Goal: Task Accomplishment & Management: Manage account settings

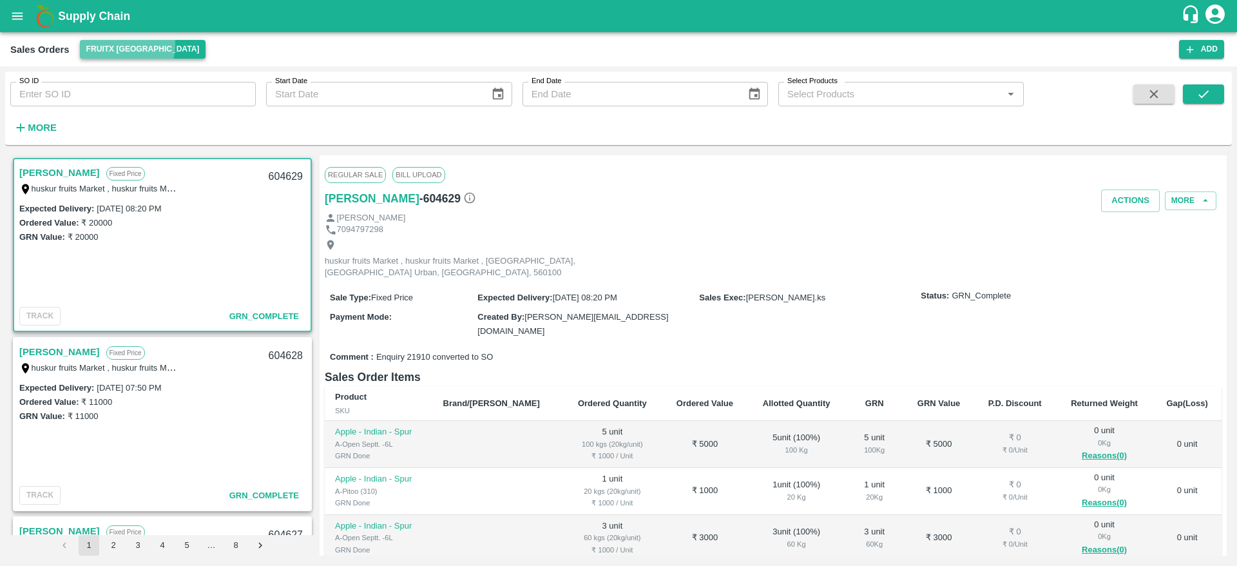
click at [110, 44] on button "FruitX [GEOGRAPHIC_DATA]" at bounding box center [143, 49] width 126 height 19
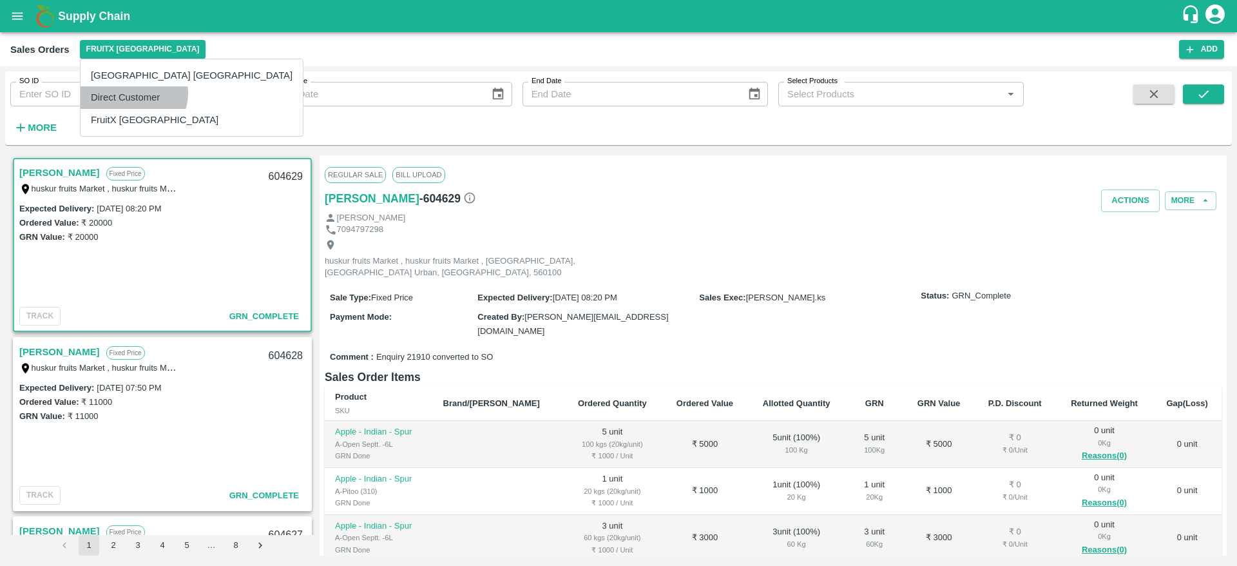
click at [133, 93] on li "Direct Customer" at bounding box center [192, 97] width 222 height 22
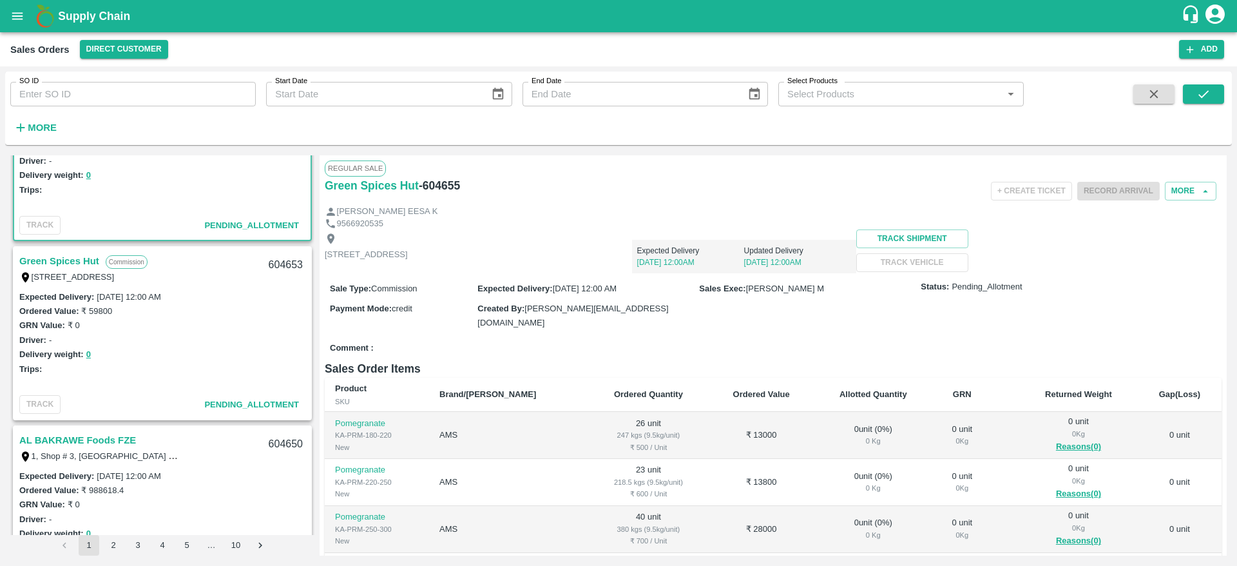
scroll to position [88, 0]
click at [77, 258] on link "Green Spices Hut" at bounding box center [59, 263] width 80 height 17
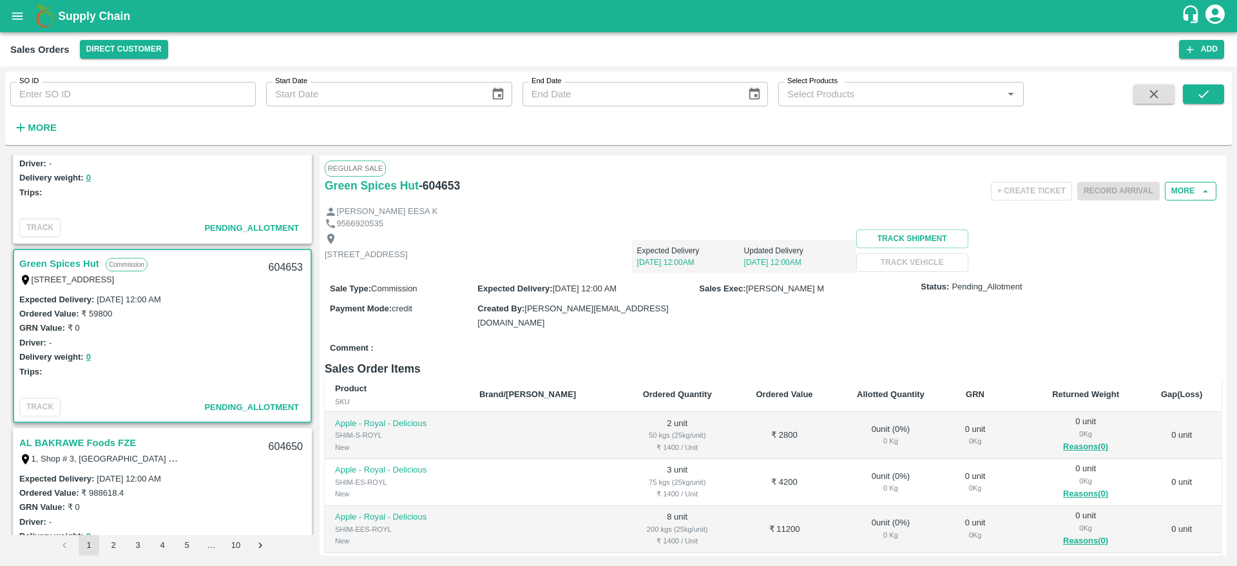
click at [1189, 191] on button "More" at bounding box center [1191, 191] width 52 height 19
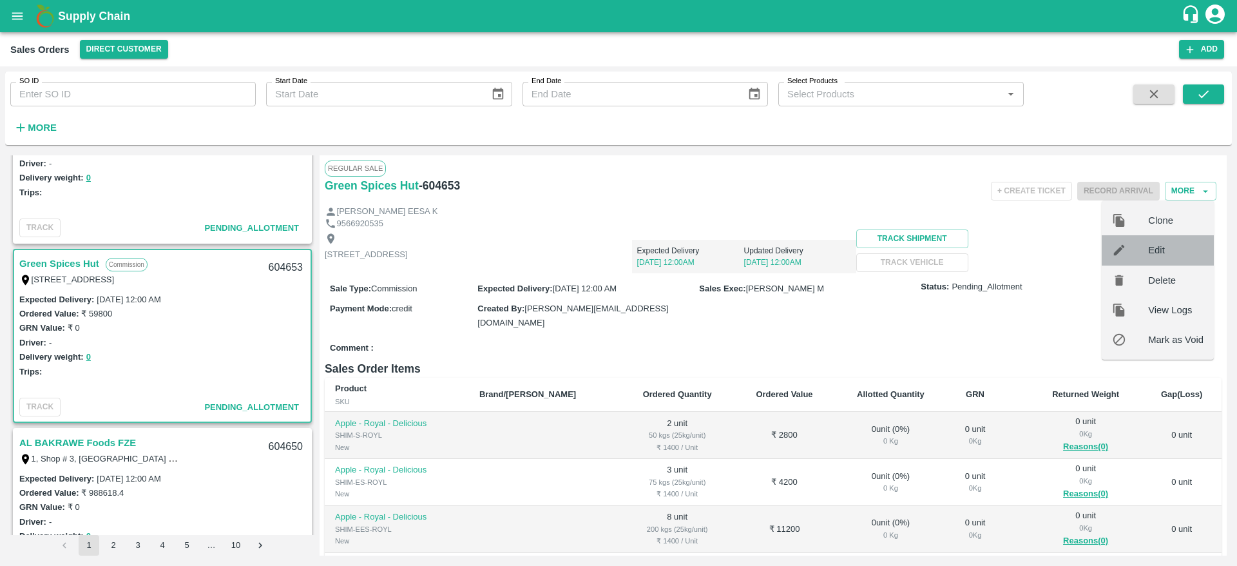
click at [1176, 250] on span "Edit" at bounding box center [1175, 250] width 55 height 14
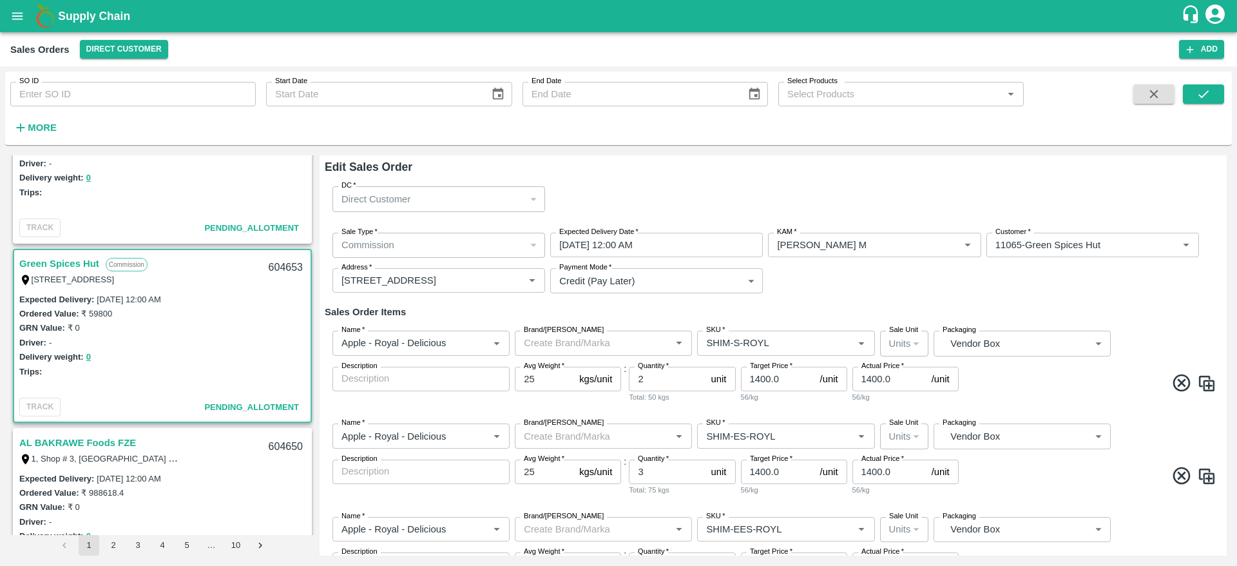
click at [1102, 383] on span at bounding box center [1088, 384] width 255 height 25
click at [676, 240] on input "12/09/2025 12:00 AM" at bounding box center [652, 245] width 204 height 24
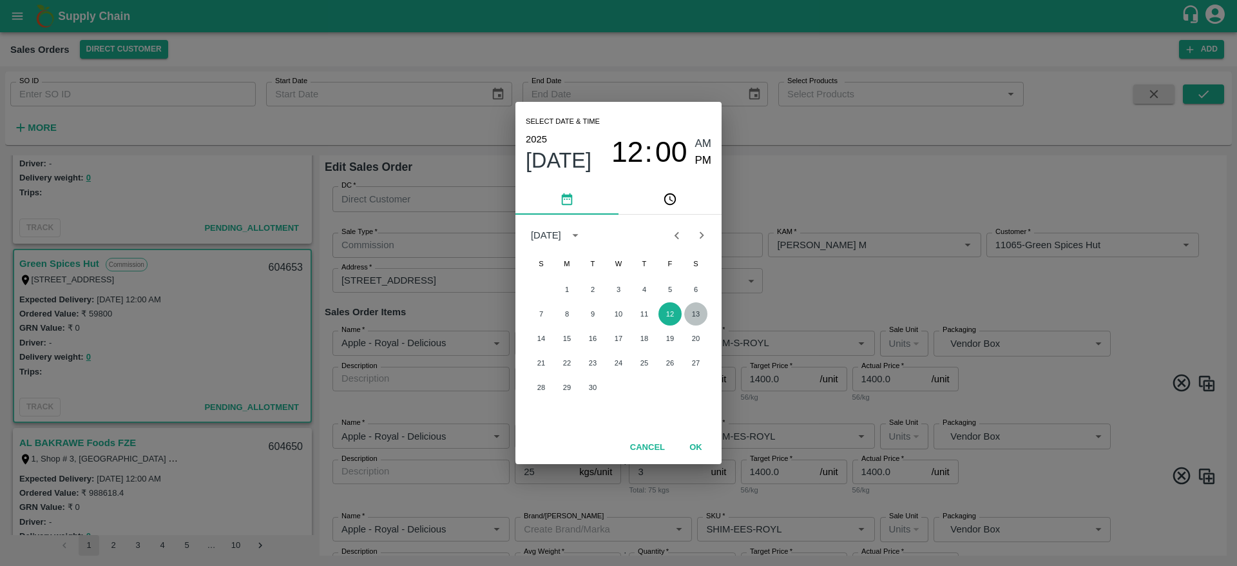
click at [691, 313] on button "13" at bounding box center [695, 313] width 23 height 23
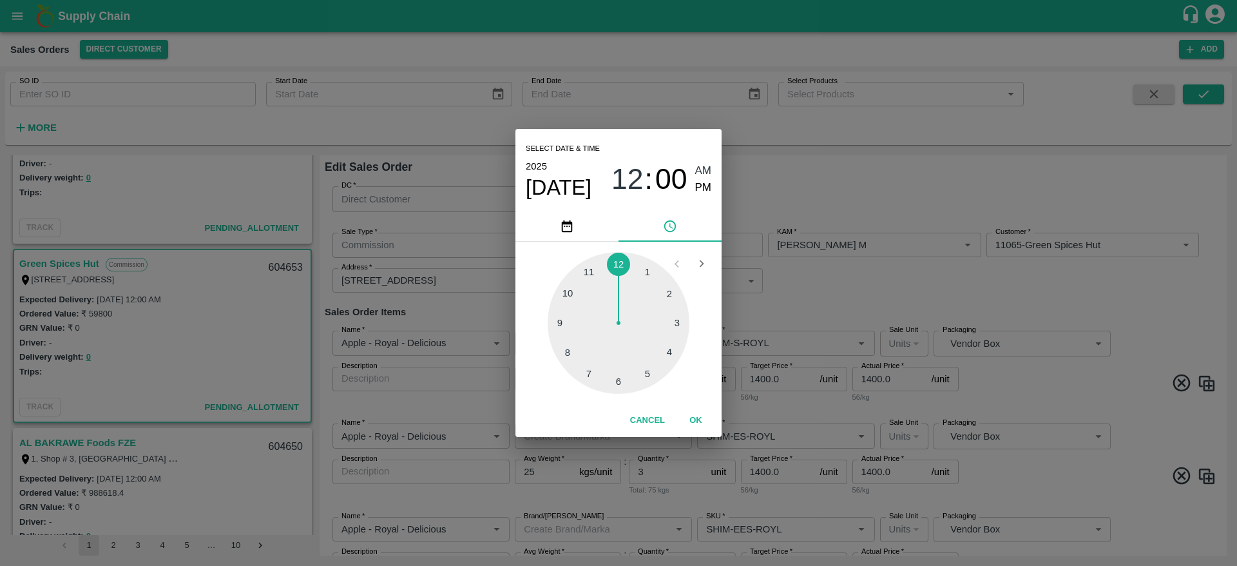
click at [653, 275] on div at bounding box center [619, 323] width 142 height 142
click at [700, 182] on span "PM" at bounding box center [703, 187] width 17 height 17
type input "13/09/2025 01:00 PM"
click at [700, 182] on span "PM" at bounding box center [703, 187] width 17 height 17
click at [698, 412] on button "OK" at bounding box center [695, 420] width 41 height 23
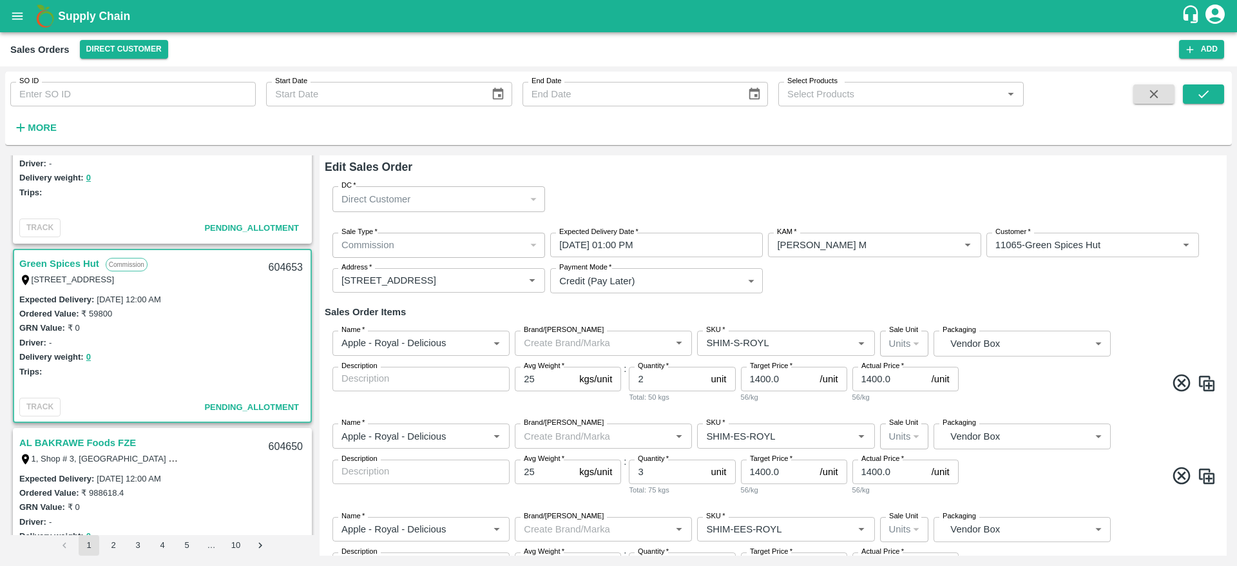
click at [1144, 326] on div "Name   * Name   * Brand/Marka Brand/Marka SKU   * SKU   * Sale Unit Units 2 Sal…" at bounding box center [773, 366] width 897 height 93
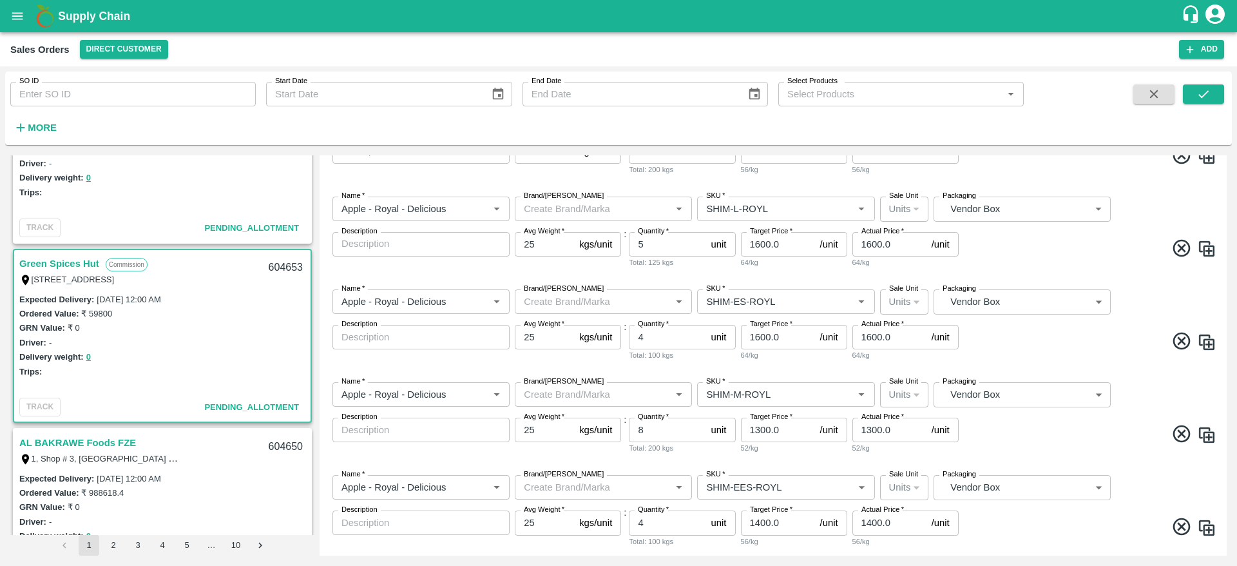
scroll to position [539, 0]
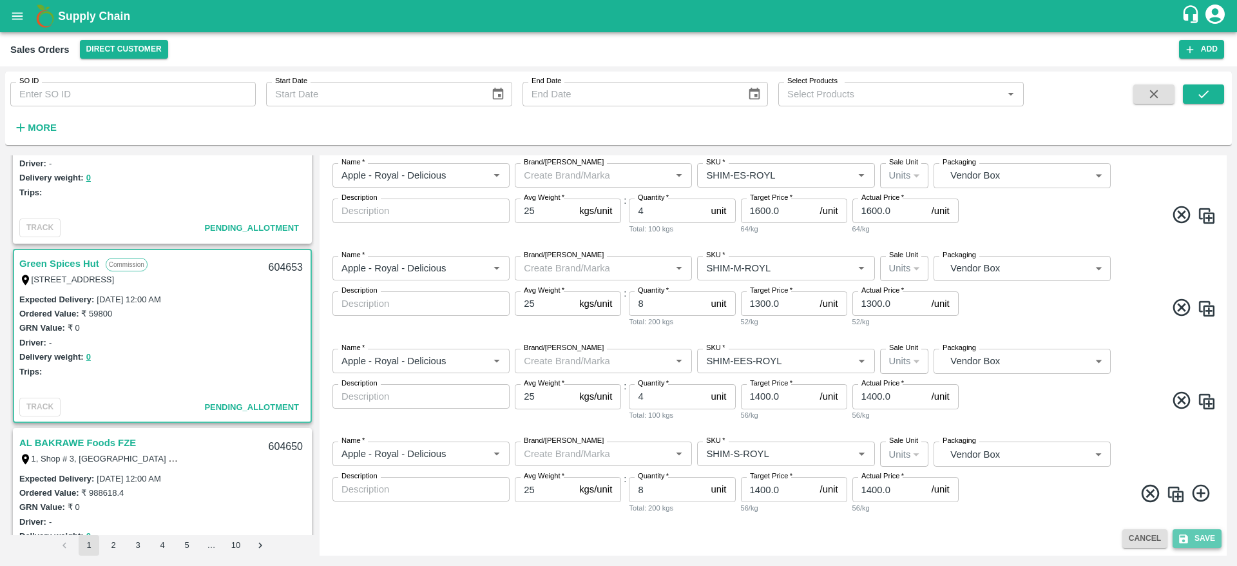
click at [1197, 541] on button "Save" at bounding box center [1197, 538] width 49 height 19
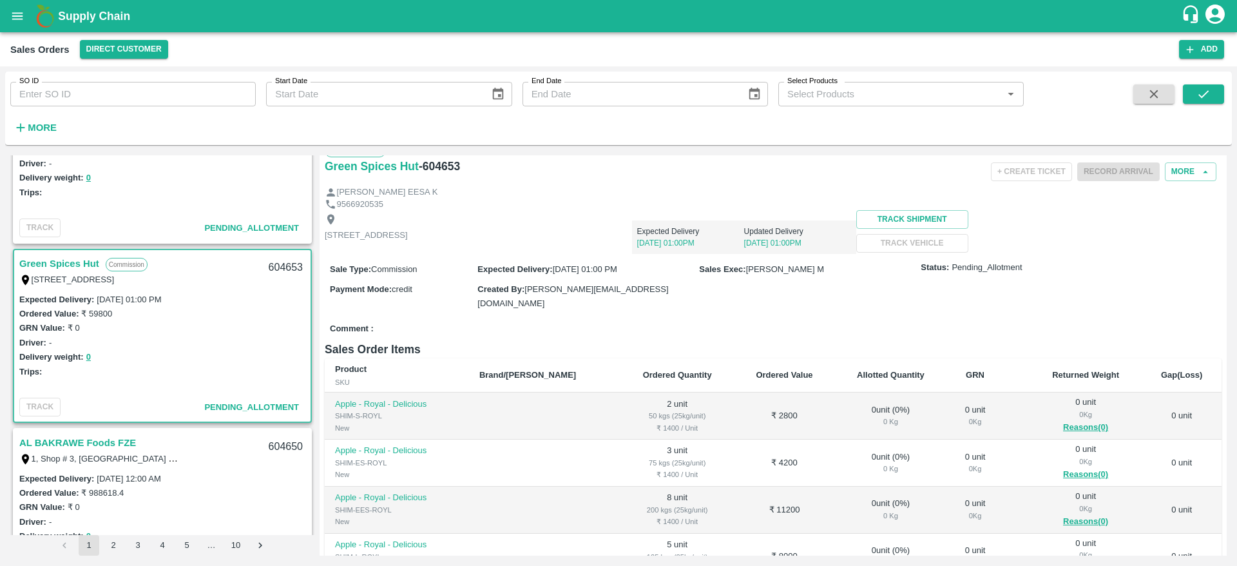
scroll to position [15, 0]
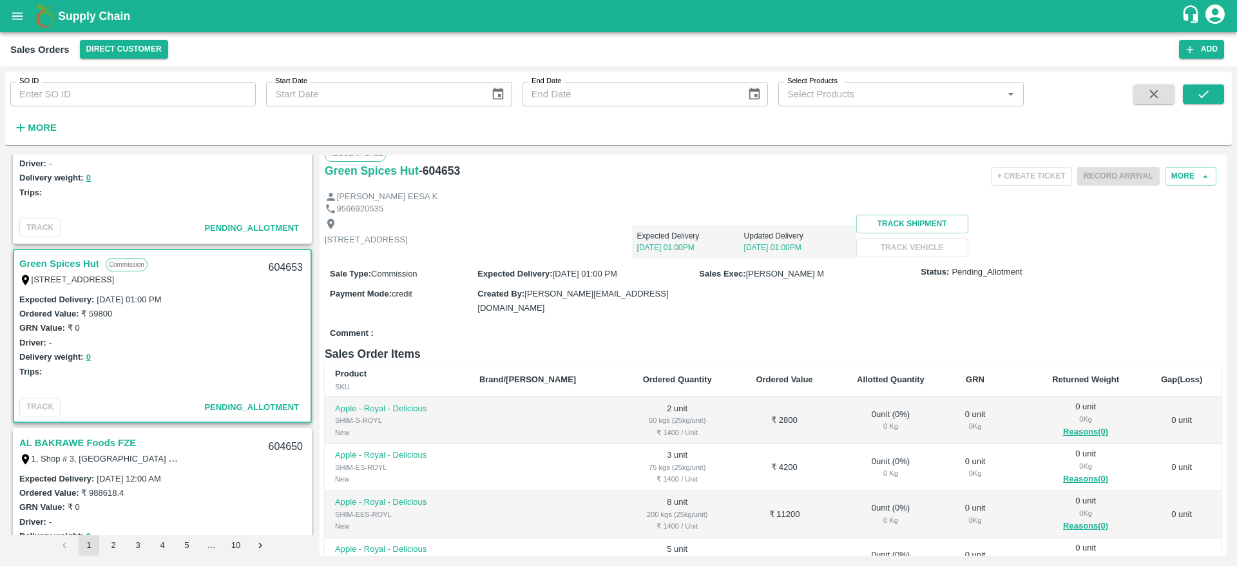
click at [285, 264] on div "604653" at bounding box center [286, 268] width 50 height 30
copy div "604653"
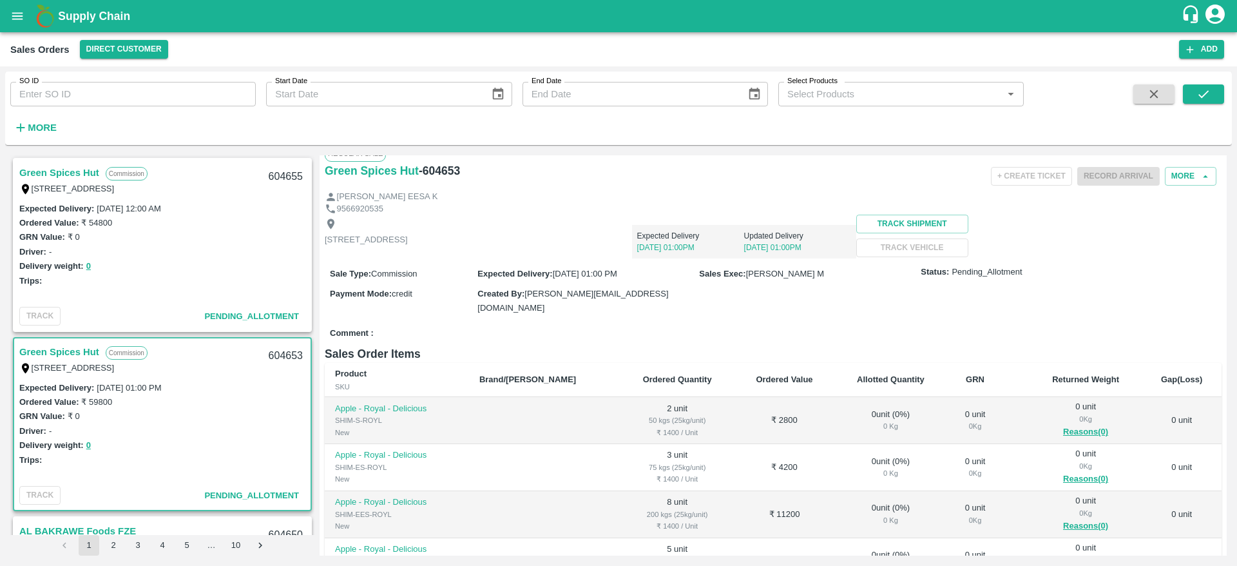
click at [52, 163] on div "Green Spices Hut Commission Shop no 74, MADURAI MATTUTHAVANI FRUIT MARKET, Madu…" at bounding box center [162, 179] width 296 height 41
click at [57, 175] on link "Green Spices Hut" at bounding box center [59, 172] width 80 height 17
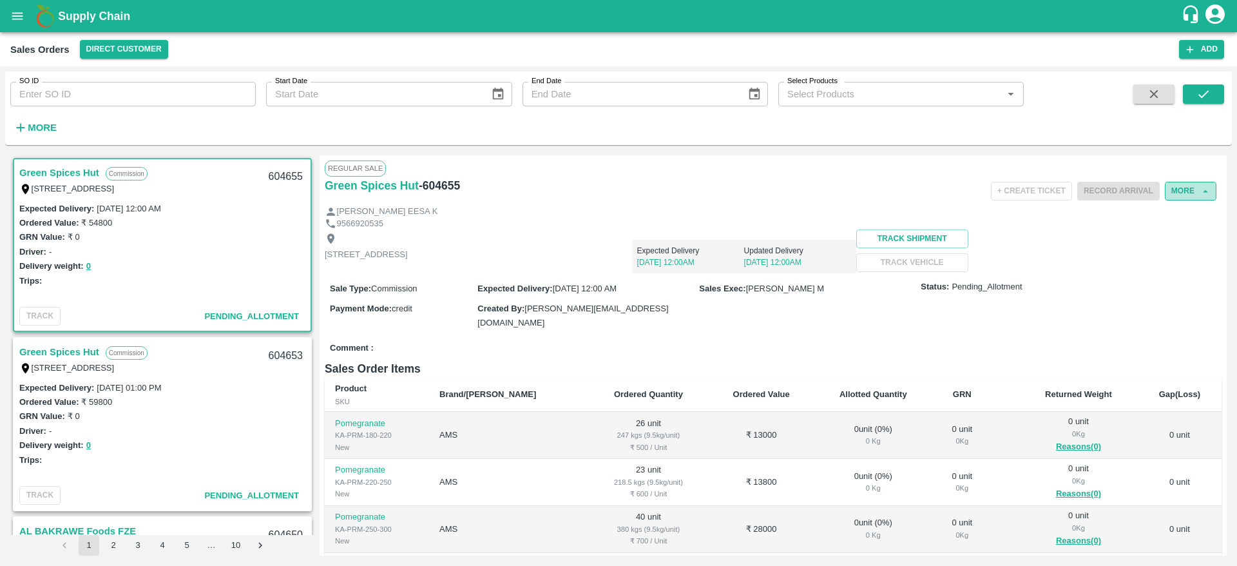
click at [1180, 187] on button "More" at bounding box center [1191, 191] width 52 height 19
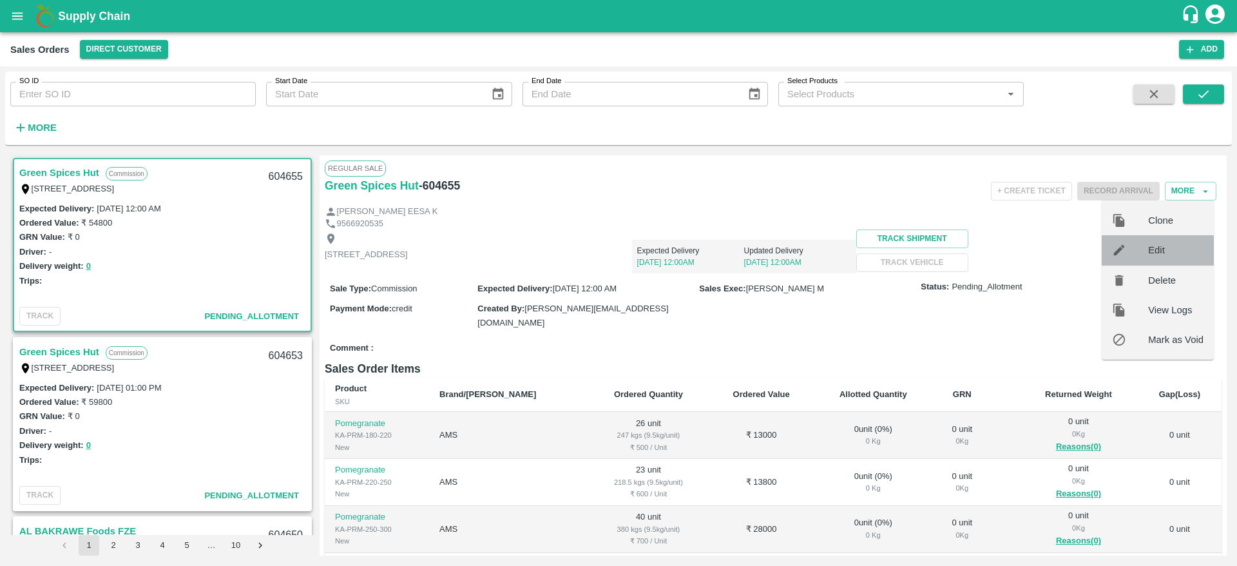
click at [1171, 245] on span "Edit" at bounding box center [1175, 250] width 55 height 14
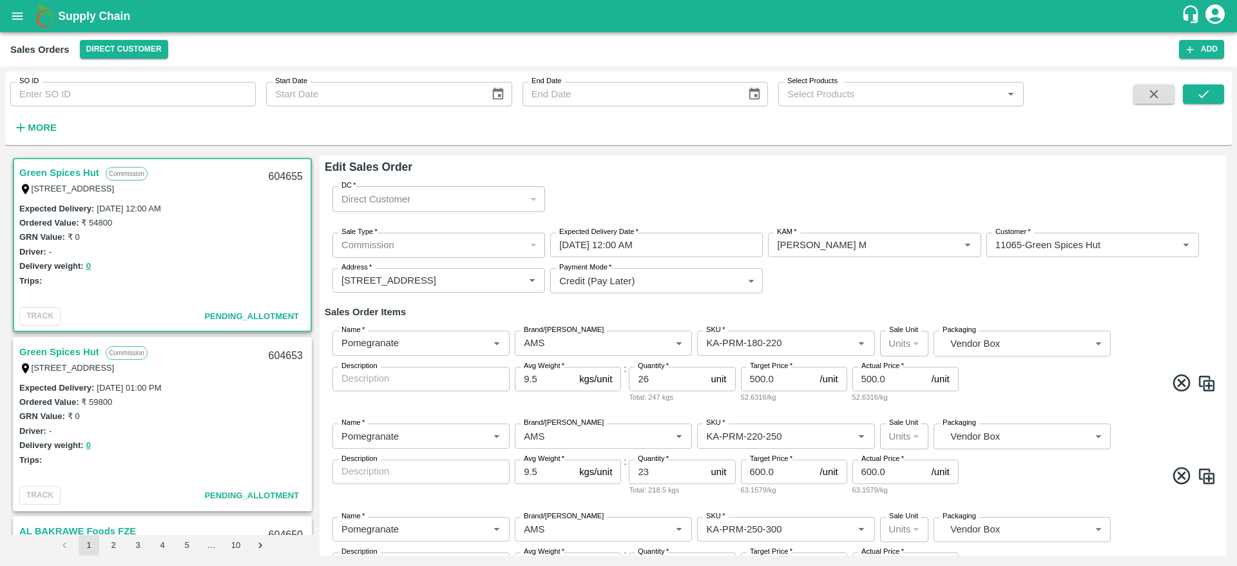
click at [918, 287] on div "Sale Type   * Commission 2 Sale Type Expected Delivery Date   * 12/09/2025 12:0…" at bounding box center [773, 263] width 897 height 82
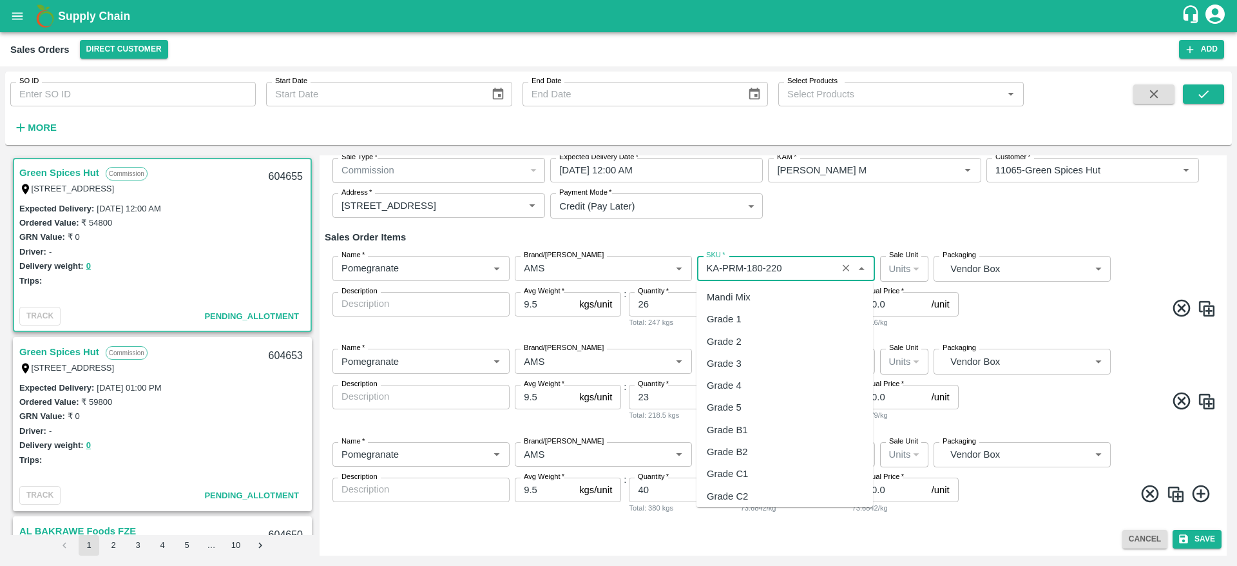
click at [791, 265] on input "SKU   *" at bounding box center [766, 268] width 131 height 17
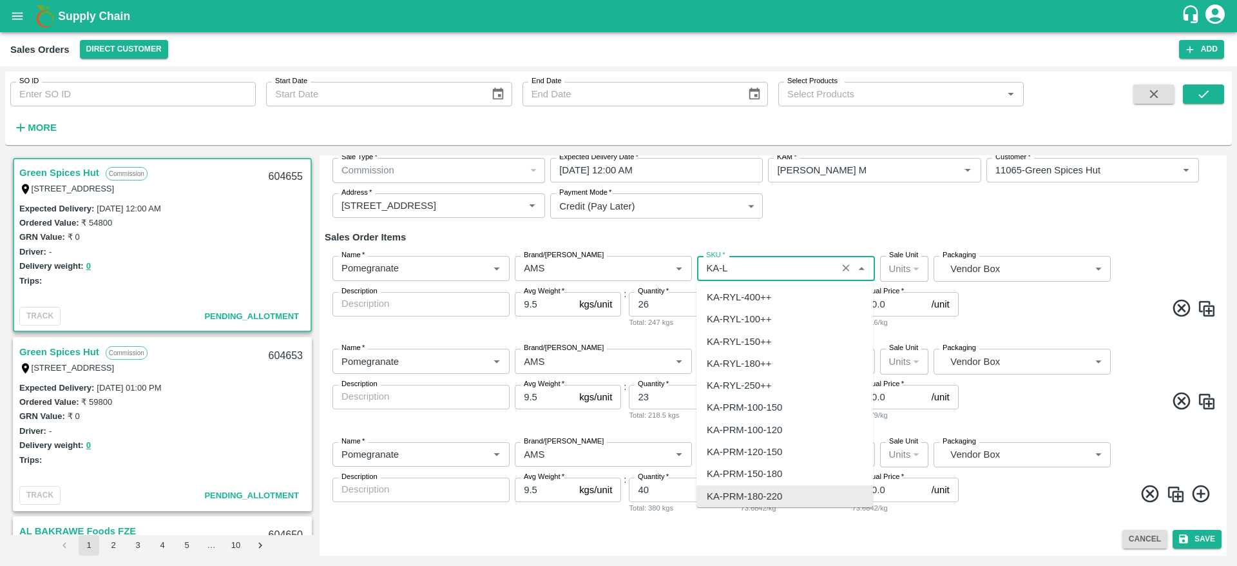
scroll to position [0, 0]
click at [776, 357] on div "KA-LP-180++" at bounding box center [785, 363] width 177 height 22
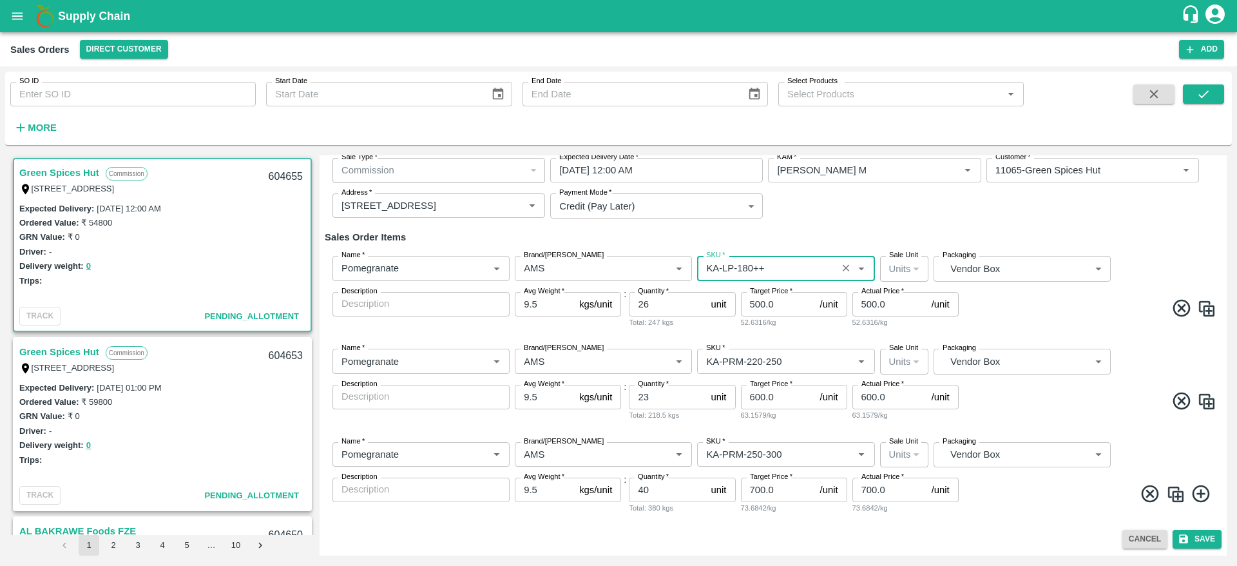
type input "KA-LP-180++"
click at [1072, 314] on span at bounding box center [1088, 310] width 255 height 25
click at [1207, 310] on img at bounding box center [1206, 308] width 19 height 19
type input "KA-LP-180++"
type input "26"
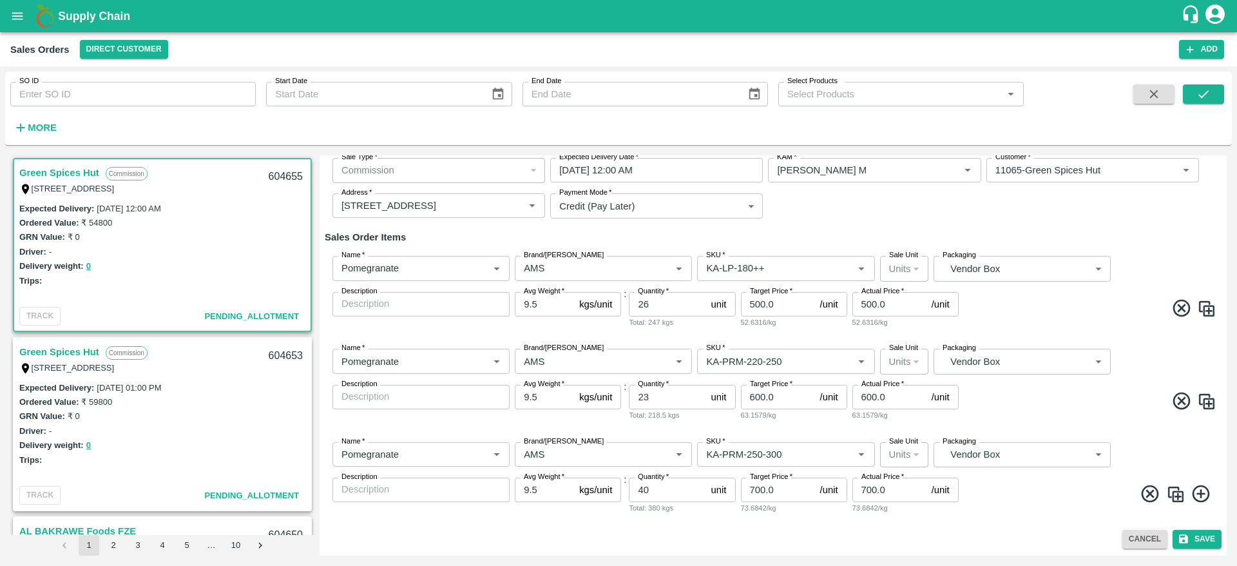
type input "500.0"
type input "KA-PRM-220-250"
type input "23"
type input "600.0"
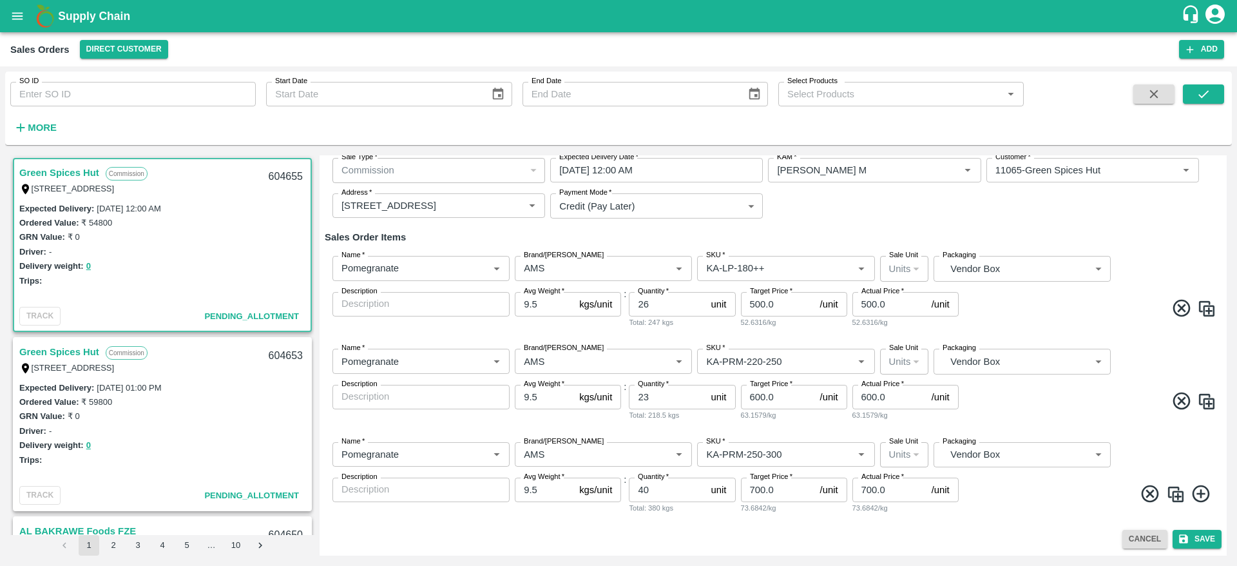
type input "600.0"
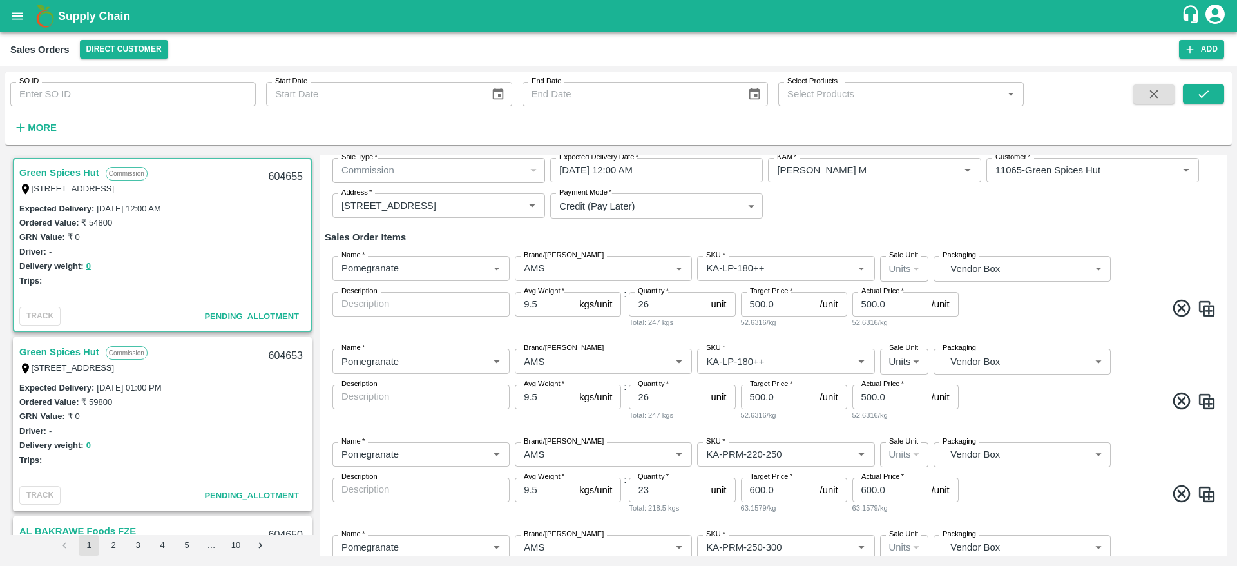
scroll to position [137, 0]
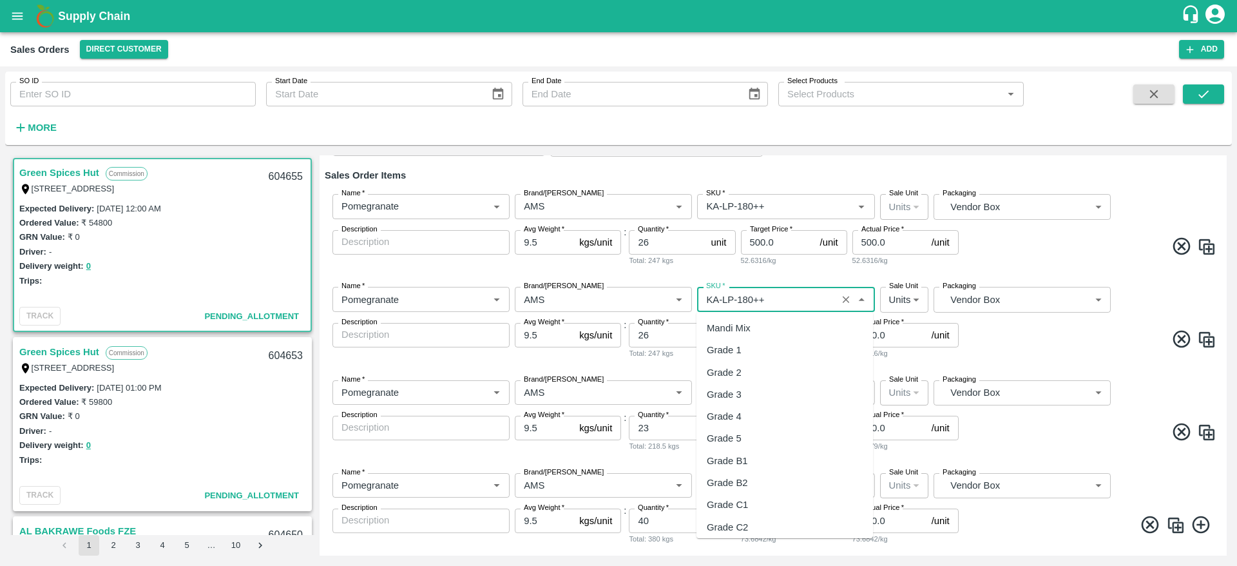
click at [779, 294] on input "SKU   *" at bounding box center [766, 299] width 131 height 17
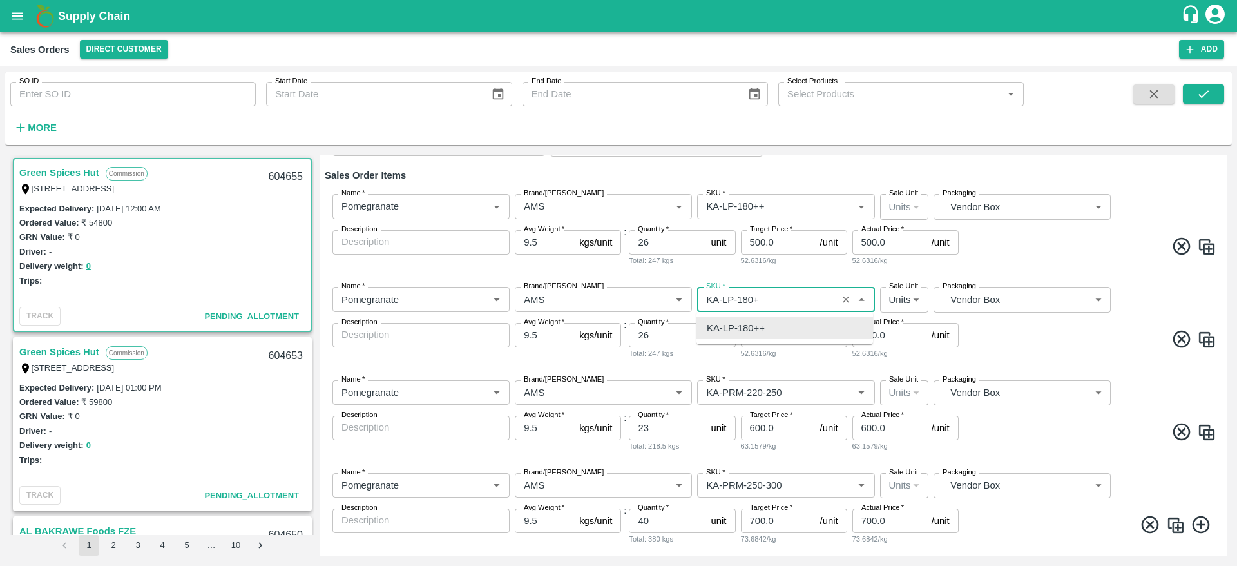
scroll to position [0, 0]
click at [785, 323] on div "KA-LP-150++" at bounding box center [785, 328] width 177 height 22
type input "KA-LP-150++"
click at [651, 334] on input "26" at bounding box center [667, 335] width 77 height 24
type input "2"
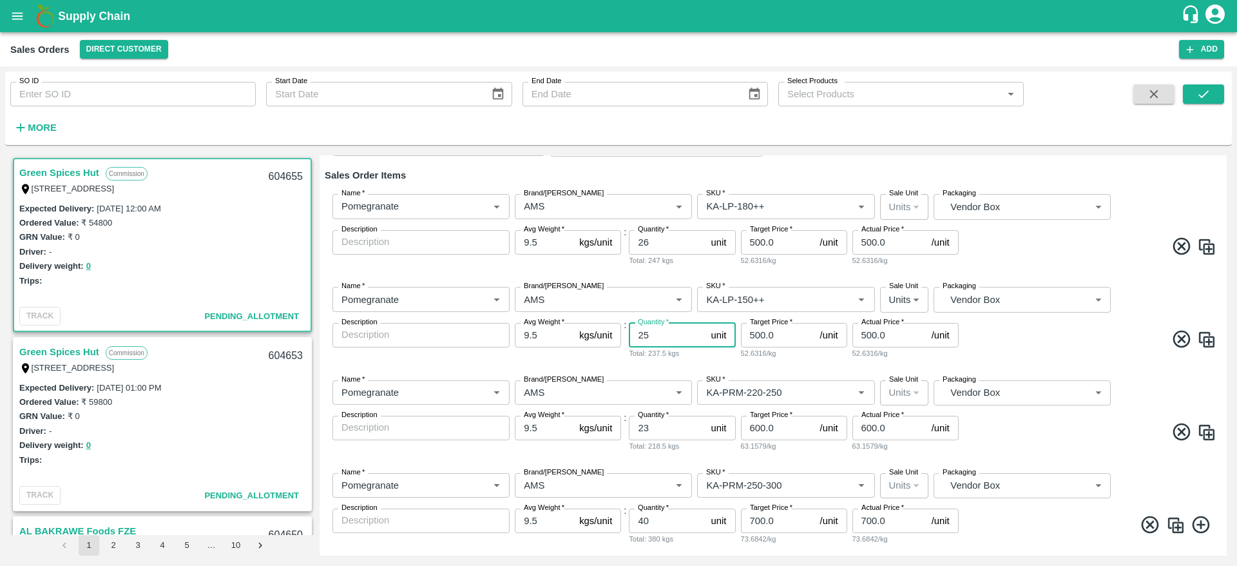
type input "25"
click at [662, 241] on input "26" at bounding box center [667, 242] width 77 height 24
type input "1"
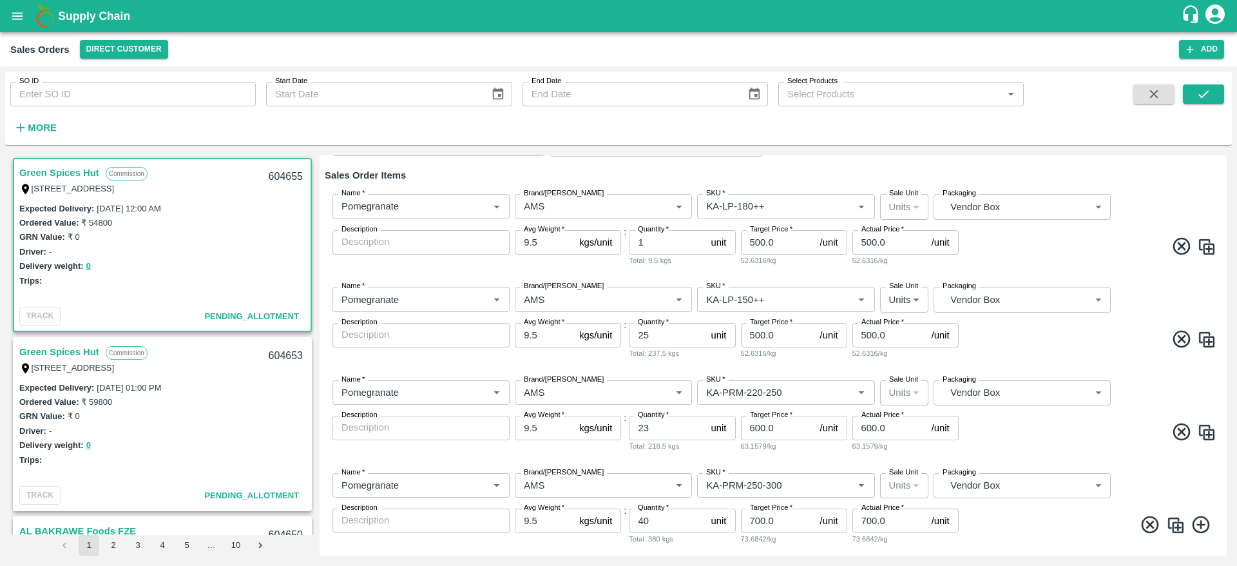
click at [1003, 260] on div "Name   * Name   * Brand/Marka Brand/Marka SKU   * SKU   * Sale Unit Units 2 Sal…" at bounding box center [773, 230] width 897 height 93
click at [660, 335] on input "25" at bounding box center [667, 335] width 77 height 24
click at [1063, 233] on div "Name   * Name   * Brand/Marka Brand/Marka SKU   * SKU   * Sale Unit Units 2 Sal…" at bounding box center [773, 230] width 897 height 93
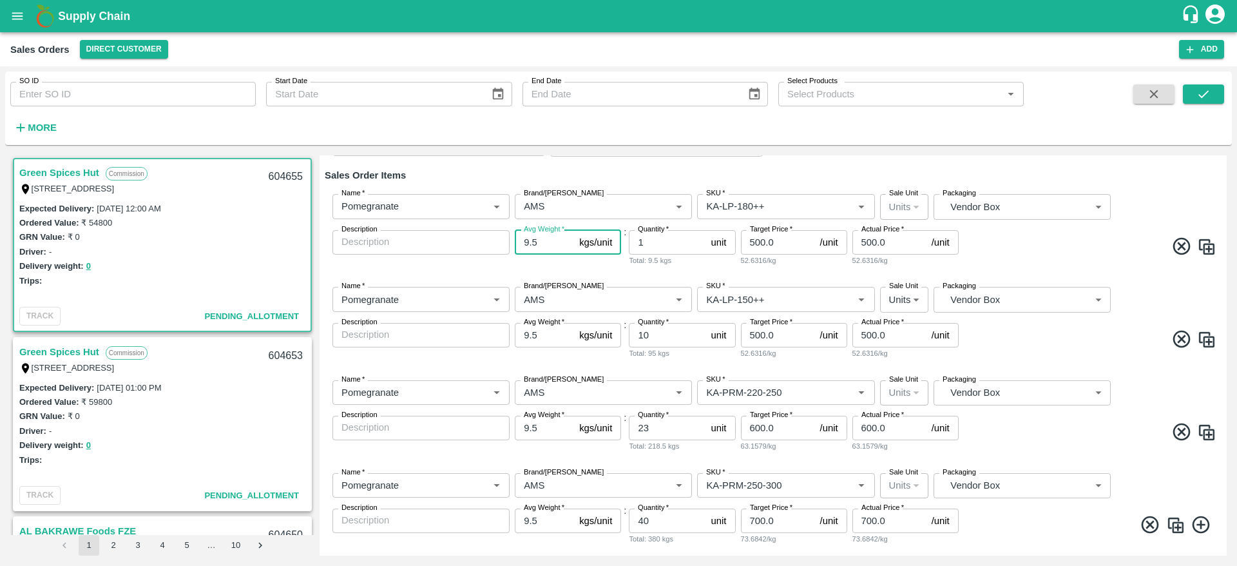
click at [547, 245] on input "9.5" at bounding box center [544, 242] width 59 height 24
click at [666, 339] on input "10" at bounding box center [667, 335] width 77 height 24
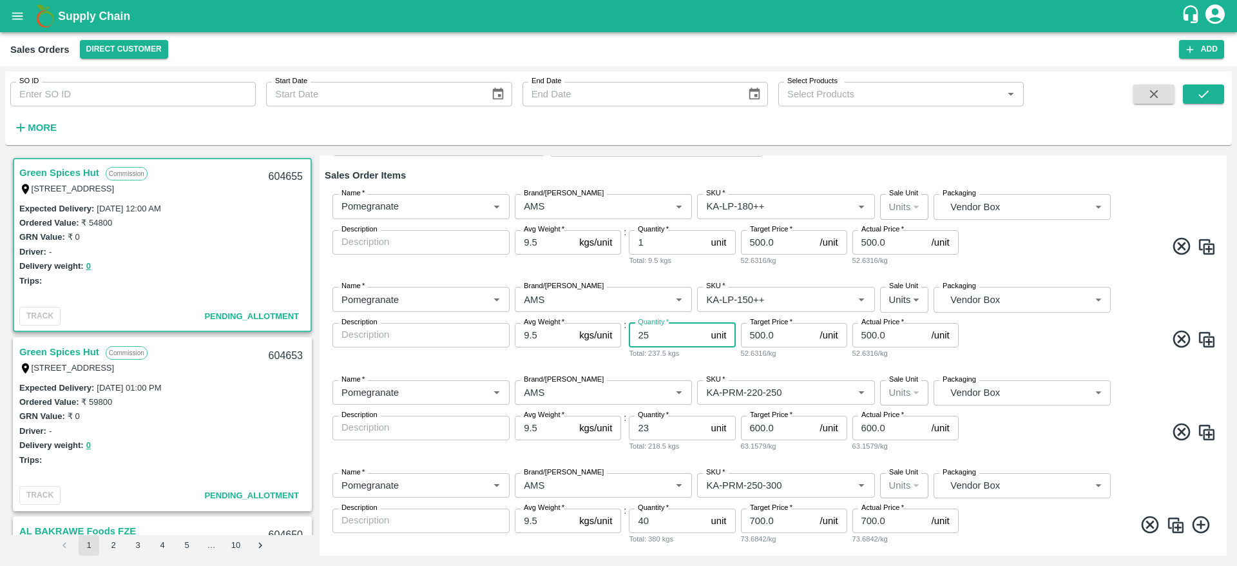
type input "25"
click at [548, 336] on input "9.5" at bounding box center [544, 335] width 59 height 24
type input "10"
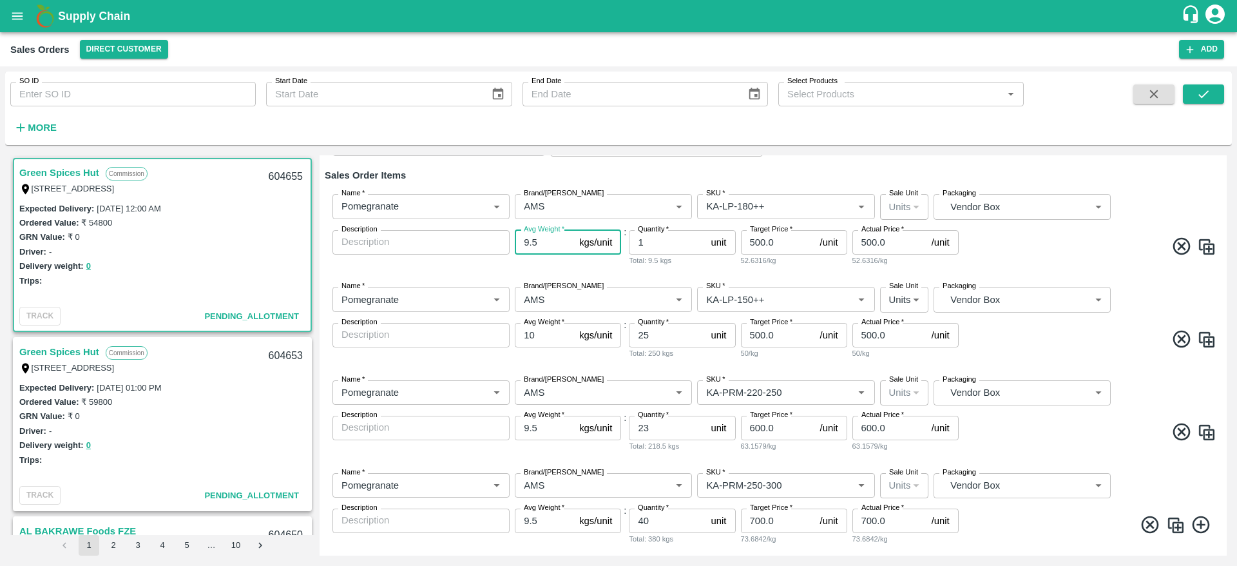
click at [541, 241] on input "9.5" at bounding box center [544, 242] width 59 height 24
type input "10"
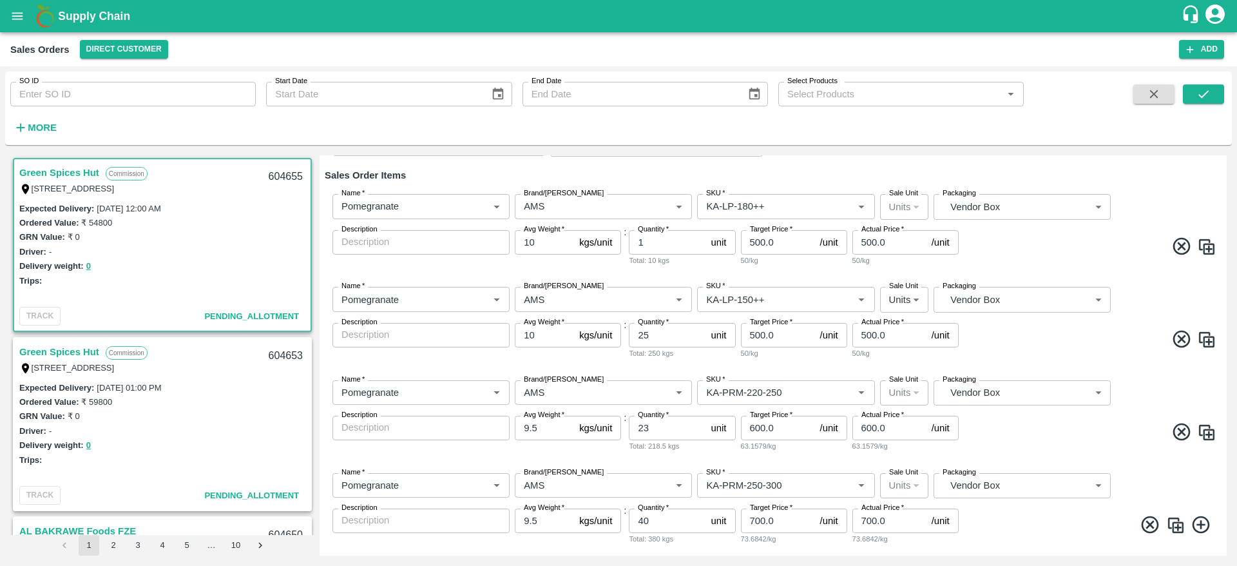
click at [1078, 251] on span at bounding box center [1088, 248] width 255 height 25
click at [1040, 355] on div "Name   * Name   * Brand/Marka Brand/Marka SKU   * SKU   * Sale Unit Units 2 Sal…" at bounding box center [773, 322] width 897 height 93
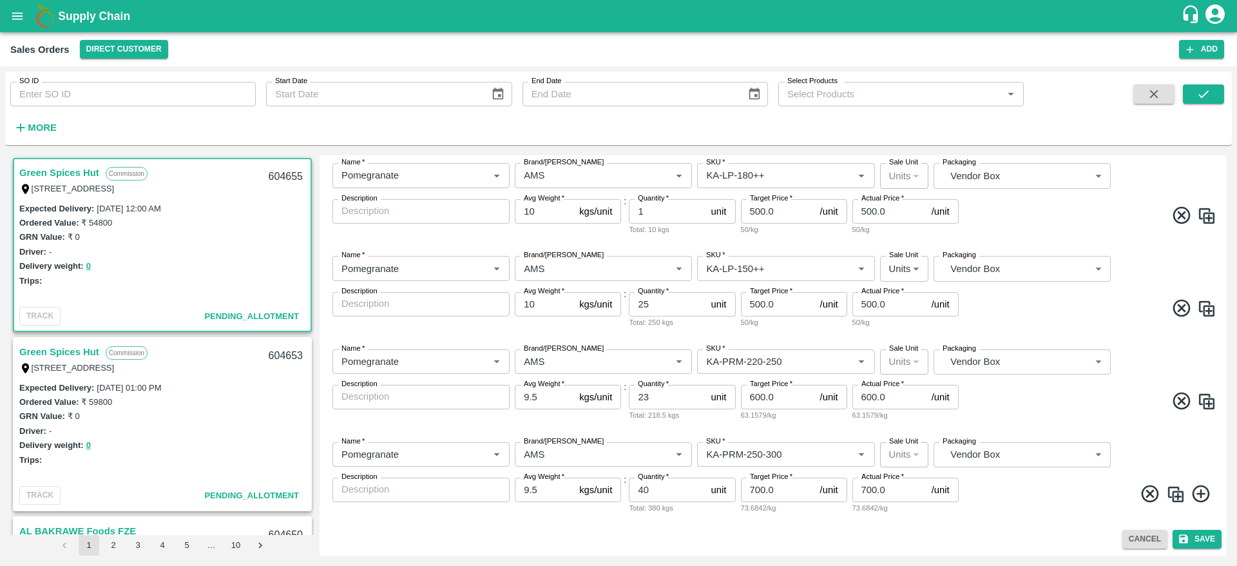
click at [1200, 398] on img at bounding box center [1206, 401] width 19 height 19
type input "KA-PRM-220-250"
type input "23"
type input "600.0"
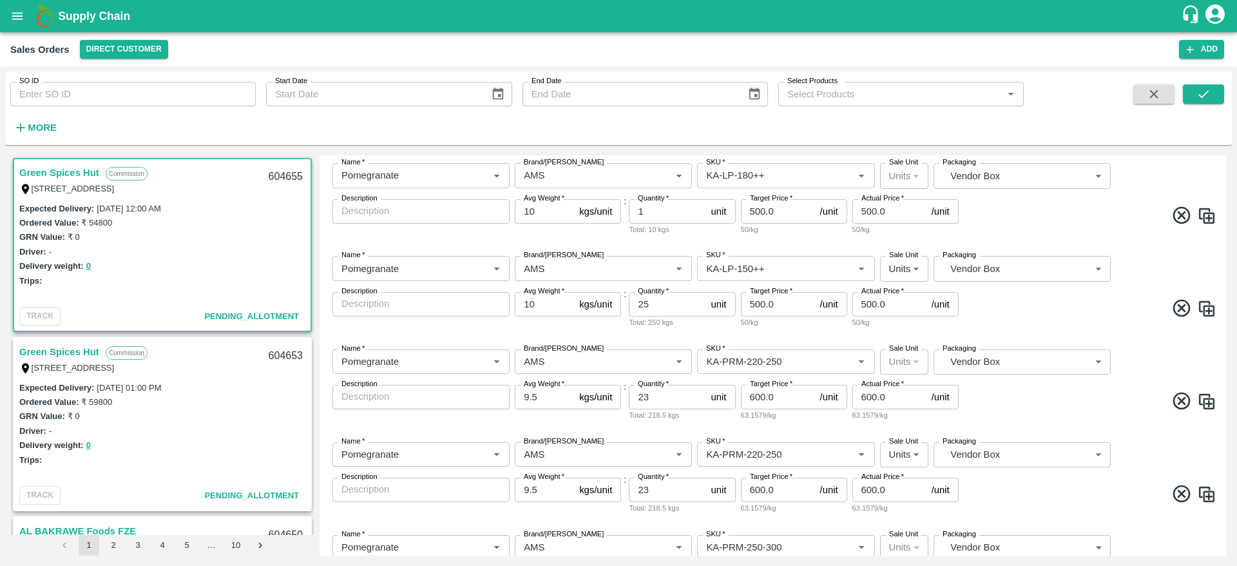
scroll to position [261, 0]
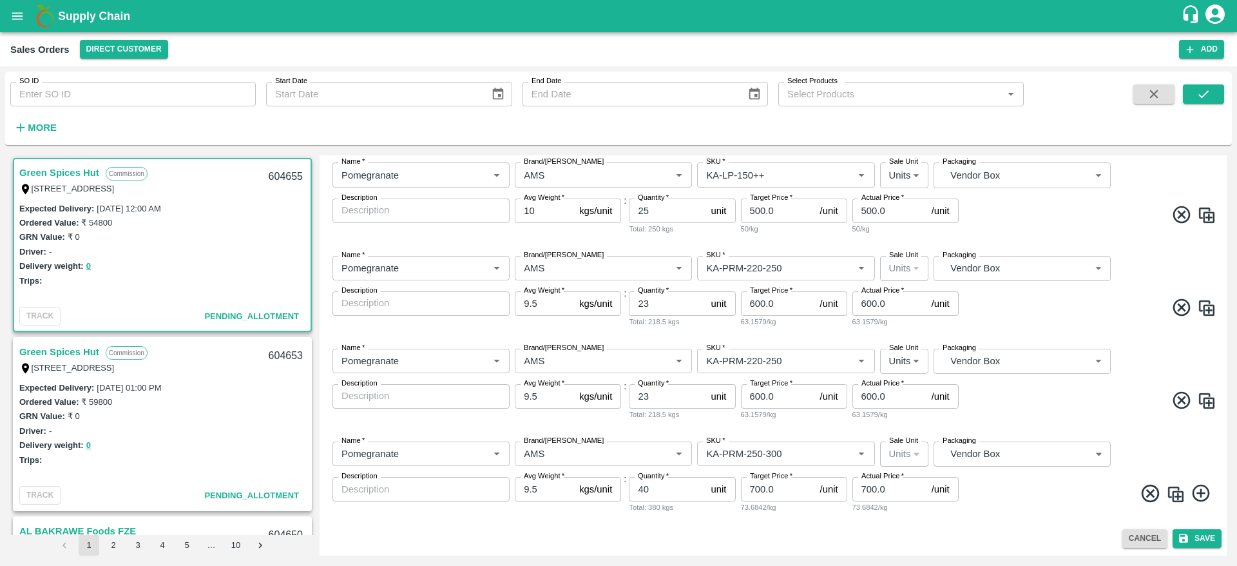
click at [664, 303] on input "23" at bounding box center [667, 303] width 77 height 24
type input "1"
click at [590, 334] on div "Name   * Name   * Brand/Marka Brand/Marka SKU   * SKU   * Sale Unit Units 2 Sal…" at bounding box center [773, 291] width 897 height 93
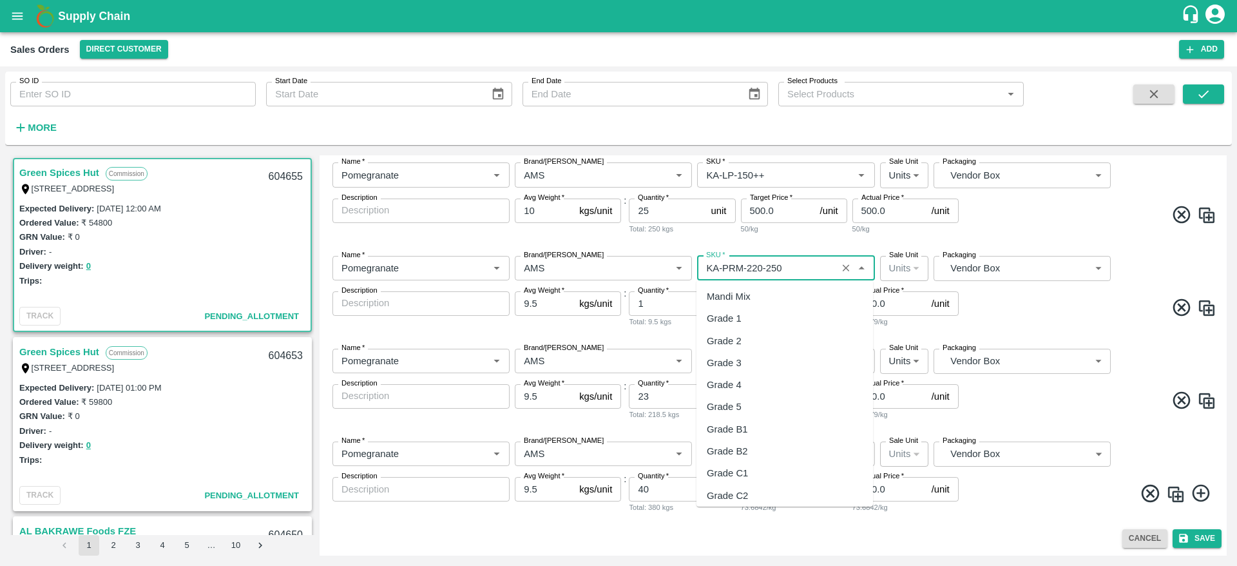
click at [805, 266] on input "SKU   *" at bounding box center [766, 268] width 131 height 17
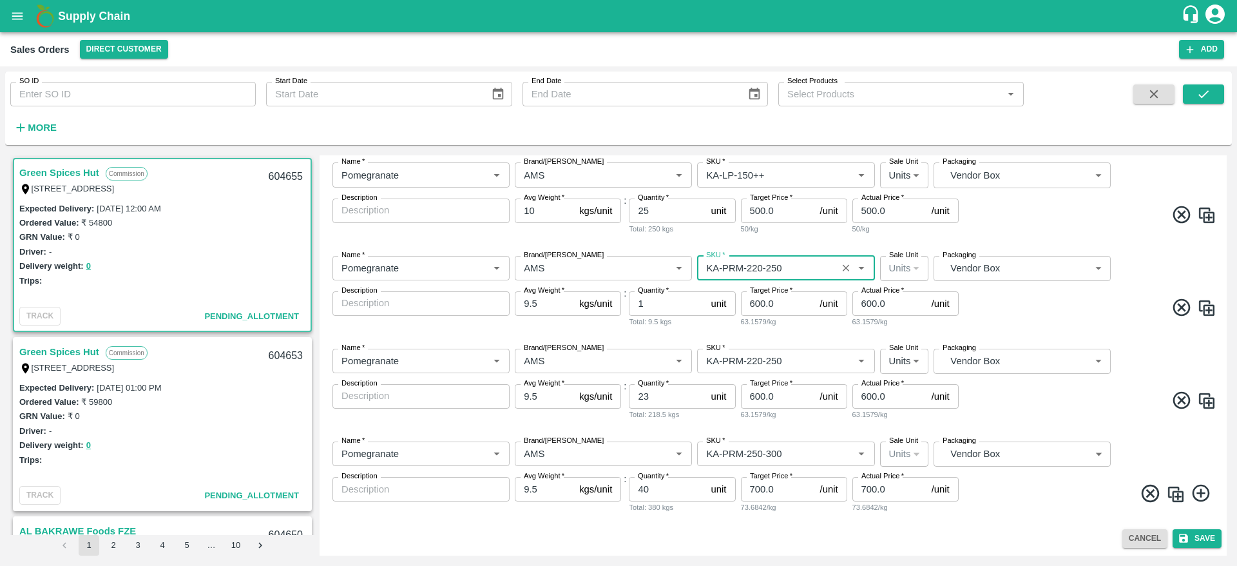
click at [538, 309] on input "9.5" at bounding box center [544, 303] width 59 height 24
type input "10"
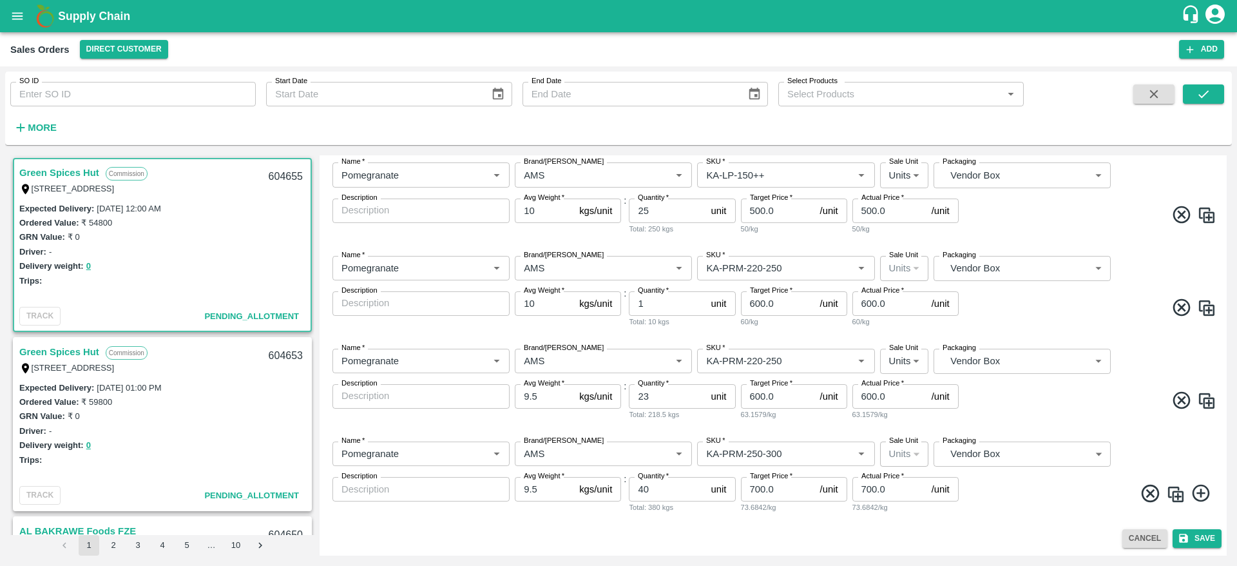
click at [1032, 309] on span at bounding box center [1088, 309] width 255 height 25
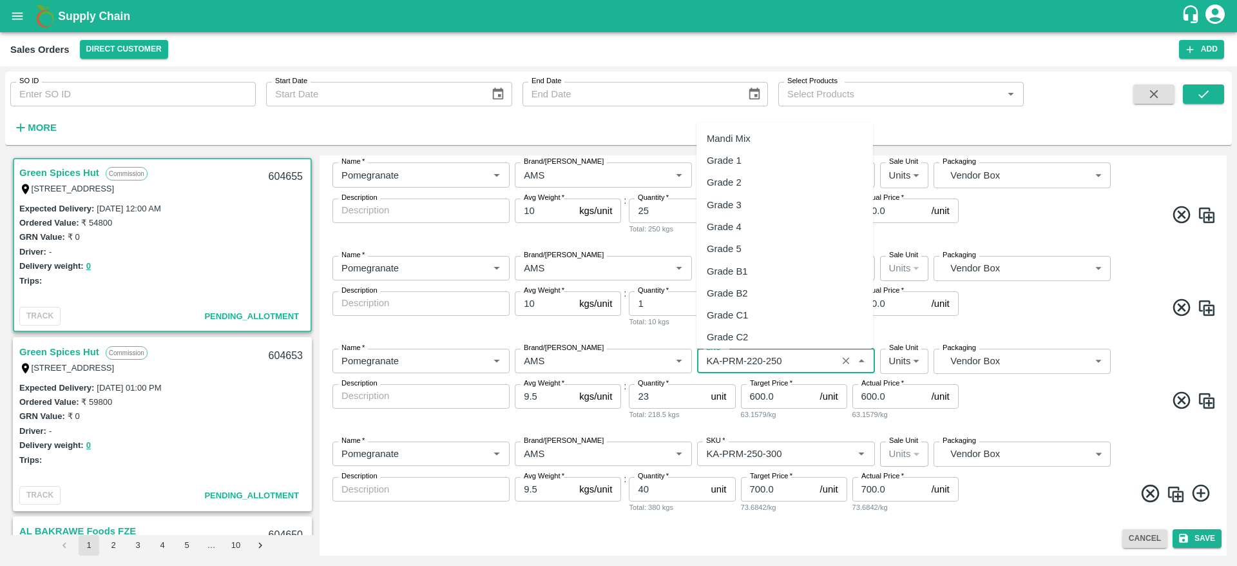
click at [789, 363] on input "SKU   *" at bounding box center [766, 360] width 131 height 17
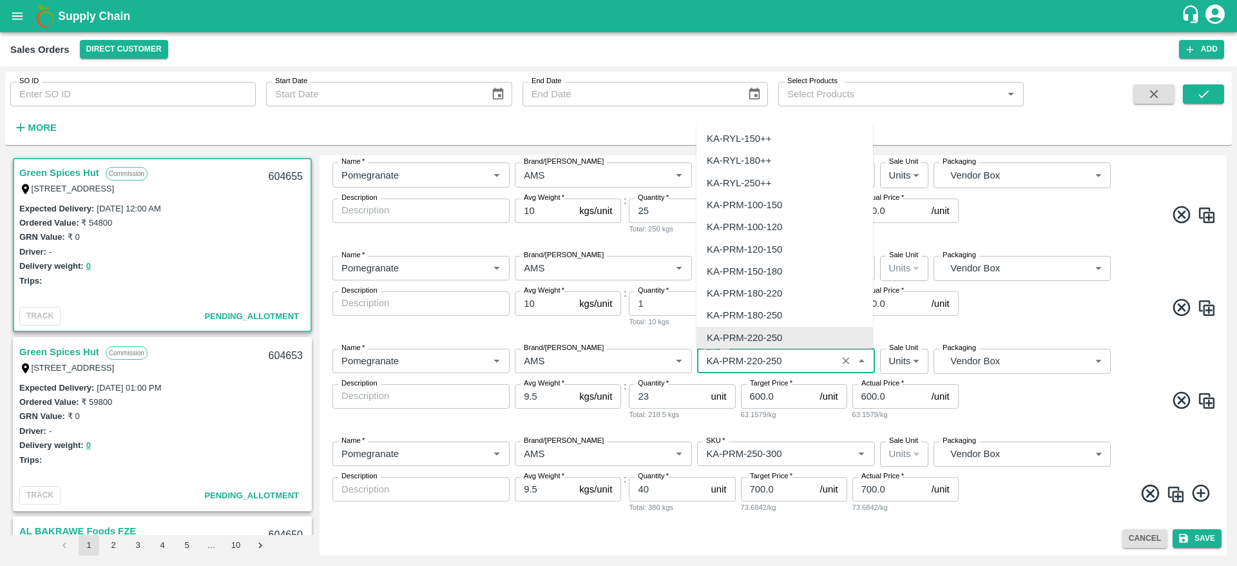
click at [789, 363] on input "SKU   *" at bounding box center [766, 360] width 131 height 17
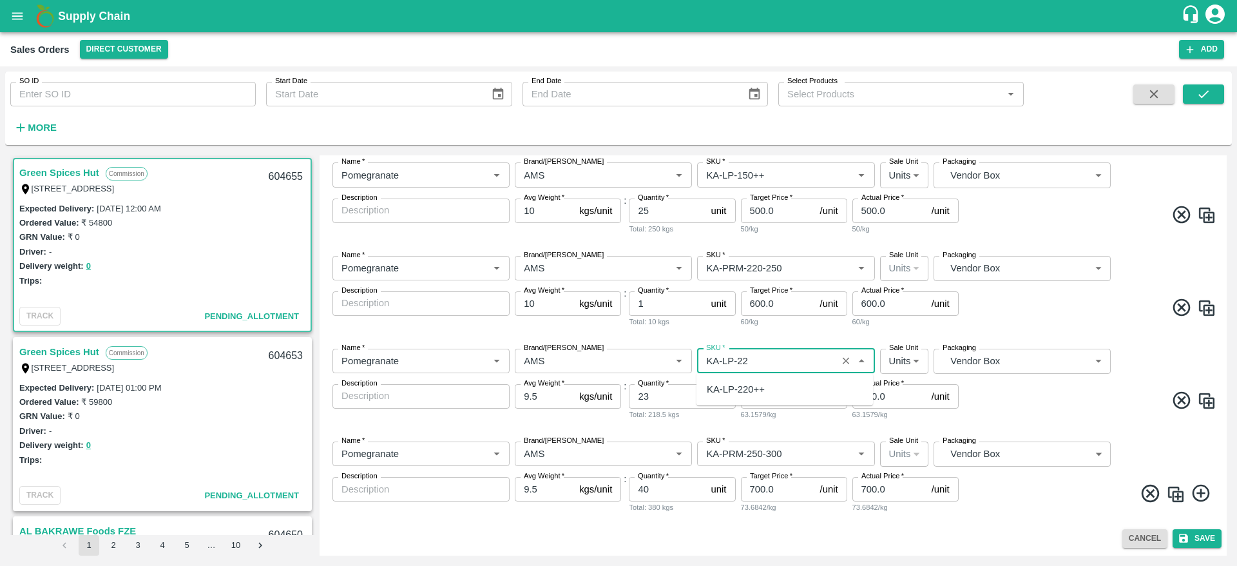
click at [764, 386] on div "KA-LP-220++" at bounding box center [736, 389] width 58 height 14
type input "KA-LP-220++"
click at [1004, 392] on span at bounding box center [1088, 402] width 255 height 25
click at [666, 396] on input "23" at bounding box center [667, 396] width 77 height 24
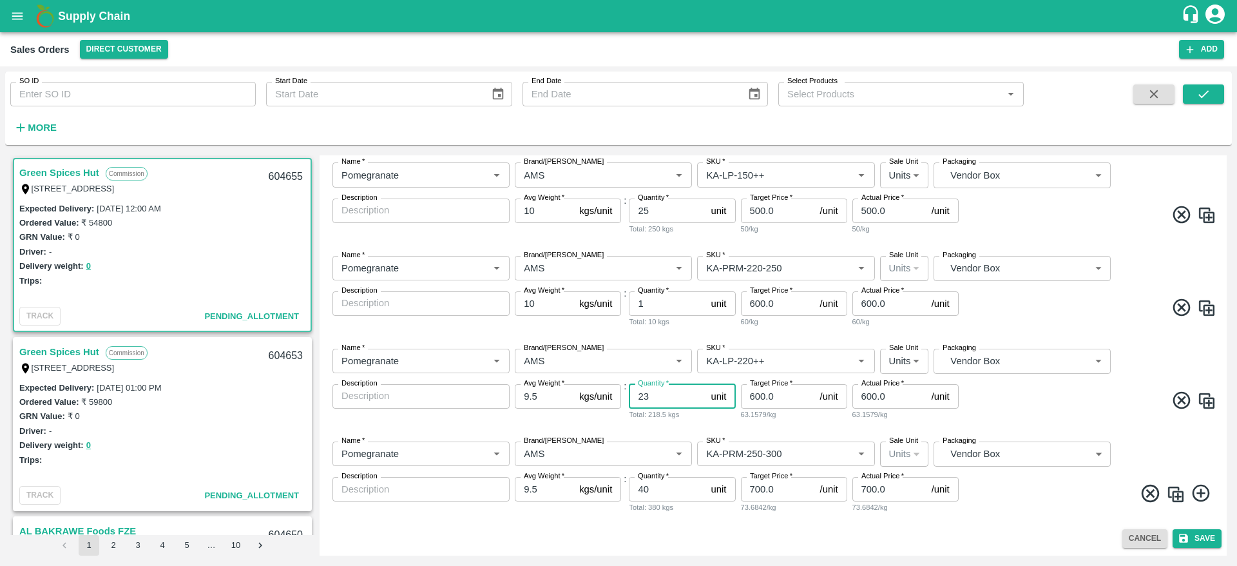
click at [666, 396] on input "23" at bounding box center [667, 396] width 77 height 24
type input "22"
click at [1038, 401] on span at bounding box center [1088, 402] width 255 height 25
click at [1023, 499] on span at bounding box center [1088, 495] width 255 height 25
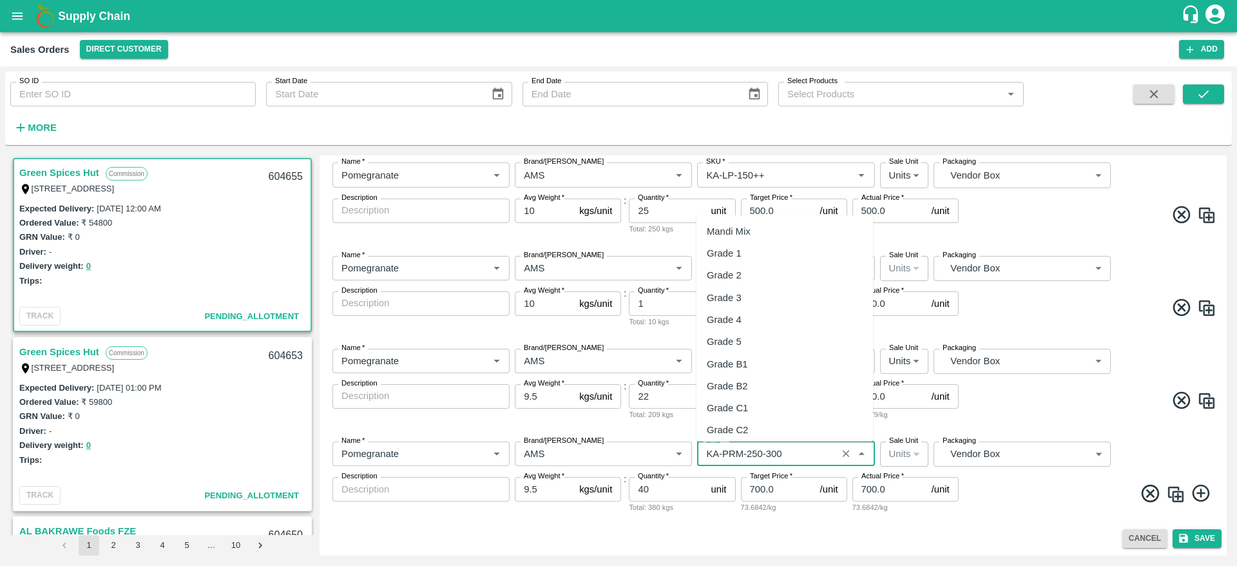
click at [812, 448] on input "SKU   *" at bounding box center [766, 453] width 131 height 17
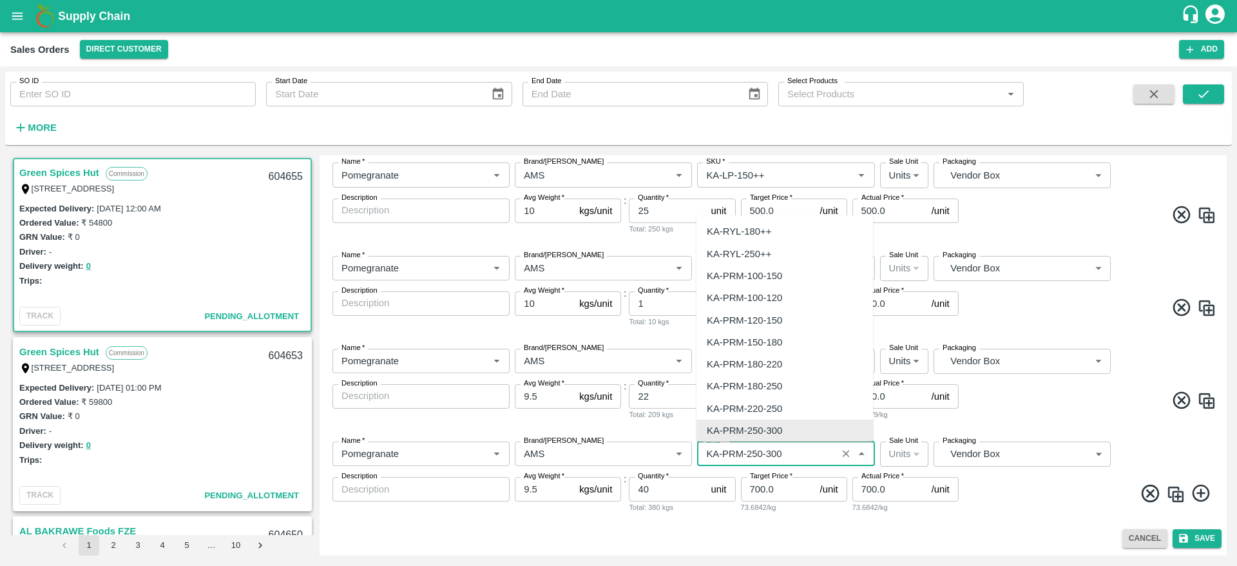
click at [812, 448] on input "SKU   *" at bounding box center [766, 453] width 131 height 17
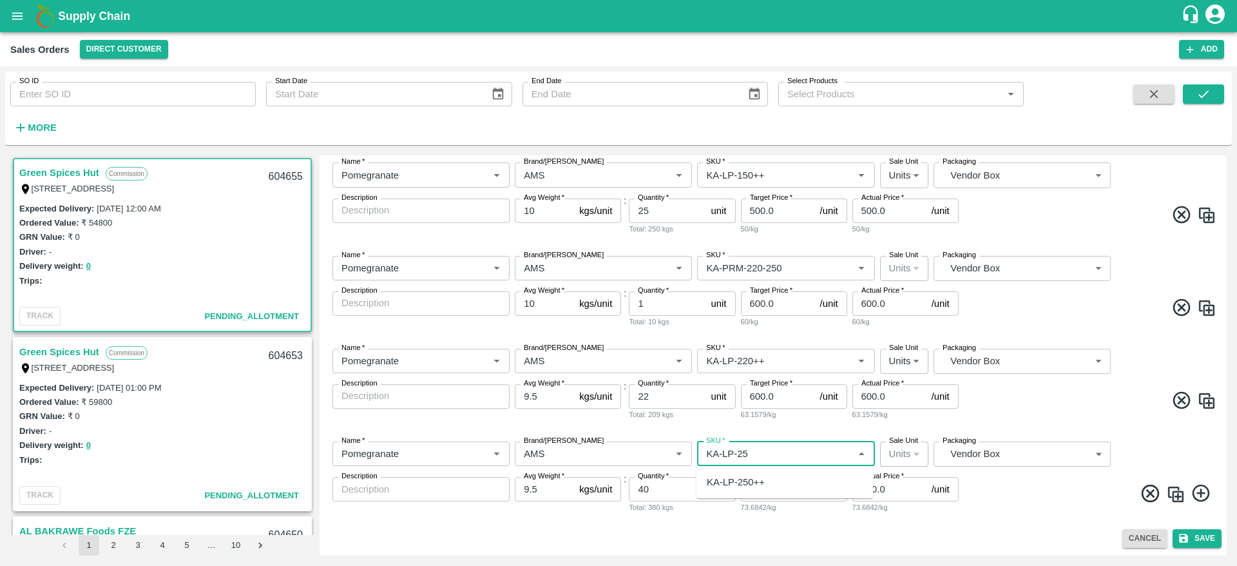
click at [751, 492] on div "KA-LP-250++" at bounding box center [785, 482] width 177 height 22
type input "KA-LP-250++"
click at [551, 496] on input "9.5" at bounding box center [544, 489] width 59 height 24
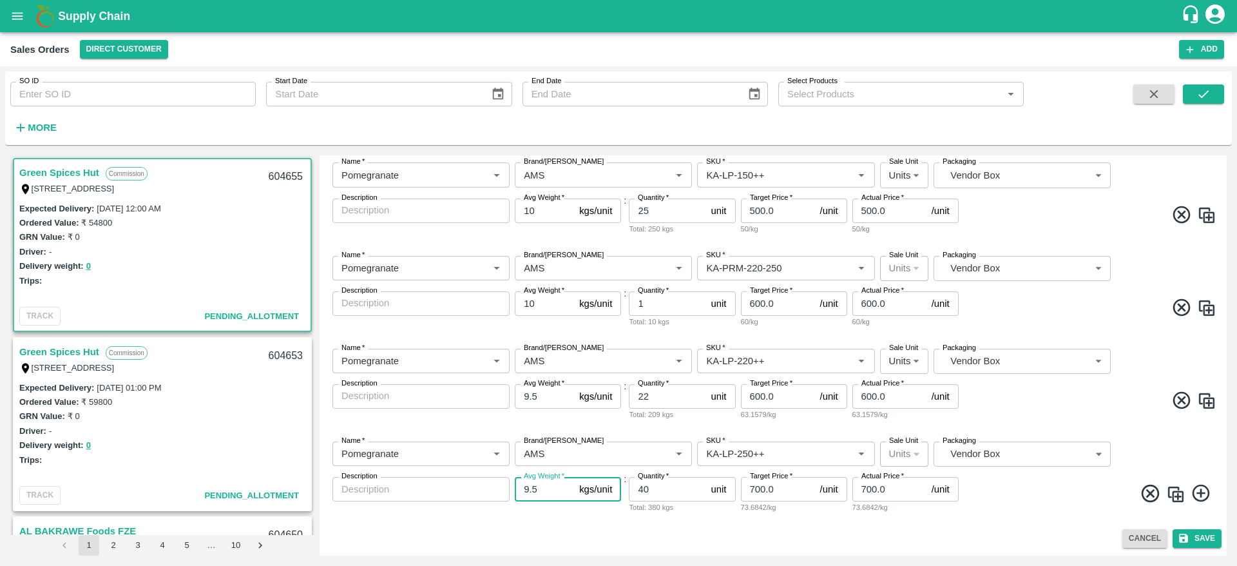
click at [551, 496] on input "9.5" at bounding box center [544, 489] width 59 height 24
type input "10"
click at [1024, 514] on div "Name   * Name   * Brand/Marka Brand/Marka SKU   * SKU   * Sale Unit Units 2 Sal…" at bounding box center [773, 477] width 897 height 93
click at [540, 399] on input "9.5" at bounding box center [544, 396] width 59 height 24
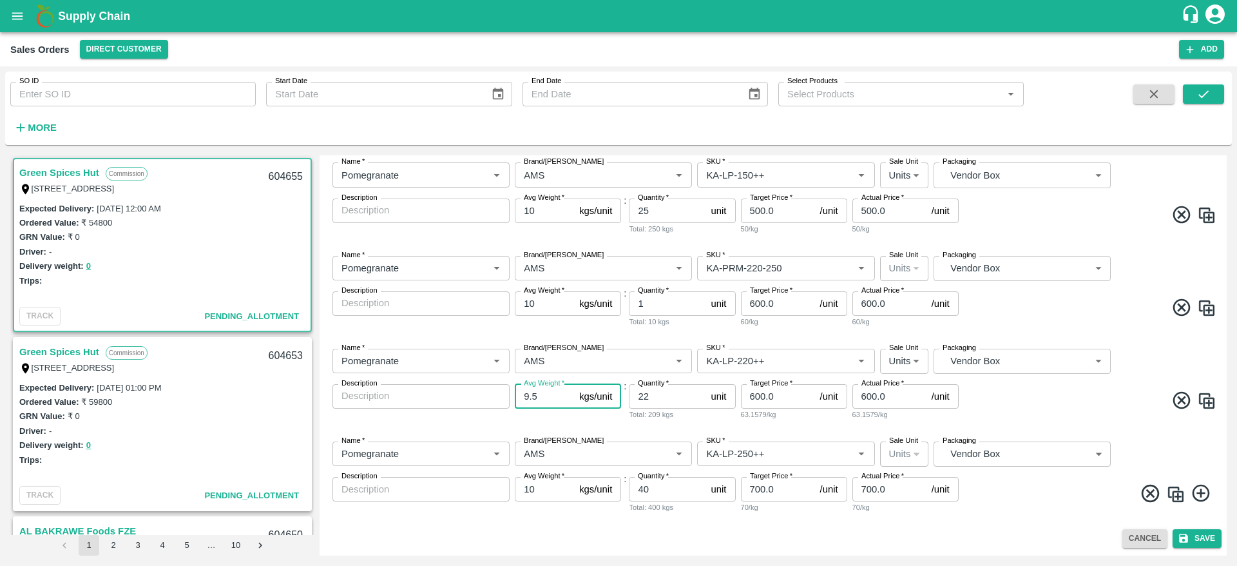
click at [540, 399] on input "9.5" at bounding box center [544, 396] width 59 height 24
type input "10"
click at [1184, 543] on icon "submit" at bounding box center [1184, 538] width 12 height 12
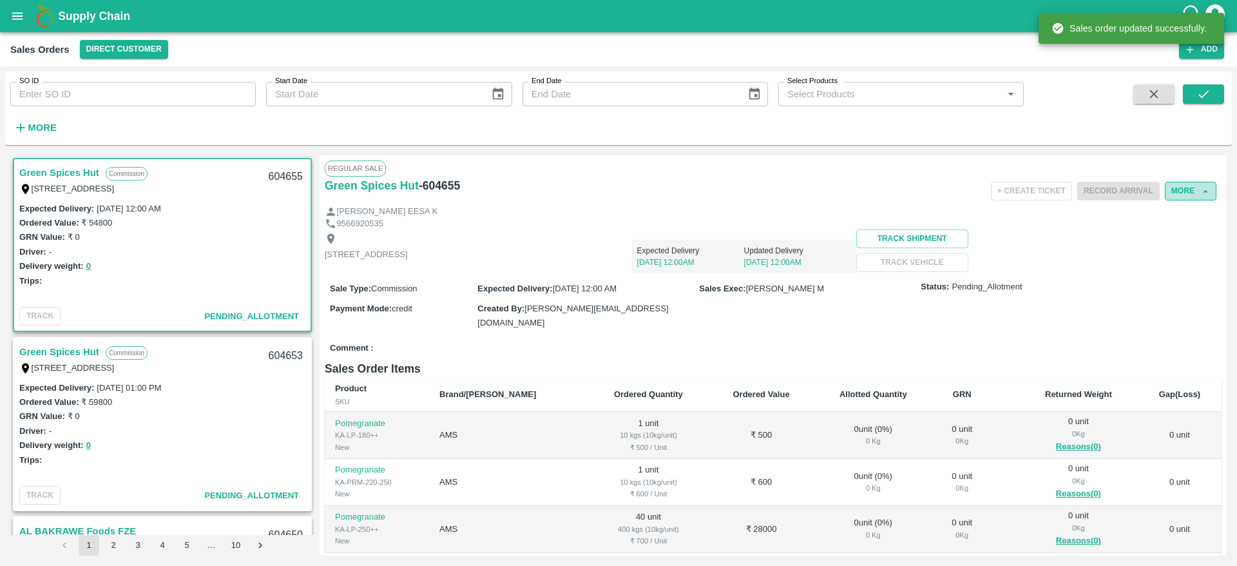
click at [1180, 195] on button "More" at bounding box center [1191, 191] width 52 height 19
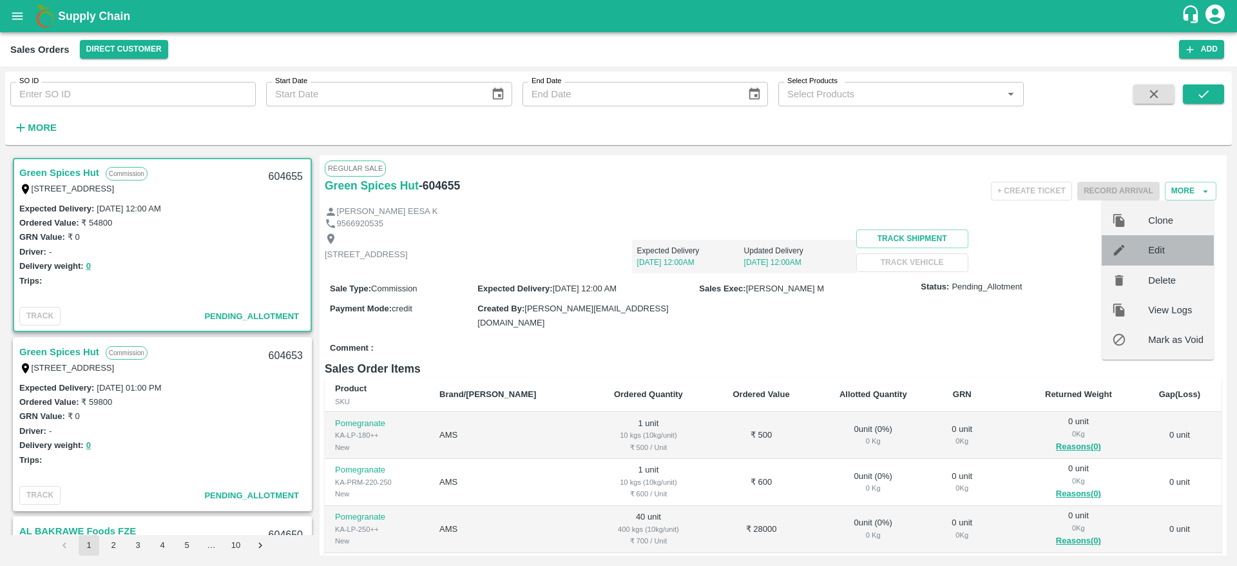
click at [1175, 251] on span "Edit" at bounding box center [1175, 250] width 55 height 14
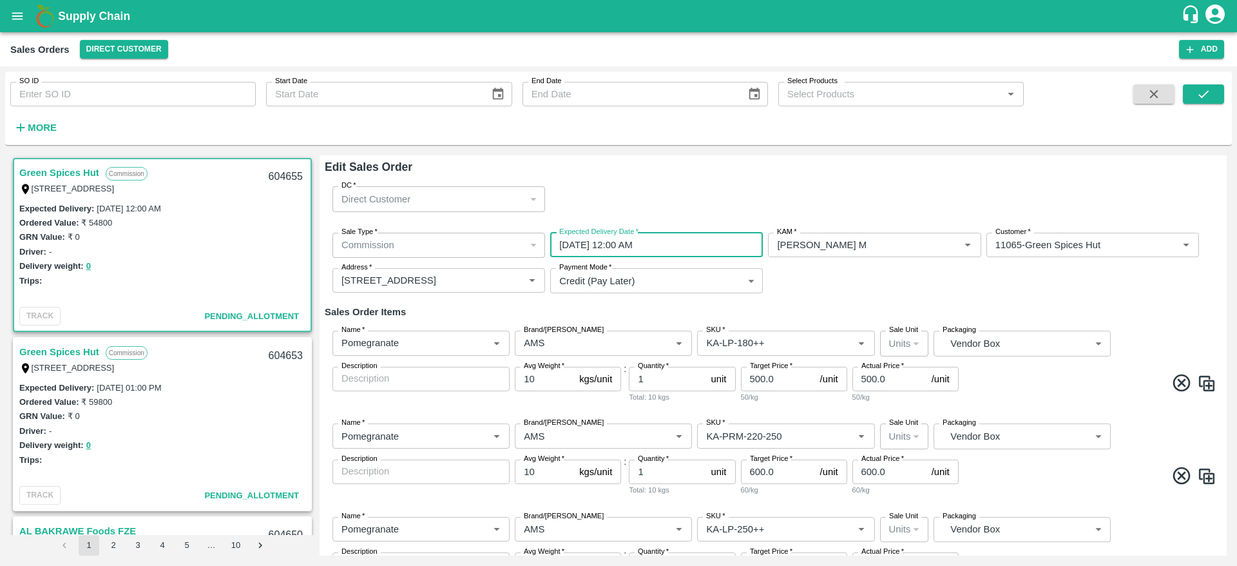
click at [657, 244] on input "12/09/2025 12:00 AM" at bounding box center [652, 245] width 204 height 24
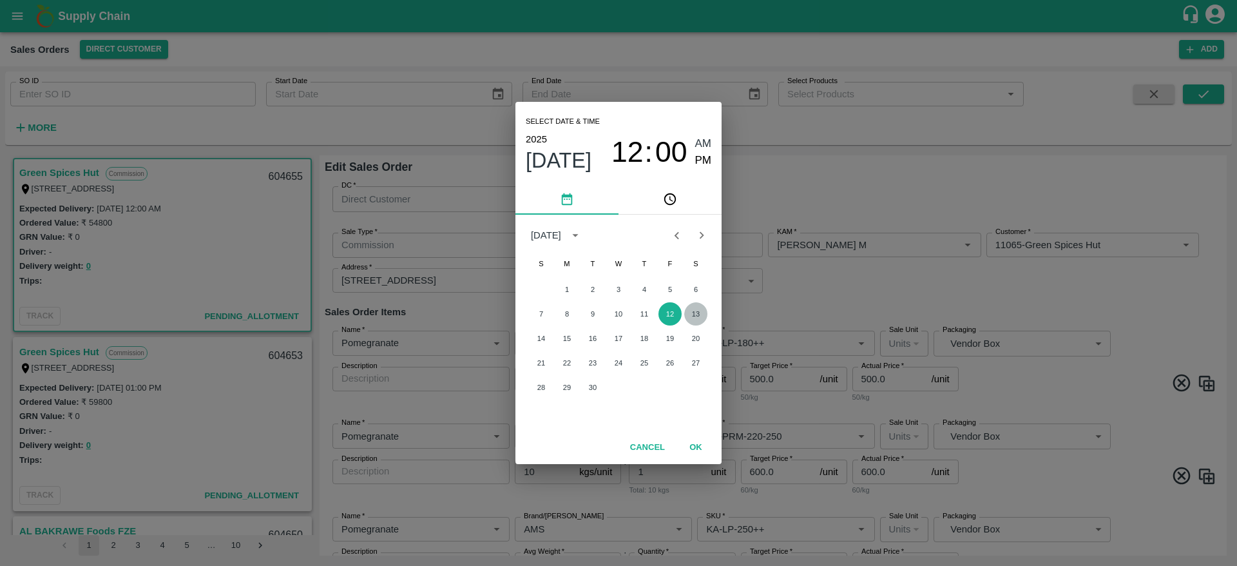
click at [695, 313] on button "13" at bounding box center [695, 313] width 23 height 23
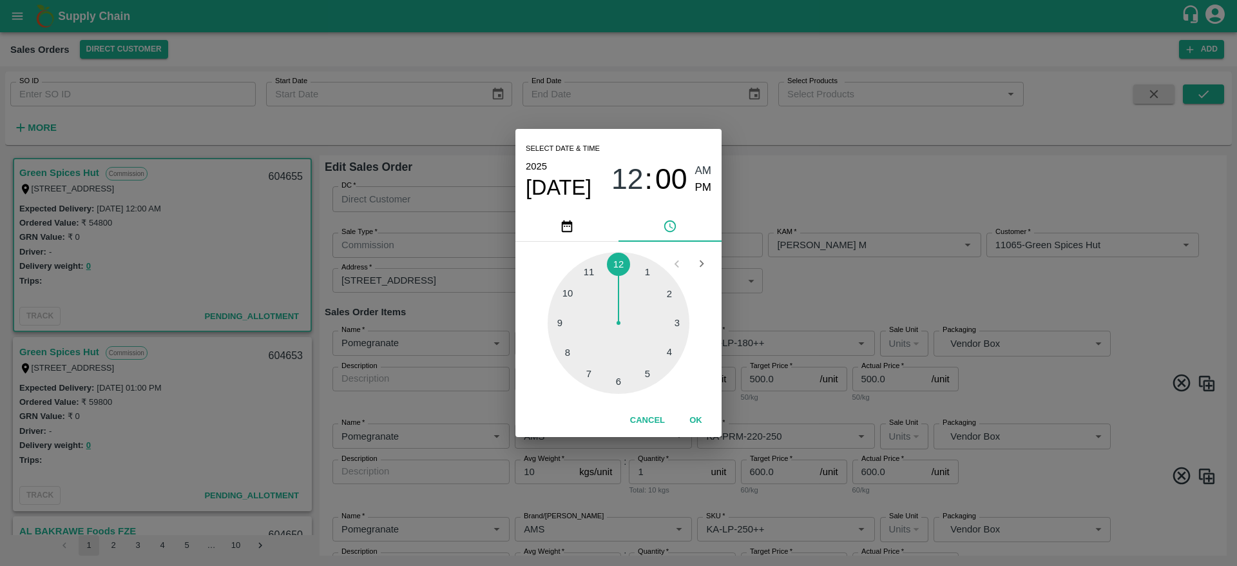
click at [649, 368] on div at bounding box center [619, 323] width 142 height 142
click at [706, 169] on span "AM" at bounding box center [703, 170] width 17 height 17
click at [710, 184] on span "PM" at bounding box center [703, 187] width 17 height 17
type input "13/09/2025 05:00 PM"
click at [697, 419] on button "OK" at bounding box center [695, 420] width 41 height 23
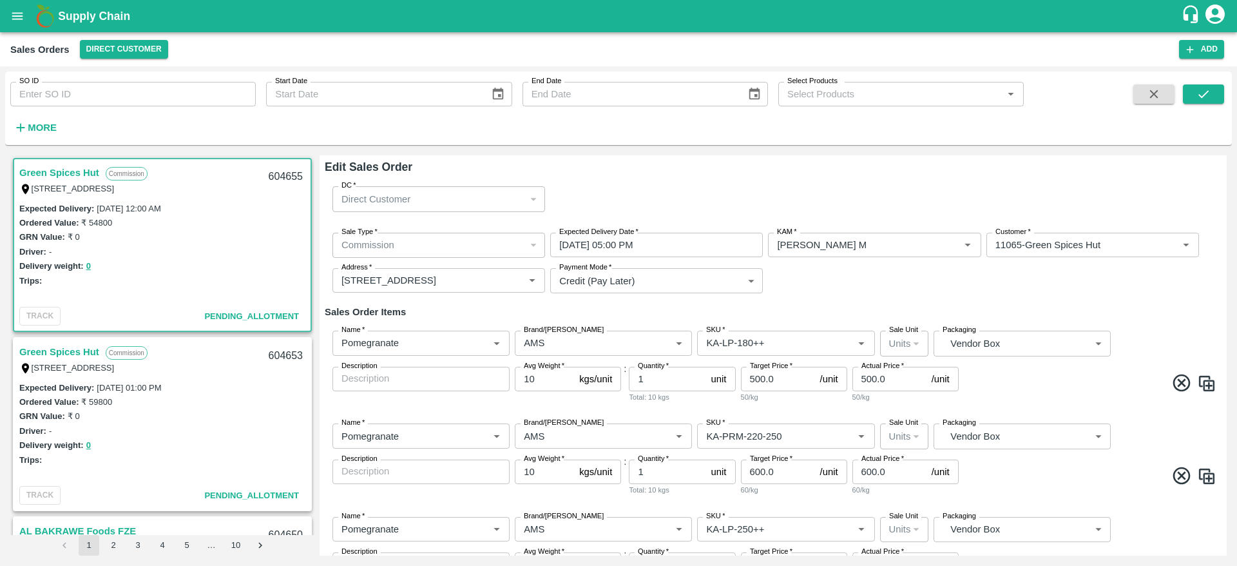
click at [1140, 320] on div "Name   * Name   * Brand/Marka Brand/Marka SKU   * SKU   * Sale Unit Units 2 Sal…" at bounding box center [773, 366] width 897 height 93
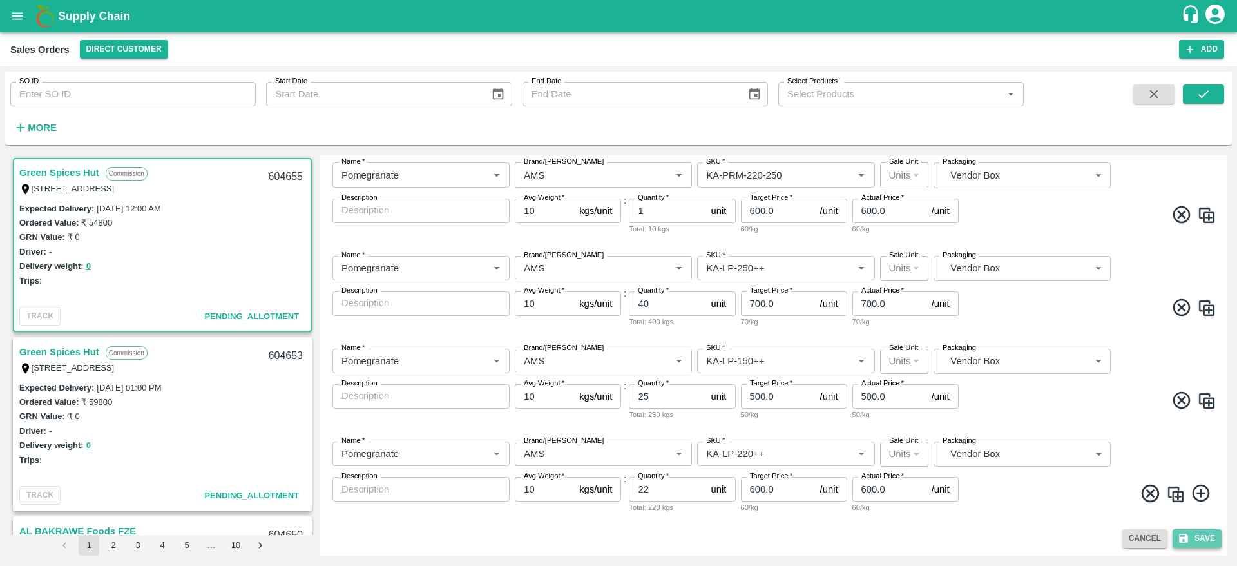
click at [1199, 529] on button "Save" at bounding box center [1197, 538] width 49 height 19
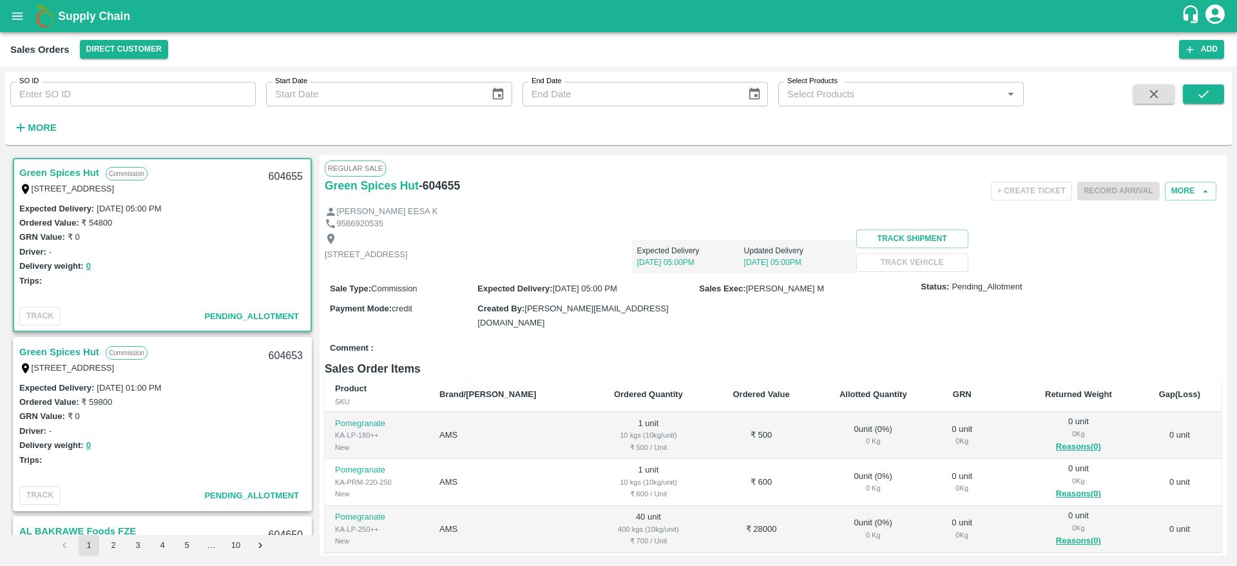
click at [287, 177] on div "604655" at bounding box center [286, 177] width 50 height 30
copy div "604655"
click at [126, 46] on button "Direct Customer" at bounding box center [124, 49] width 88 height 19
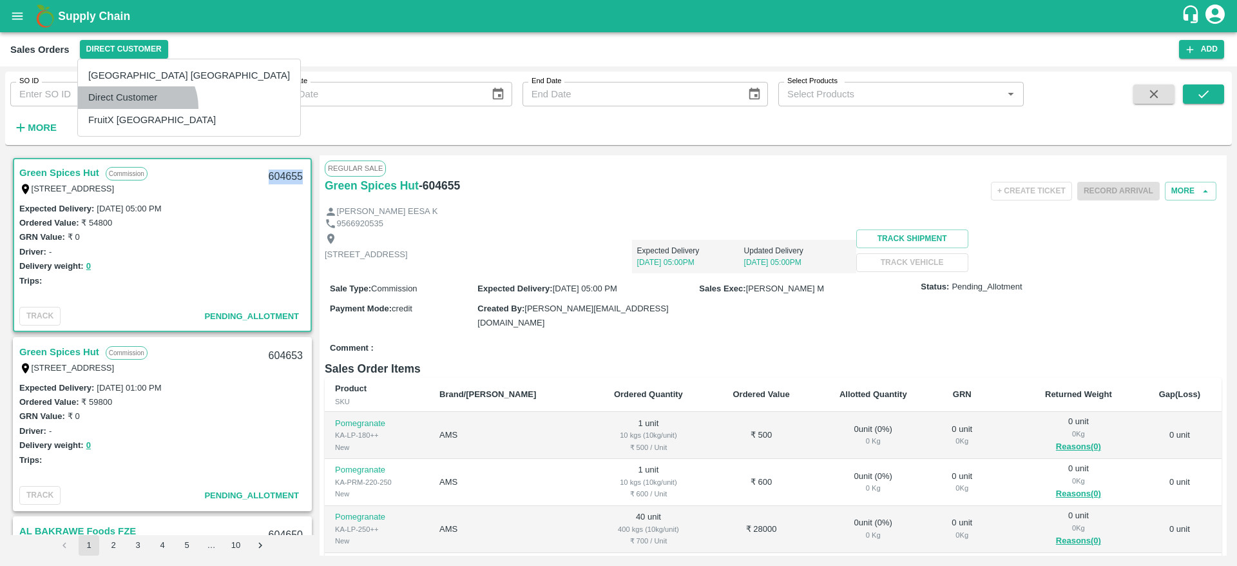
click at [136, 108] on li "Direct Customer" at bounding box center [189, 97] width 222 height 22
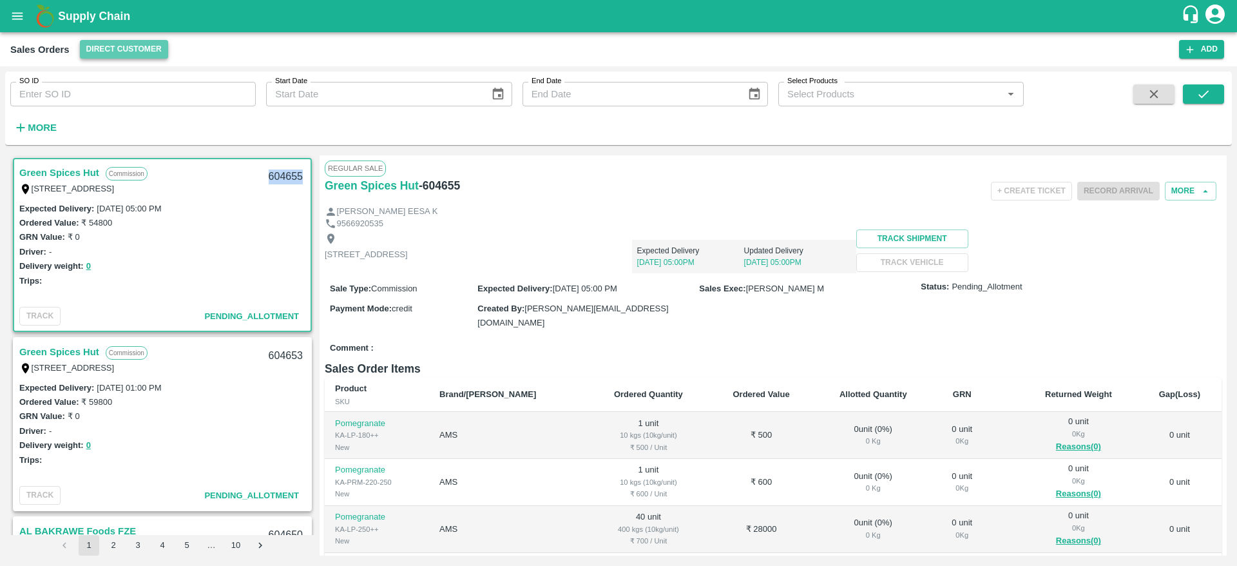
click at [117, 42] on button "Direct Customer" at bounding box center [124, 49] width 88 height 19
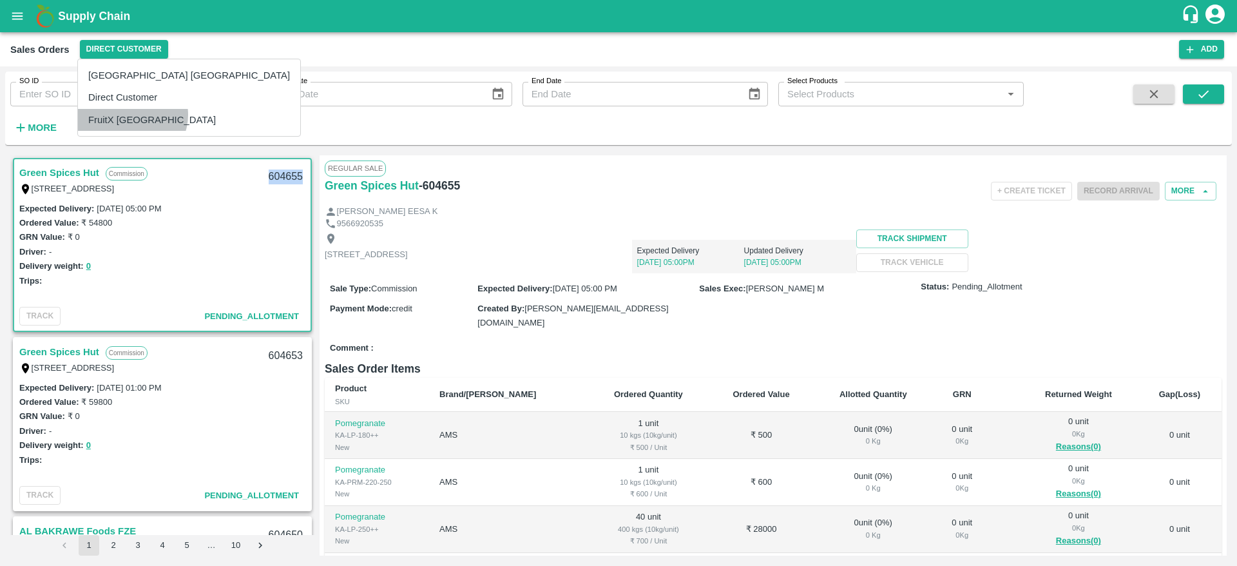
click at [131, 115] on li "FruitX [GEOGRAPHIC_DATA]" at bounding box center [189, 120] width 222 height 22
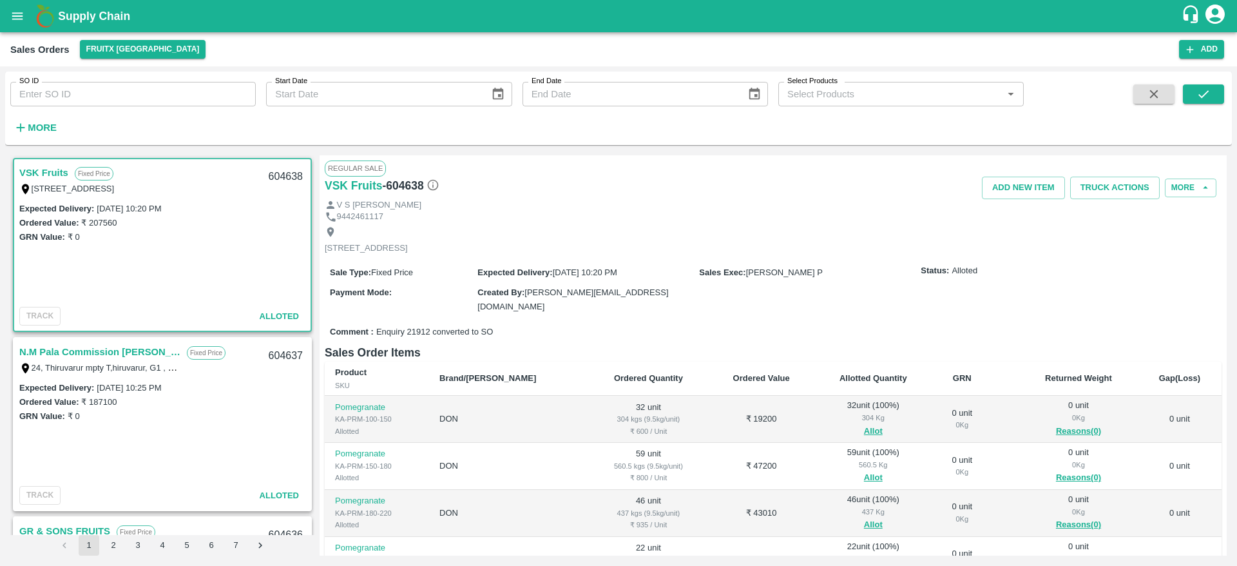
click at [53, 353] on link "N.M Pala Commission Mundy" at bounding box center [99, 351] width 161 height 17
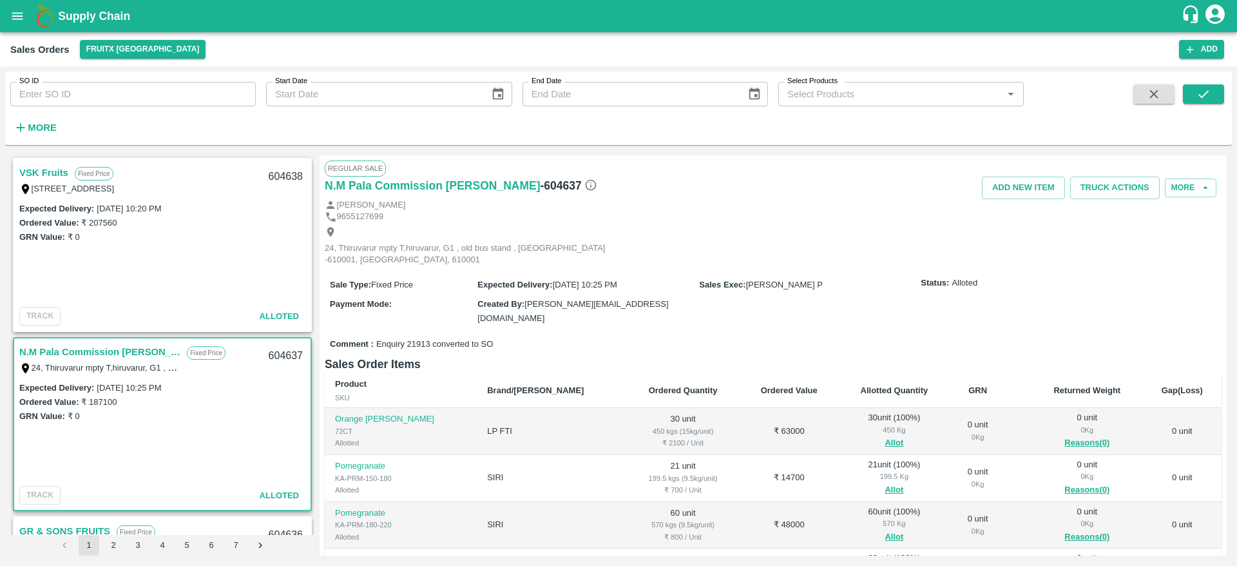
click at [1131, 175] on div "Regular Sale" at bounding box center [773, 167] width 897 height 15
click at [1119, 184] on button "Truck Actions" at bounding box center [1115, 188] width 90 height 23
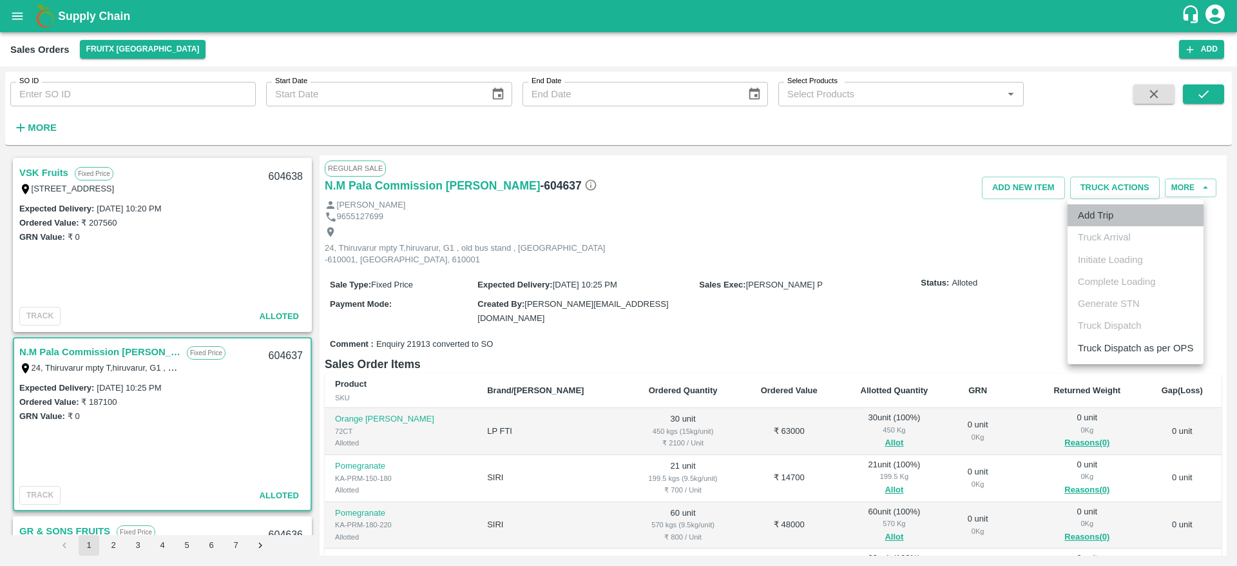
click at [1108, 224] on li "Add Trip" at bounding box center [1136, 215] width 136 height 22
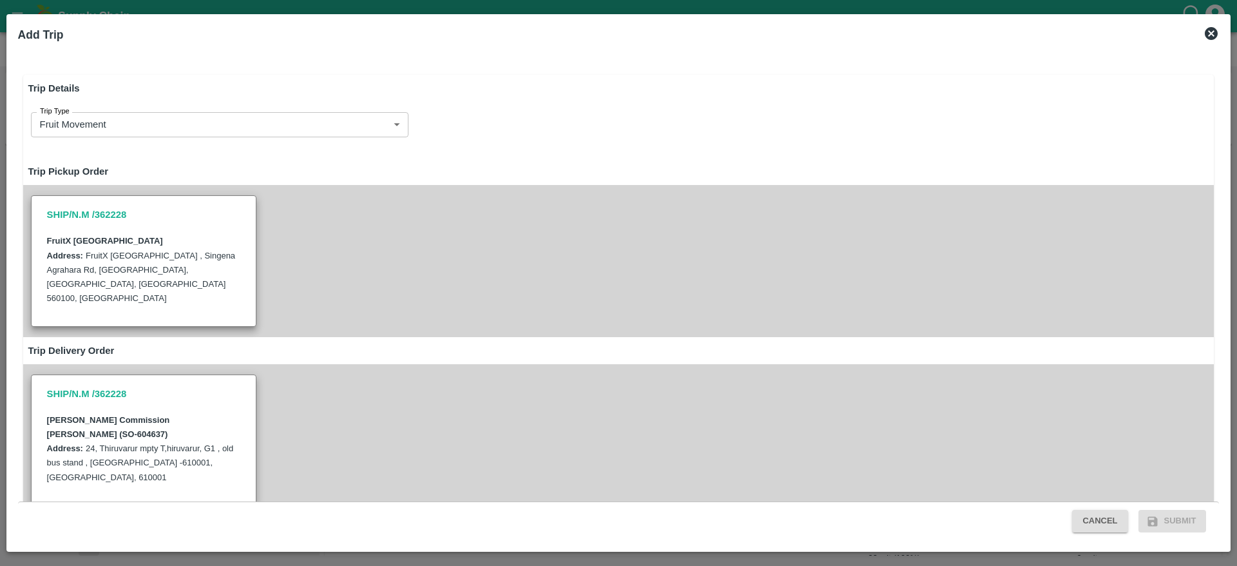
radio input "true"
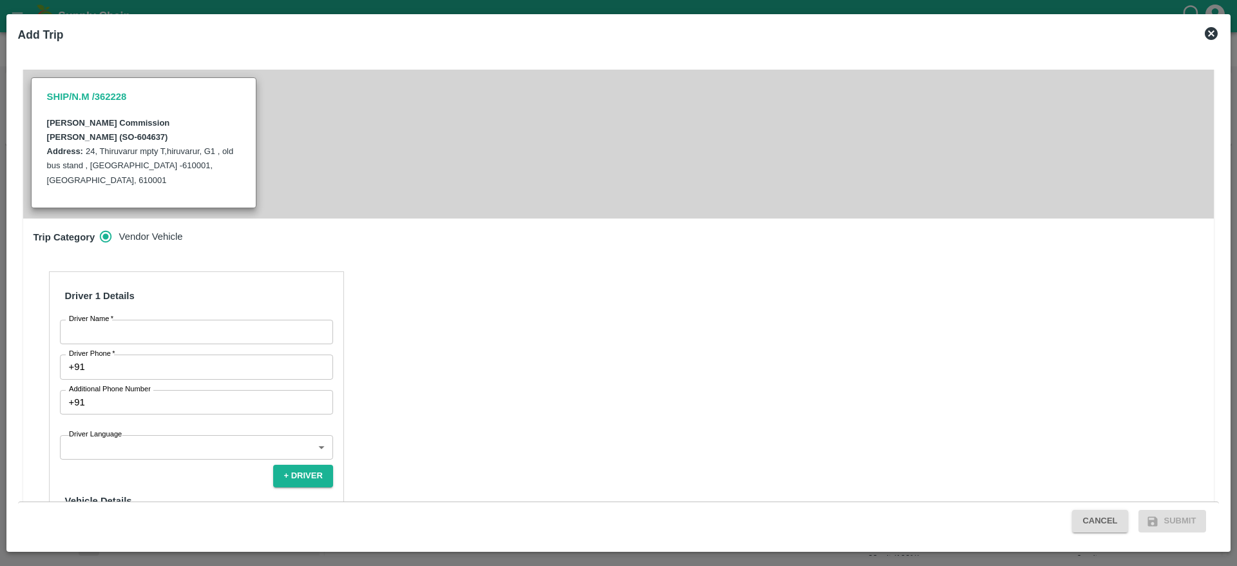
scroll to position [301, 0]
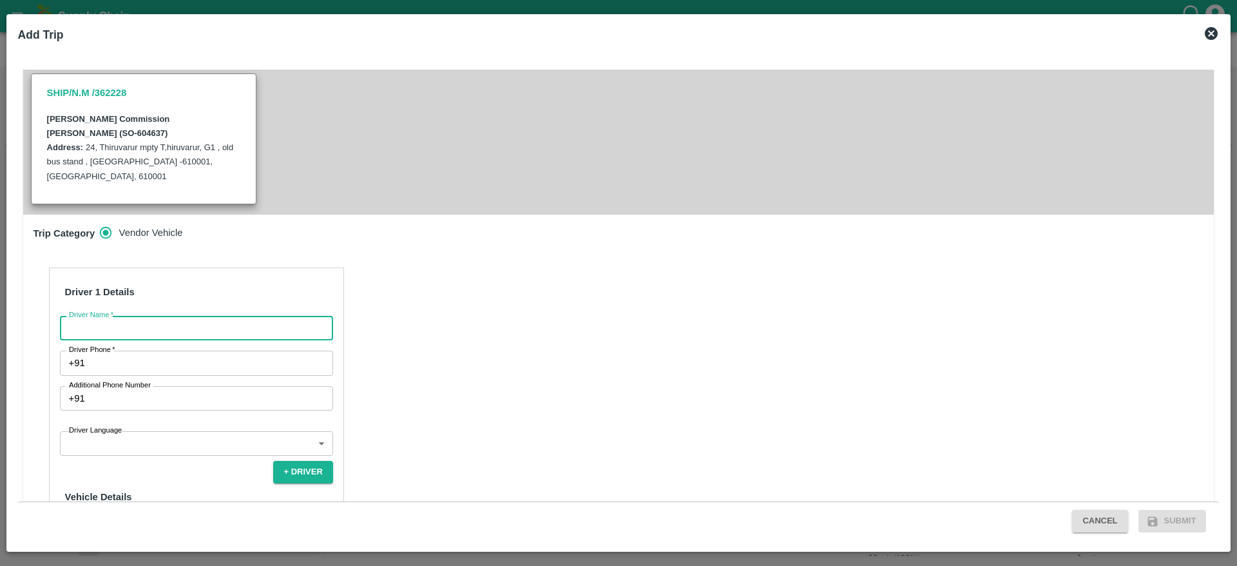
click at [278, 316] on input "Driver Name   *" at bounding box center [196, 328] width 273 height 24
type input "N.M Fruits"
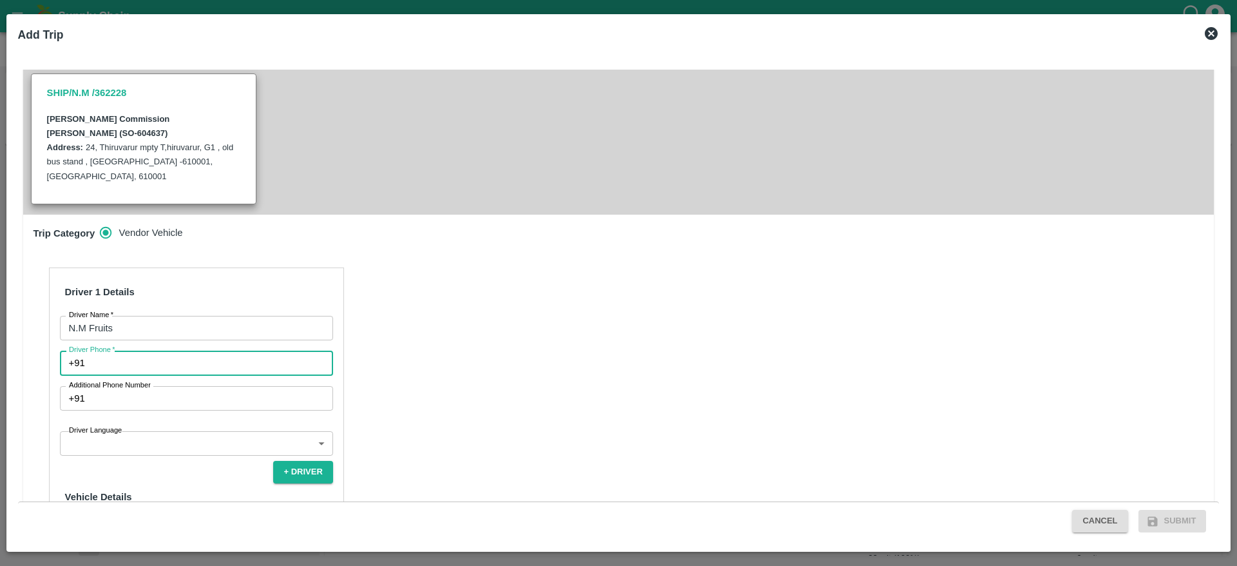
click at [169, 351] on input "Driver Phone   *" at bounding box center [211, 363] width 243 height 24
type input "9844415321"
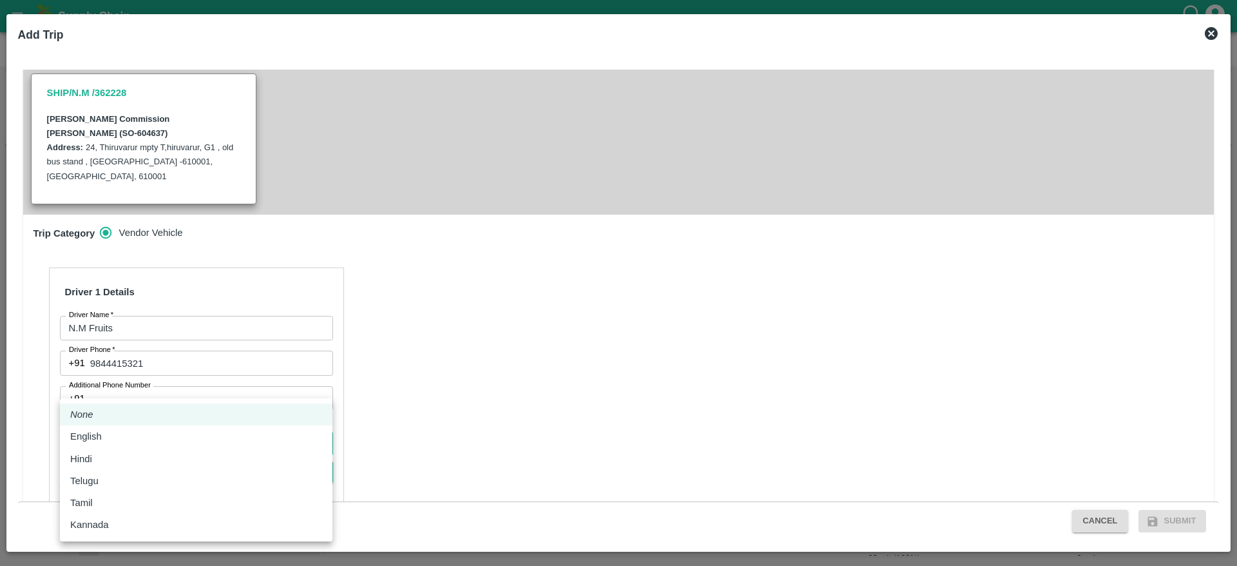
click at [222, 393] on body "Supply Chain Sales Orders FruitX Bangalore Add SO ID SO ID Start Date Start Dat…" at bounding box center [618, 283] width 1237 height 566
click at [124, 499] on div "Tamil" at bounding box center [196, 502] width 252 height 14
type input "ta"
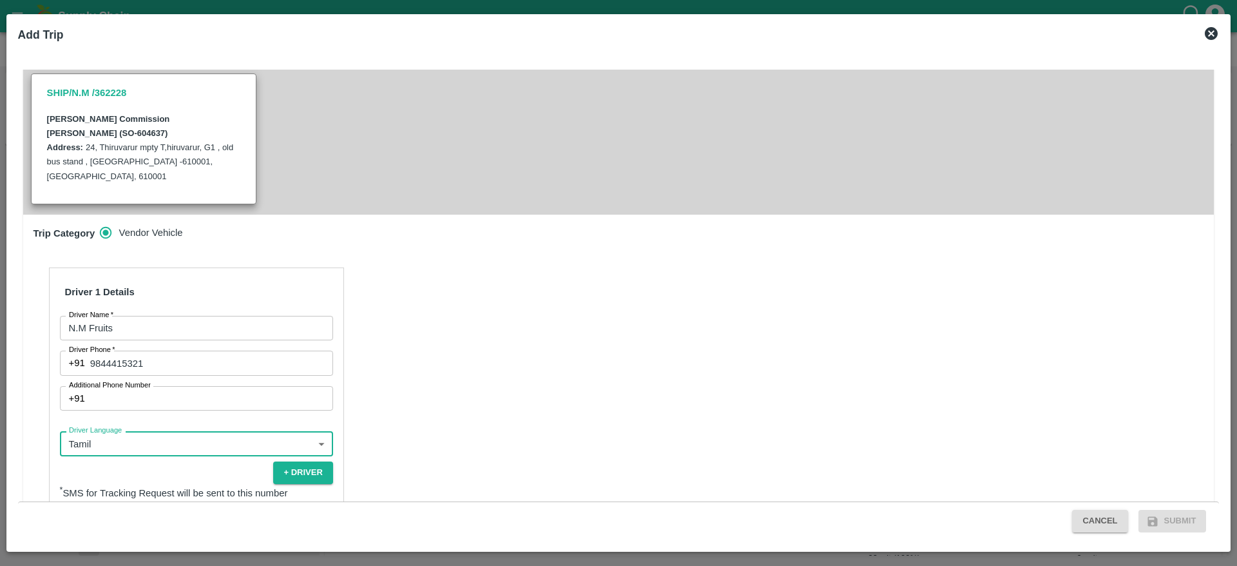
scroll to position [386, 0]
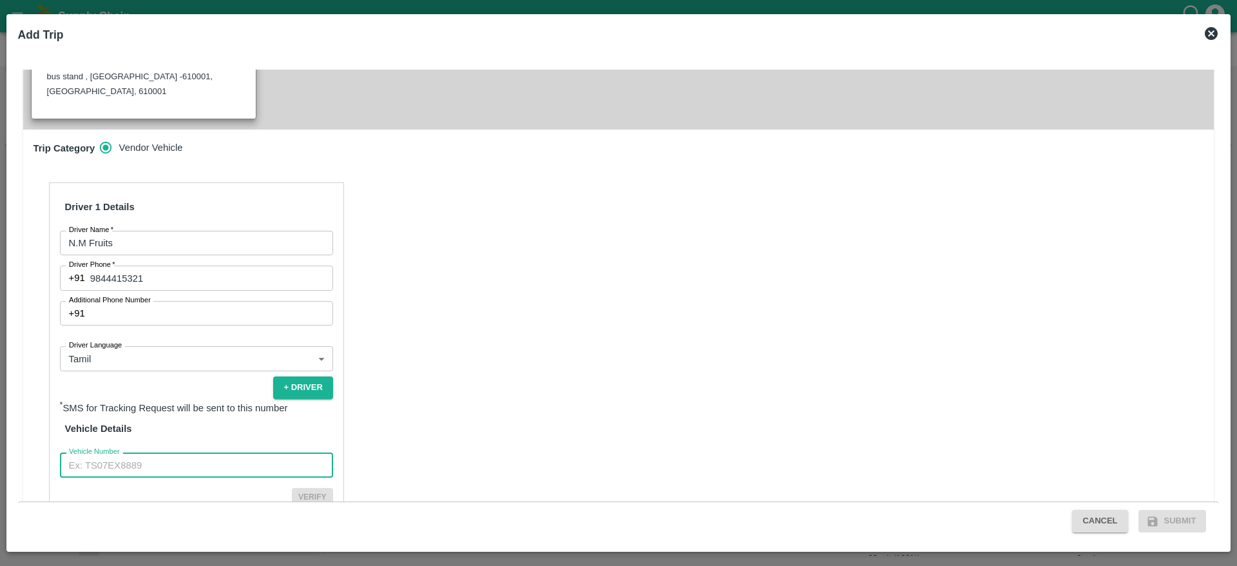
click at [160, 452] on input "Vehicle Number" at bounding box center [196, 464] width 273 height 24
type input "TN31CA3674"
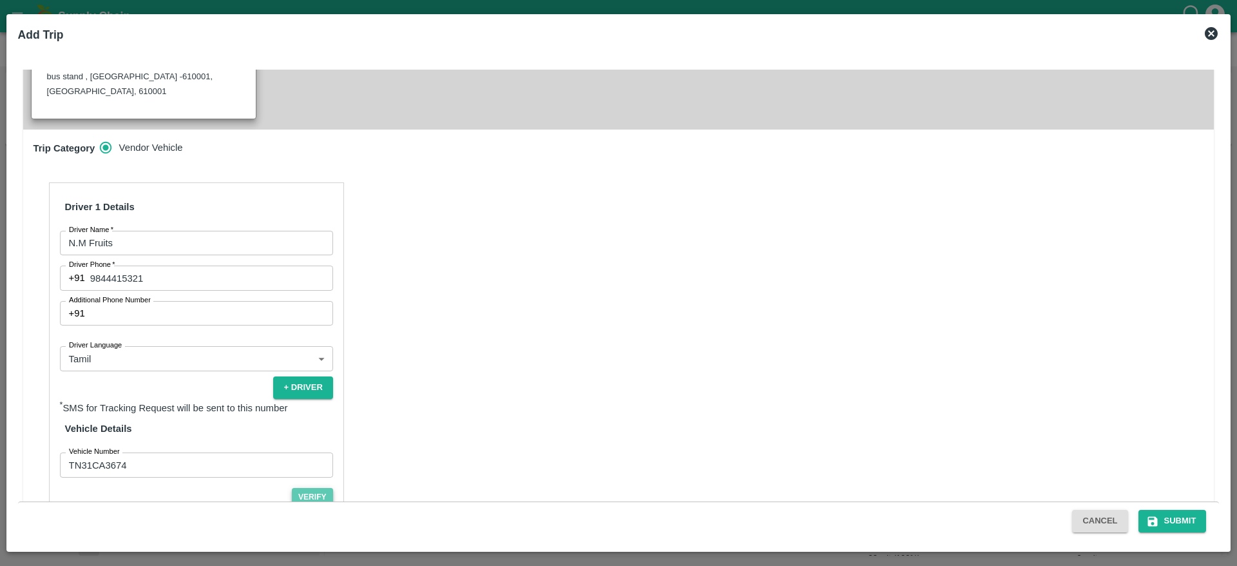
click at [315, 488] on button "Verify" at bounding box center [312, 497] width 41 height 19
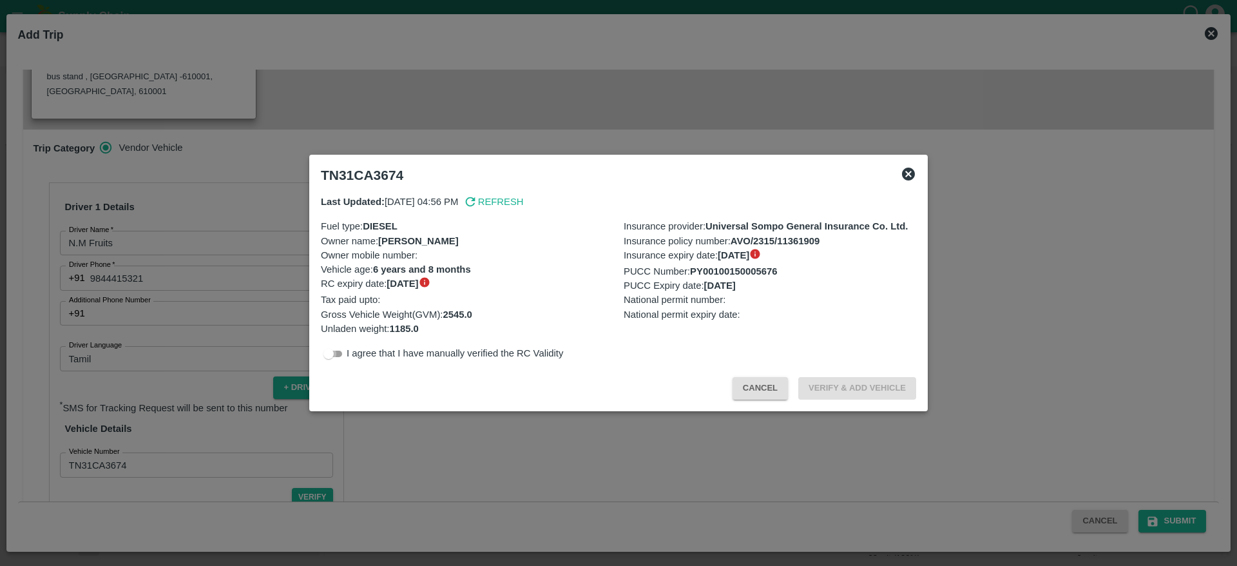
click at [325, 355] on input "checkbox" at bounding box center [328, 353] width 46 height 15
checkbox input "true"
click at [838, 389] on button "Verify & Add Vehicle" at bounding box center [857, 388] width 118 height 23
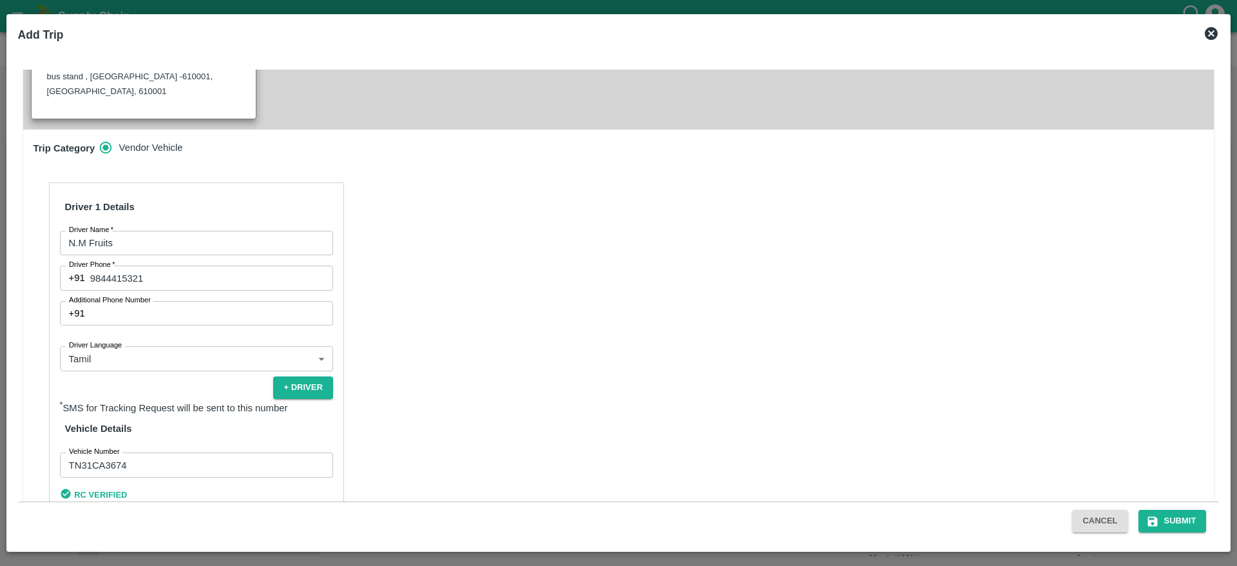
scroll to position [381, 0]
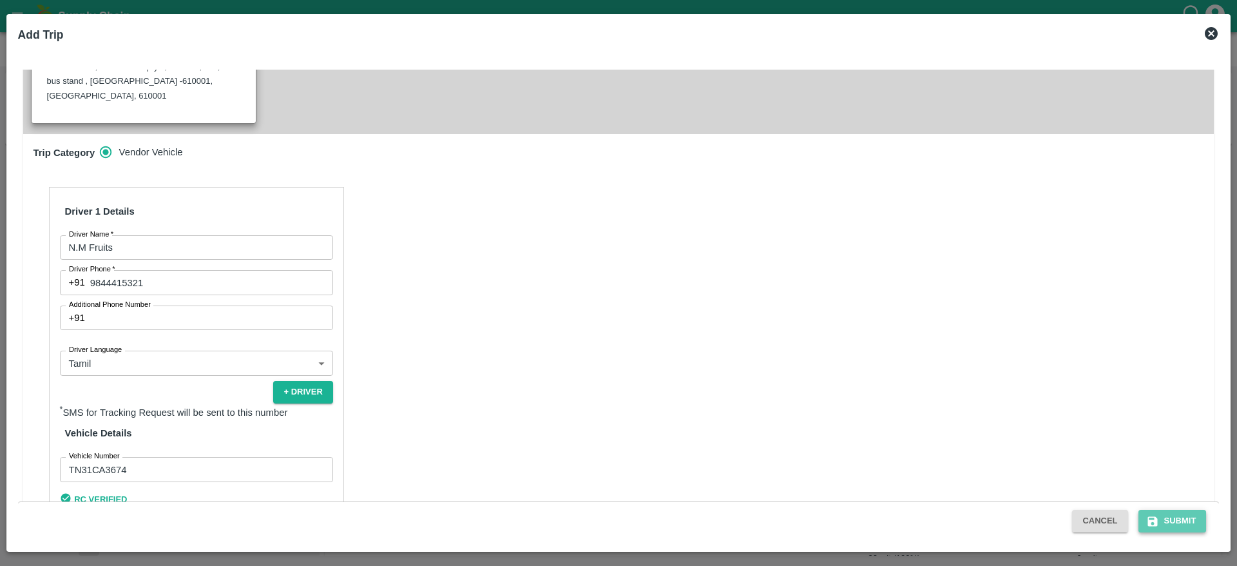
click at [1180, 518] on button "Submit" at bounding box center [1172, 521] width 68 height 23
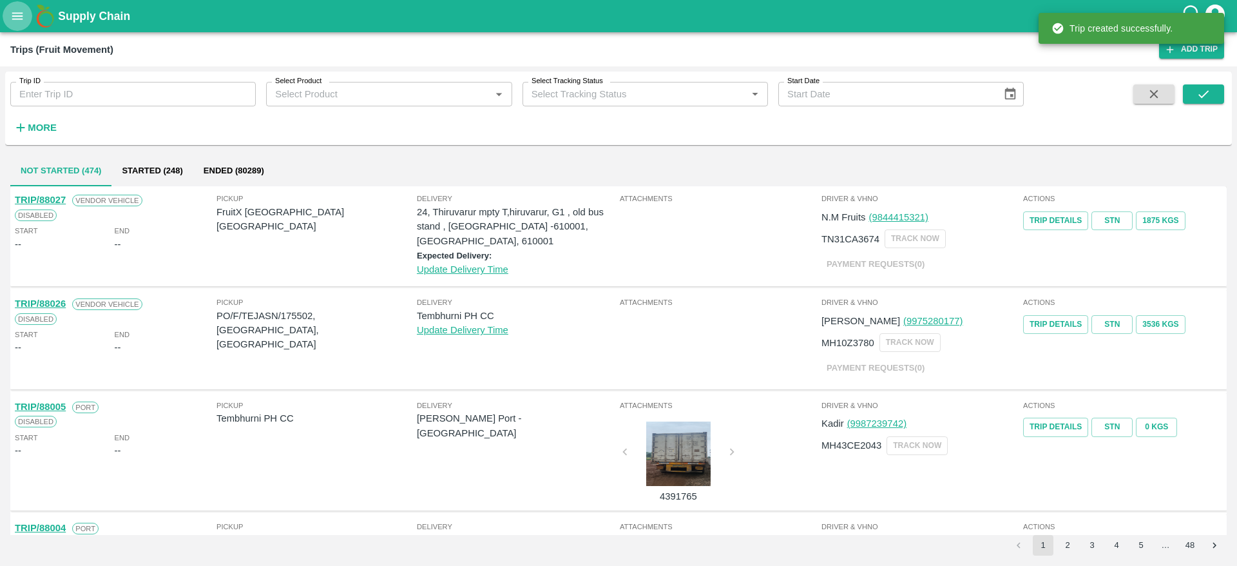
click at [26, 19] on button "open drawer" at bounding box center [18, 16] width 30 height 30
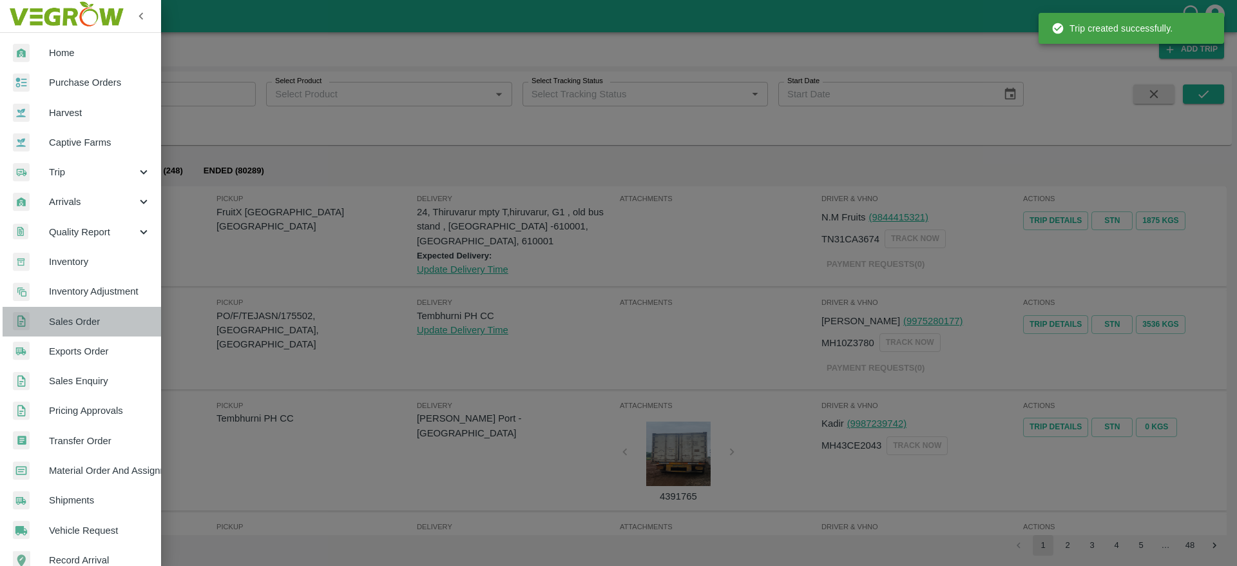
click at [111, 322] on span "Sales Order" at bounding box center [100, 321] width 102 height 14
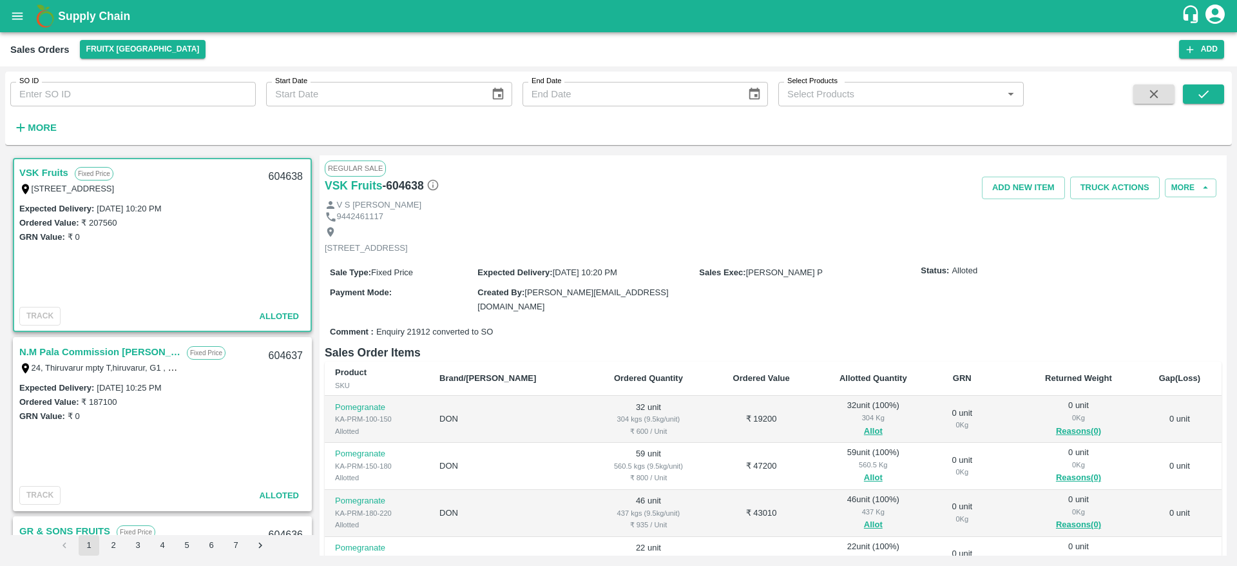
click at [98, 349] on link "N.M Pala Commission Mundy" at bounding box center [99, 351] width 161 height 17
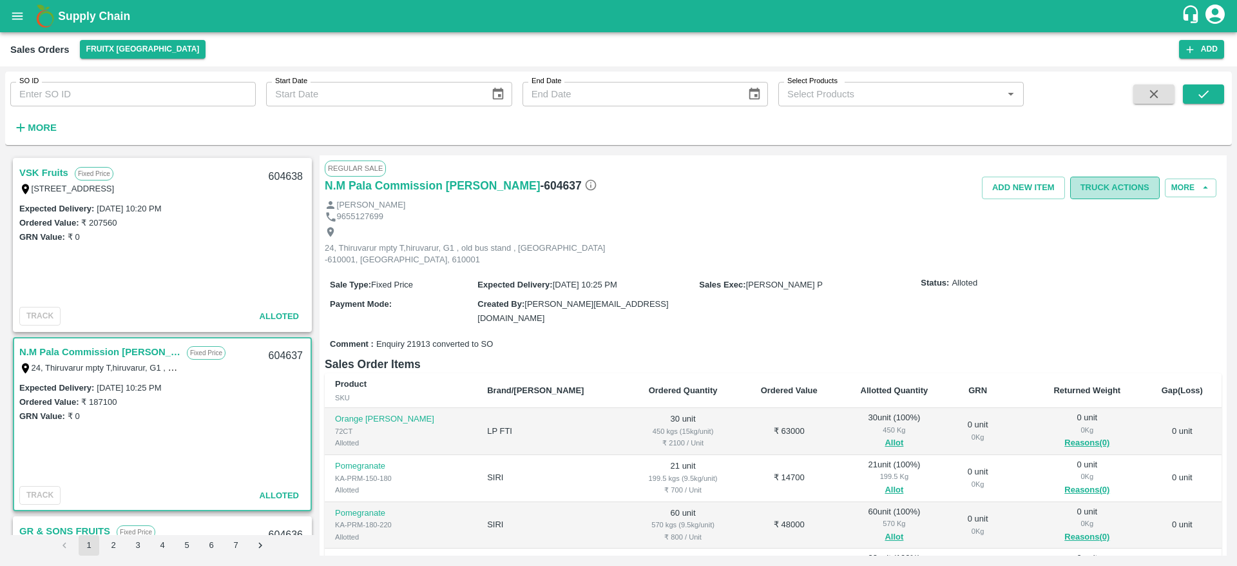
click at [1121, 186] on button "Truck Actions" at bounding box center [1115, 188] width 90 height 23
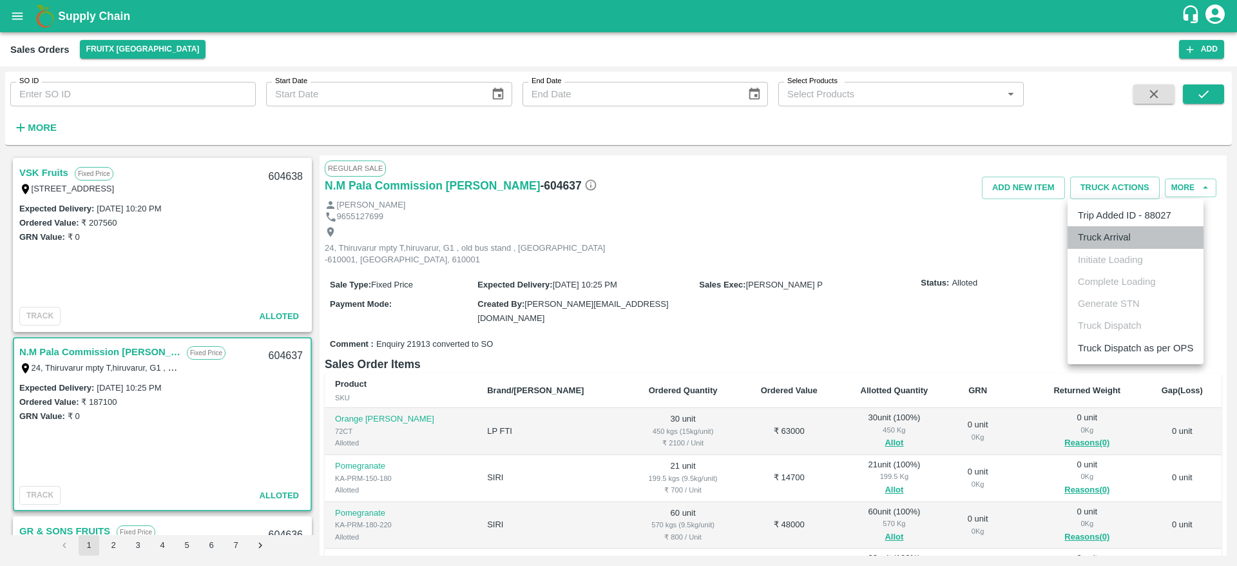
click at [1129, 232] on li "Truck Arrival" at bounding box center [1136, 237] width 136 height 22
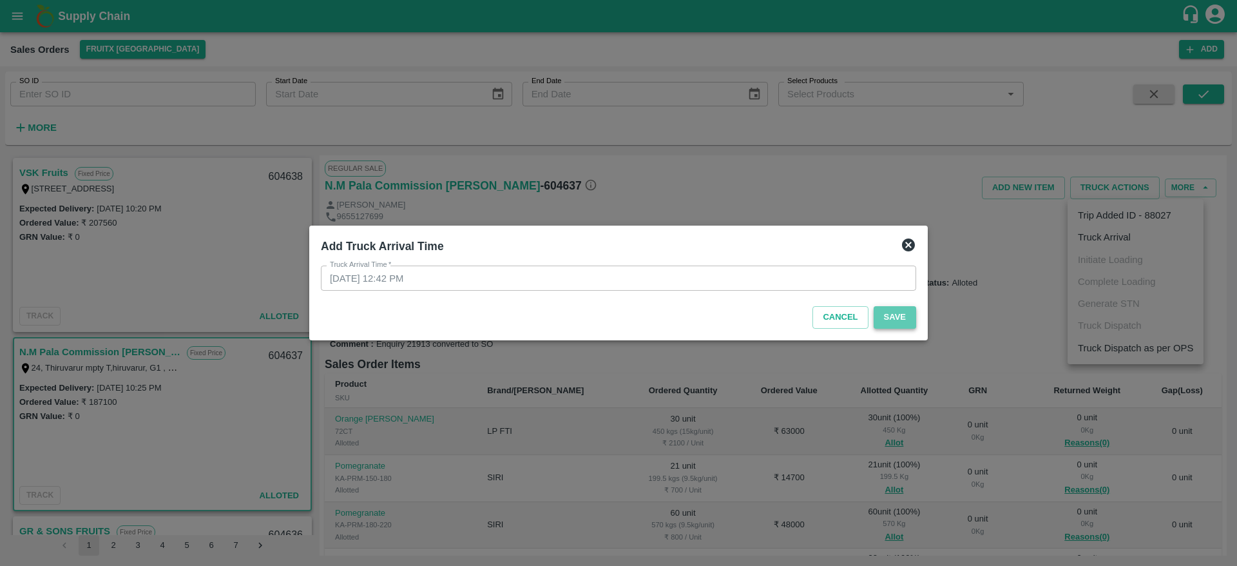
click at [881, 321] on button "Save" at bounding box center [895, 317] width 43 height 23
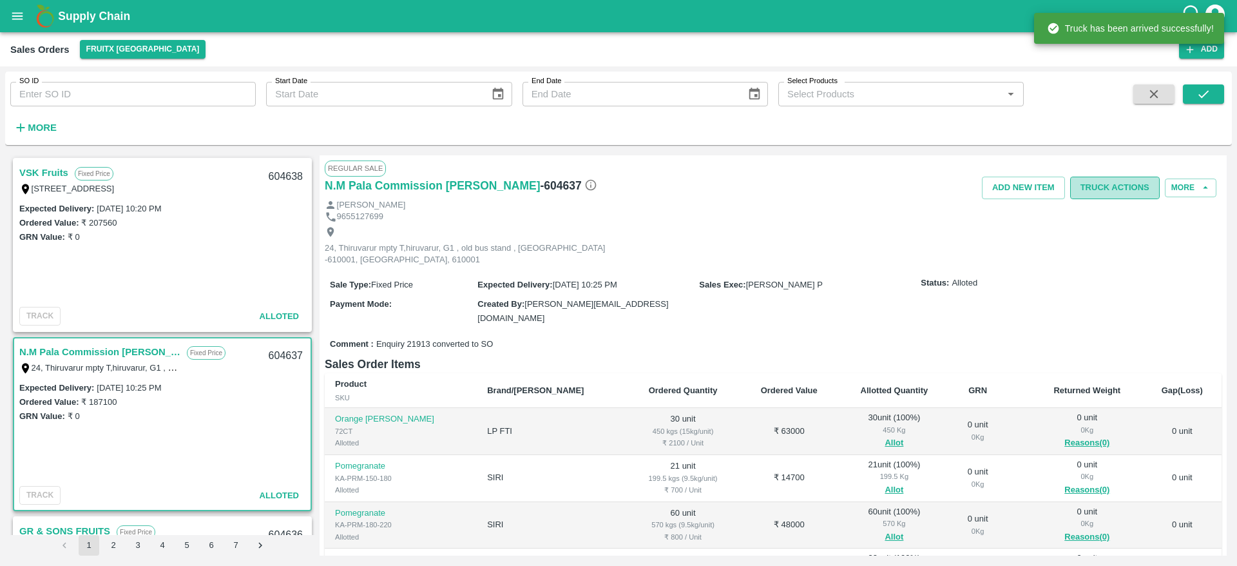
click at [1105, 191] on button "Truck Actions" at bounding box center [1115, 188] width 90 height 23
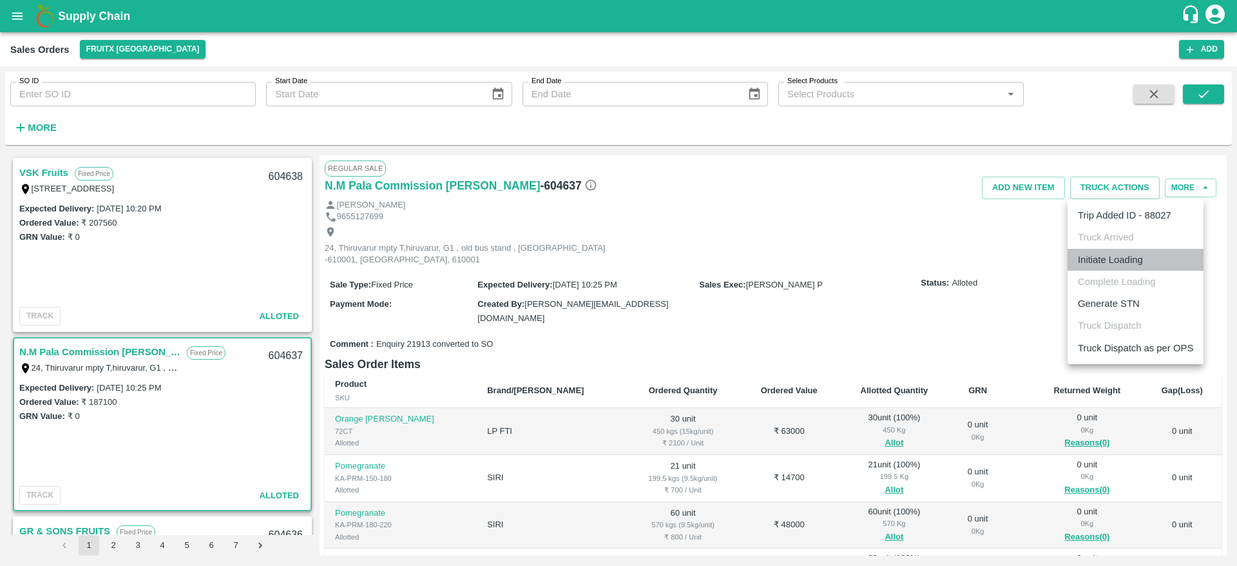
click at [1109, 256] on li "Initiate Loading" at bounding box center [1136, 260] width 136 height 22
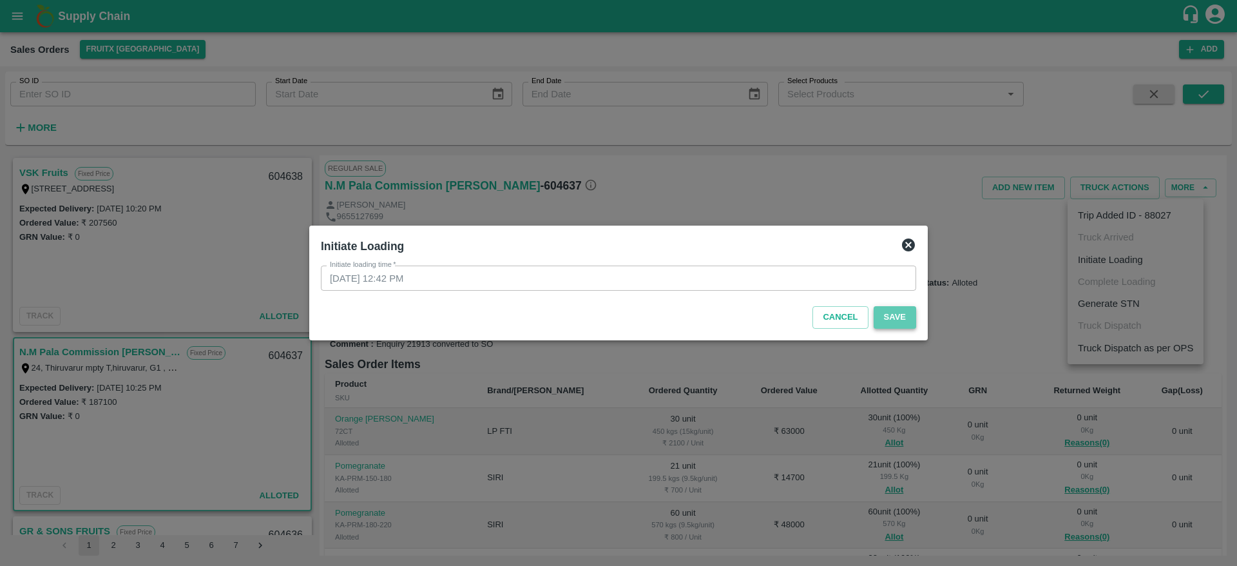
click at [910, 313] on button "Save" at bounding box center [895, 317] width 43 height 23
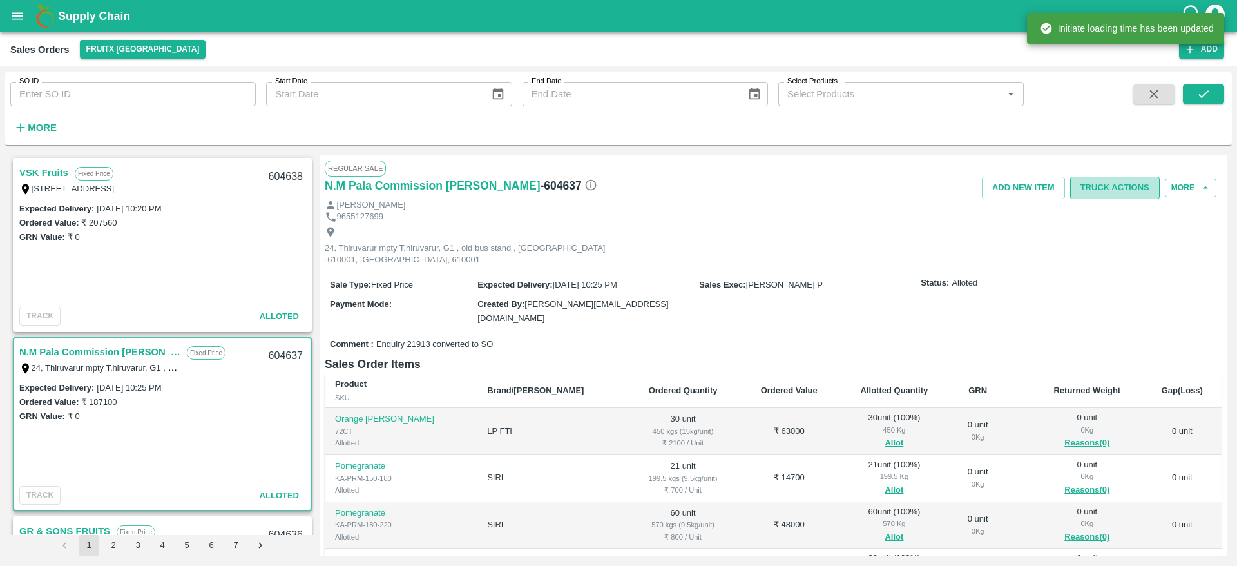
click at [1124, 187] on button "Truck Actions" at bounding box center [1115, 188] width 90 height 23
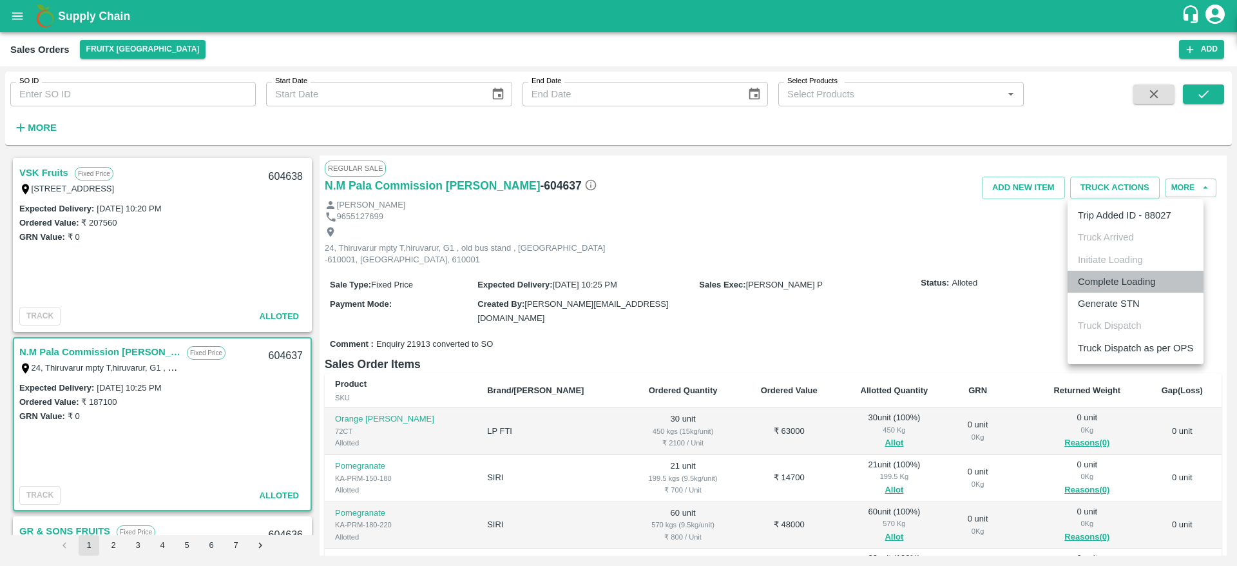
click at [1143, 291] on li "Complete Loading" at bounding box center [1136, 282] width 136 height 22
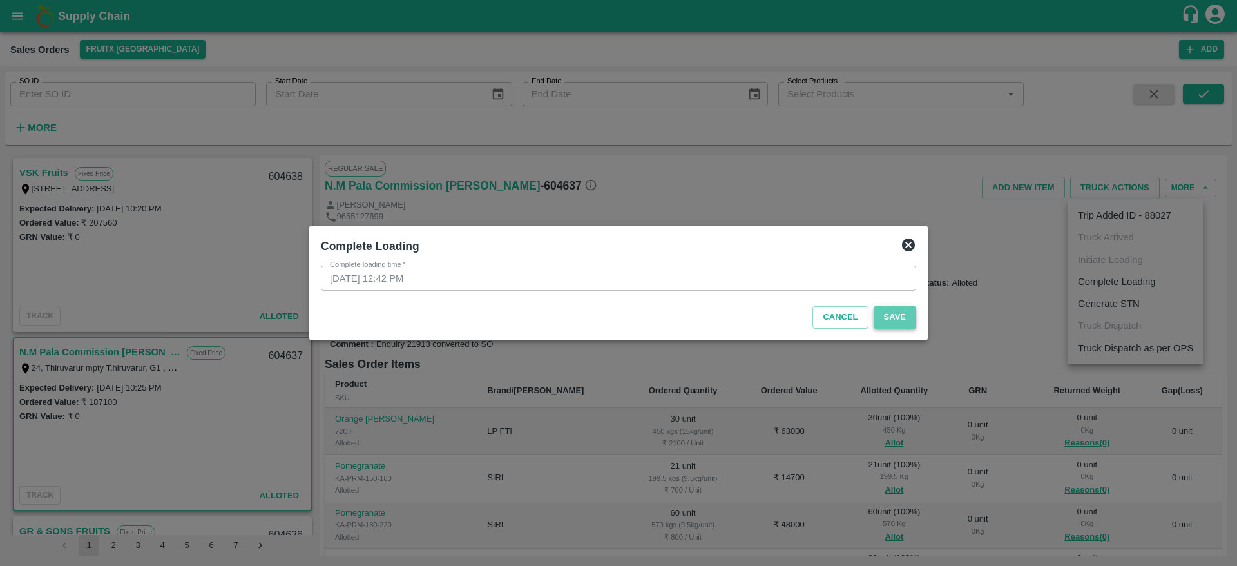
click at [896, 317] on button "Save" at bounding box center [895, 317] width 43 height 23
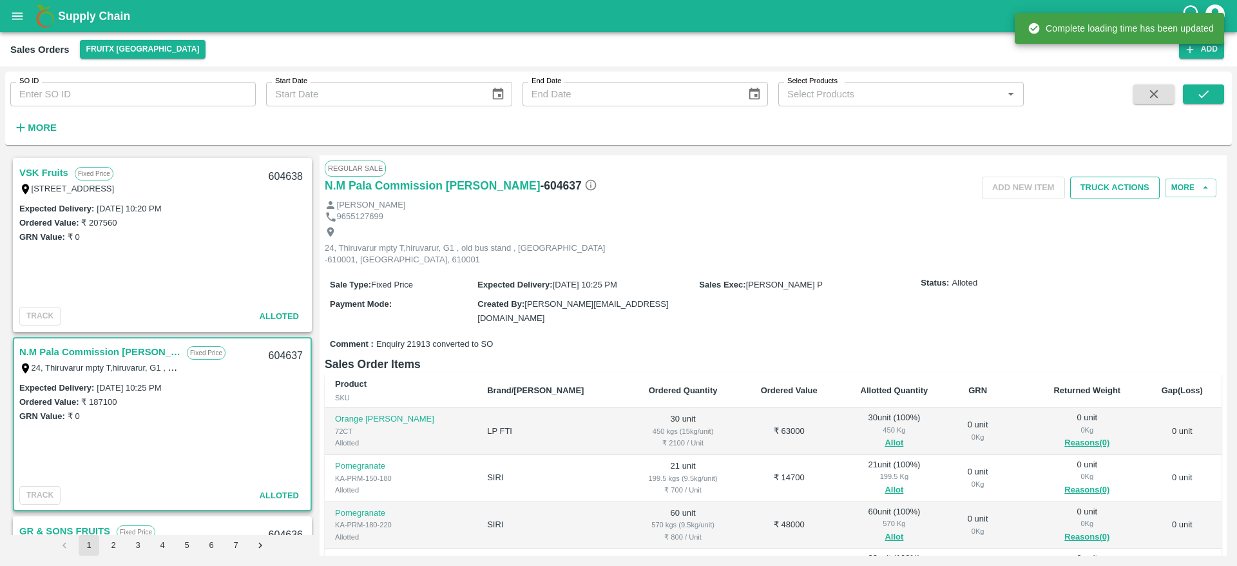
click at [1138, 187] on button "Truck Actions" at bounding box center [1115, 188] width 90 height 23
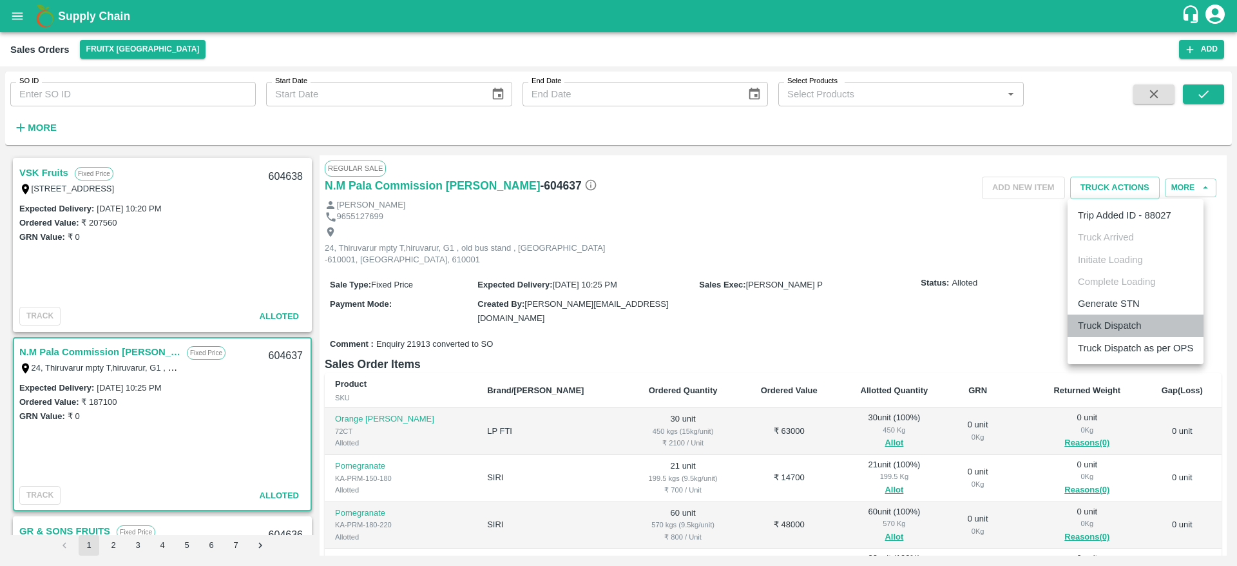
click at [1122, 325] on li "Truck Dispatch" at bounding box center [1136, 325] width 136 height 22
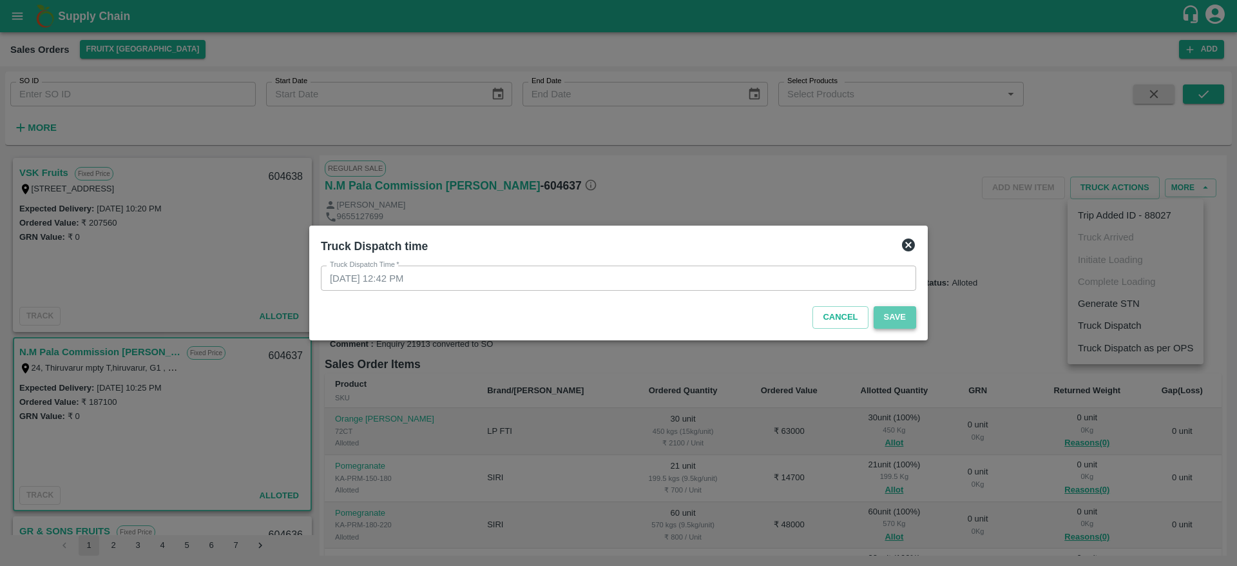
click at [903, 318] on button "Save" at bounding box center [895, 317] width 43 height 23
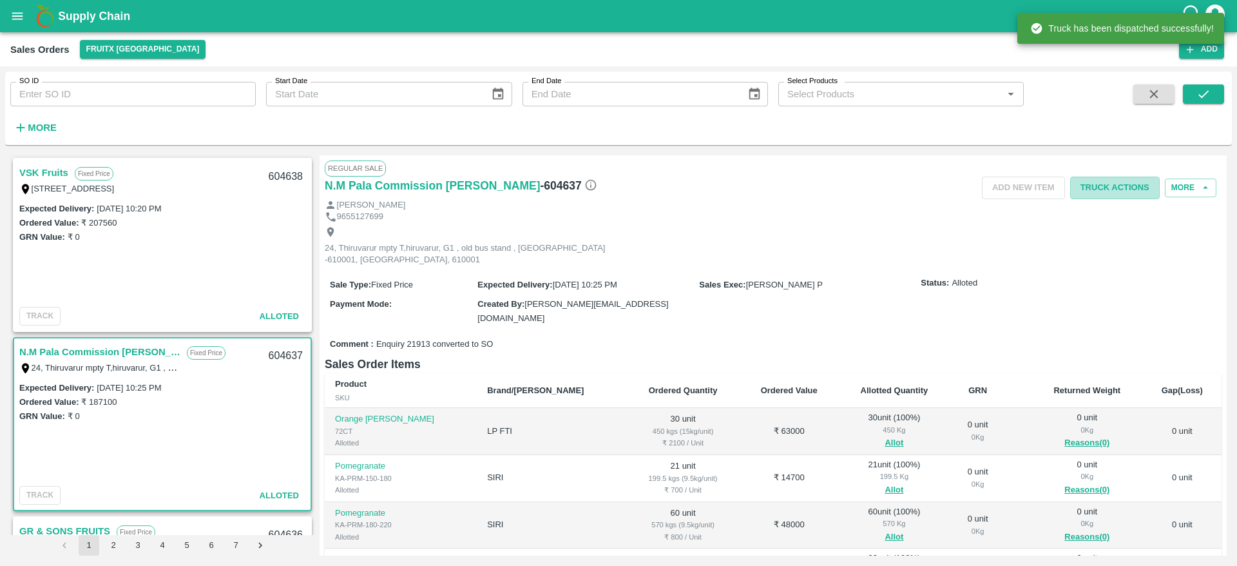
click at [1119, 183] on button "Truck Actions" at bounding box center [1115, 188] width 90 height 23
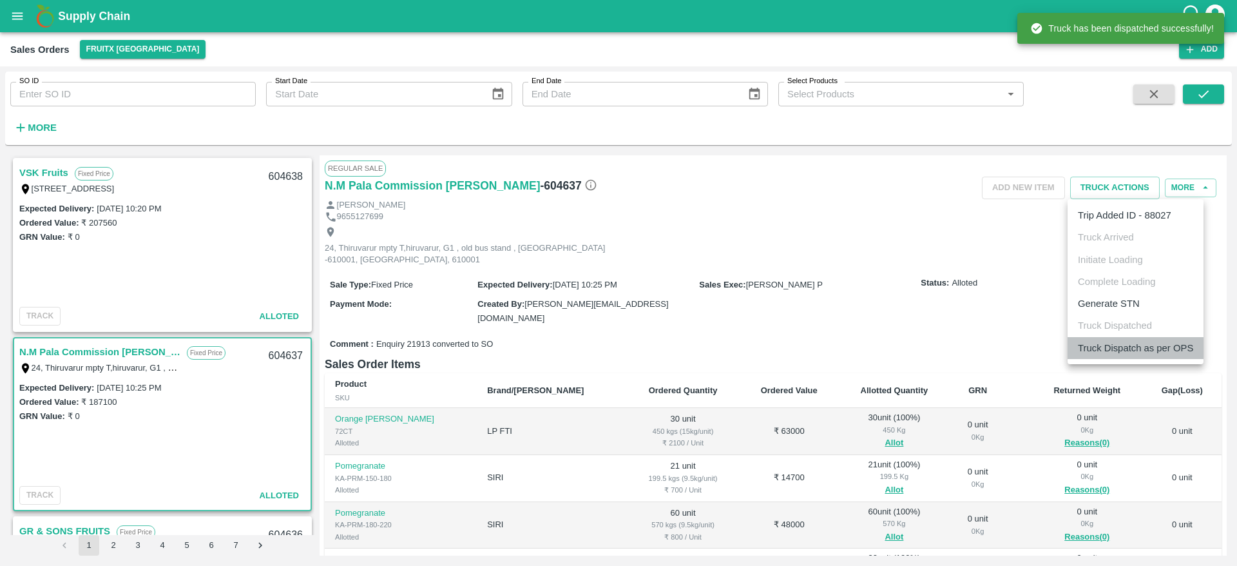
click at [1129, 342] on li "Truck Dispatch as per OPS" at bounding box center [1136, 348] width 136 height 22
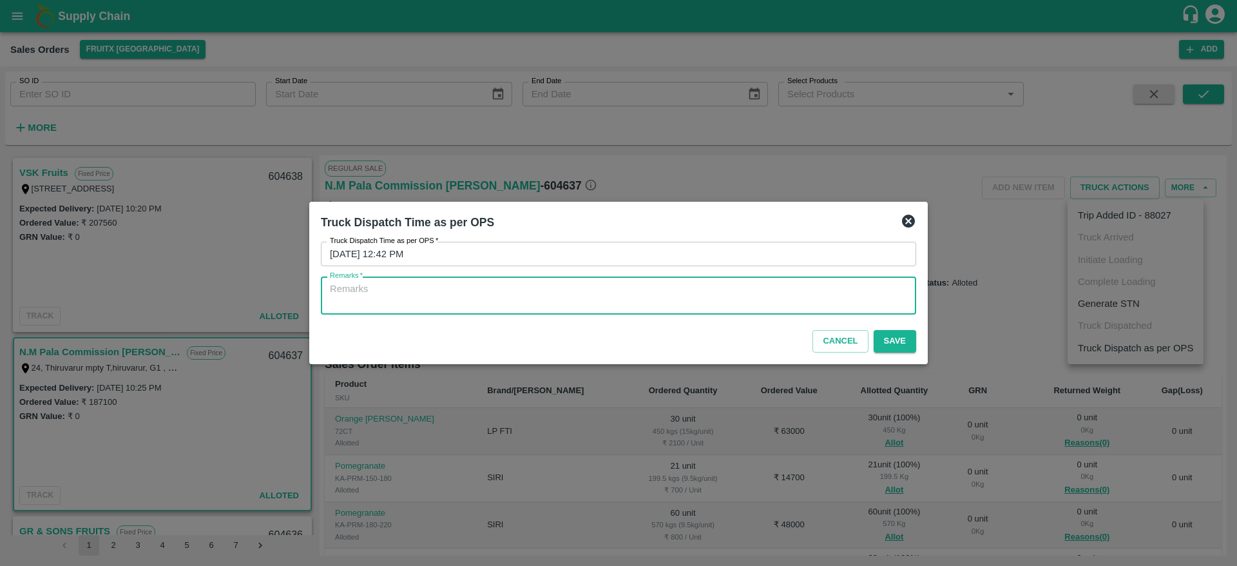
click at [806, 296] on textarea "Remarks   *" at bounding box center [618, 295] width 577 height 27
type textarea "OTD"
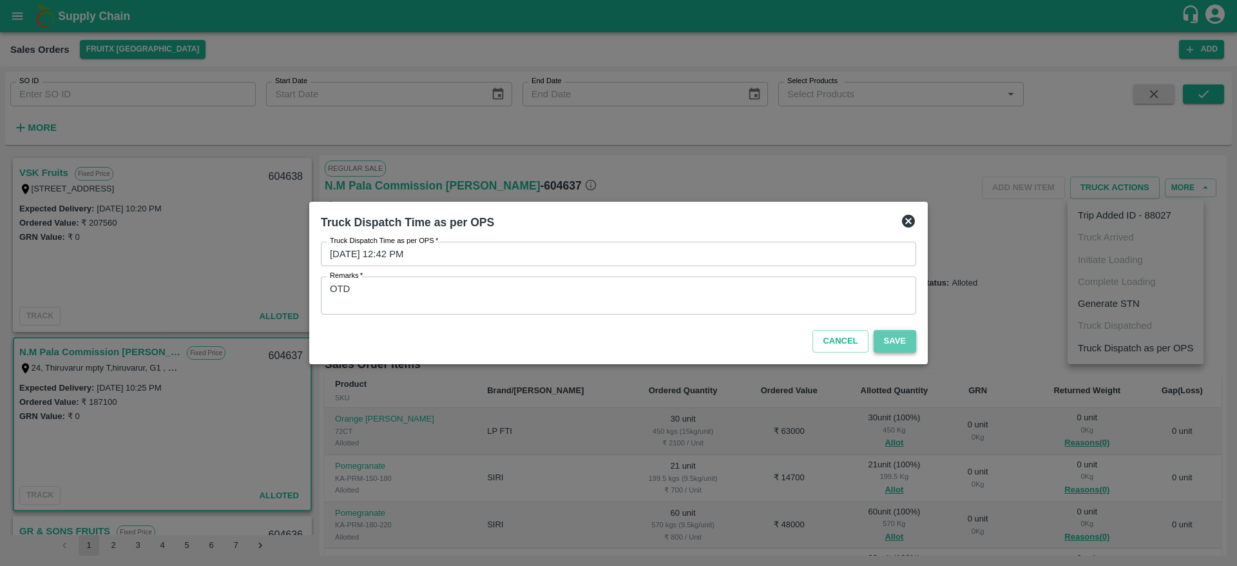
click at [890, 344] on button "Save" at bounding box center [895, 341] width 43 height 23
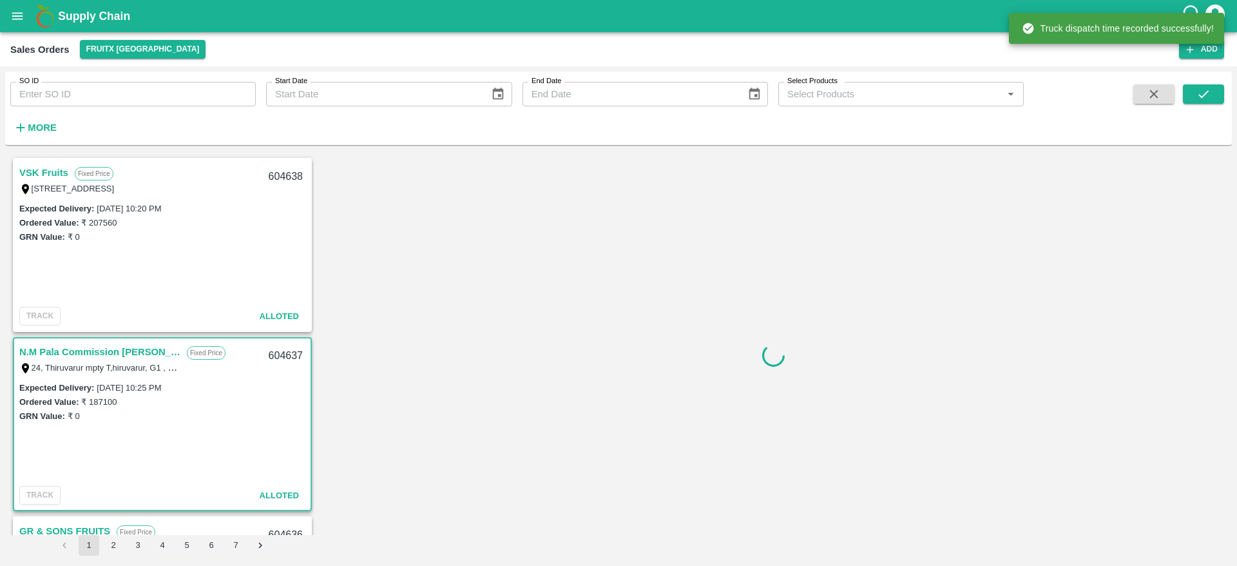
click at [51, 171] on link "VSK Fruits" at bounding box center [43, 172] width 49 height 17
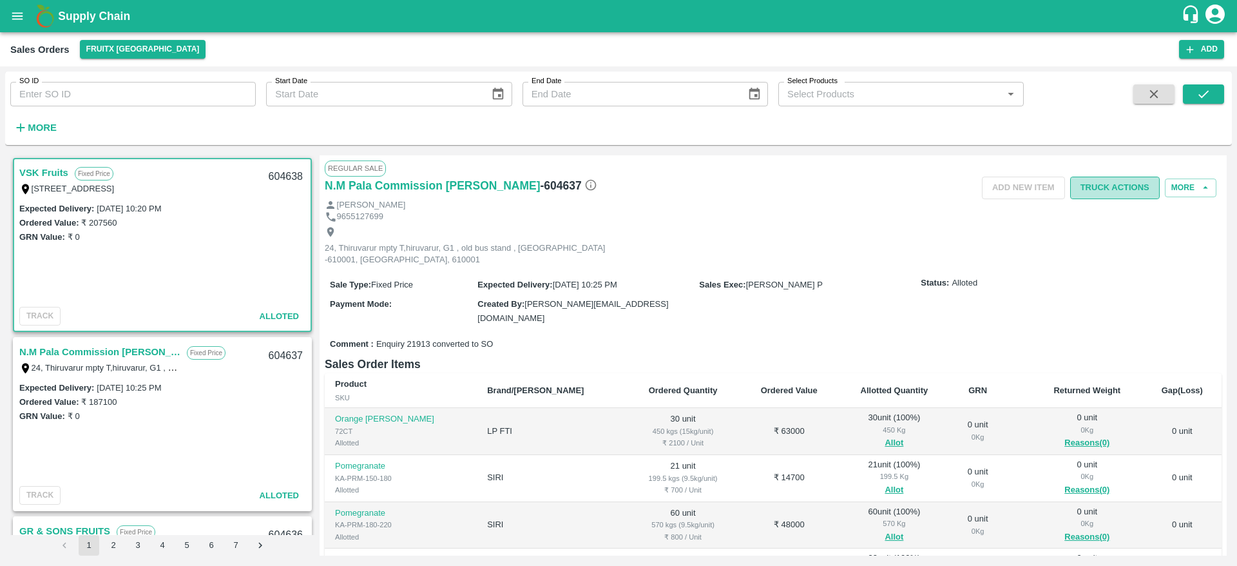
click at [1097, 177] on button "Truck Actions" at bounding box center [1115, 188] width 90 height 23
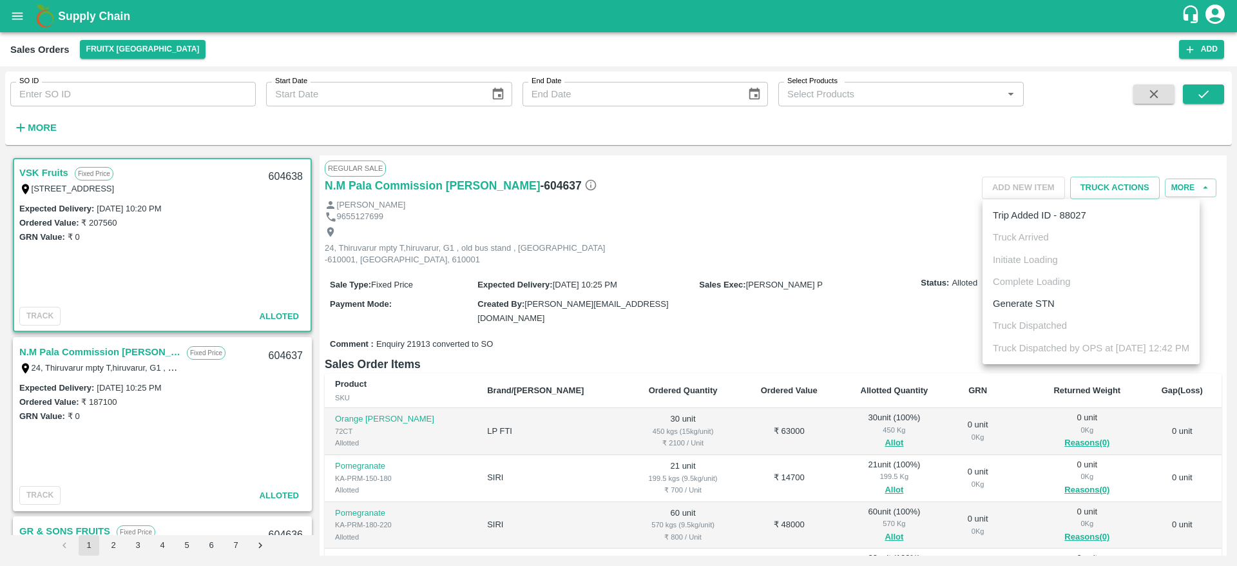
click at [881, 337] on div at bounding box center [618, 283] width 1237 height 566
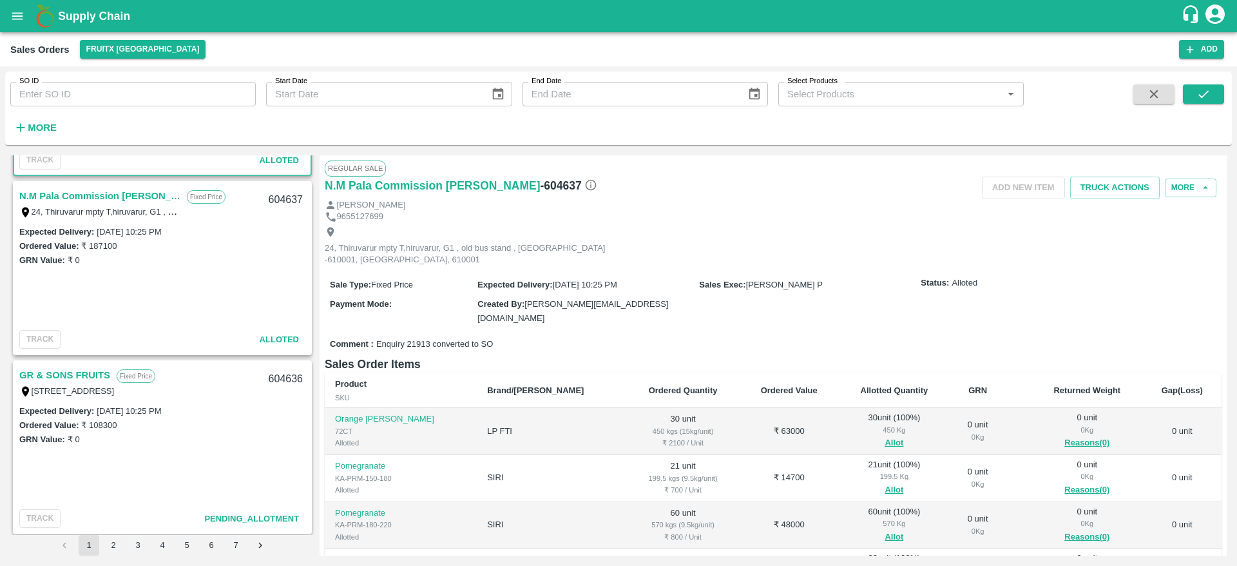
scroll to position [157, 0]
click at [68, 376] on link "GR & SONS FRUITS" at bounding box center [64, 374] width 91 height 17
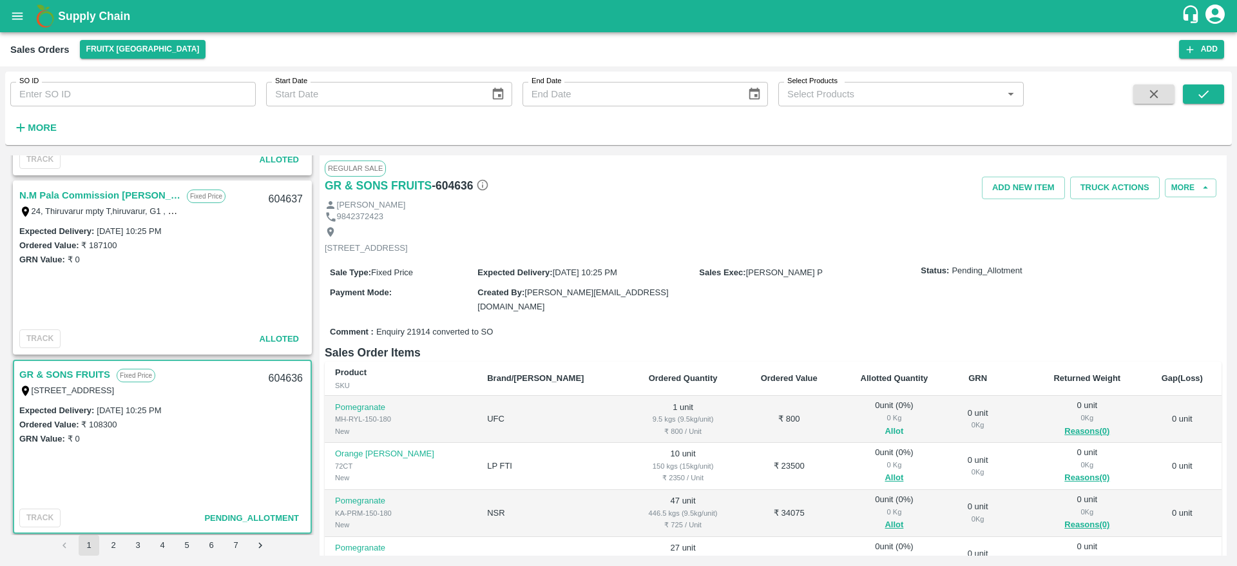
click at [885, 430] on button "Allot" at bounding box center [894, 431] width 19 height 15
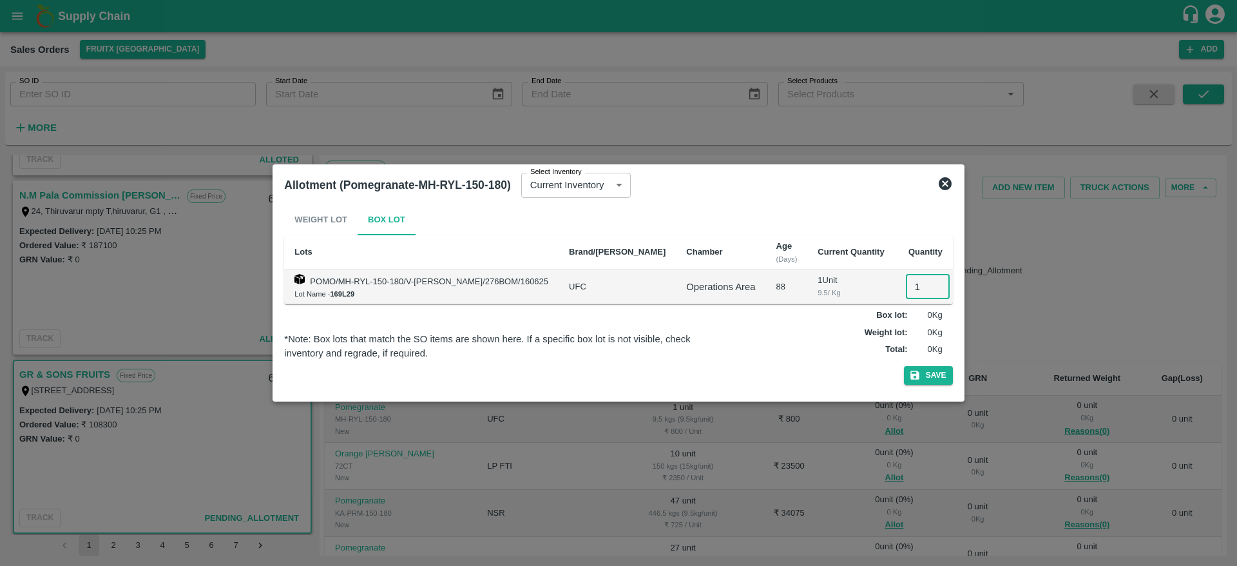
click at [907, 287] on input "1" at bounding box center [928, 286] width 44 height 24
type input "1"
click at [904, 366] on button "Save" at bounding box center [928, 375] width 49 height 19
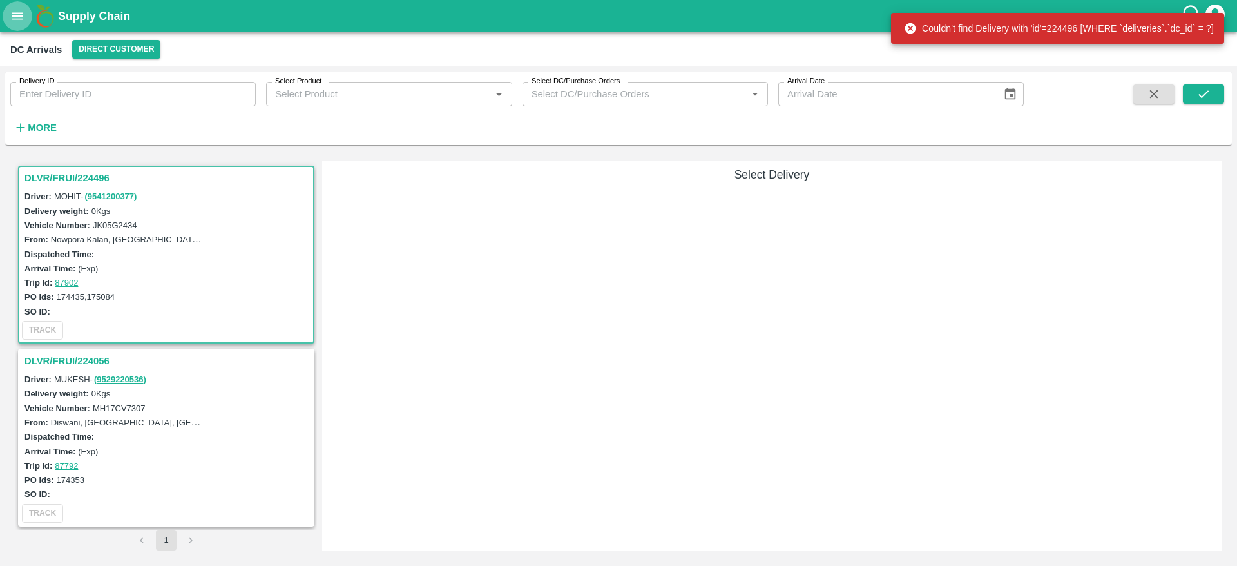
click at [23, 23] on button "open drawer" at bounding box center [18, 16] width 30 height 30
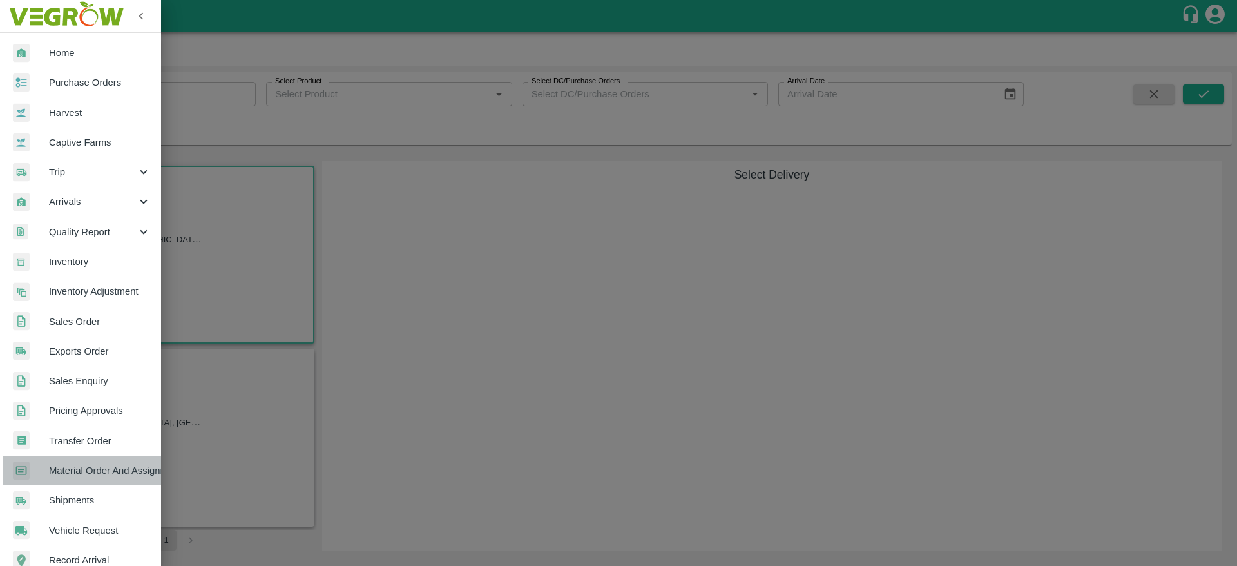
click at [88, 467] on span "Material Order And Assignment" at bounding box center [100, 470] width 102 height 14
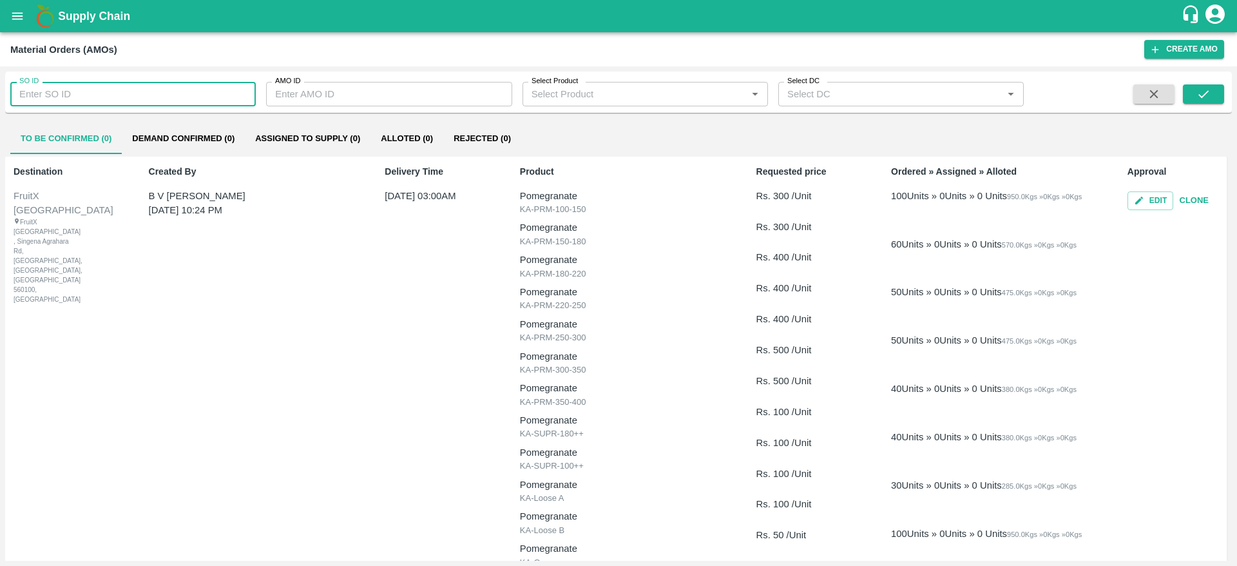
click at [137, 90] on input "SO ID" at bounding box center [132, 94] width 245 height 24
paste input "604653"
type input "604653"
click at [1200, 84] on button "submit" at bounding box center [1203, 93] width 41 height 19
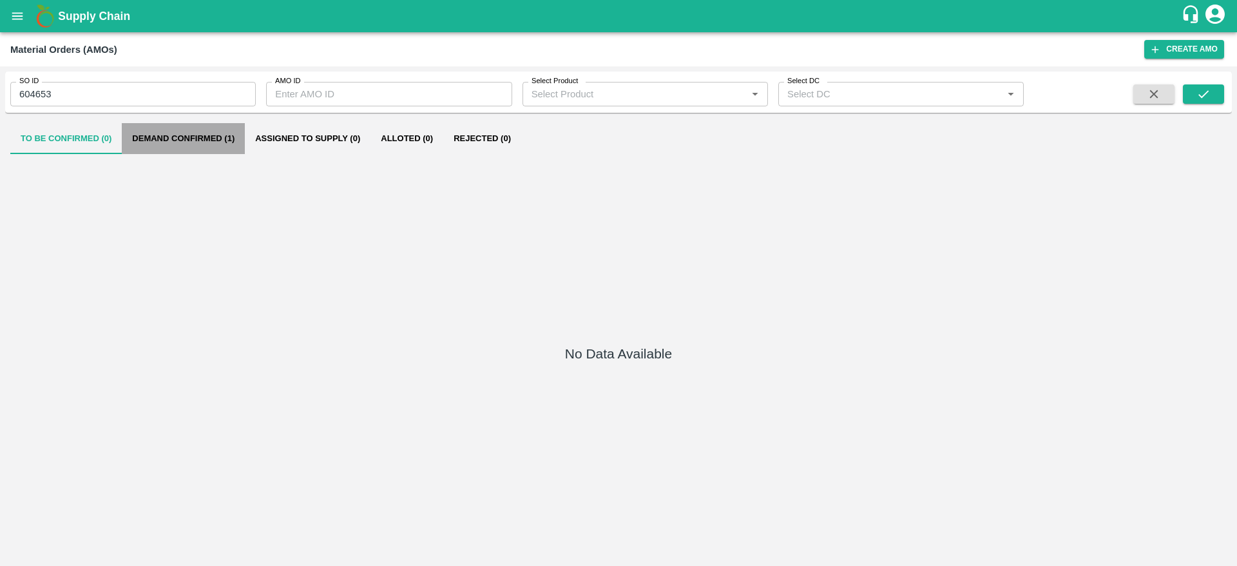
click at [179, 142] on button "Demand Confirmed (1)" at bounding box center [183, 138] width 123 height 31
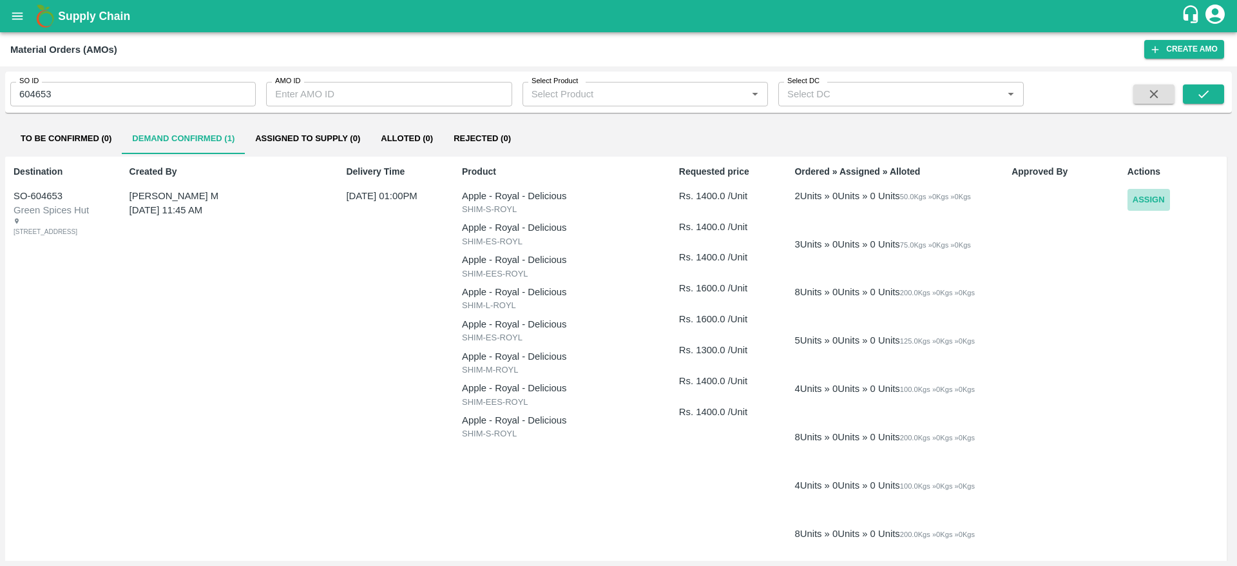
click at [1158, 198] on button "Assign" at bounding box center [1149, 200] width 43 height 23
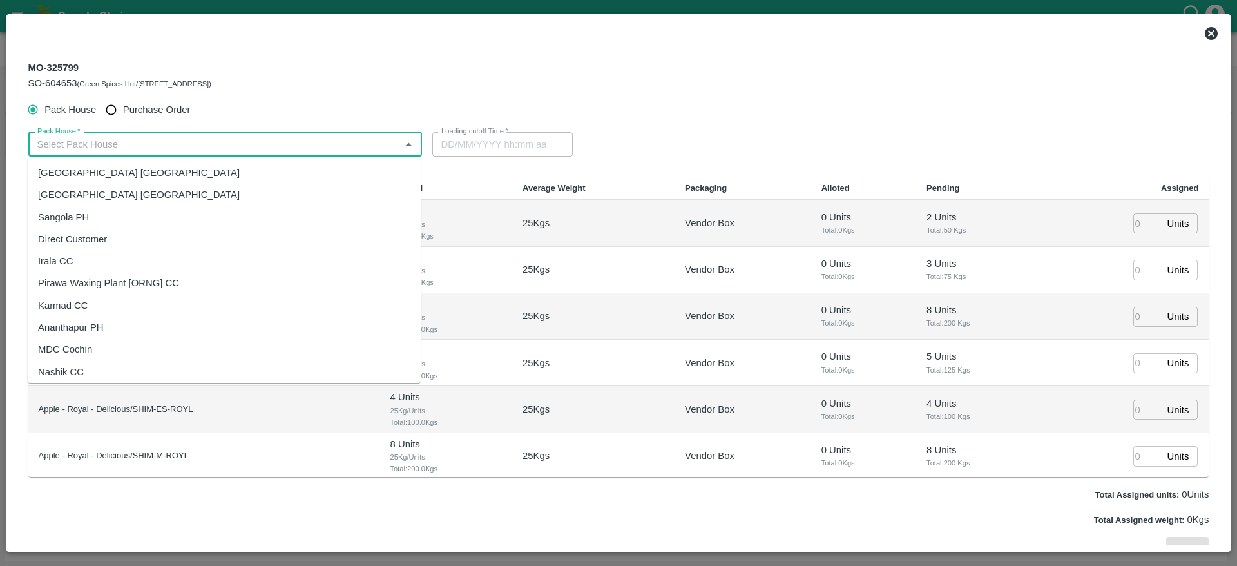
click at [348, 151] on input "Pack House   *" at bounding box center [214, 144] width 365 height 17
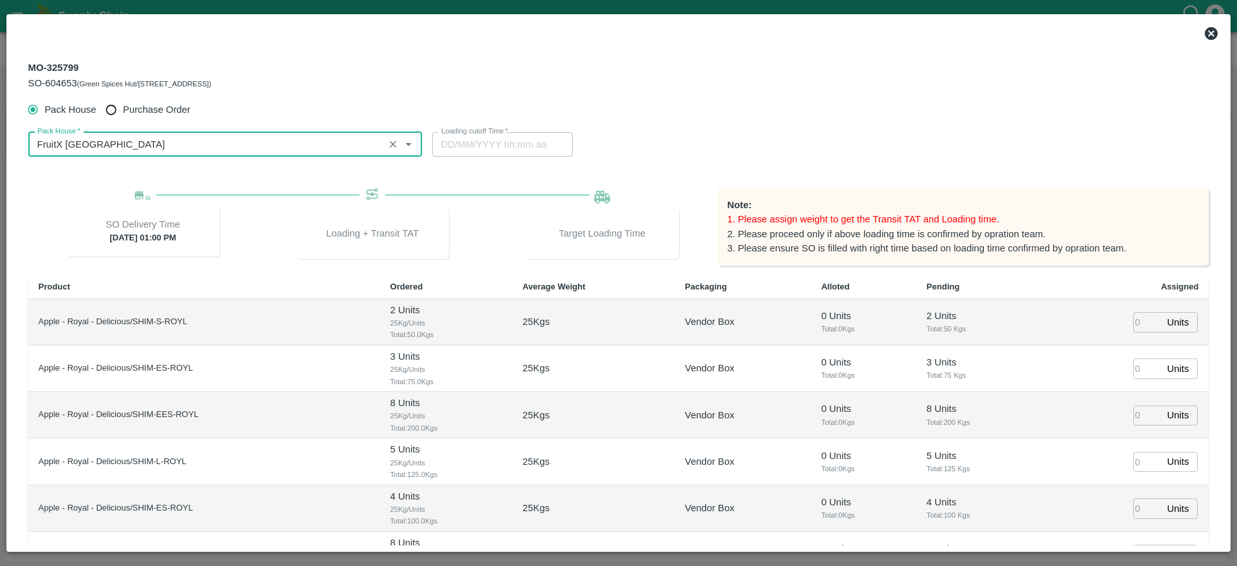
type input "FruitX [GEOGRAPHIC_DATA]"
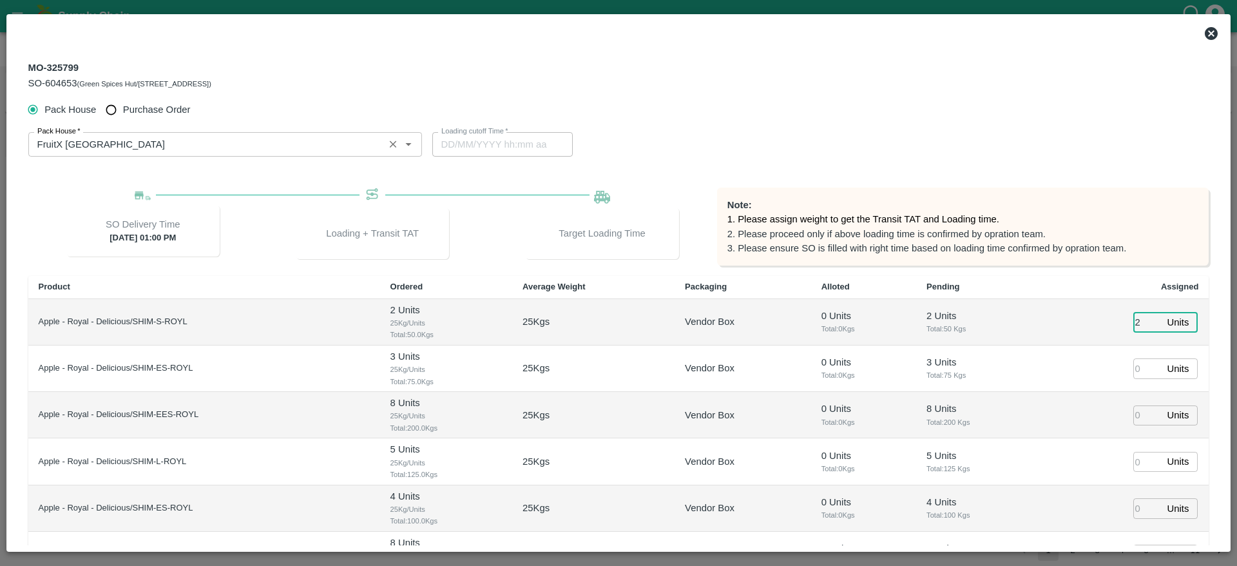
type input "2"
type input "3"
type input "12/09/2025 10:34 PM"
type input "3"
type input "8"
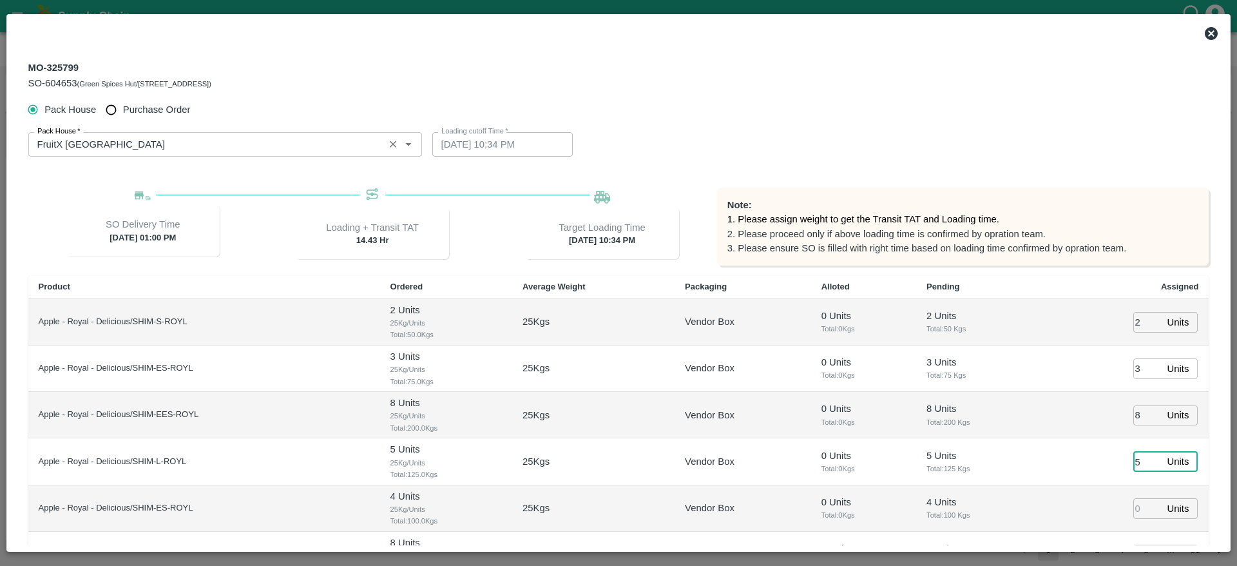
type input "5"
type input "4"
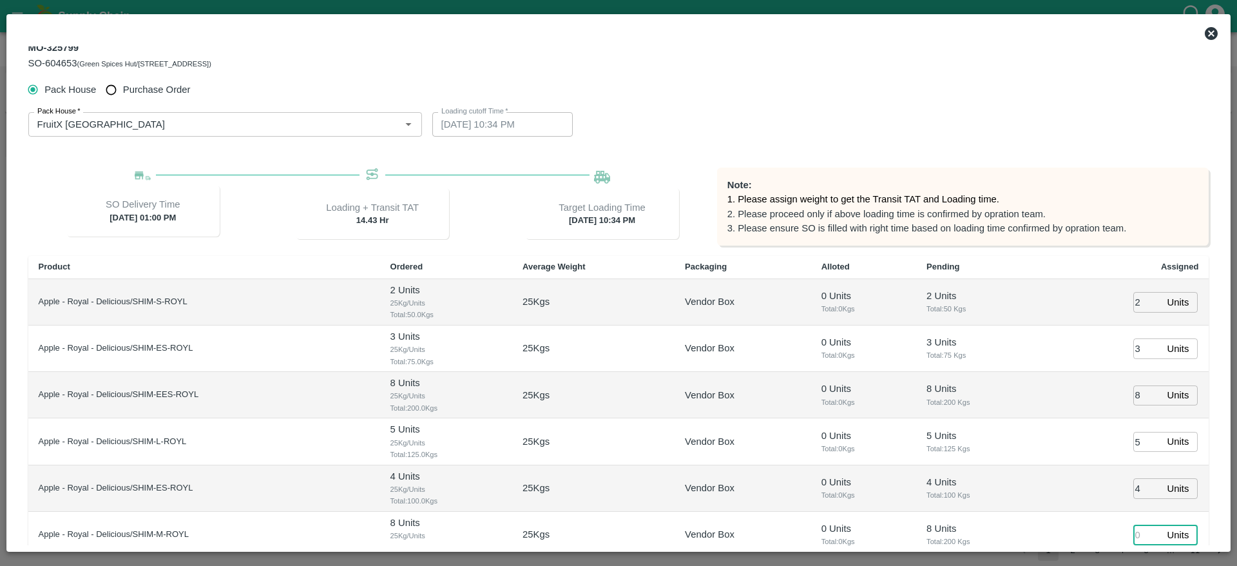
type input "8"
type input "4"
type input "8"
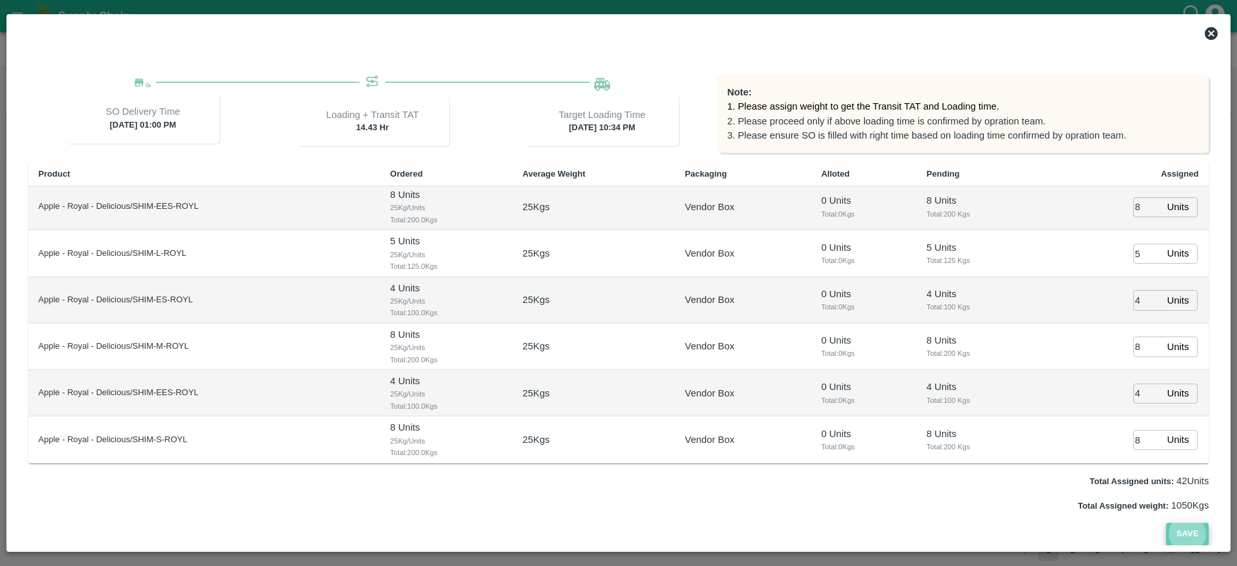
click at [1195, 531] on button "Save" at bounding box center [1187, 534] width 43 height 23
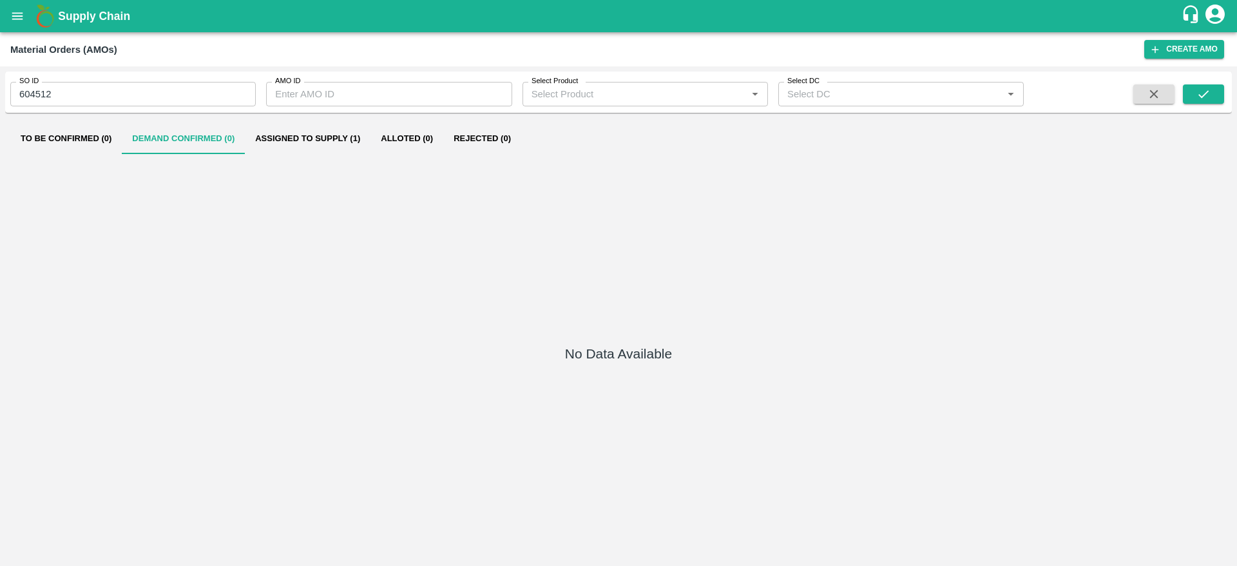
click at [14, 26] on button "open drawer" at bounding box center [18, 16] width 30 height 30
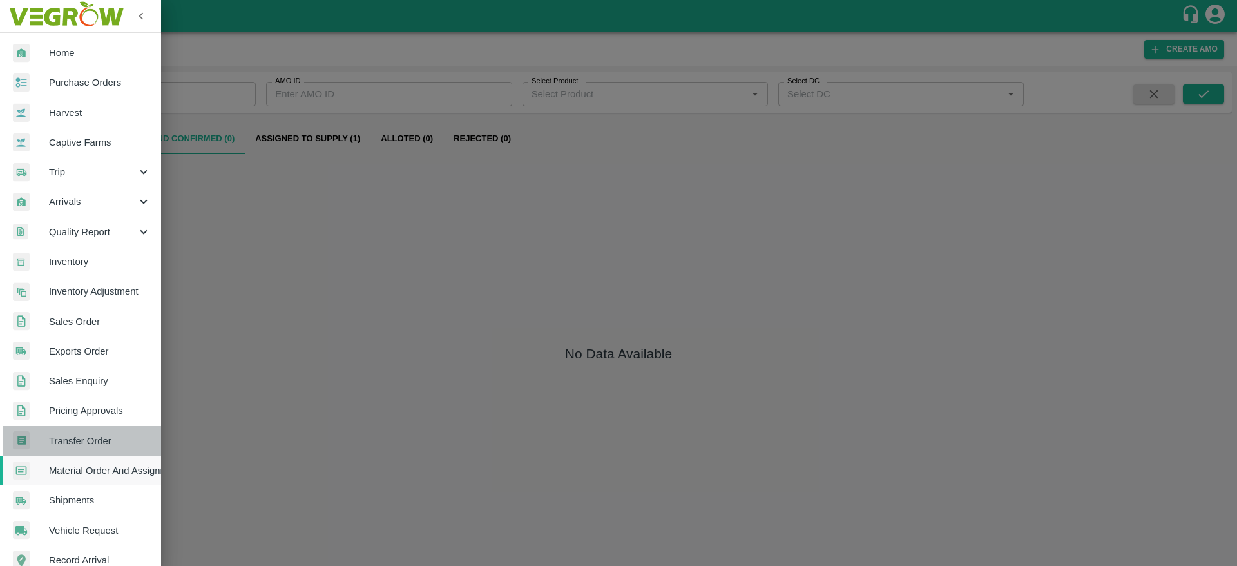
click at [124, 437] on span "Transfer Order" at bounding box center [100, 441] width 102 height 14
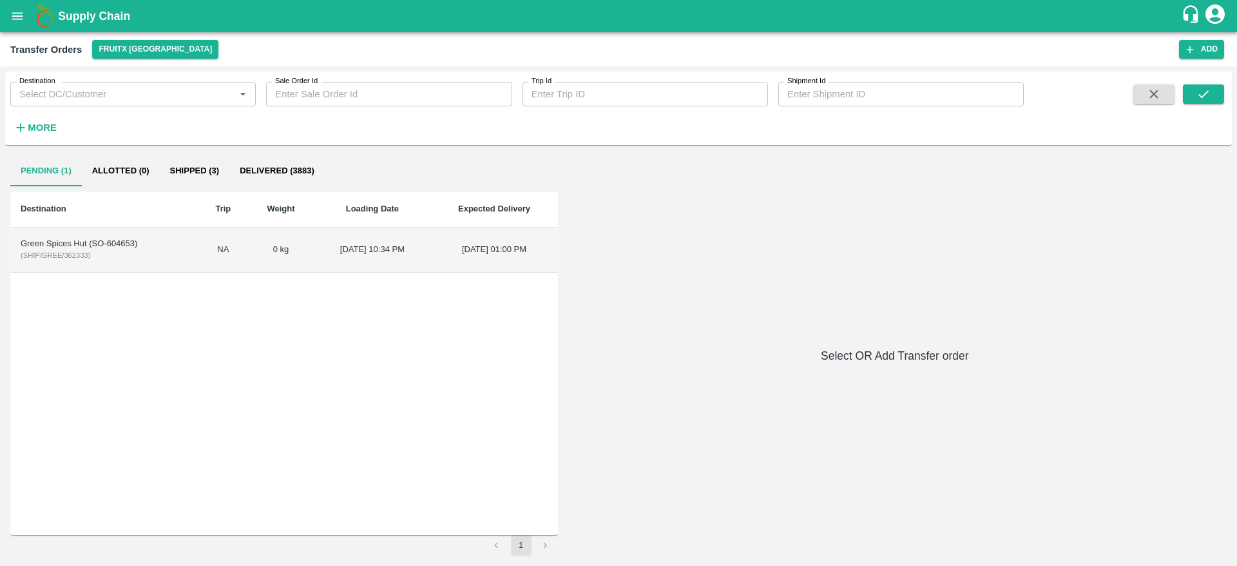
click at [151, 264] on td "Green Spices Hut (SO-604653) ( SHIP/GREE/362333 )" at bounding box center [104, 249] width 188 height 45
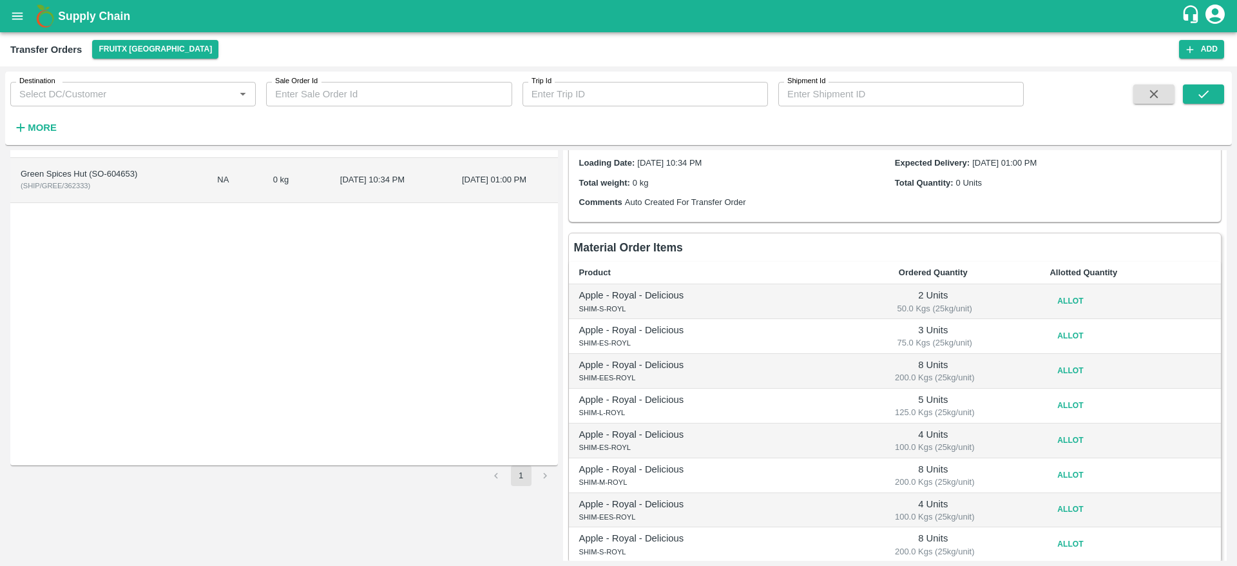
scroll to position [79, 0]
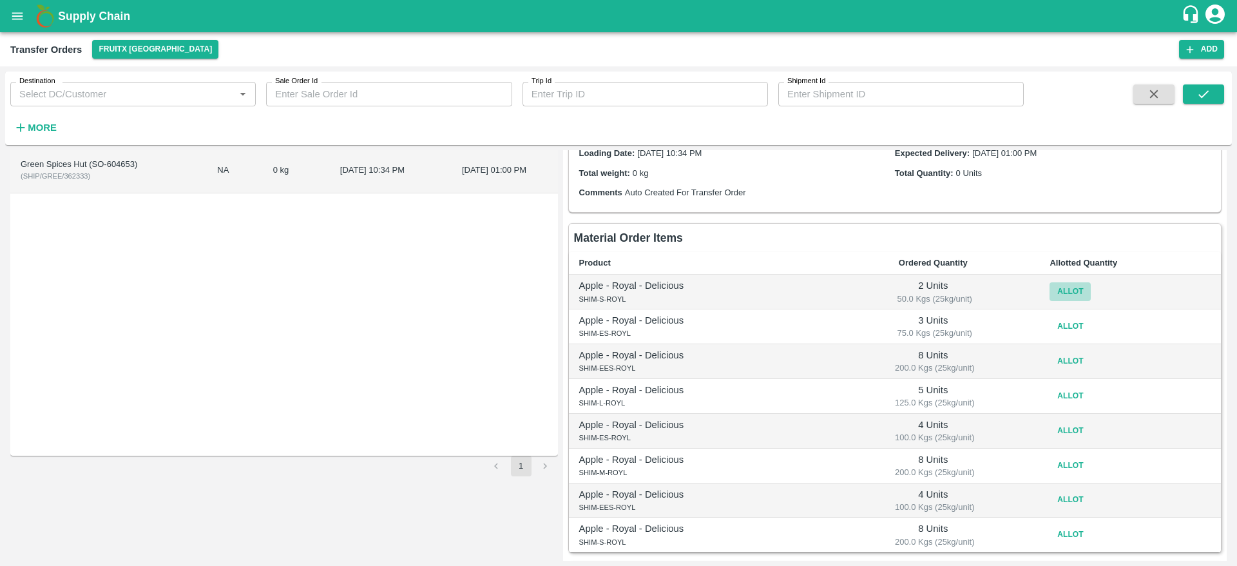
click at [1068, 286] on button "Allot" at bounding box center [1070, 291] width 41 height 19
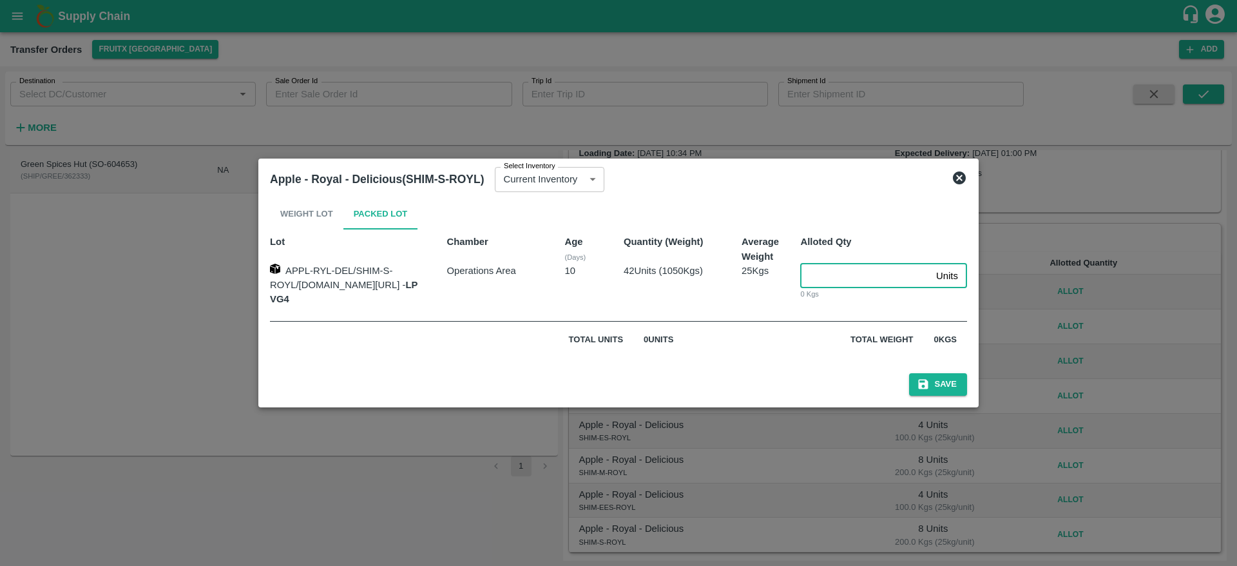
click at [899, 273] on input "number" at bounding box center [865, 276] width 131 height 24
type input "2"
click at [909, 373] on button "Save" at bounding box center [938, 384] width 58 height 23
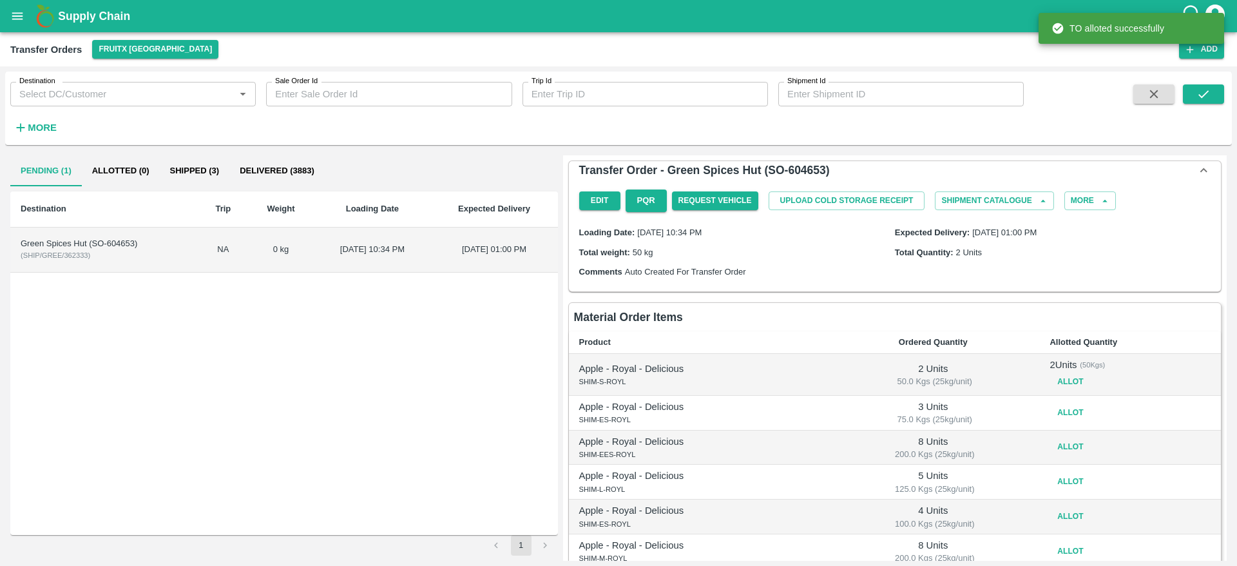
scroll to position [96, 0]
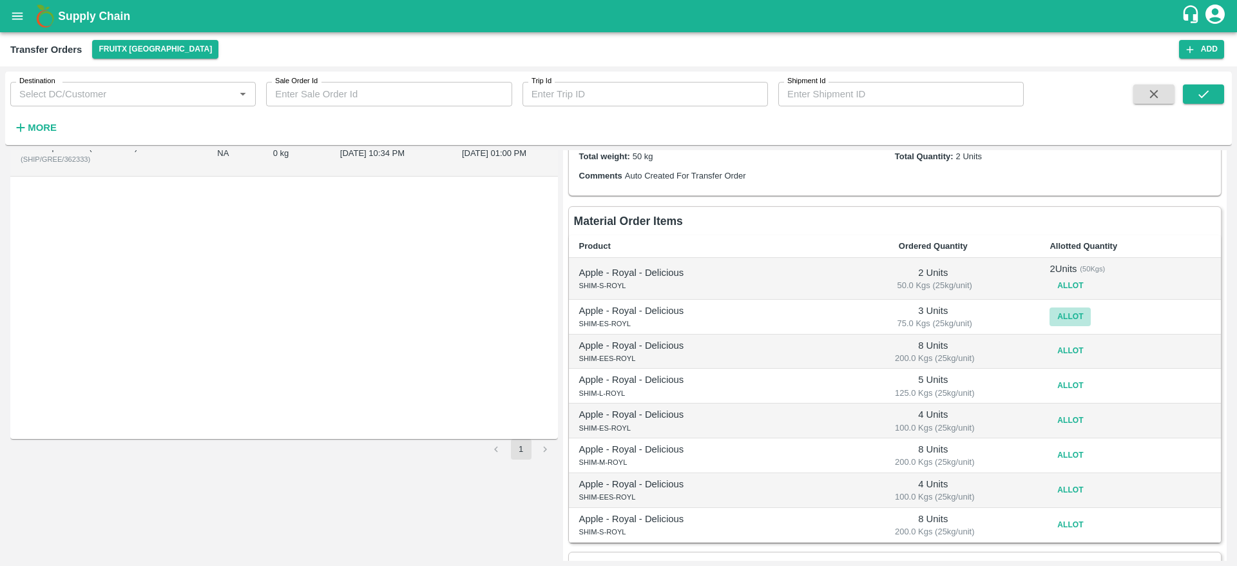
click at [1056, 315] on button "Allot" at bounding box center [1070, 316] width 41 height 19
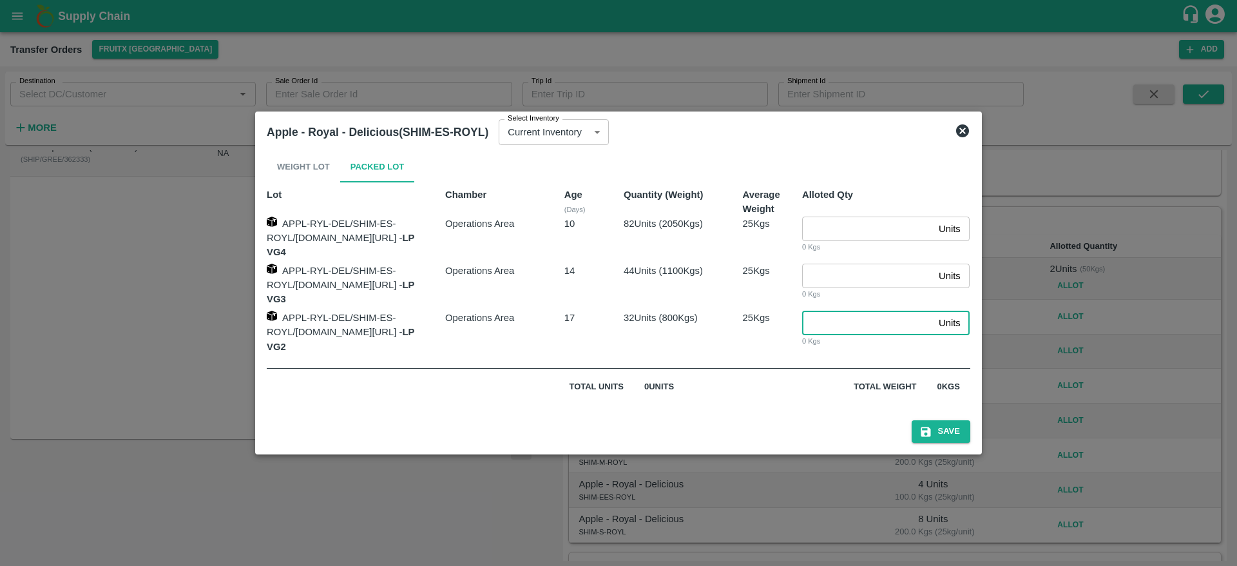
click at [835, 312] on input "number" at bounding box center [867, 323] width 131 height 24
type input "3"
click at [969, 428] on button "Save" at bounding box center [941, 431] width 58 height 23
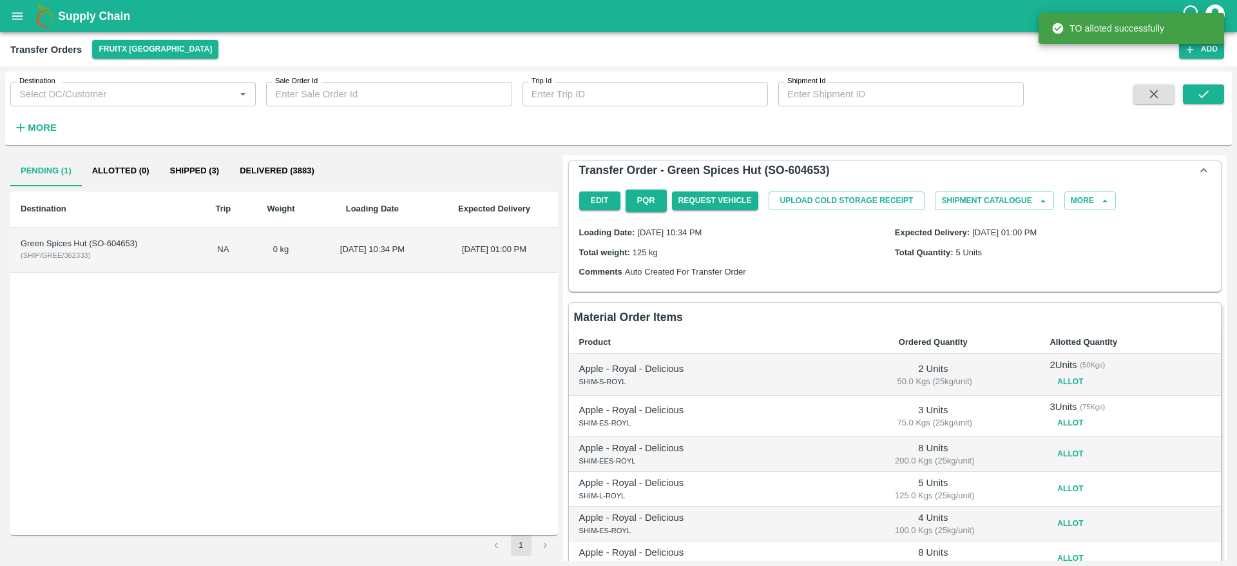
scroll to position [179, 0]
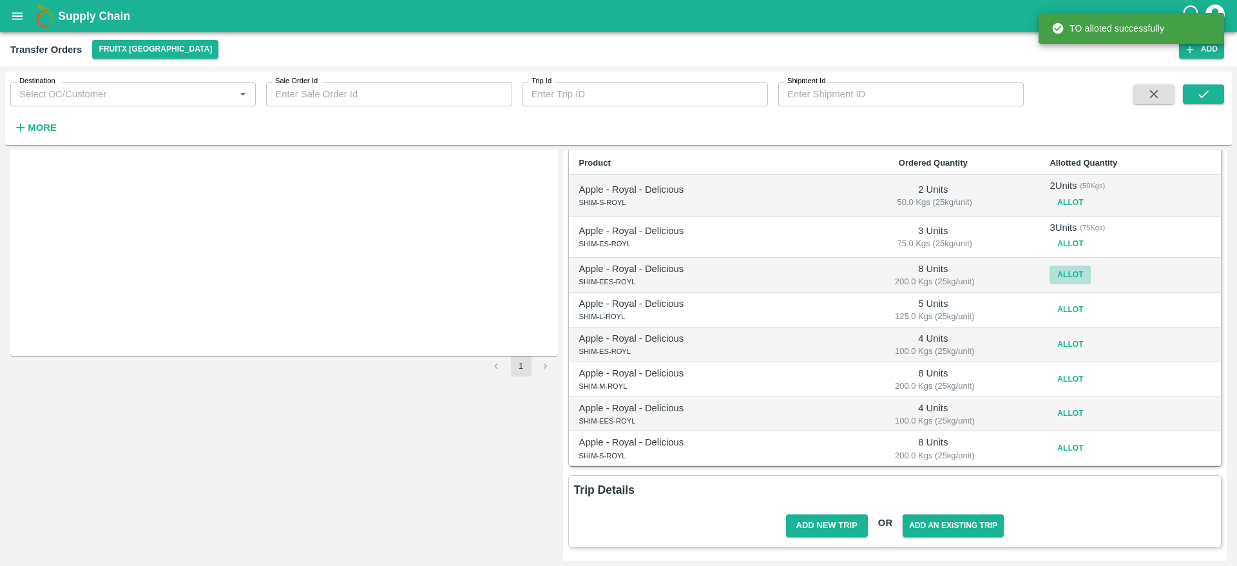
click at [1074, 273] on button "Allot" at bounding box center [1070, 274] width 41 height 19
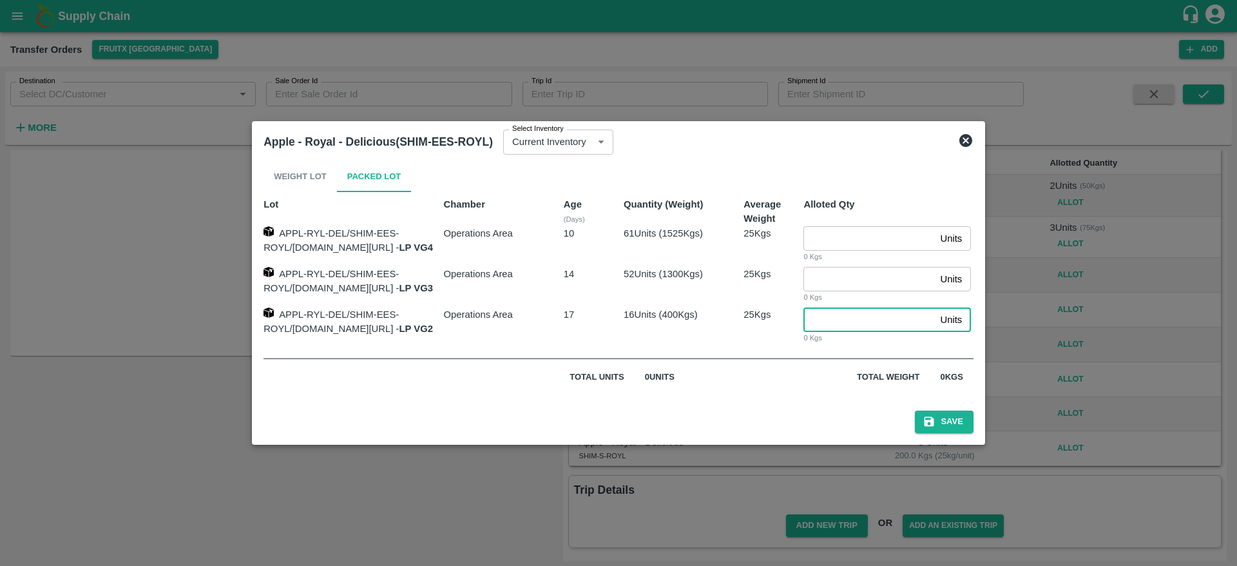
click at [867, 324] on input "number" at bounding box center [868, 319] width 131 height 24
type input "8"
click at [915, 410] on button "Save" at bounding box center [944, 421] width 58 height 23
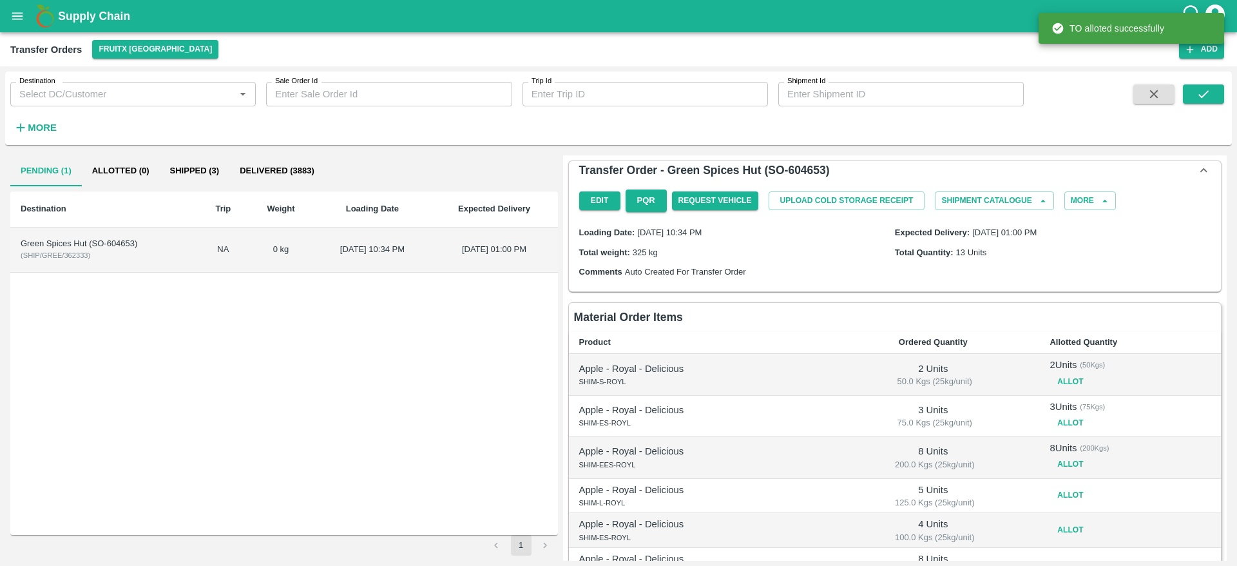
scroll to position [186, 0]
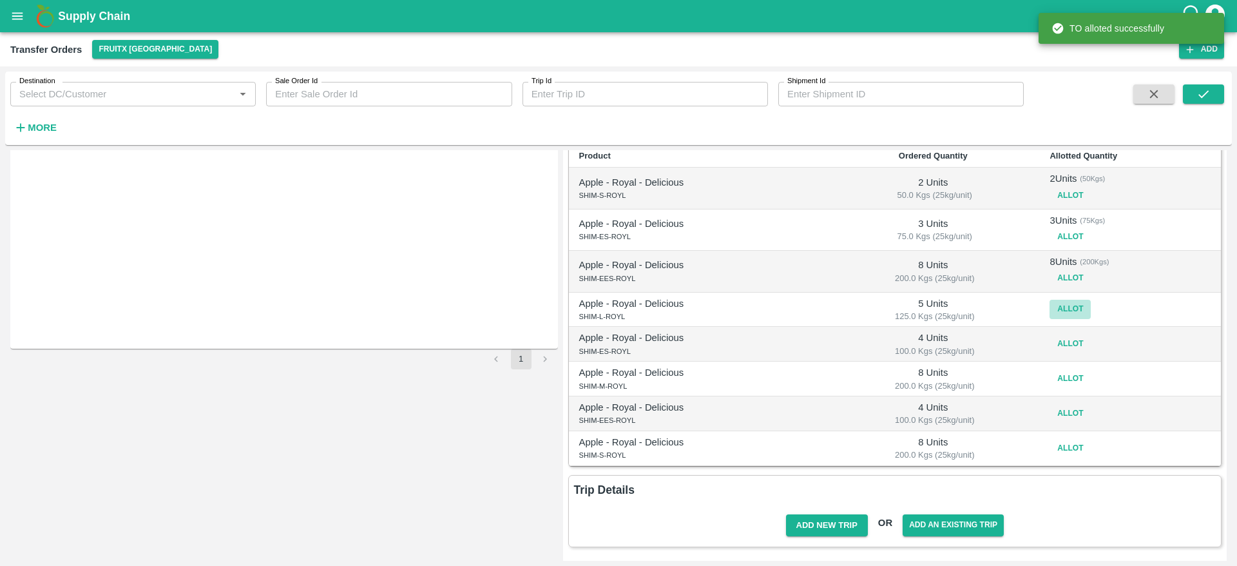
click at [1067, 305] on button "Allot" at bounding box center [1070, 309] width 41 height 19
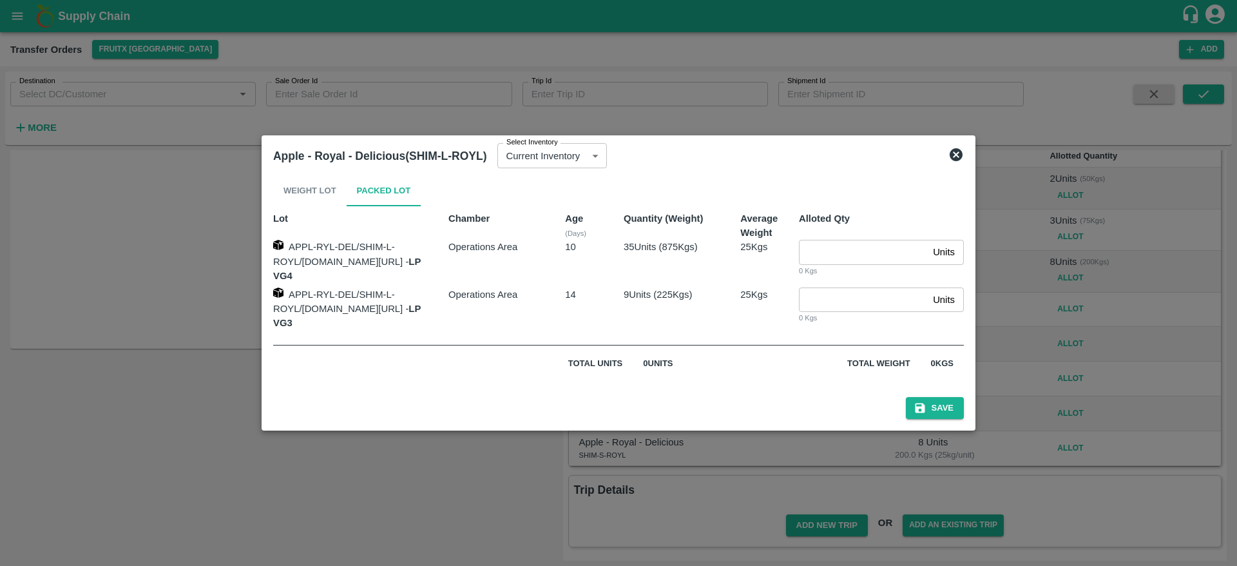
click at [838, 291] on input "number" at bounding box center [863, 299] width 129 height 24
type input "5"
click at [950, 398] on button "Save" at bounding box center [935, 408] width 58 height 23
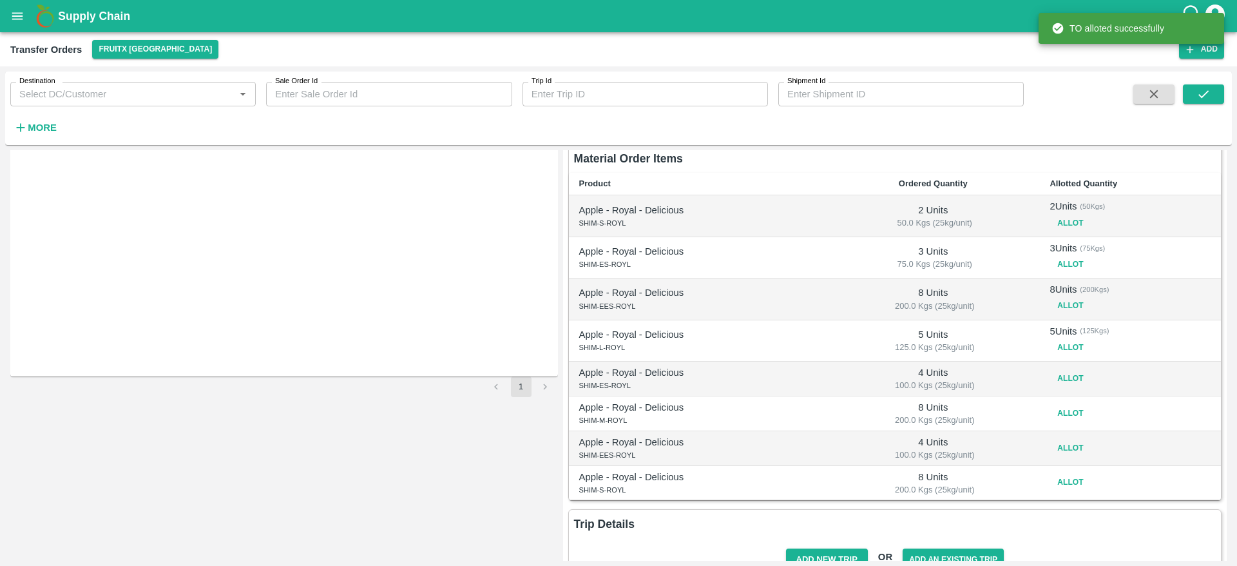
scroll to position [166, 0]
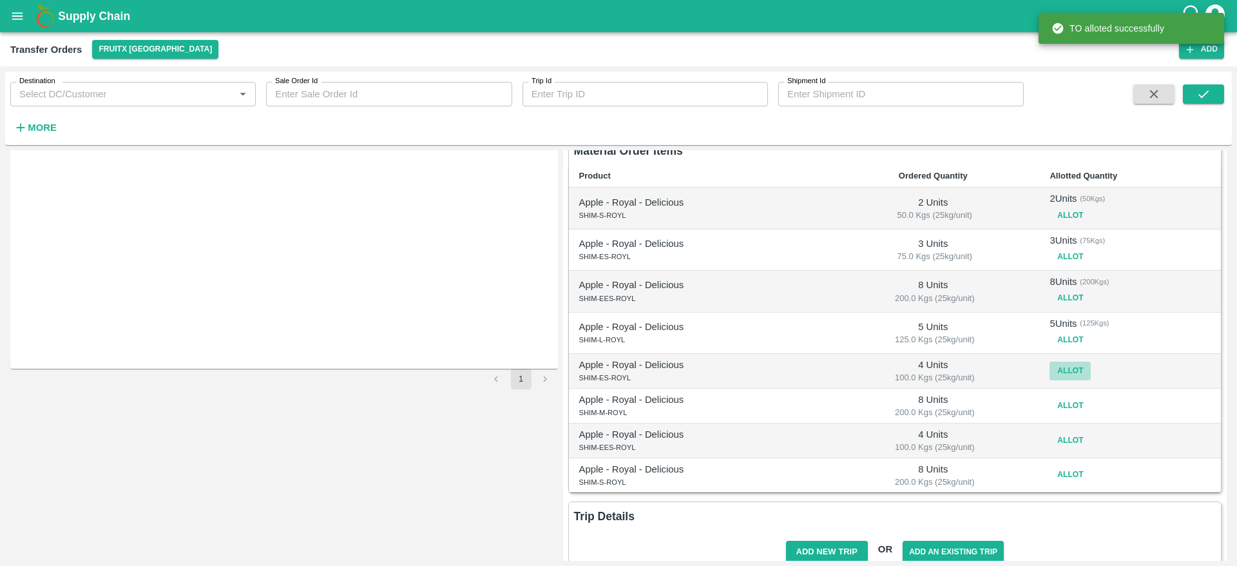
click at [1068, 364] on button "Allot" at bounding box center [1070, 370] width 41 height 19
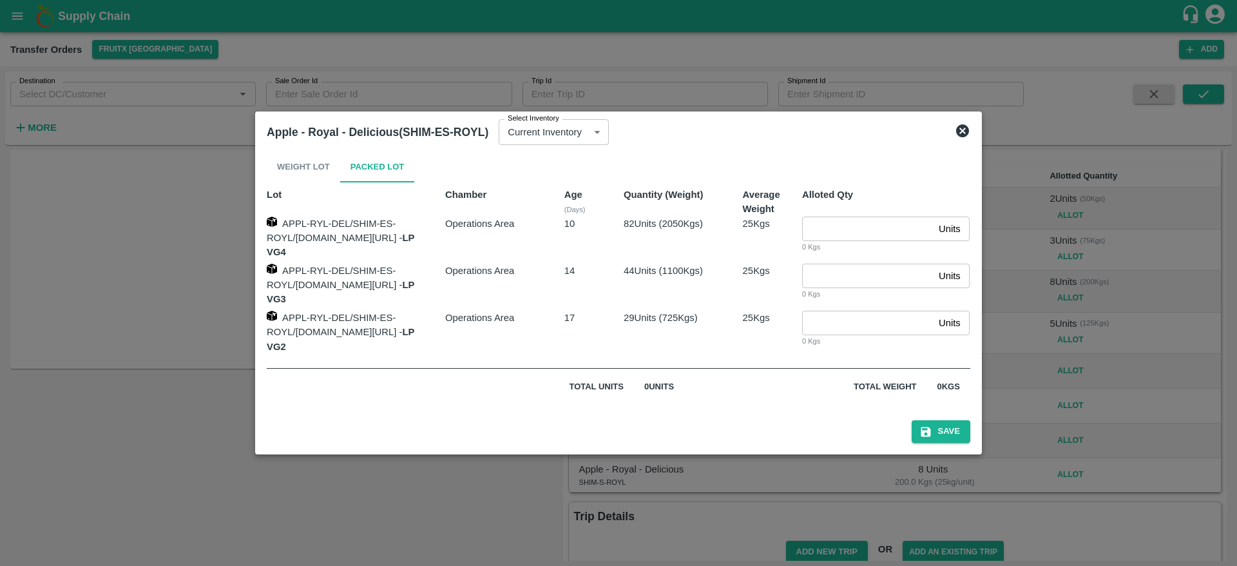
click at [885, 318] on input "number" at bounding box center [867, 323] width 131 height 24
type input "4"
click at [965, 420] on button "Save" at bounding box center [941, 431] width 58 height 23
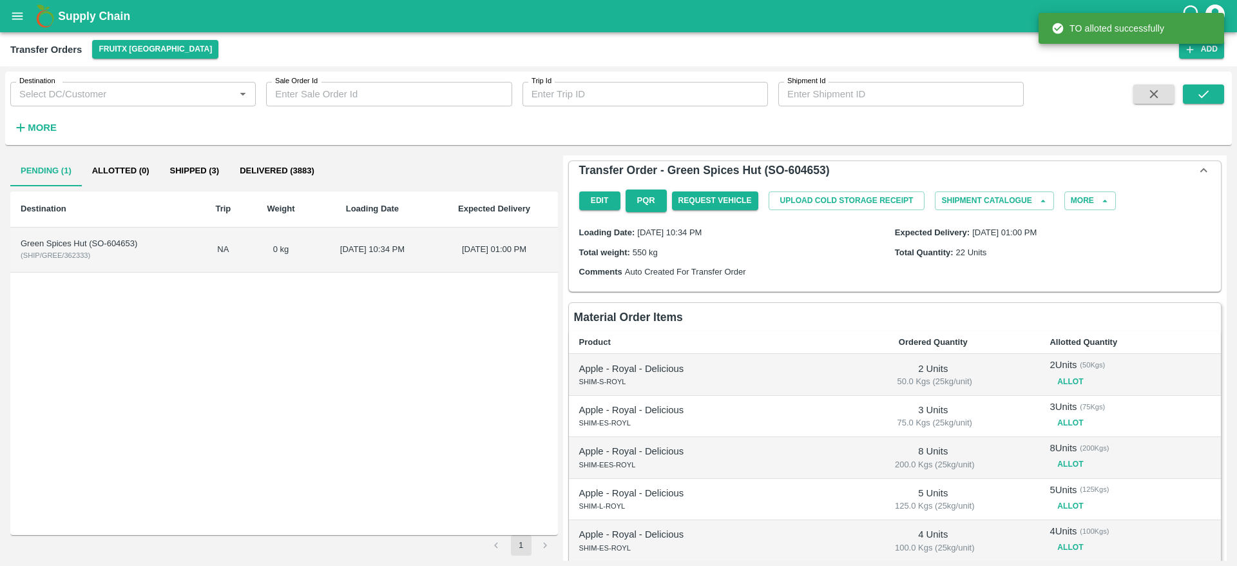
scroll to position [200, 0]
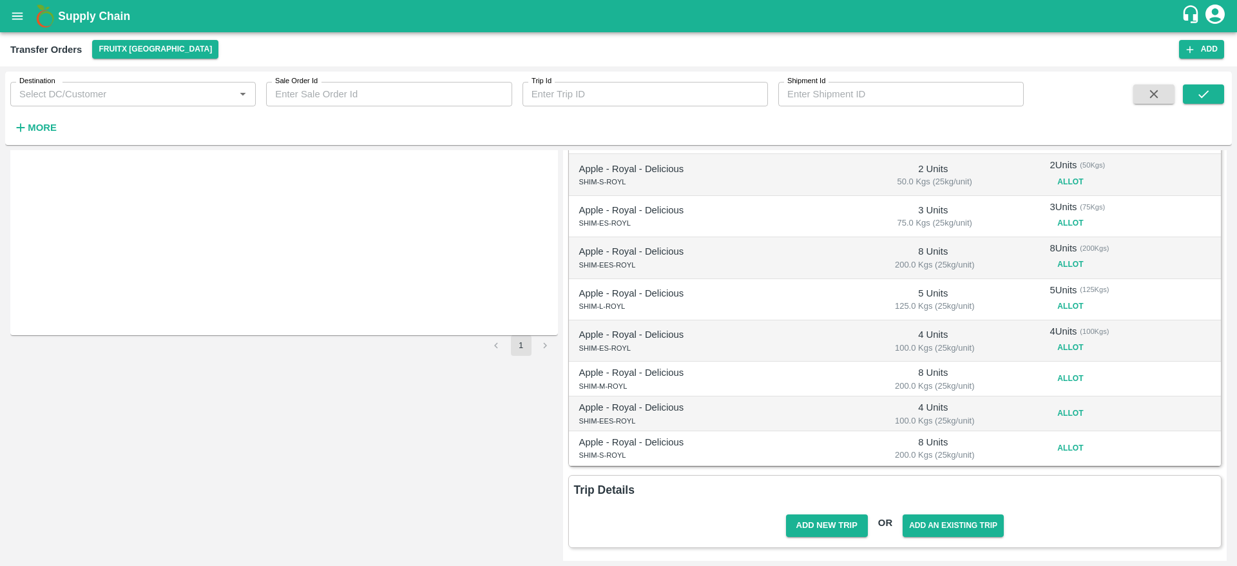
click at [1078, 379] on button "Allot" at bounding box center [1070, 378] width 41 height 19
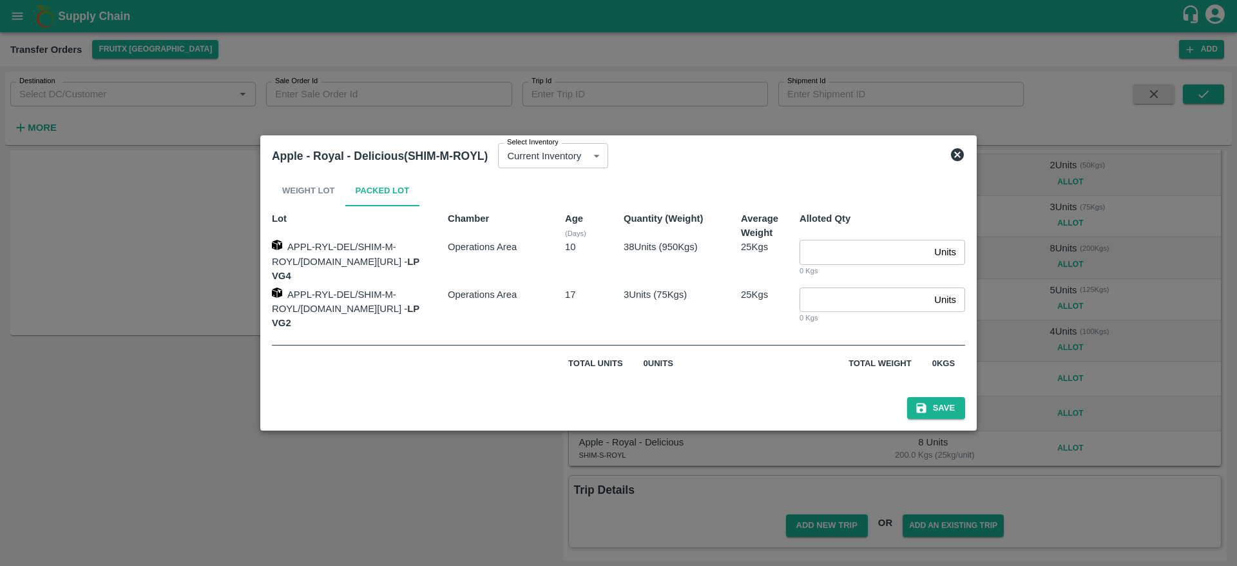
click at [858, 284] on div "Units ​ 0 Kgs" at bounding box center [877, 303] width 176 height 53
click at [858, 289] on input "3" at bounding box center [865, 299] width 130 height 24
type input "3"
click at [830, 255] on input "number" at bounding box center [865, 252] width 130 height 24
type input "5"
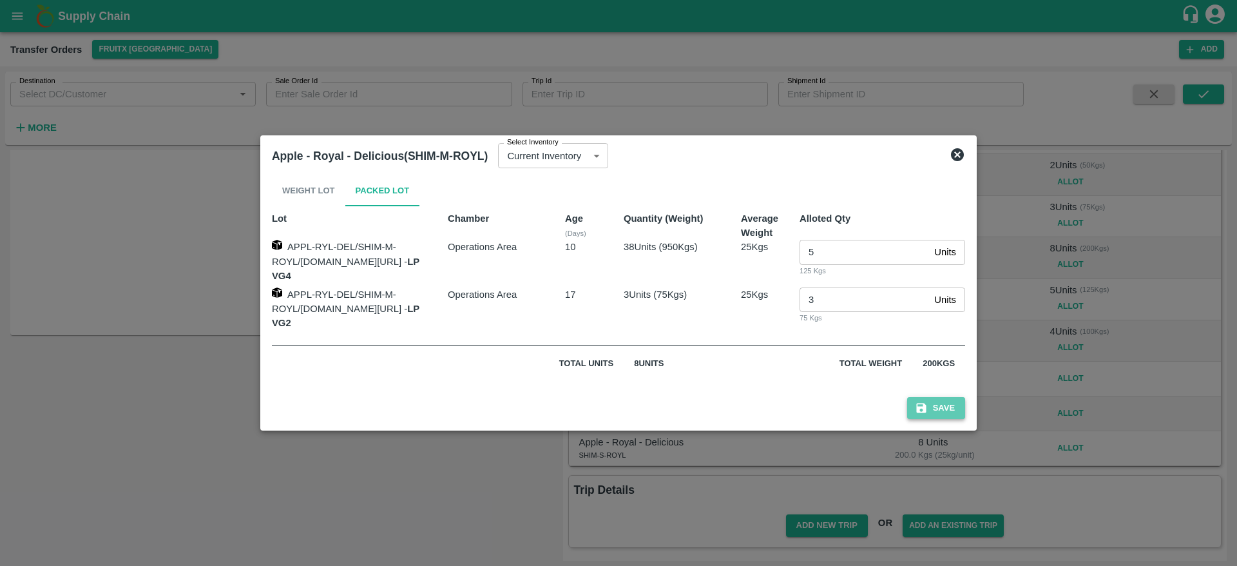
click at [963, 400] on button "Save" at bounding box center [936, 408] width 58 height 23
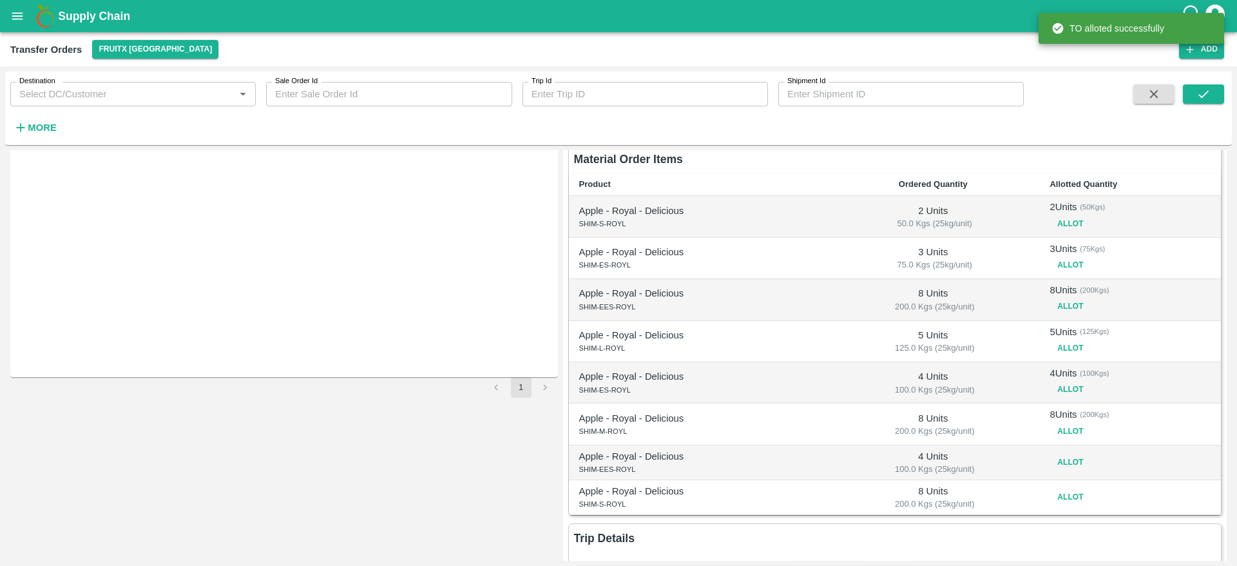
scroll to position [160, 0]
click at [1065, 458] on button "Allot" at bounding box center [1070, 459] width 41 height 19
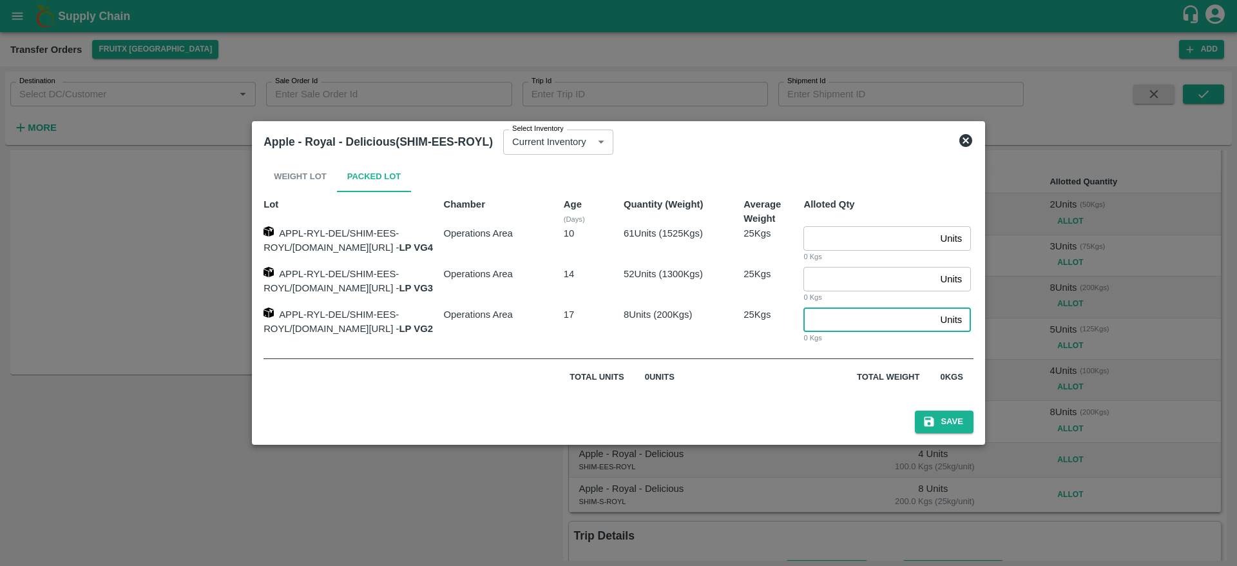
click at [840, 322] on input "number" at bounding box center [868, 319] width 131 height 24
type input "4"
click at [957, 419] on button "Save" at bounding box center [944, 421] width 58 height 23
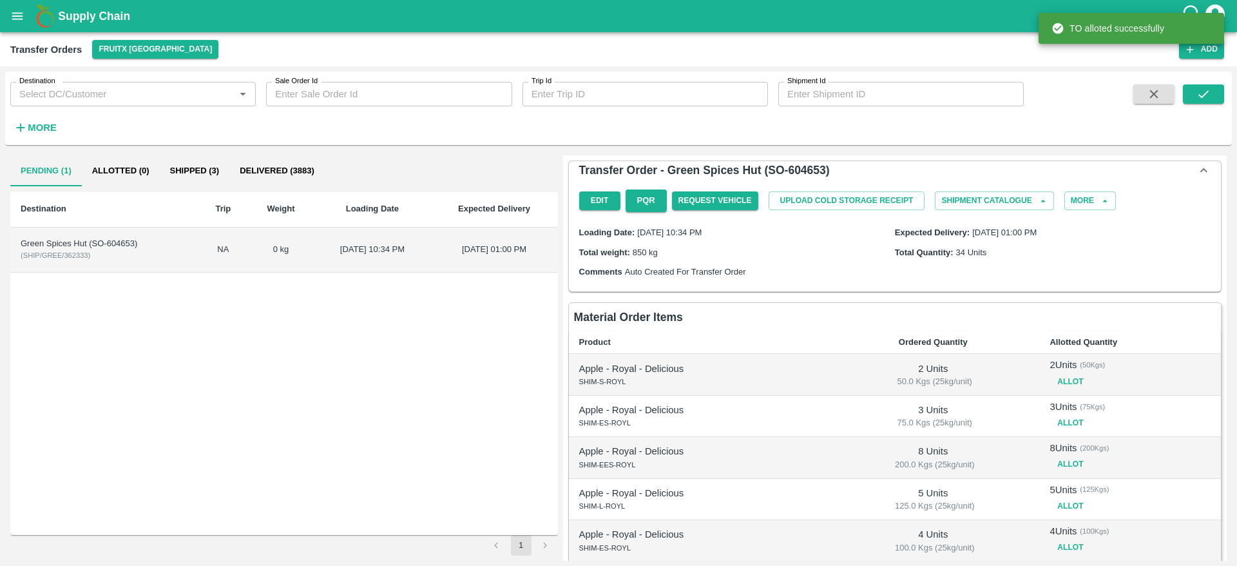
scroll to position [213, 0]
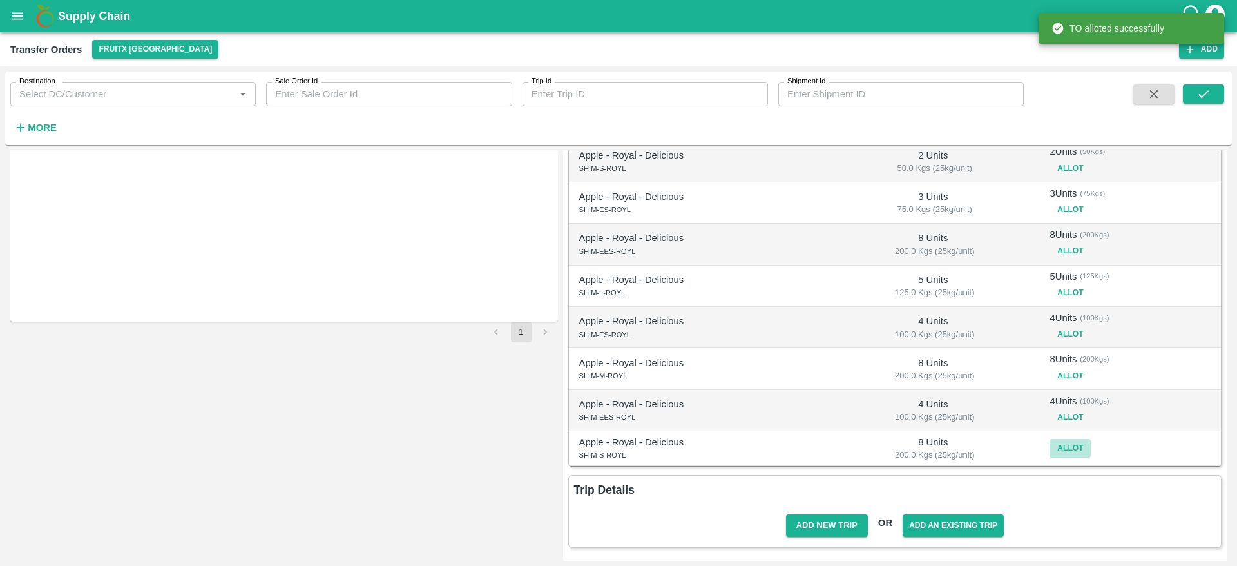
click at [1076, 445] on button "Allot" at bounding box center [1070, 448] width 41 height 19
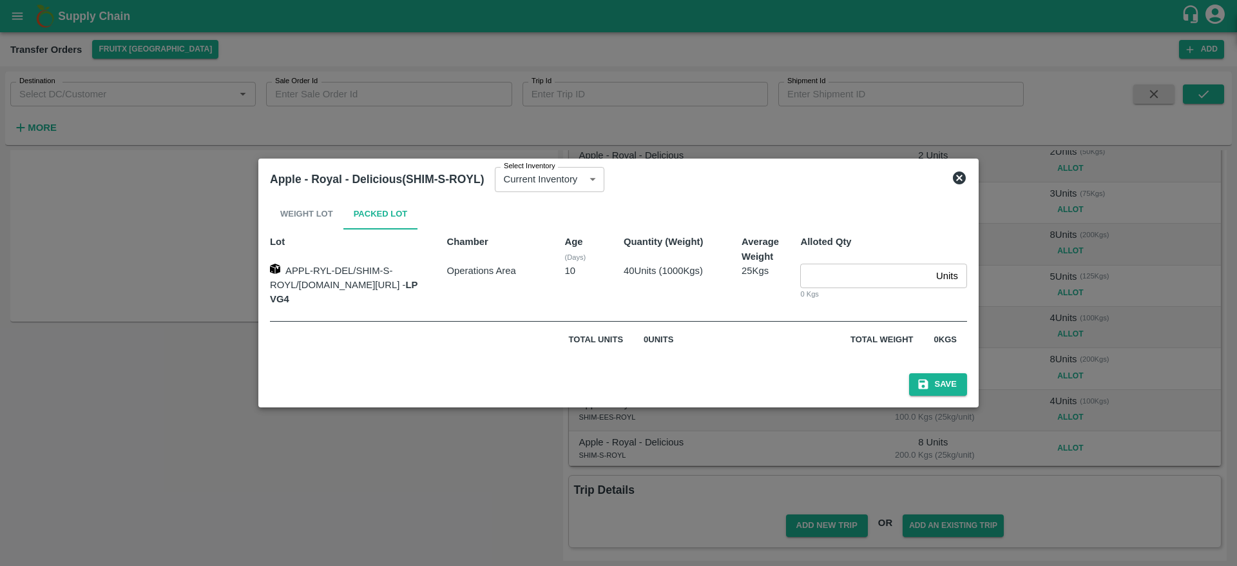
click at [845, 283] on input "number" at bounding box center [865, 276] width 131 height 24
type input "8"
drag, startPoint x: 960, startPoint y: 369, endPoint x: 961, endPoint y: 376, distance: 7.2
click at [961, 376] on div "Save" at bounding box center [618, 382] width 707 height 38
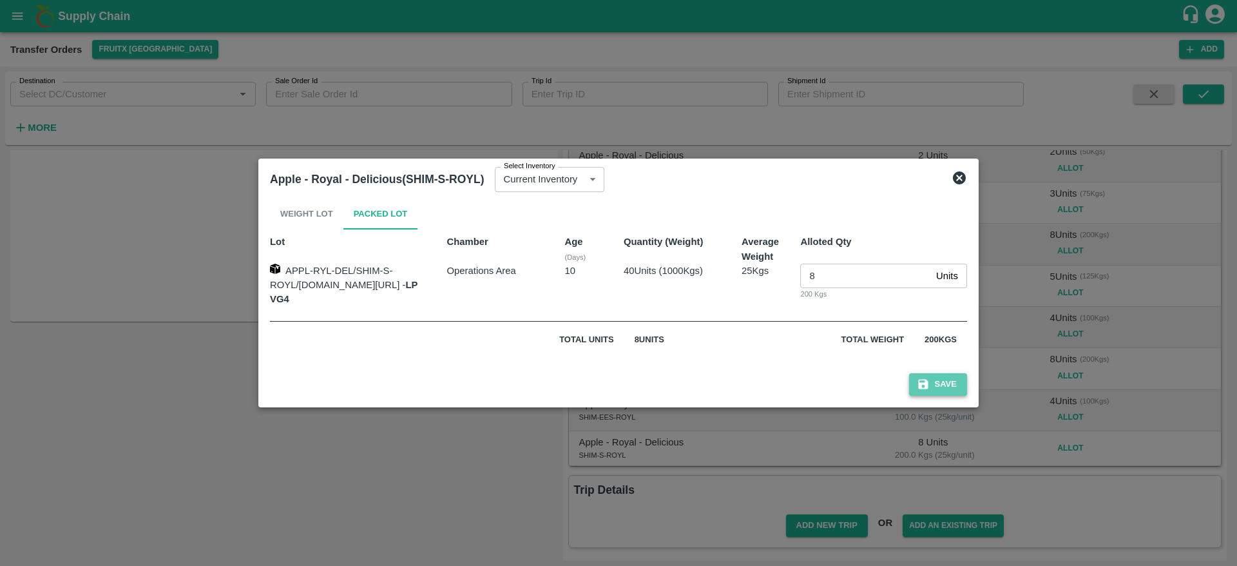
click at [961, 376] on button "Save" at bounding box center [938, 384] width 58 height 23
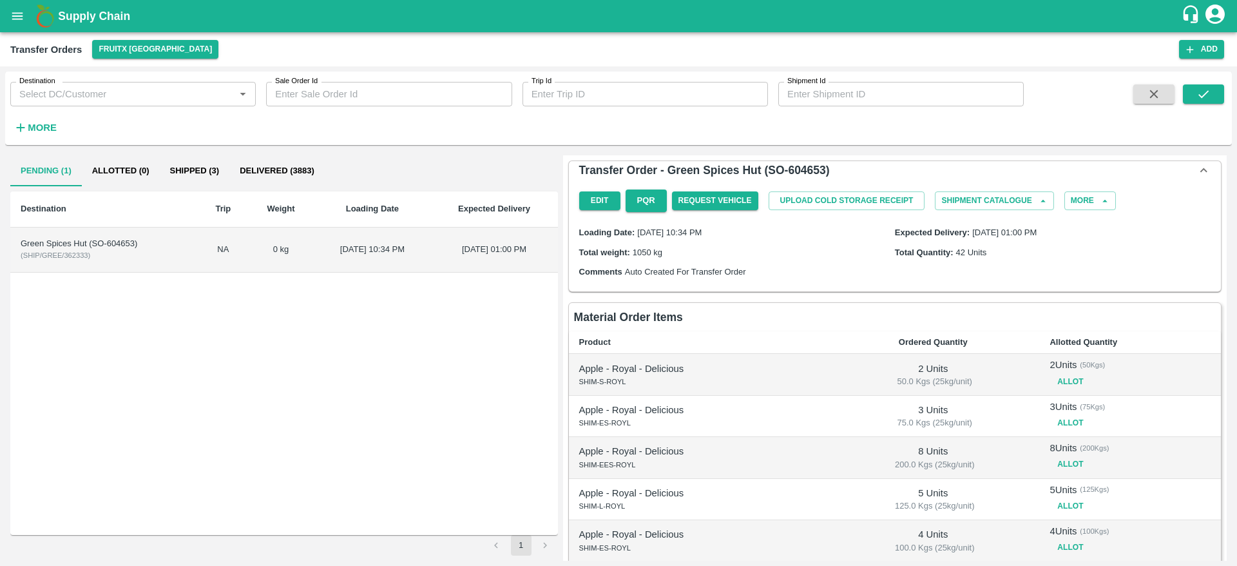
scroll to position [220, 0]
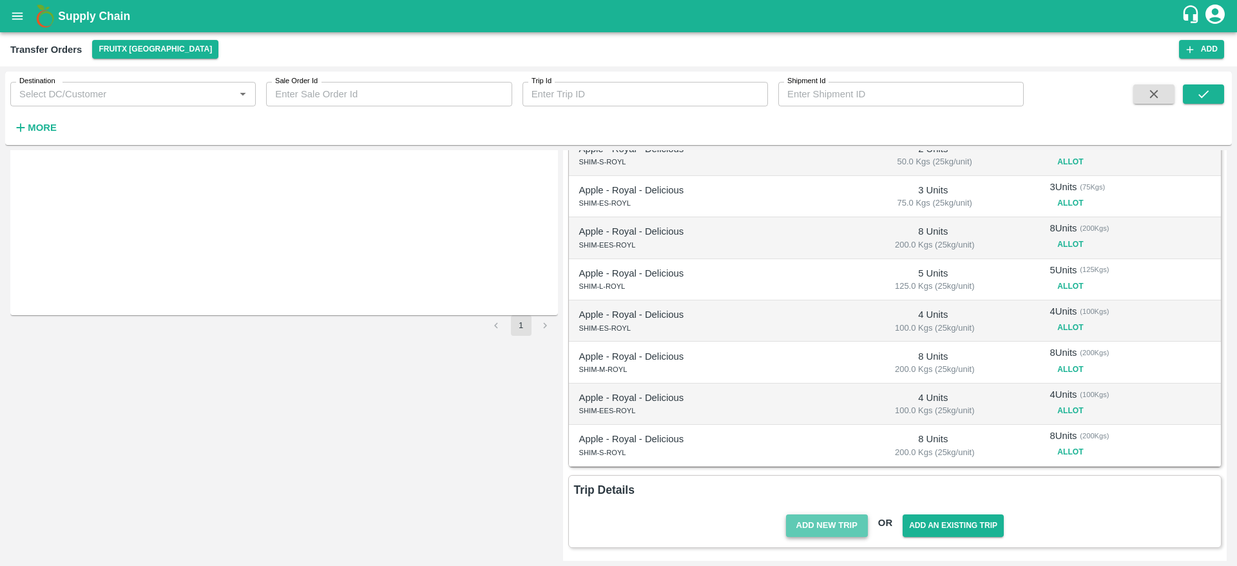
click at [839, 524] on button "Add New Trip" at bounding box center [827, 525] width 82 height 23
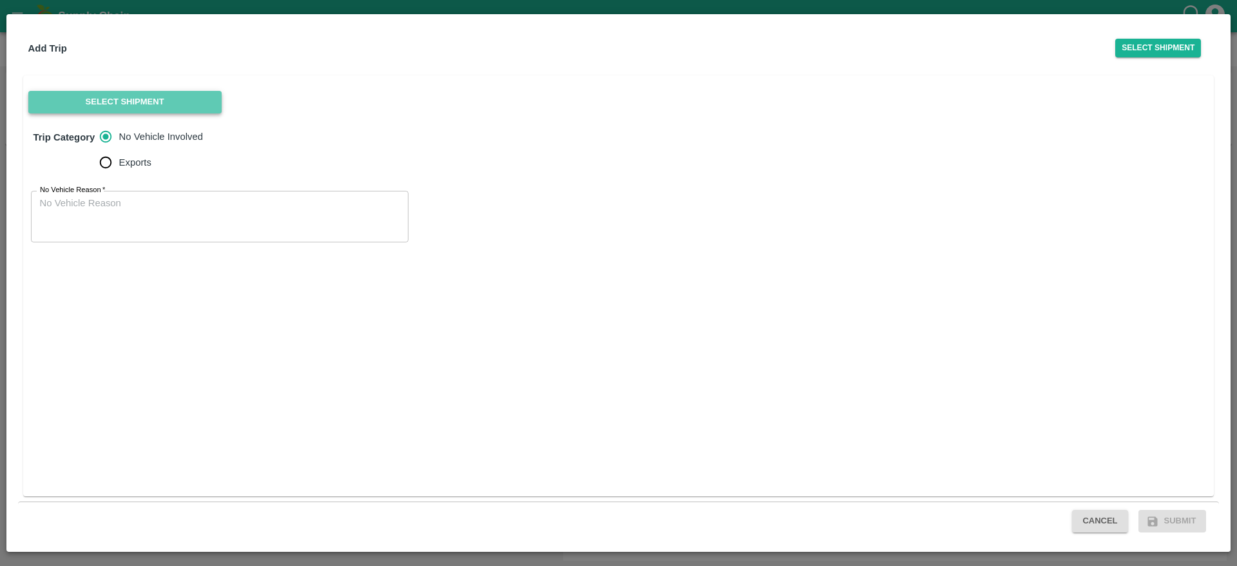
click at [164, 109] on button "Select Shipment" at bounding box center [124, 102] width 193 height 23
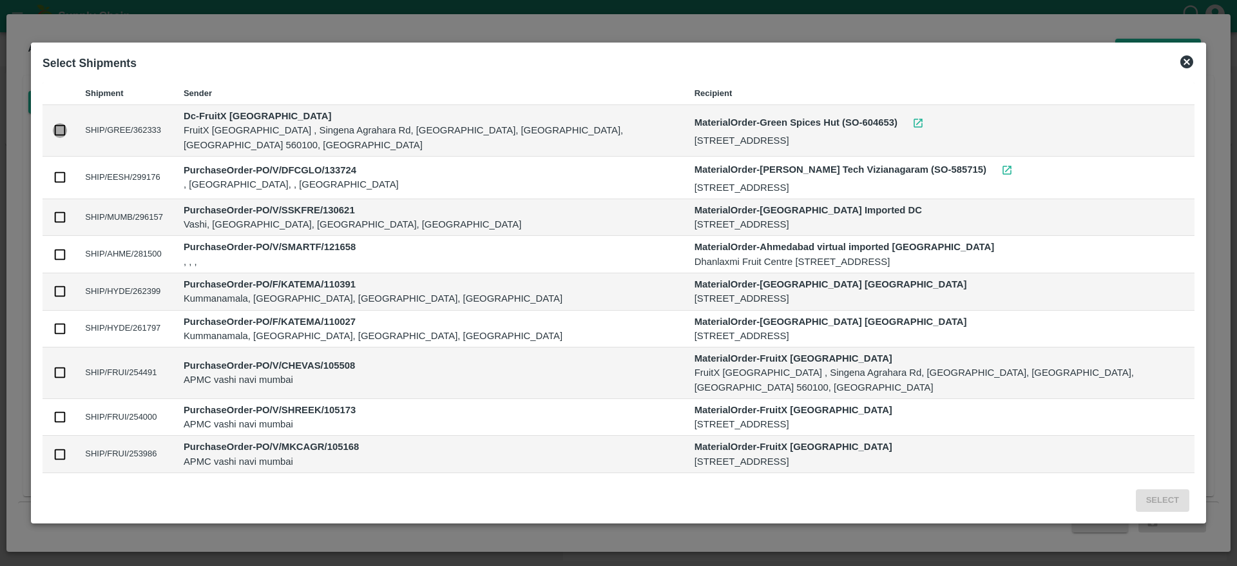
click at [67, 123] on input "checkbox" at bounding box center [60, 130] width 14 height 14
checkbox input "true"
click at [1136, 500] on button "Select" at bounding box center [1162, 500] width 53 height 23
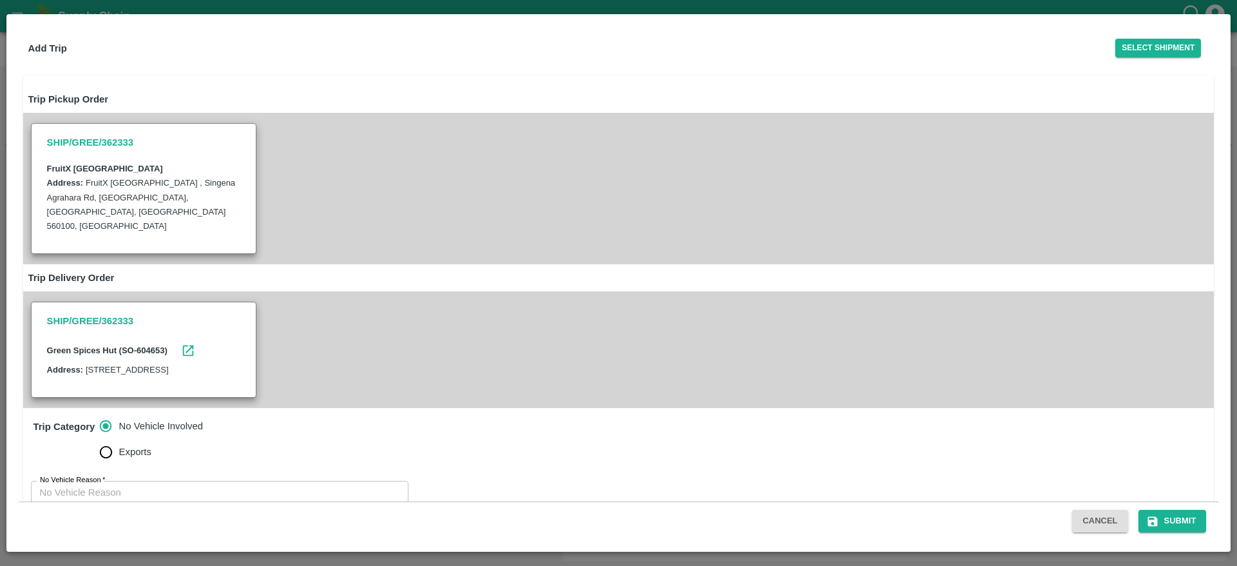
scroll to position [46, 0]
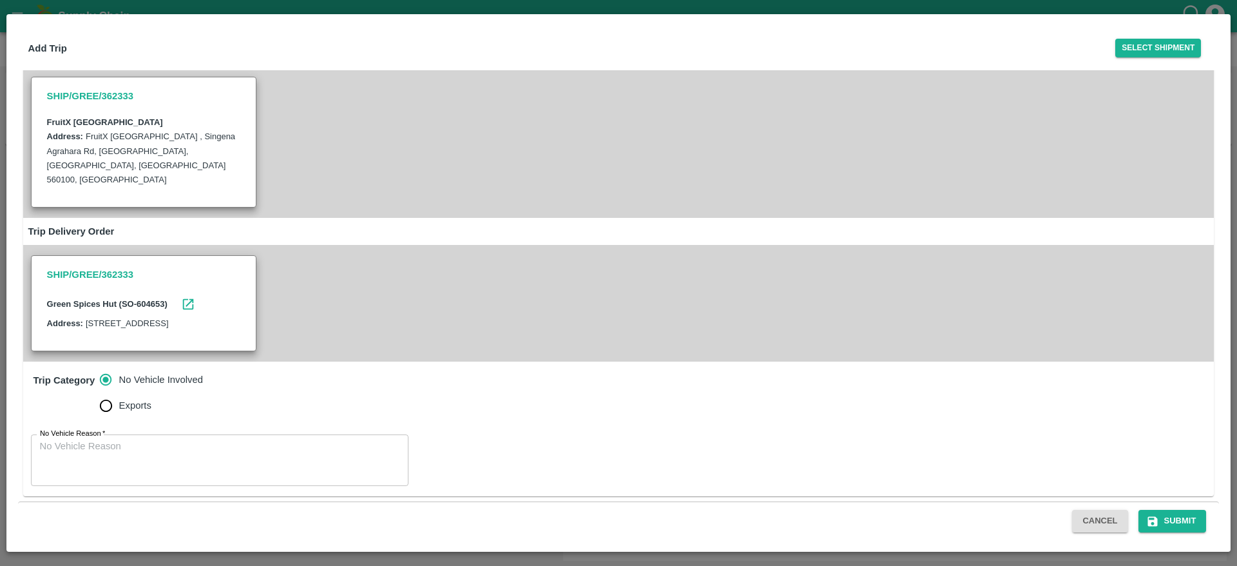
click at [215, 457] on textarea "No Vehicle Reason   *" at bounding box center [220, 459] width 360 height 41
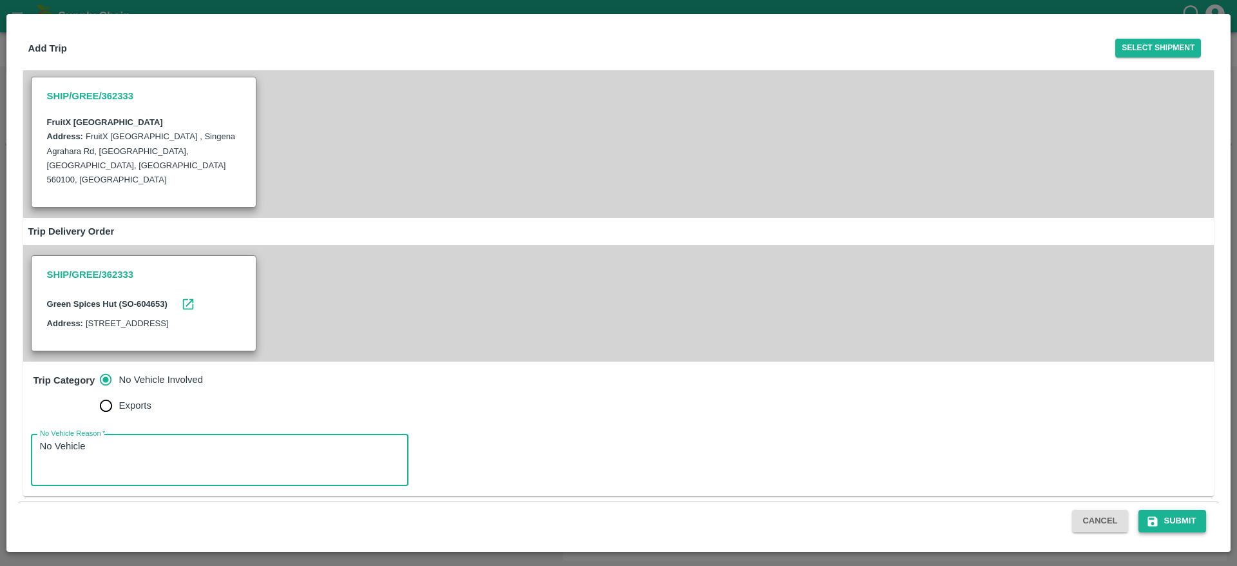
type textarea "No Vehicle"
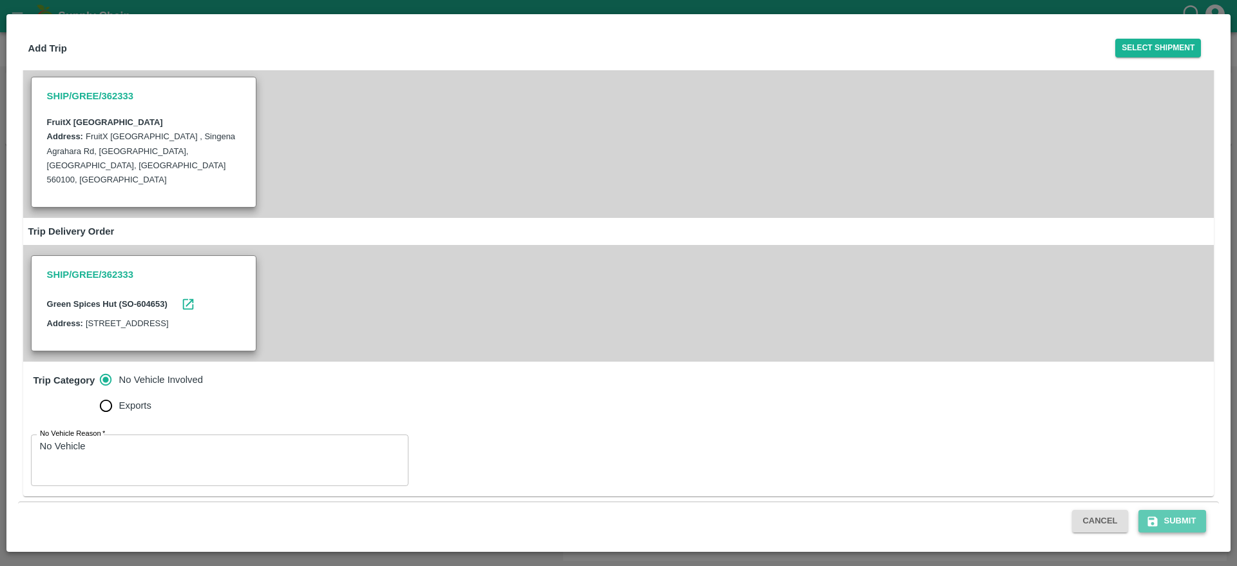
click at [1182, 514] on button "Submit" at bounding box center [1172, 521] width 68 height 23
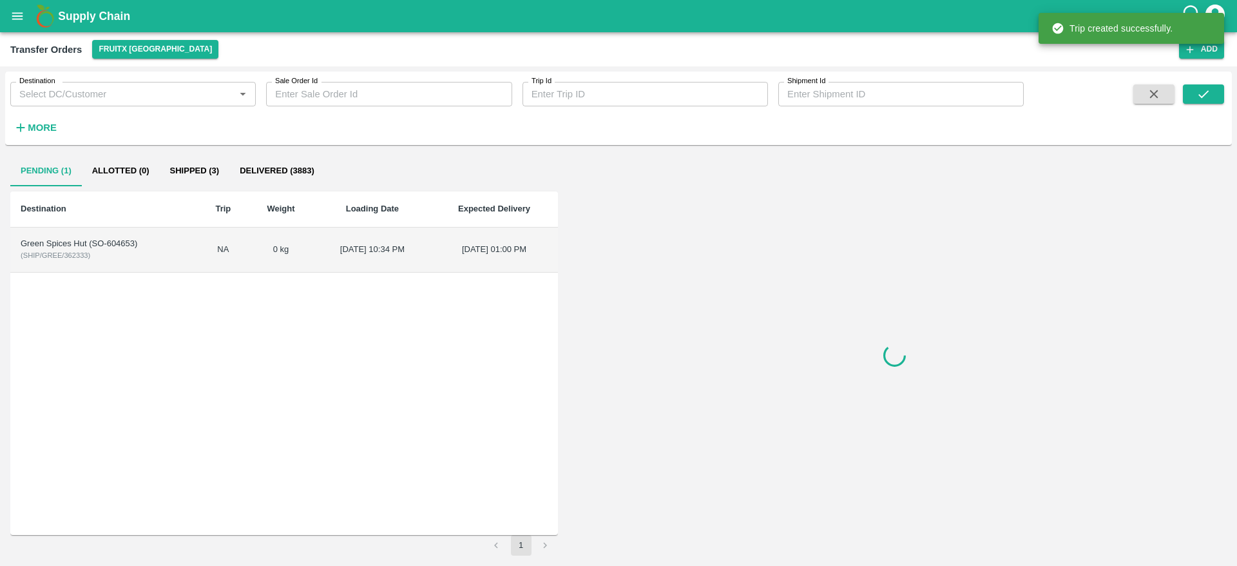
scroll to position [0, 0]
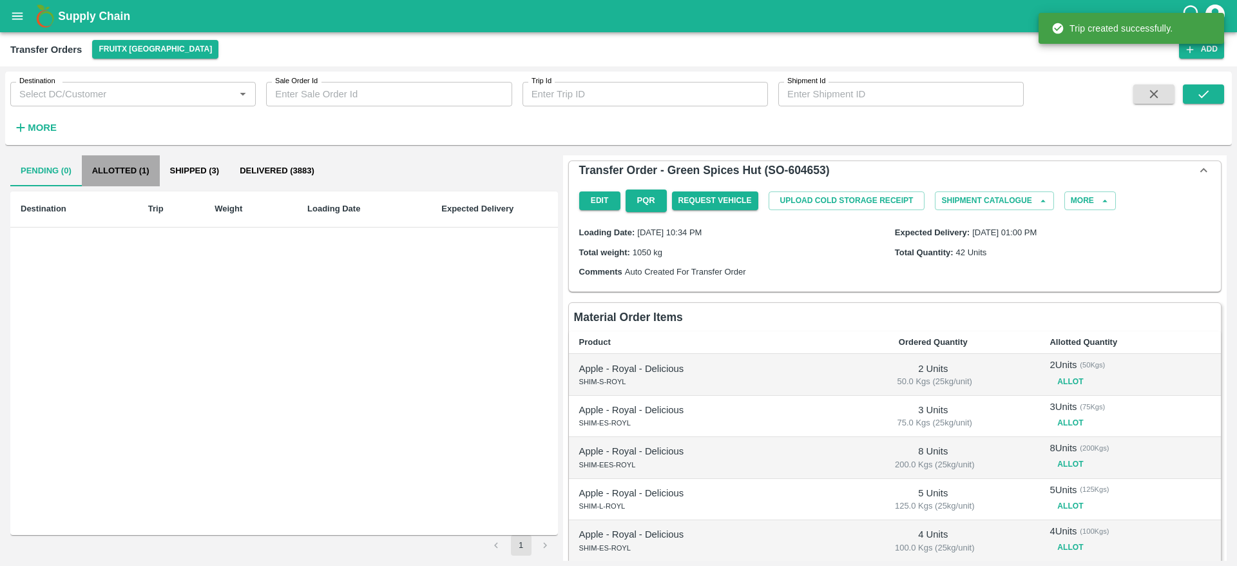
click at [159, 177] on button "Allotted (1)" at bounding box center [121, 170] width 78 height 31
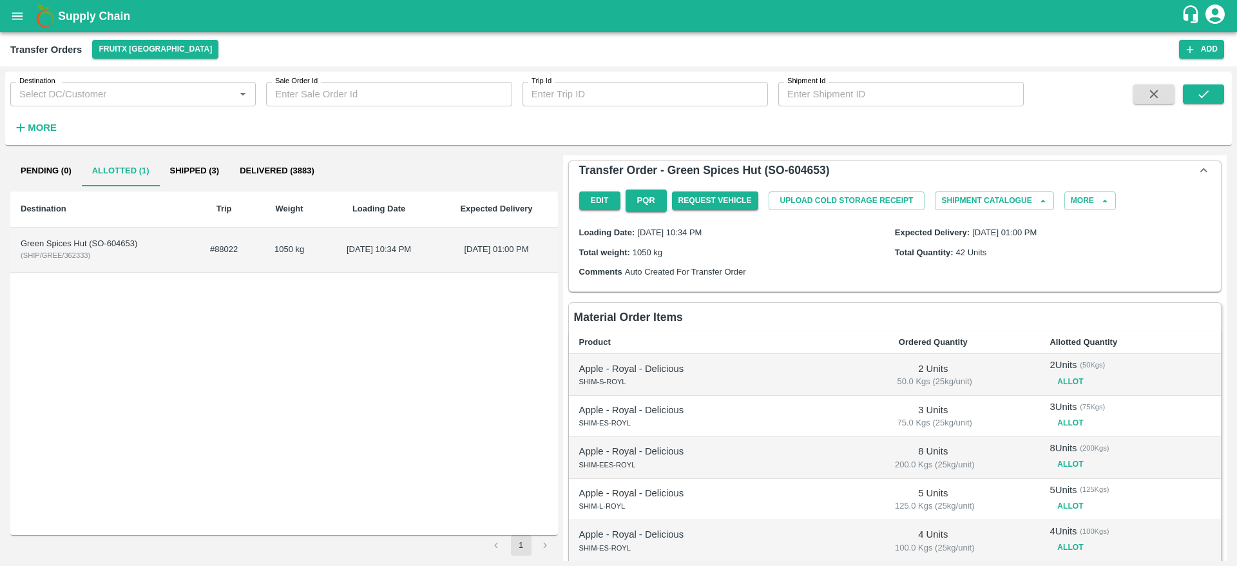
click at [396, 265] on td "12 Sep 2025, 10:34 PM" at bounding box center [379, 249] width 113 height 45
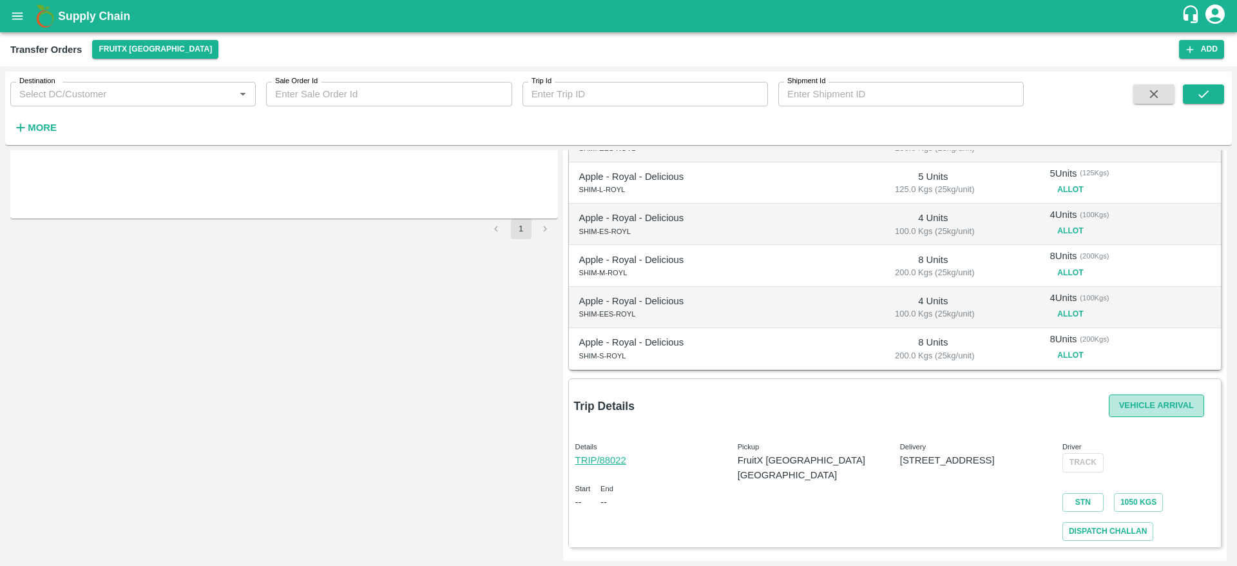
click at [1129, 410] on button "Vehicle Arrival" at bounding box center [1156, 405] width 95 height 23
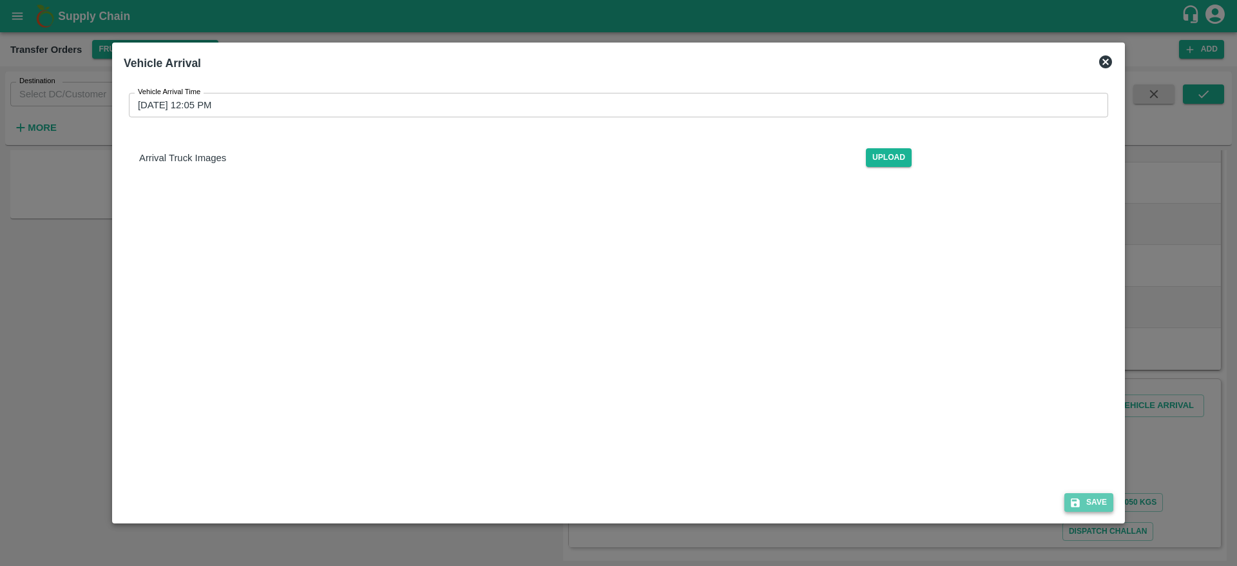
click at [1096, 496] on button "Save" at bounding box center [1088, 502] width 49 height 19
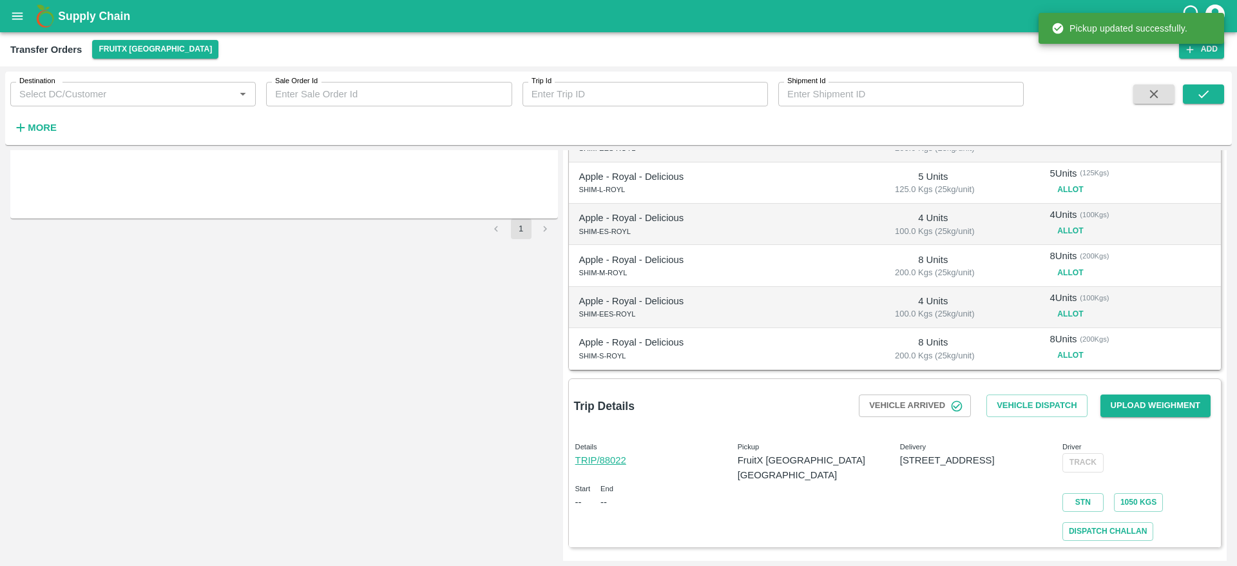
click at [1046, 418] on div "Vehicle Dispatch" at bounding box center [1036, 405] width 111 height 33
click at [1041, 410] on button "Vehicle Dispatch" at bounding box center [1036, 405] width 101 height 23
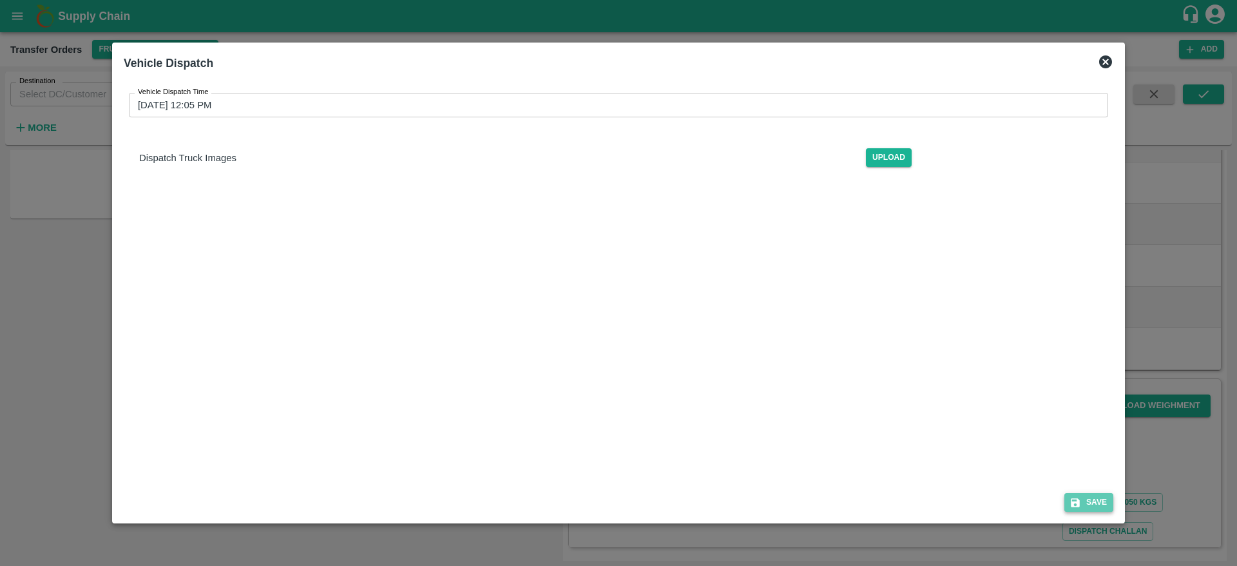
click at [1086, 510] on button "Save" at bounding box center [1088, 502] width 49 height 19
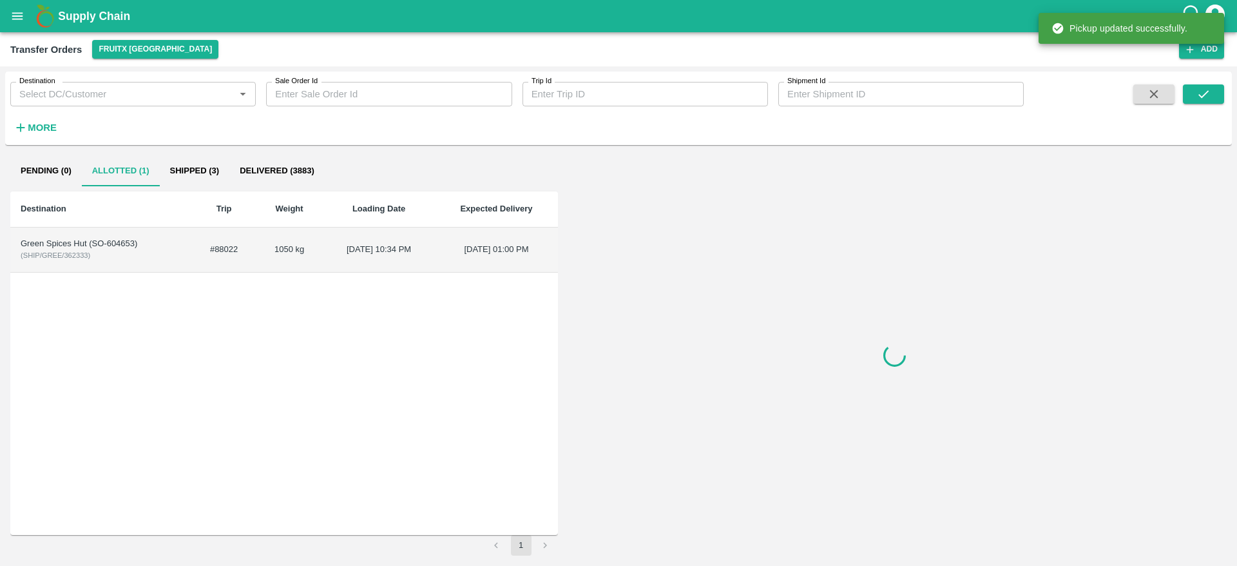
scroll to position [0, 0]
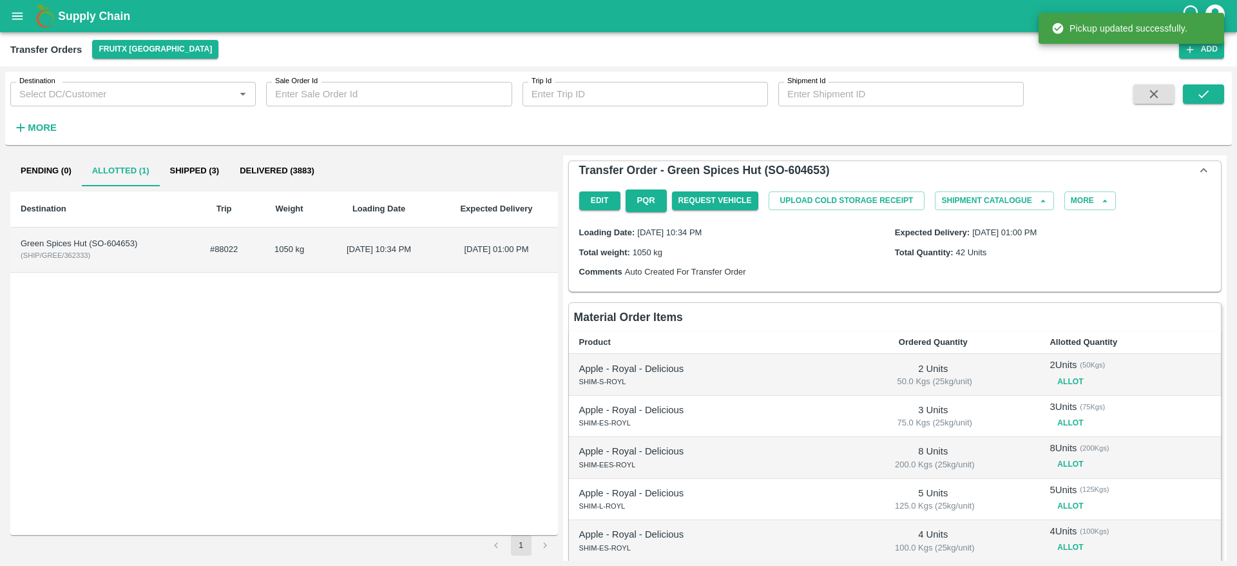
click at [120, 244] on div "Green Spices Hut (SO-604653)" at bounding box center [101, 244] width 161 height 12
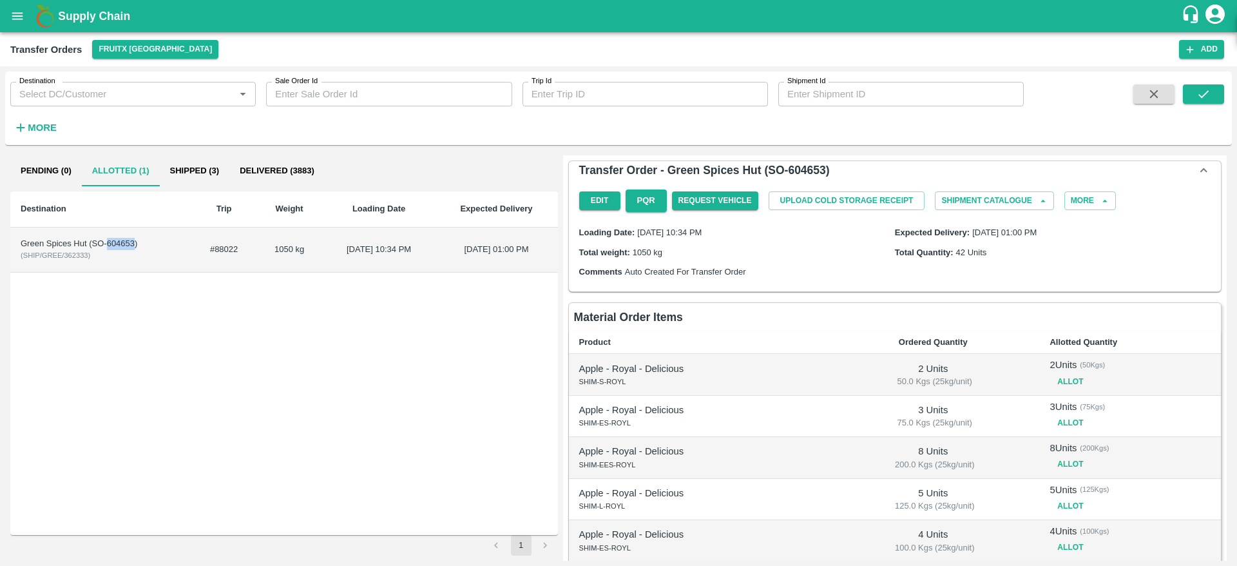
copy div "604653"
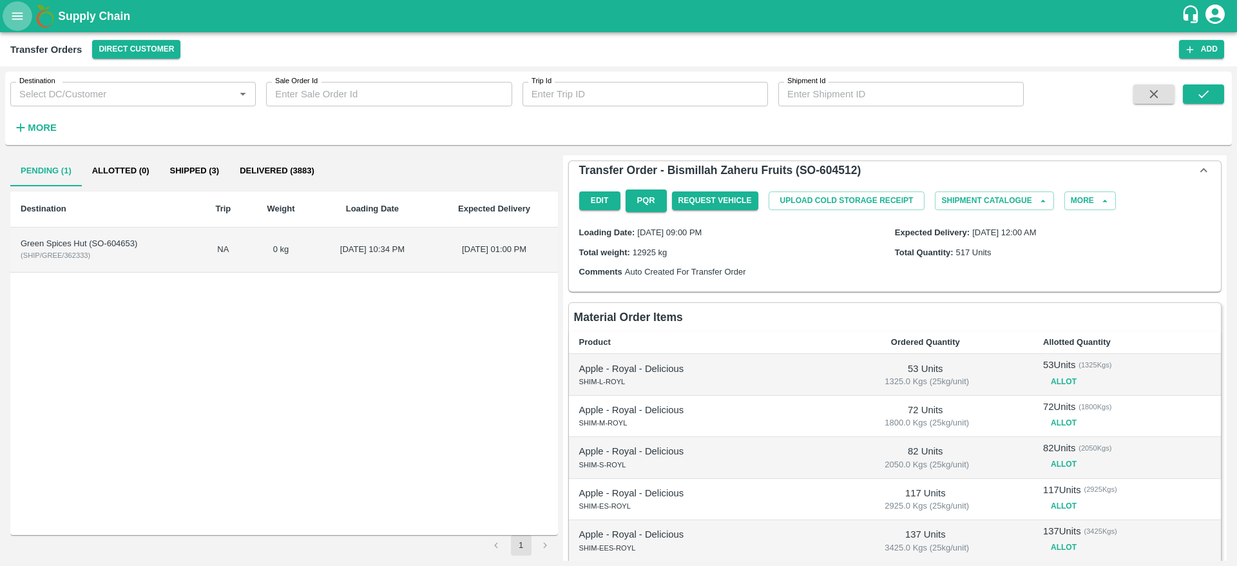
click at [24, 14] on icon "open drawer" at bounding box center [17, 16] width 14 height 14
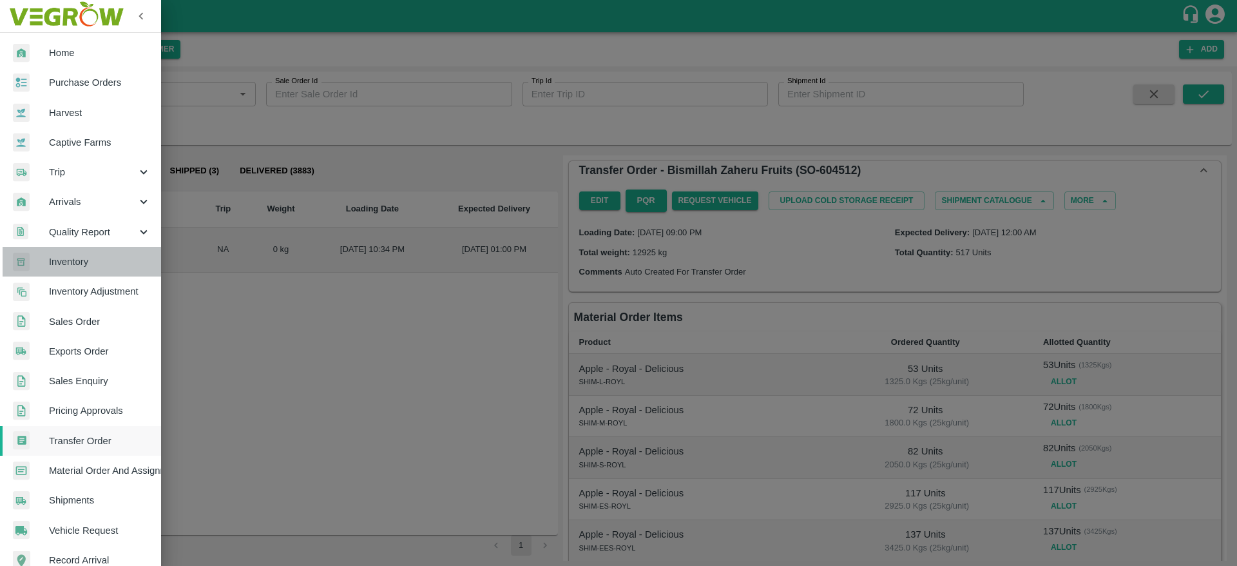
click at [84, 251] on link "Inventory" at bounding box center [80, 262] width 161 height 30
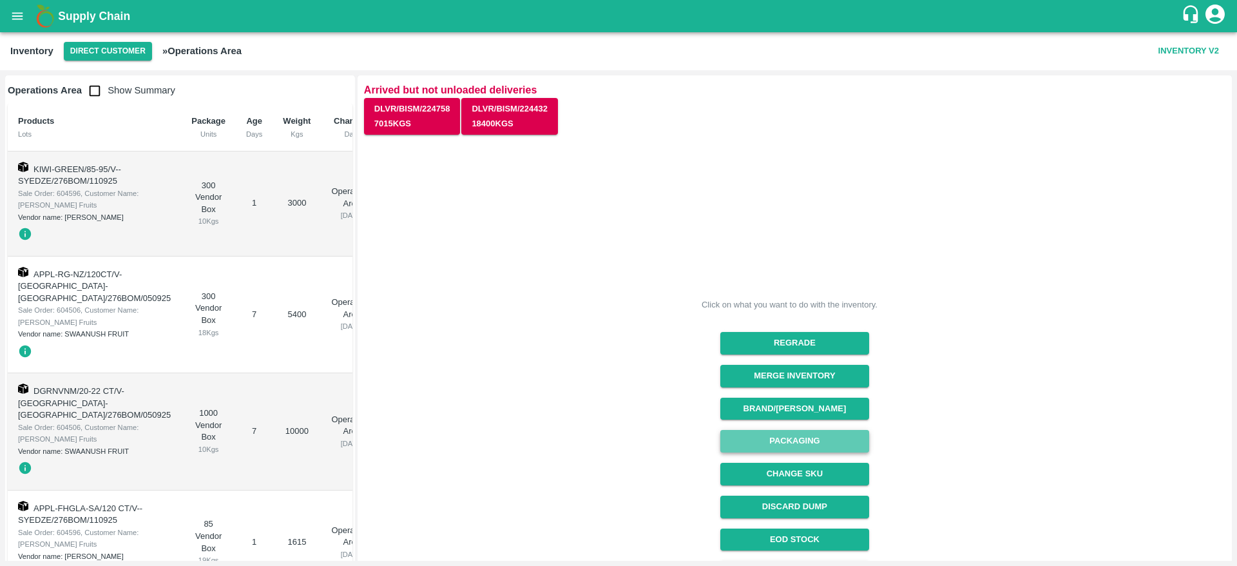
click at [802, 434] on button "Packaging" at bounding box center [794, 441] width 149 height 23
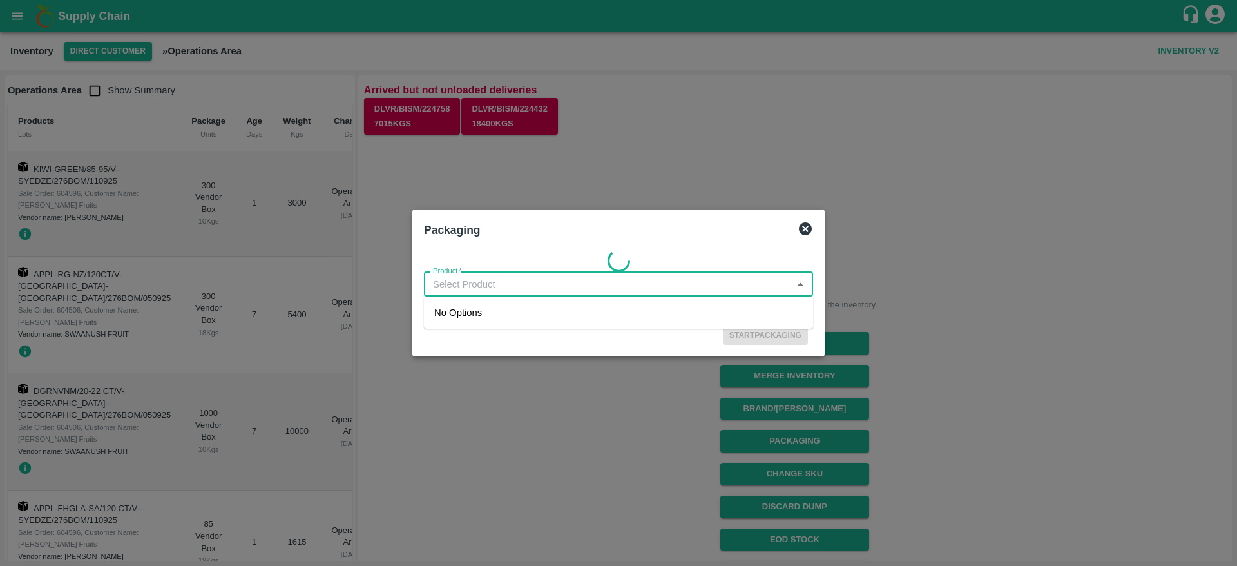
click at [592, 285] on input "Product   *" at bounding box center [608, 284] width 360 height 17
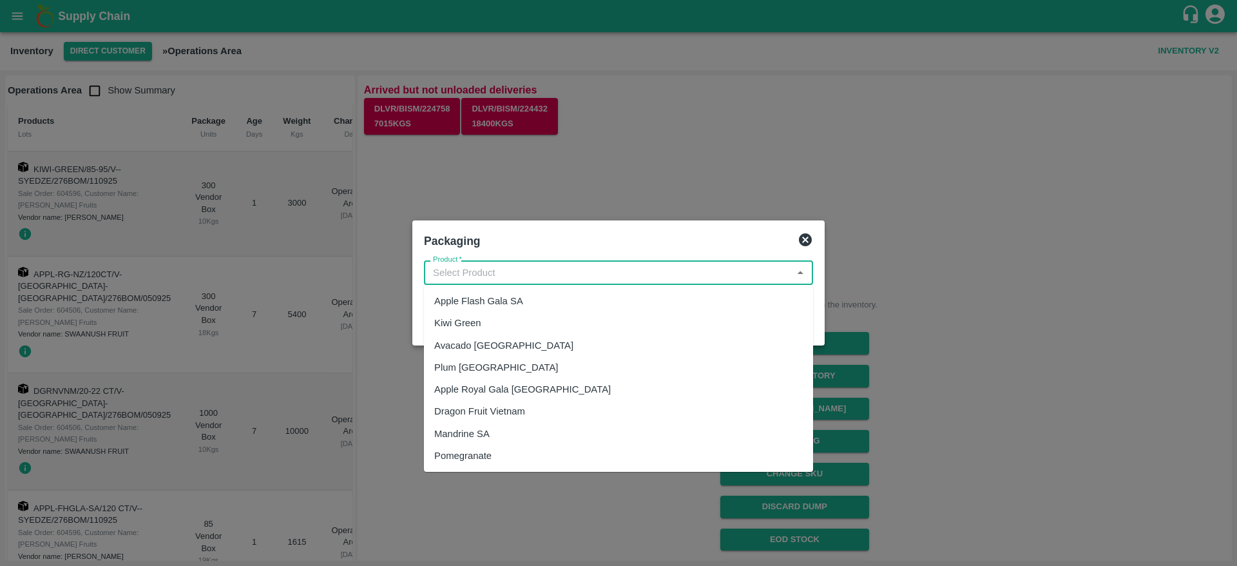
click at [497, 465] on div "Pomegranate" at bounding box center [618, 456] width 389 height 22
type input "Pomegranate"
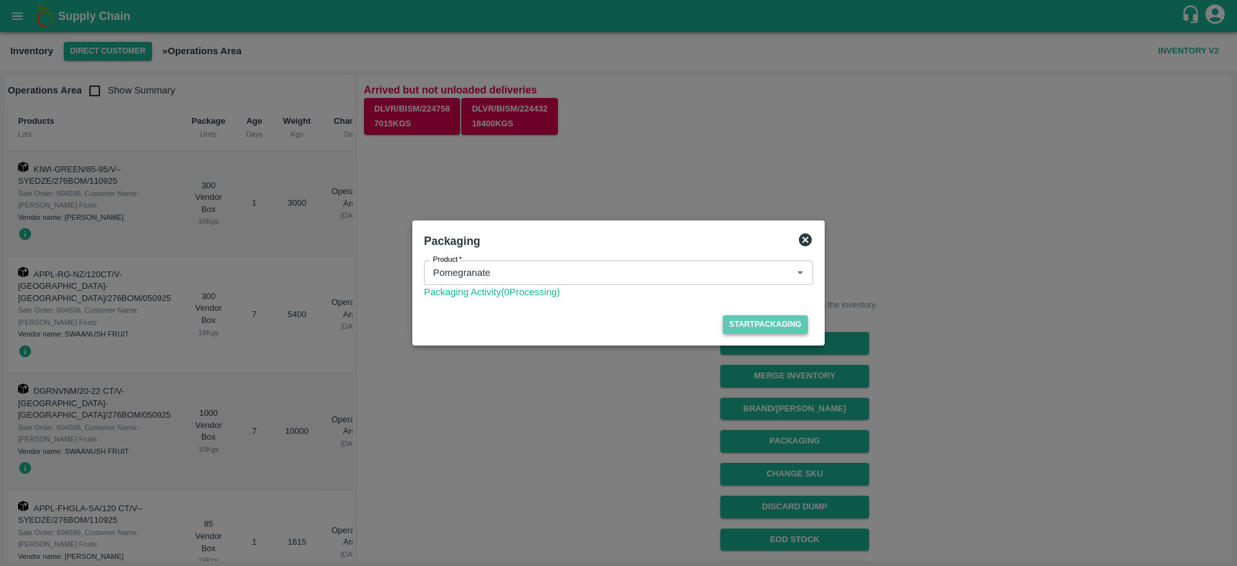
click at [760, 329] on button "Start Packaging" at bounding box center [765, 324] width 85 height 19
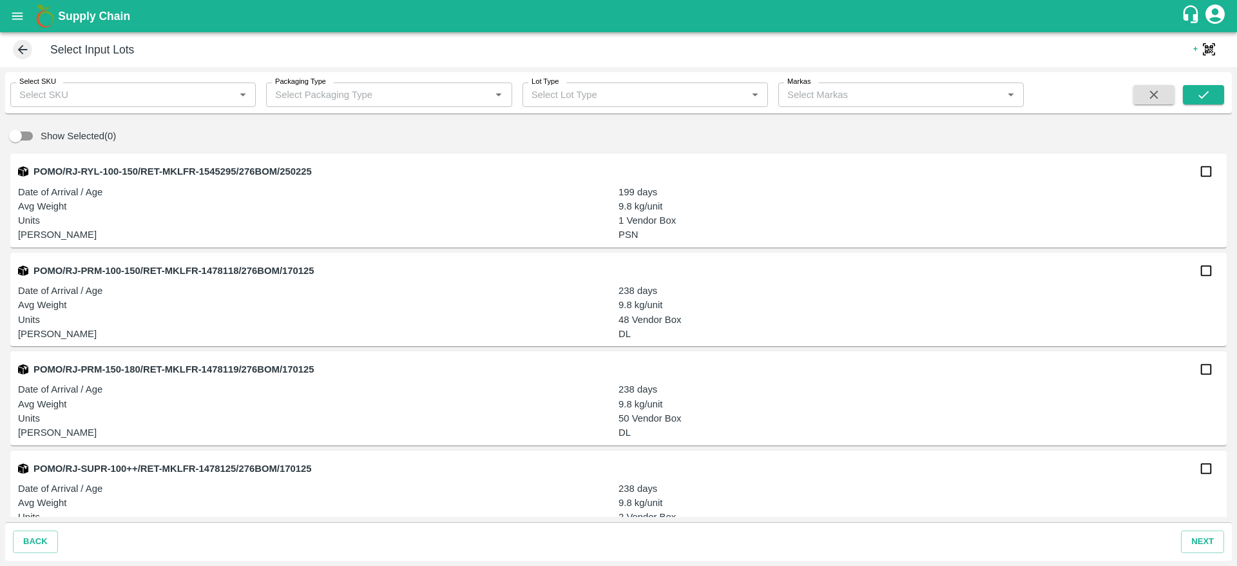
click at [29, 48] on icon at bounding box center [22, 50] width 14 height 14
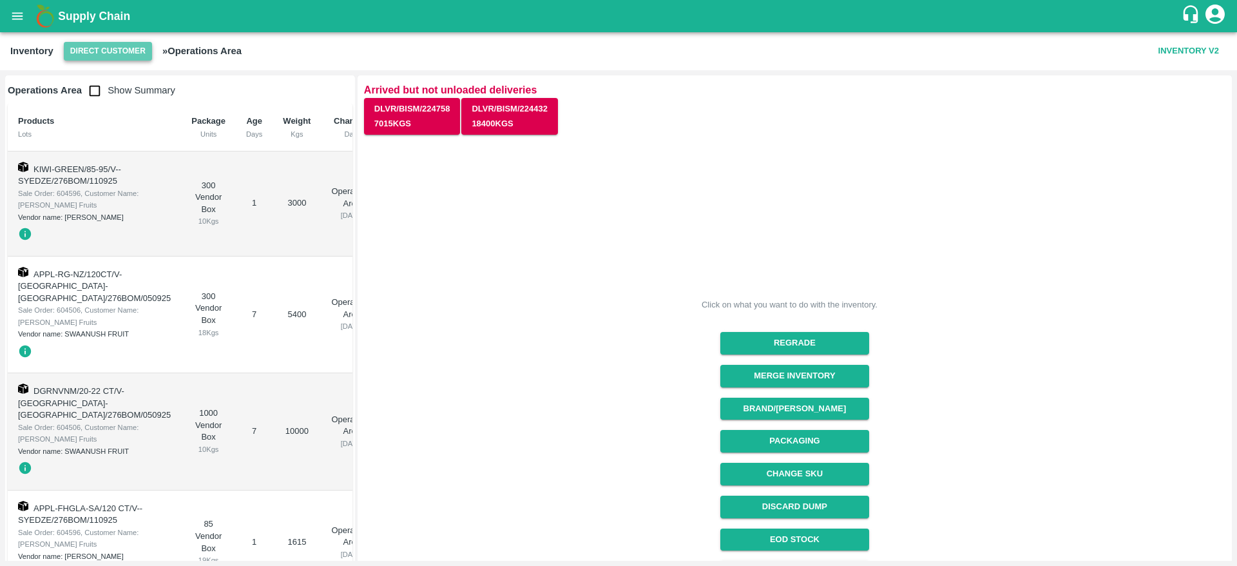
click at [133, 58] on button "Direct Customer" at bounding box center [108, 51] width 88 height 19
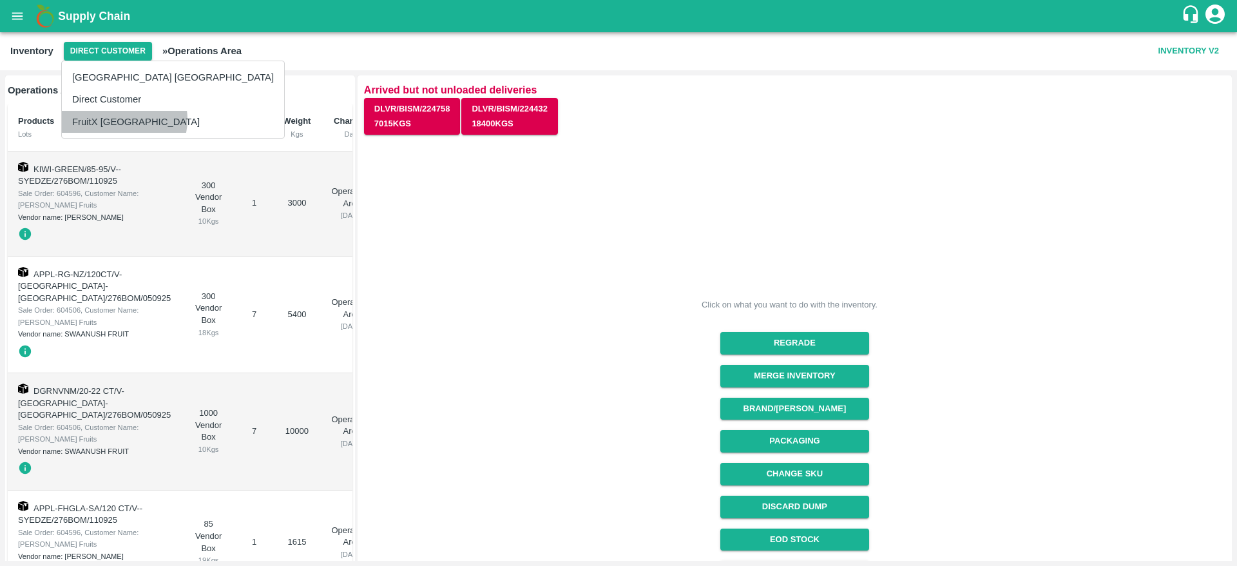
click at [124, 120] on li "FruitX [GEOGRAPHIC_DATA]" at bounding box center [173, 122] width 222 height 22
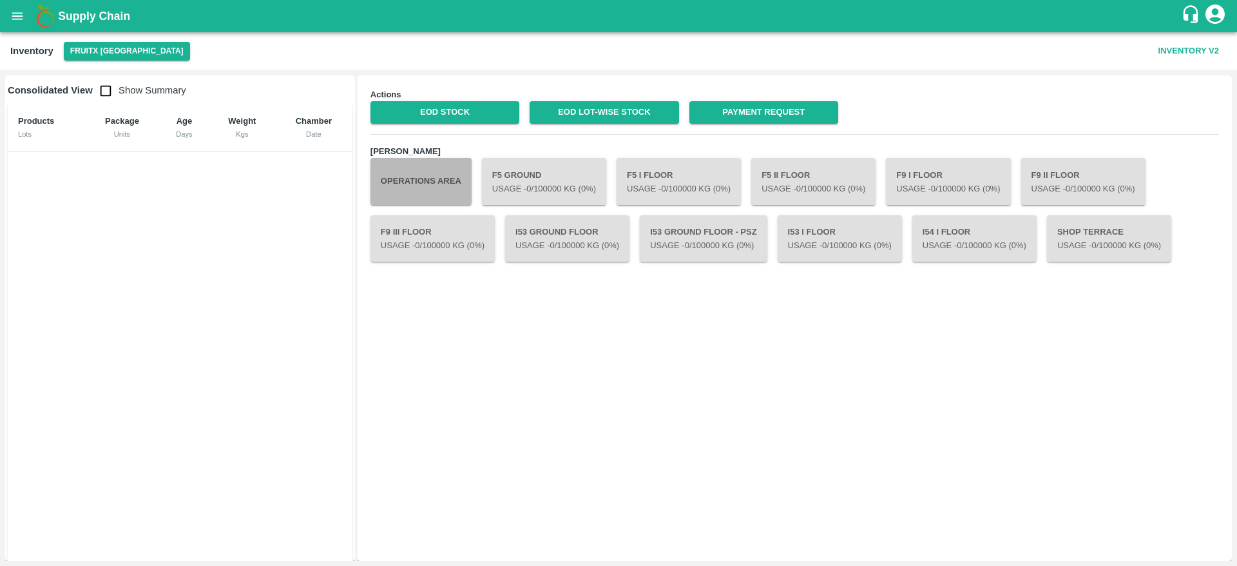
click at [440, 168] on button "Operations Area" at bounding box center [420, 181] width 101 height 46
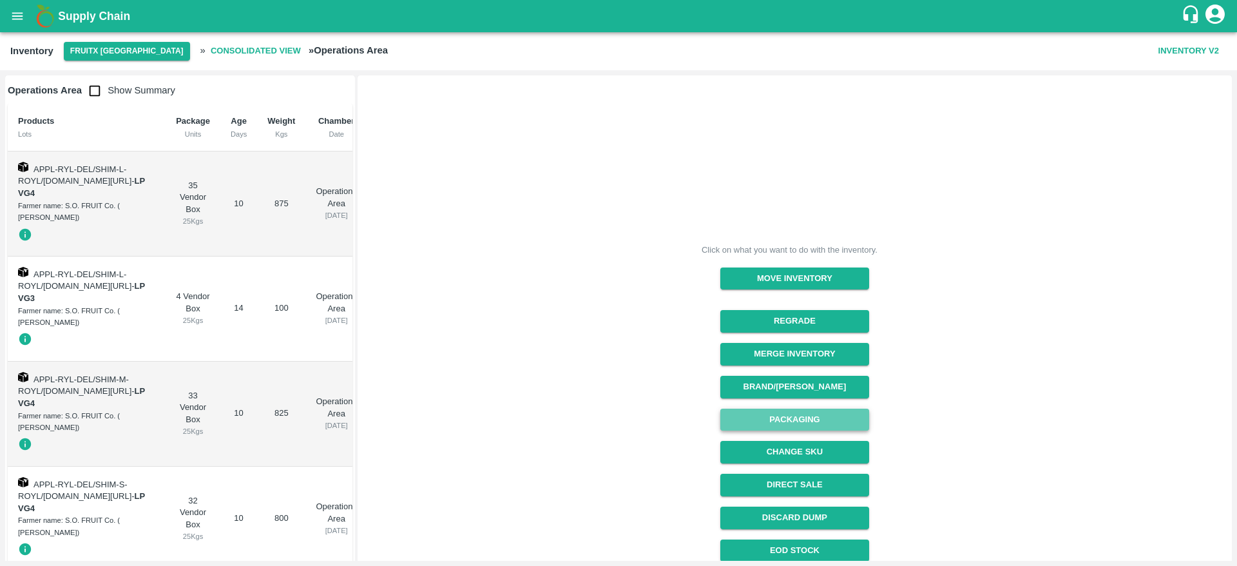
click at [799, 415] on button "Packaging" at bounding box center [794, 419] width 149 height 23
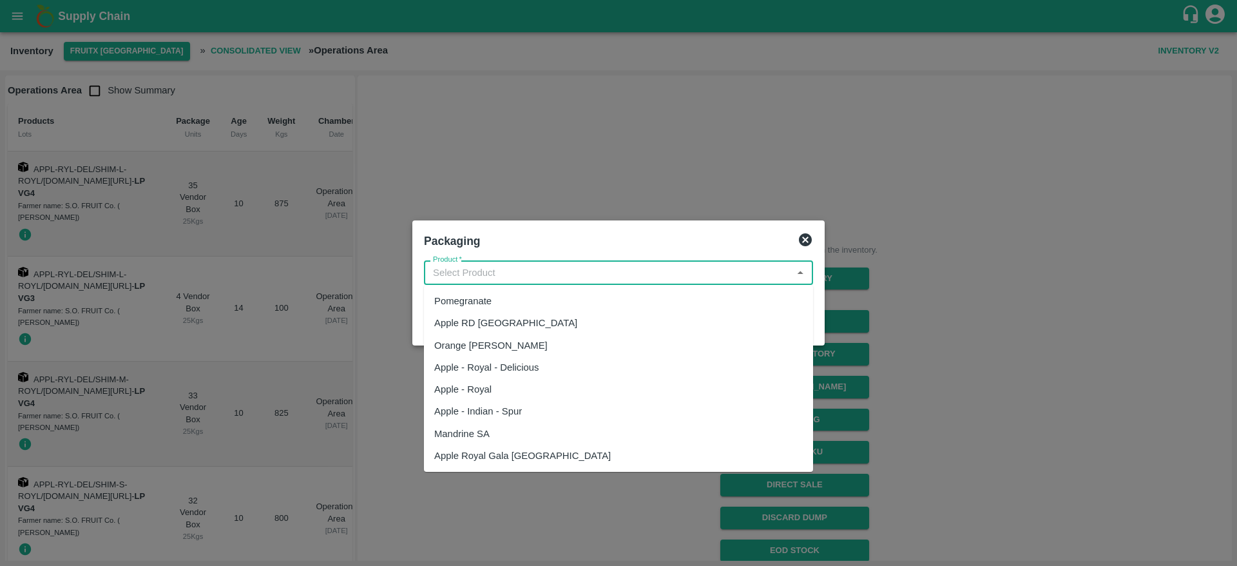
click at [609, 273] on input "Product   *" at bounding box center [608, 272] width 360 height 17
click at [539, 303] on div "Pomegranate" at bounding box center [618, 301] width 389 height 22
type input "Pomegranate"
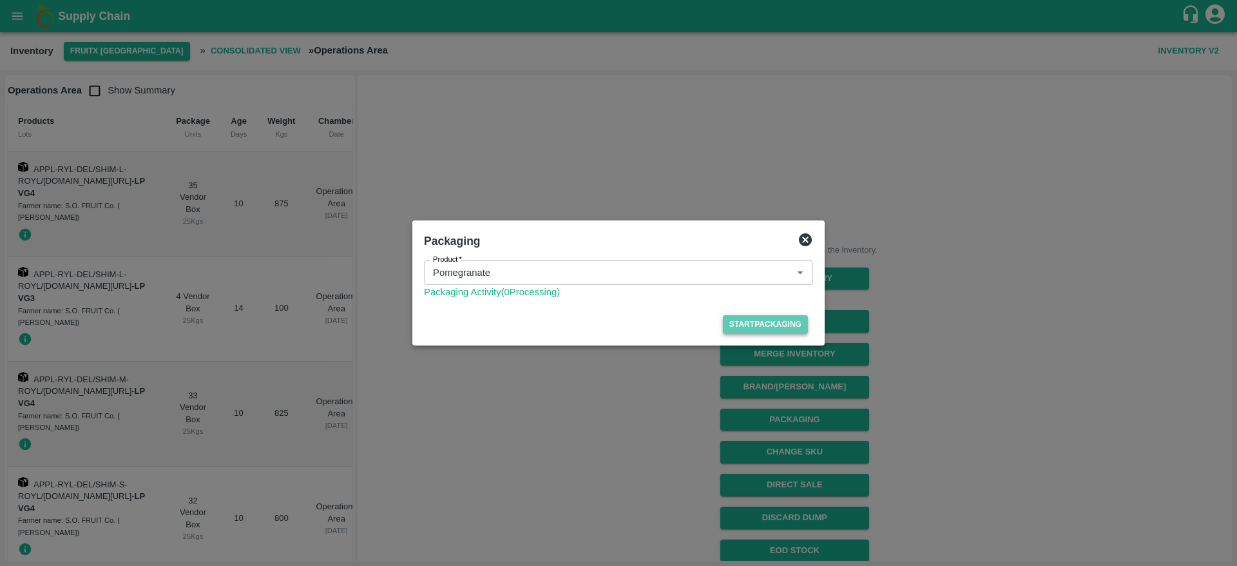
click at [763, 327] on button "Start Packaging" at bounding box center [765, 324] width 85 height 19
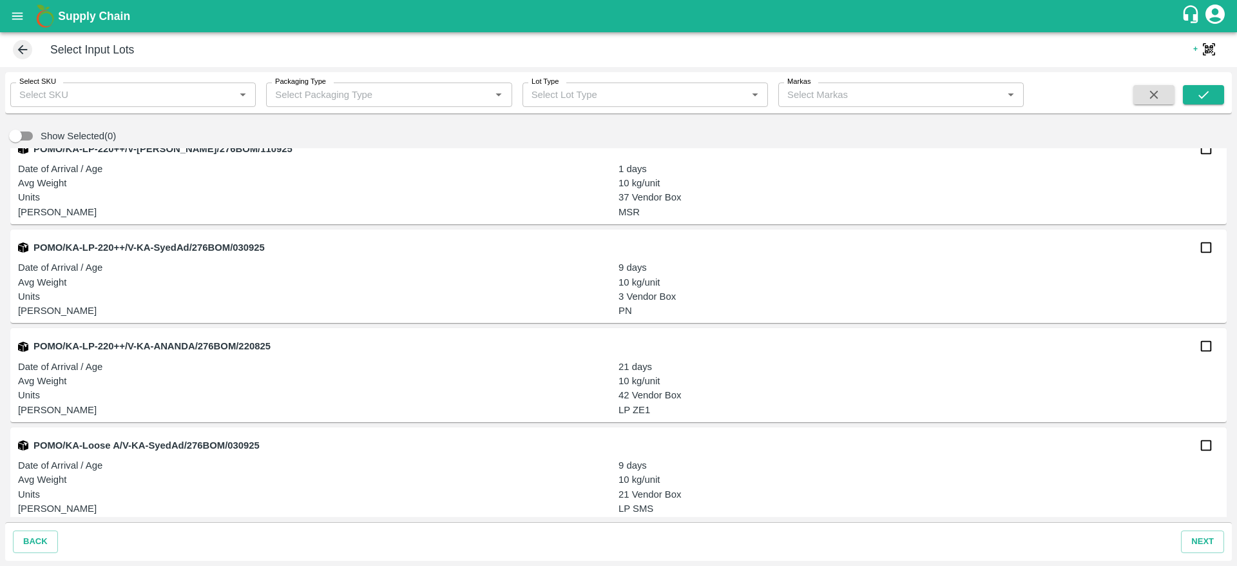
scroll to position [6674, 0]
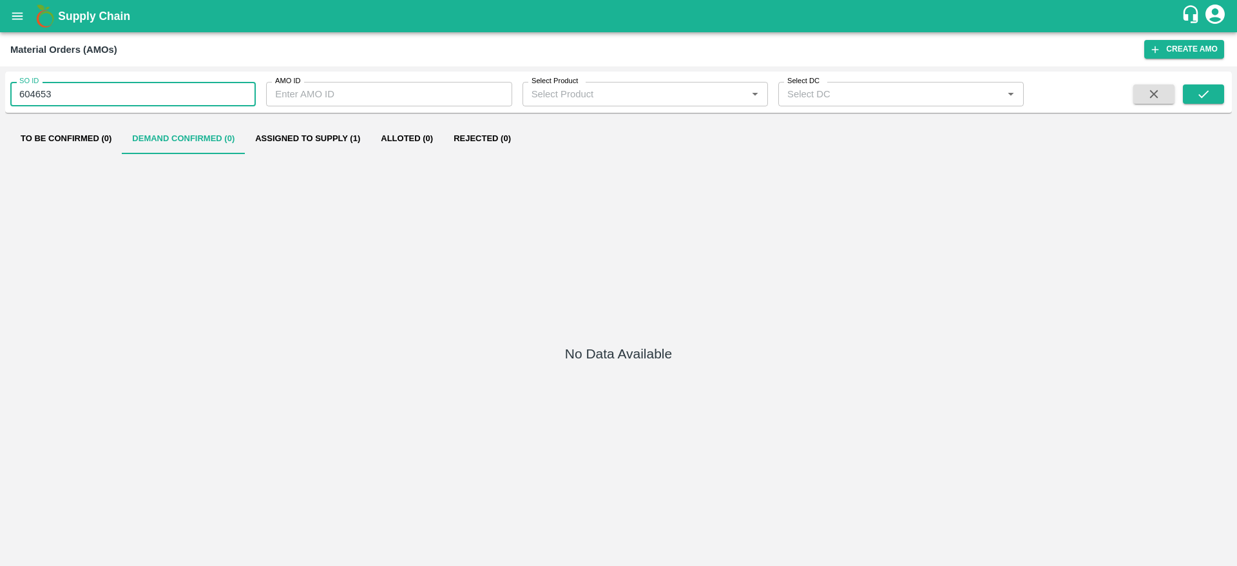
click at [55, 90] on input "604653" at bounding box center [132, 94] width 245 height 24
type input "604655"
click at [1207, 96] on icon "submit" at bounding box center [1203, 94] width 14 height 14
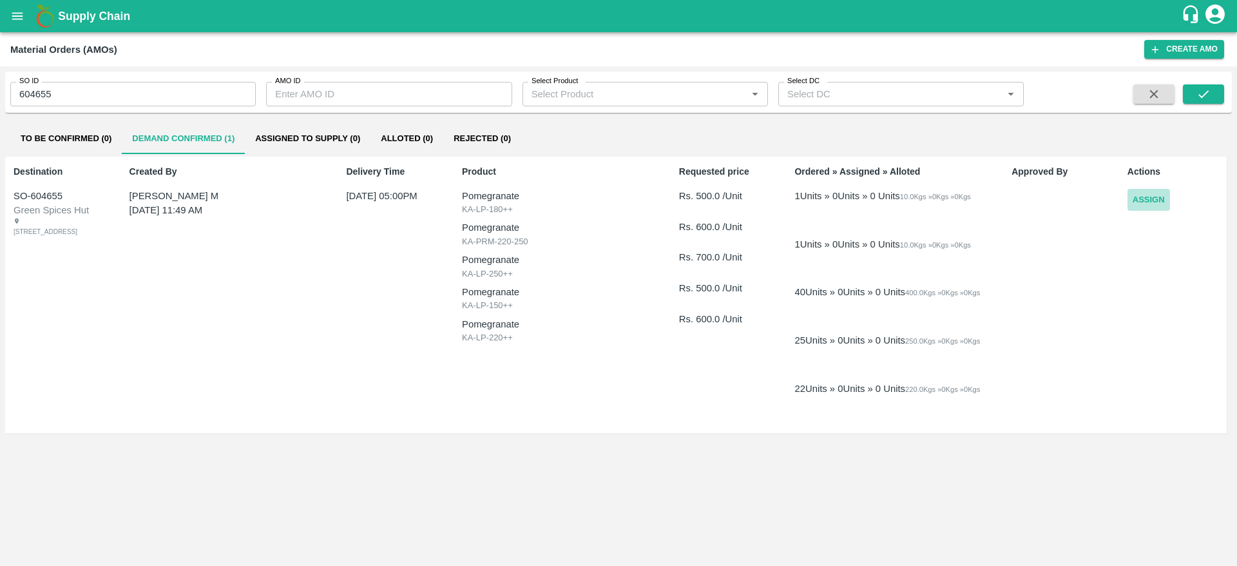
click at [1160, 207] on button "Assign" at bounding box center [1149, 200] width 43 height 23
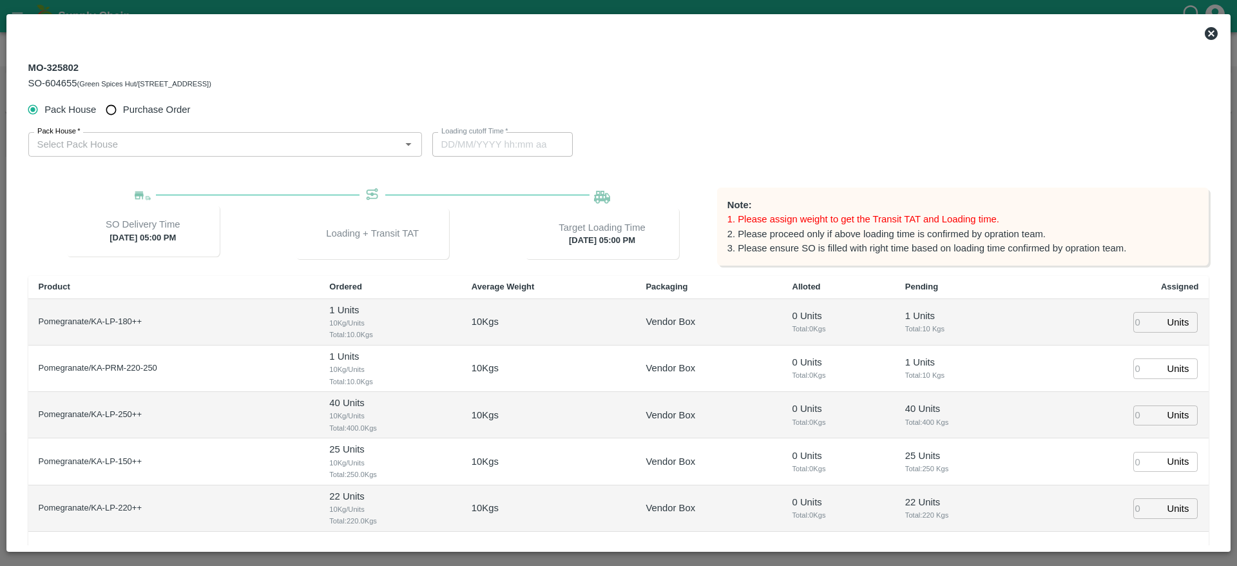
type input "[DATE] 05:00 PM"
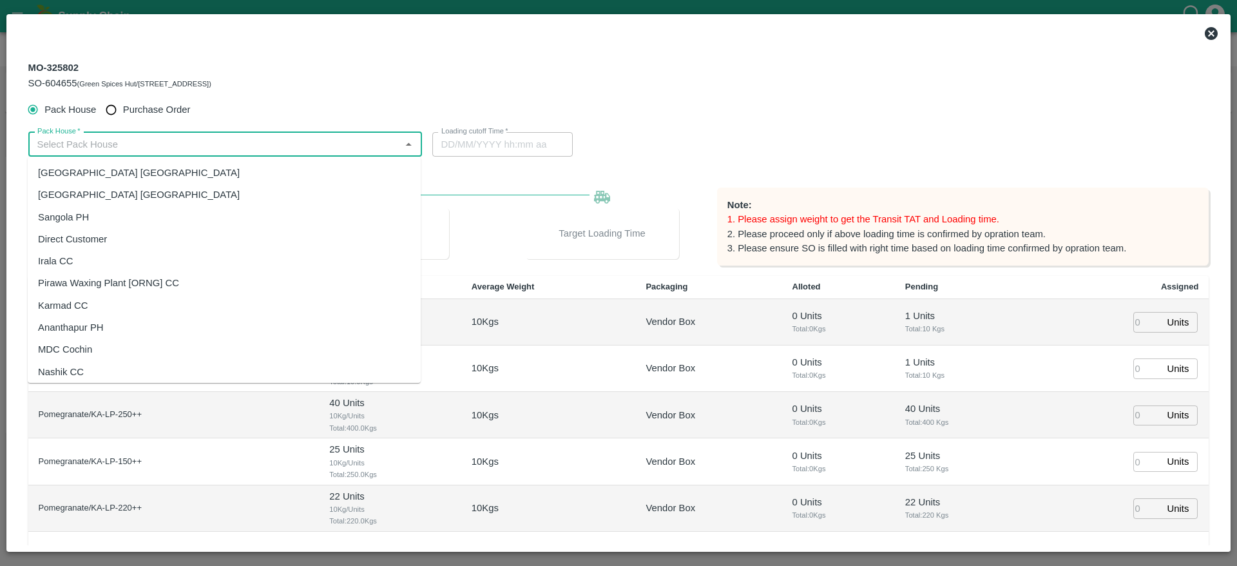
click at [310, 144] on input "Pack House   *" at bounding box center [214, 144] width 365 height 17
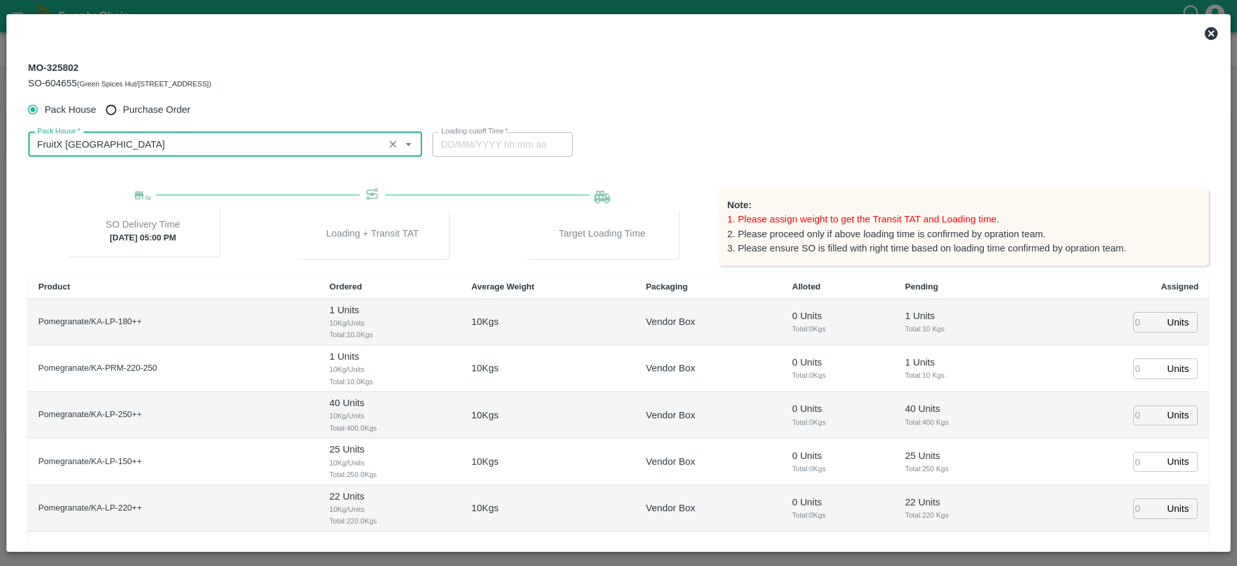
type input "FruitX [GEOGRAPHIC_DATA]"
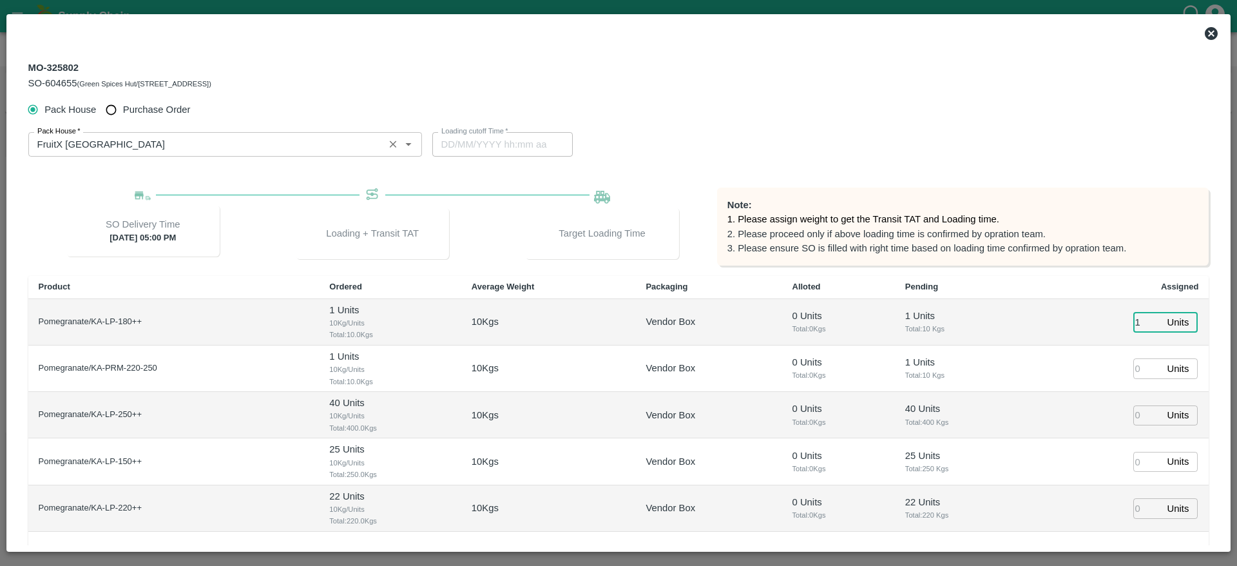
type input "1"
type input "40"
type input "25"
type input "22"
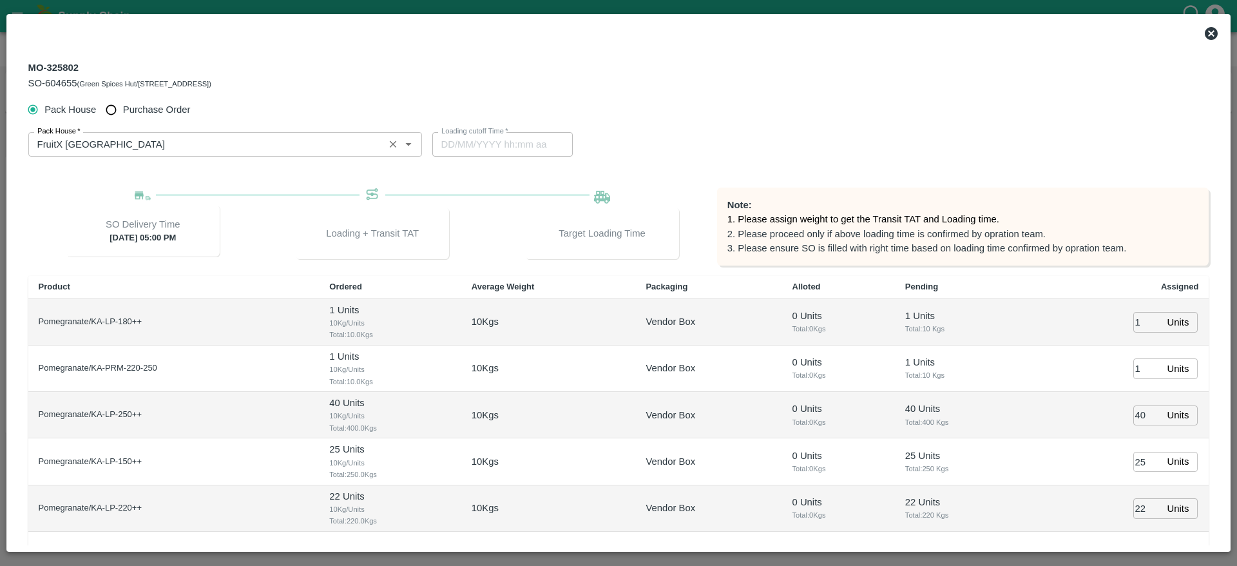
scroll to position [113, 0]
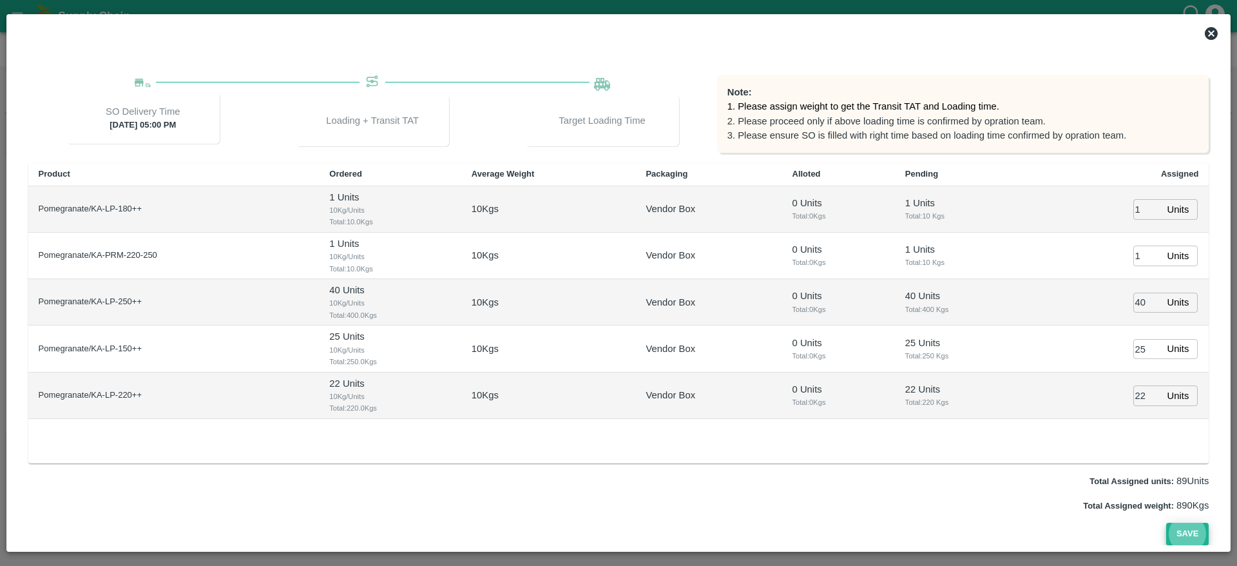
type input "13/09/2025 04:00 PM"
click at [1204, 530] on button "Save" at bounding box center [1187, 534] width 43 height 23
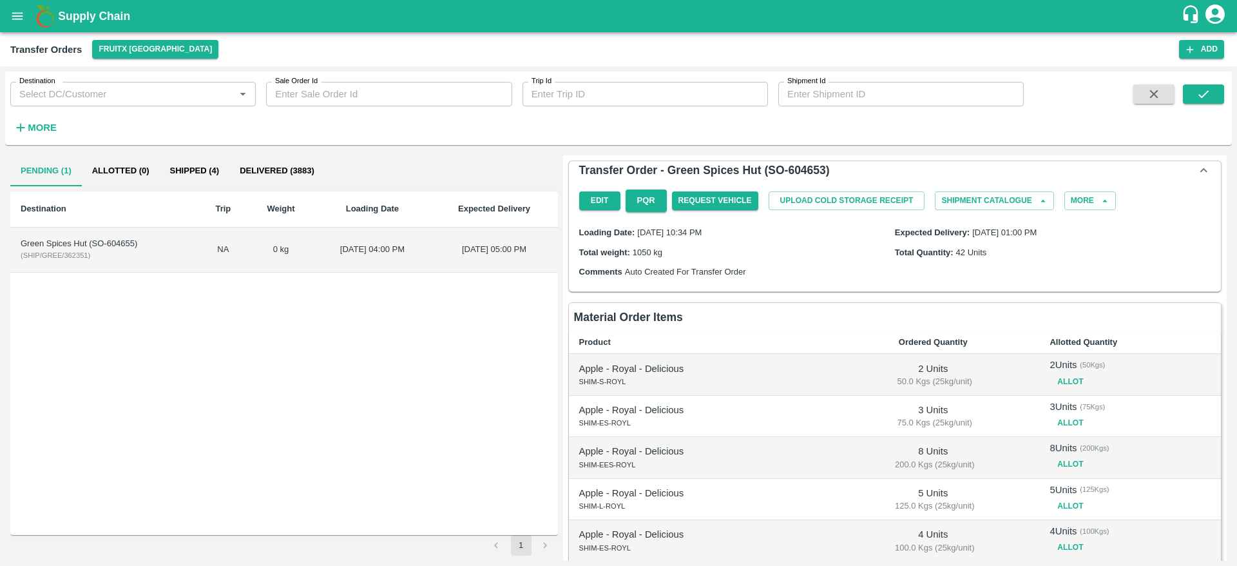
click at [150, 254] on td "Green Spices Hut (SO-604655) ( SHIP/GREE/362351 )" at bounding box center [104, 249] width 188 height 45
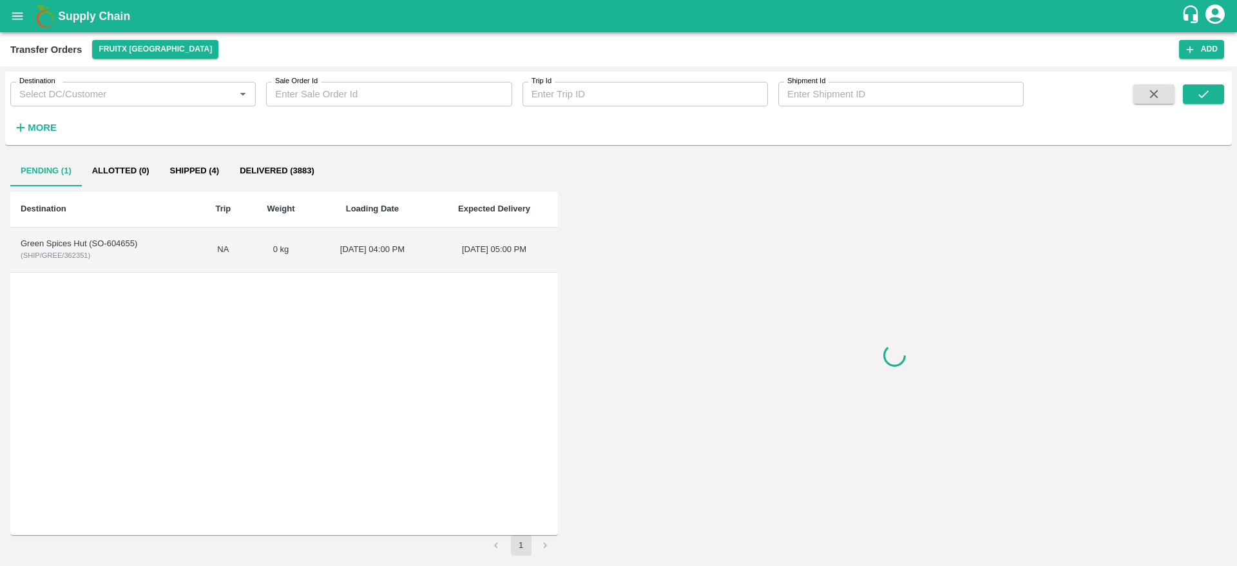
click at [150, 254] on td "Green Spices Hut (SO-604655) ( SHIP/GREE/362351 )" at bounding box center [104, 249] width 188 height 45
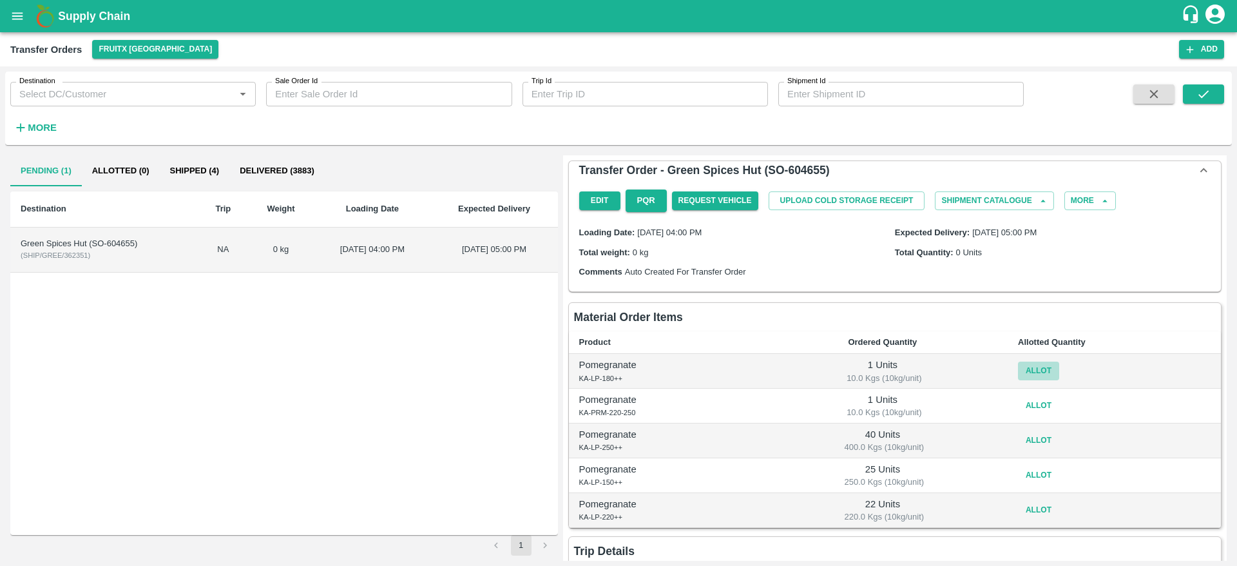
click at [1035, 364] on button "Allot" at bounding box center [1038, 370] width 41 height 19
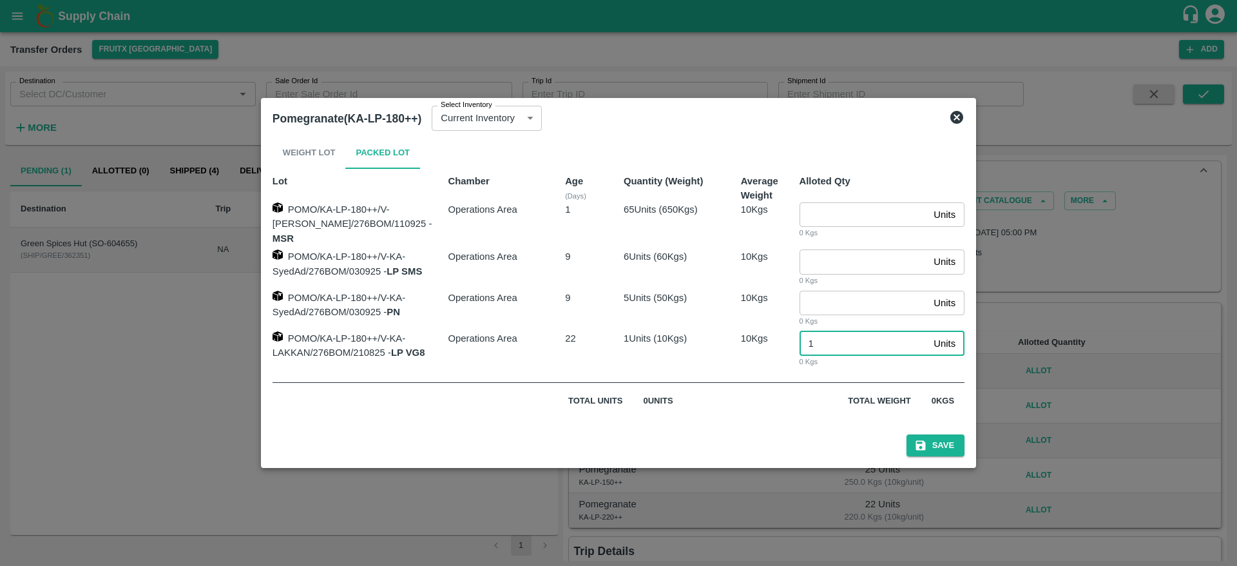
click at [831, 343] on input "1" at bounding box center [865, 343] width 130 height 24
type input "1"
click at [907, 434] on button "Save" at bounding box center [936, 445] width 58 height 23
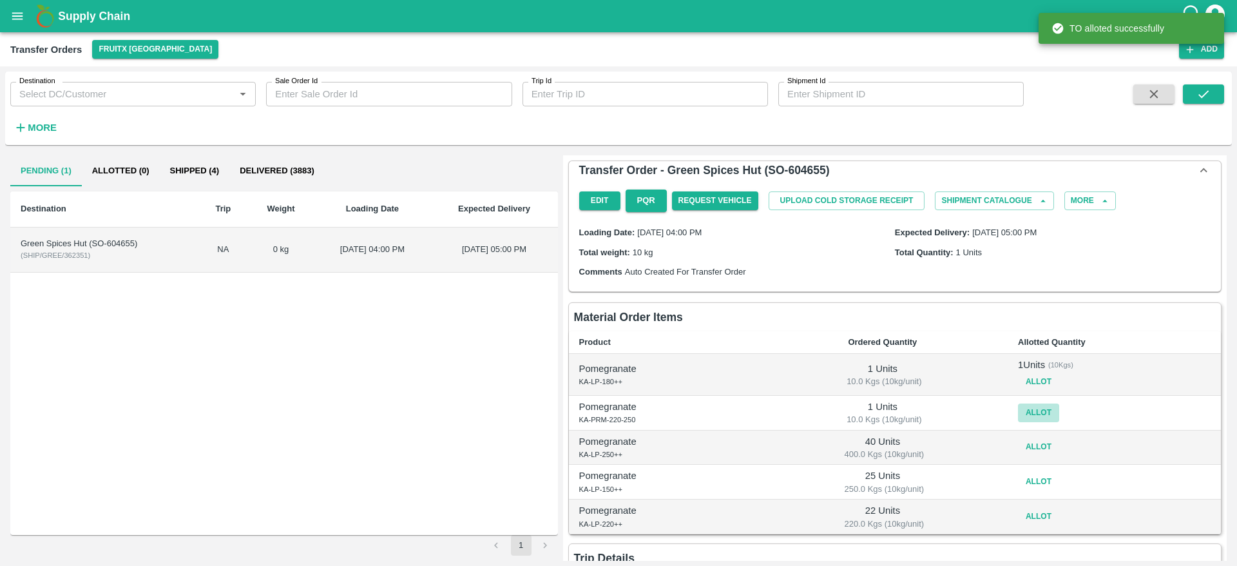
click at [1032, 409] on button "Allot" at bounding box center [1038, 412] width 41 height 19
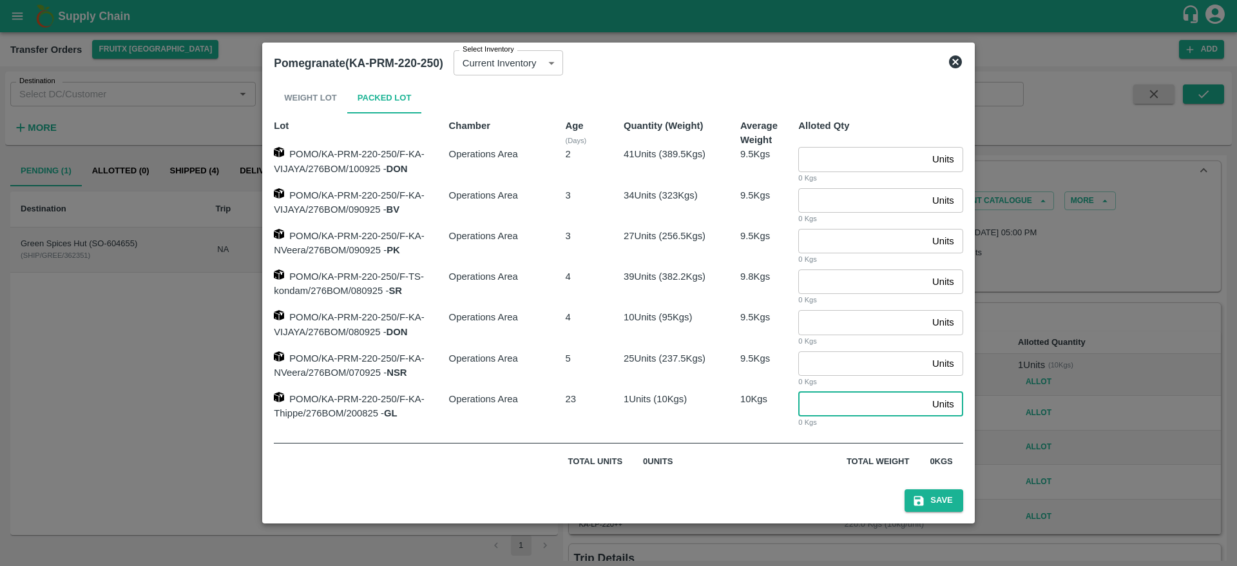
click at [853, 414] on input "number" at bounding box center [862, 404] width 129 height 24
type input "1"
click at [953, 504] on button "Save" at bounding box center [934, 500] width 58 height 23
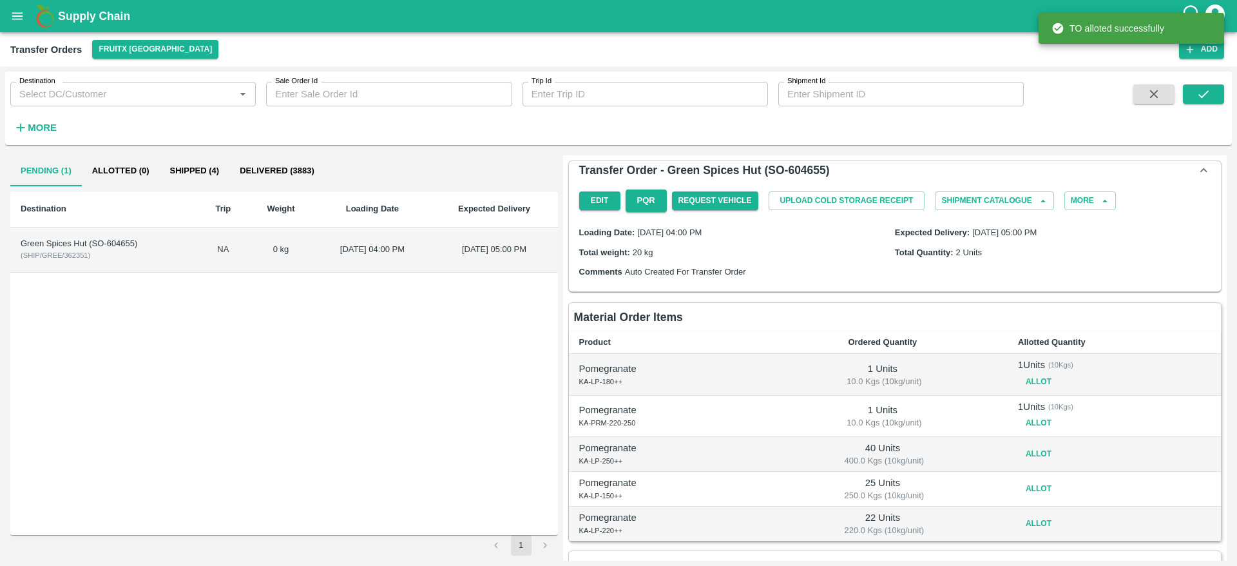
scroll to position [68, 0]
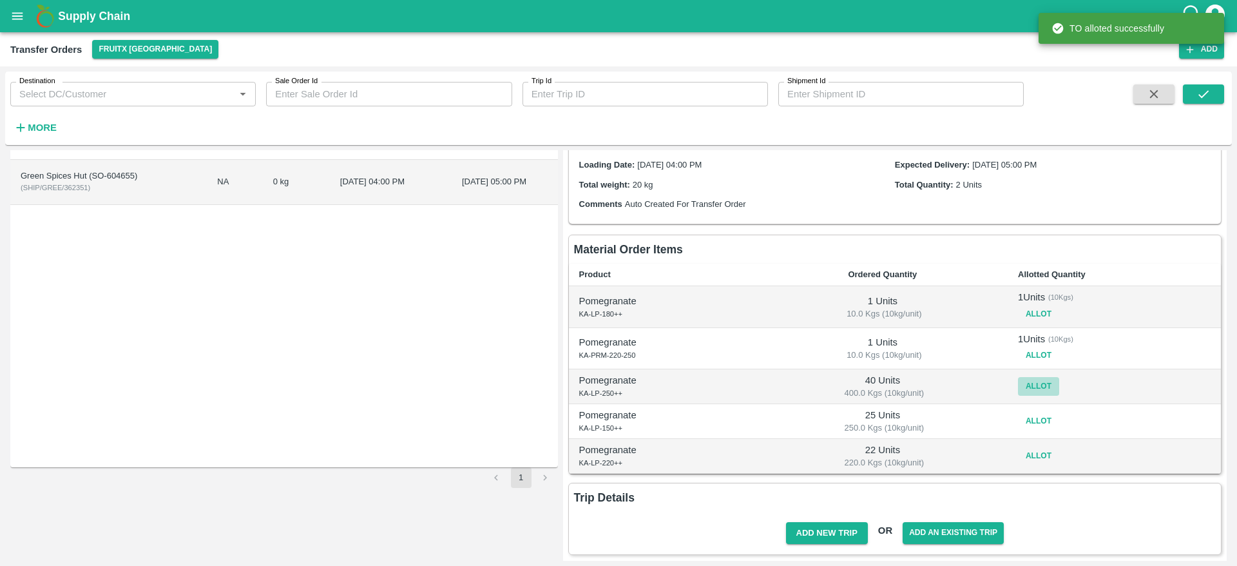
click at [1041, 381] on button "Allot" at bounding box center [1038, 386] width 41 height 19
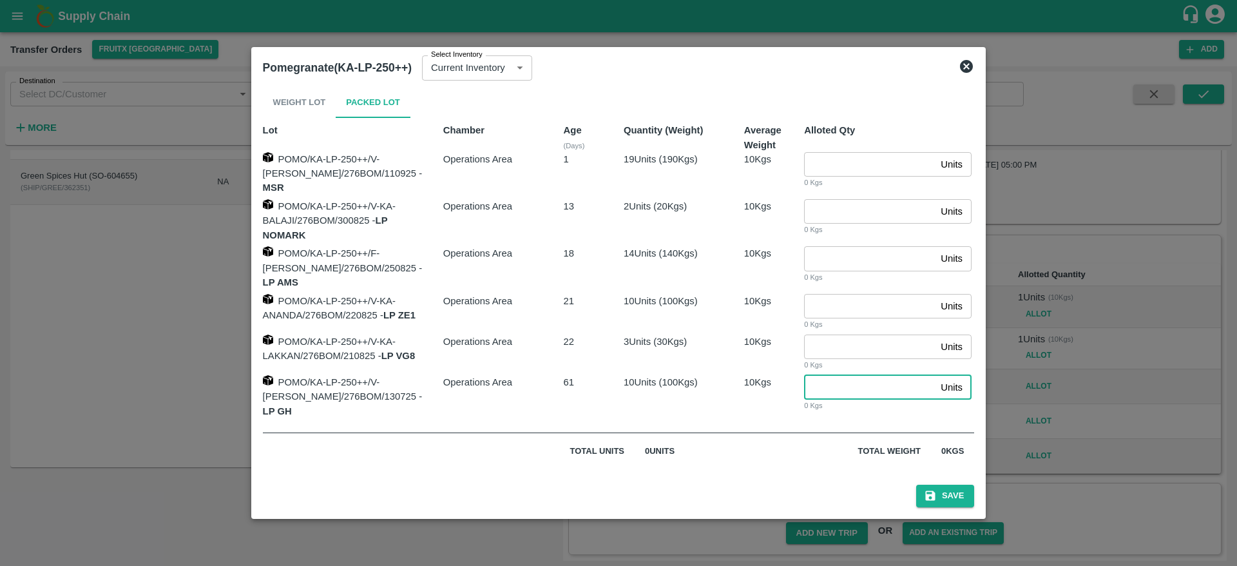
click at [832, 394] on input "number" at bounding box center [869, 387] width 131 height 24
type input "10"
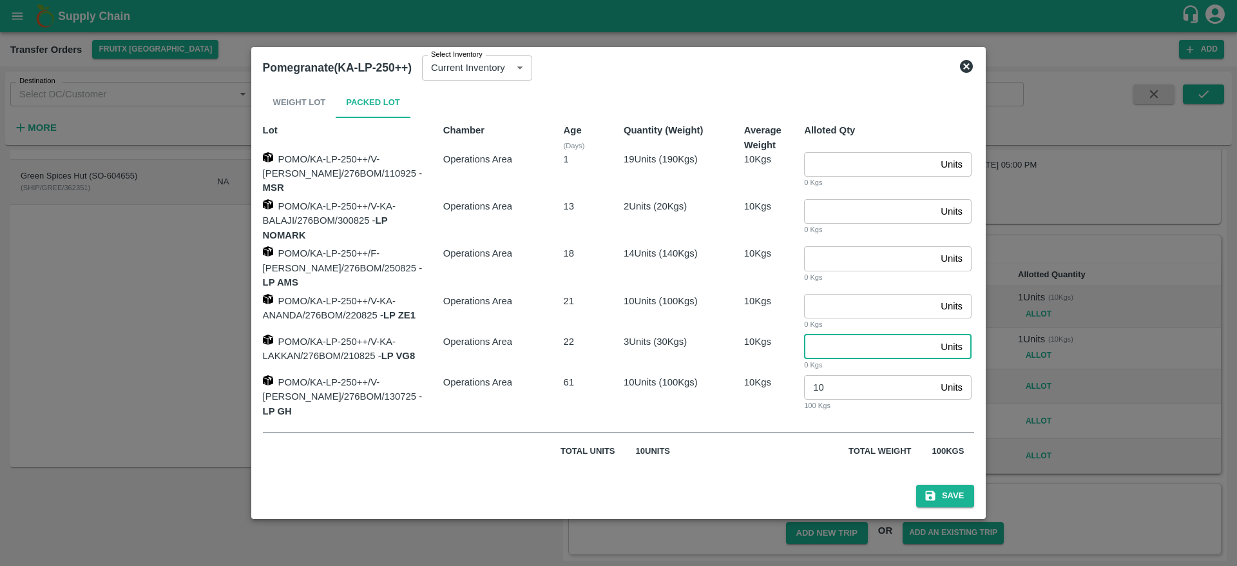
click at [829, 337] on input "number" at bounding box center [869, 346] width 131 height 24
type input "3"
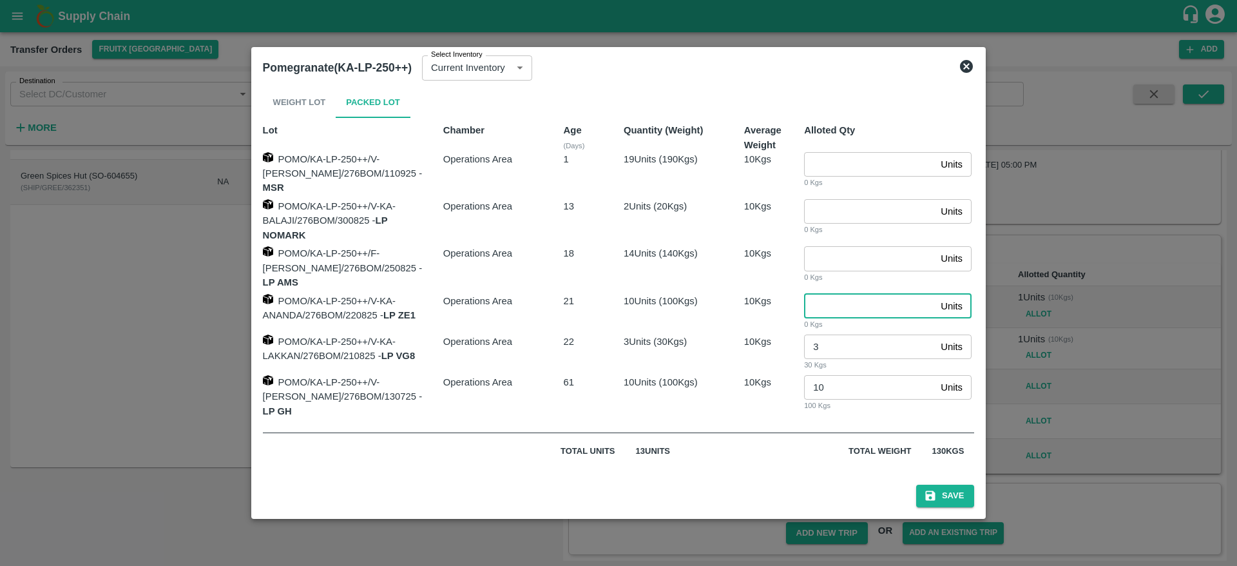
click at [822, 297] on input "number" at bounding box center [869, 306] width 131 height 24
type input "10"
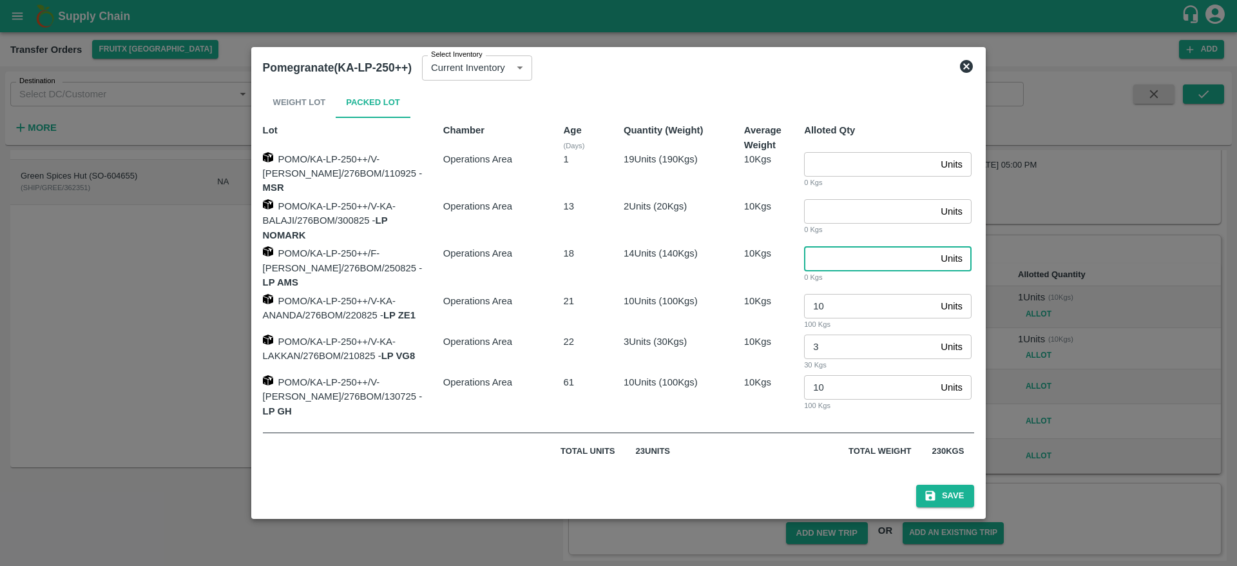
click at [823, 265] on input "number" at bounding box center [869, 258] width 131 height 24
type input "14"
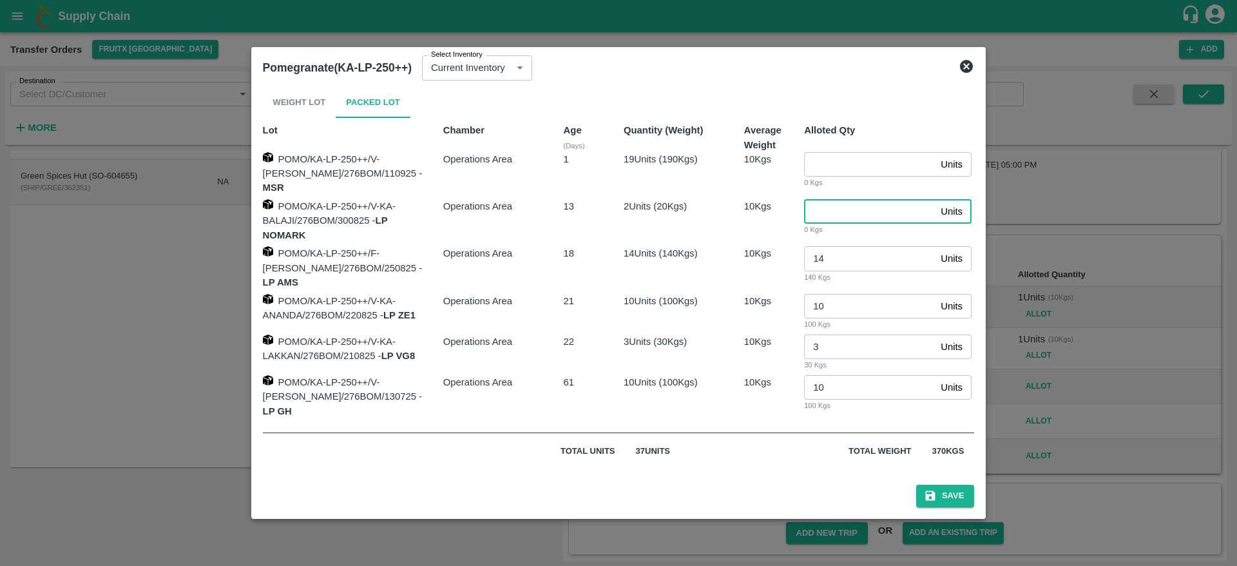
click at [852, 220] on input "number" at bounding box center [869, 211] width 131 height 24
type input "2"
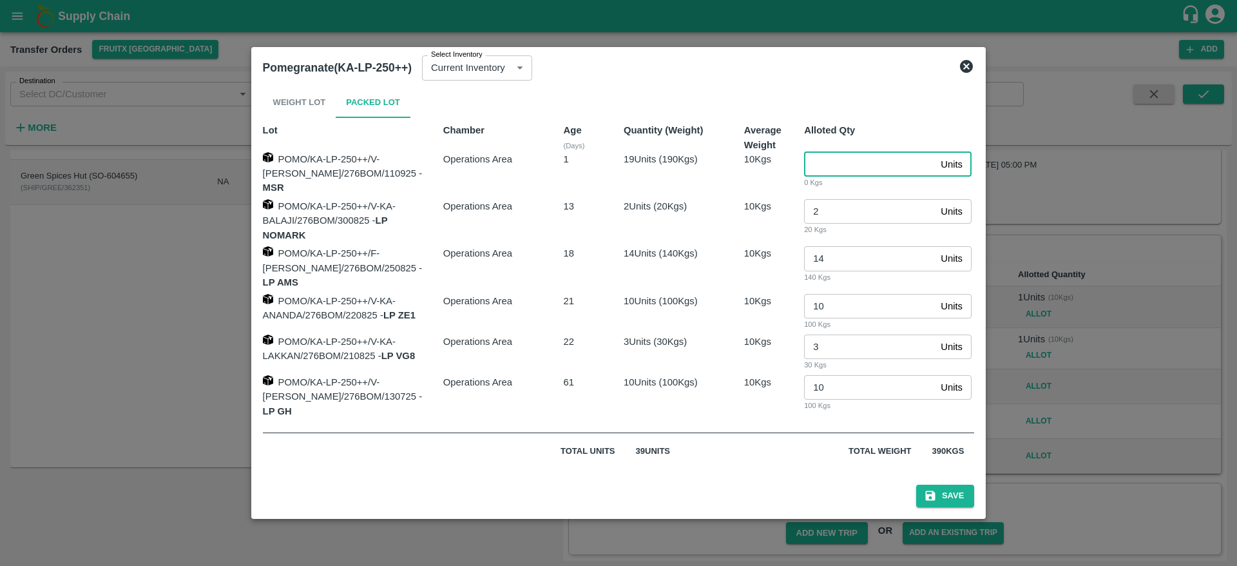
click at [837, 177] on input "number" at bounding box center [869, 164] width 131 height 24
type input "1"
click at [932, 489] on button "Save" at bounding box center [945, 496] width 58 height 23
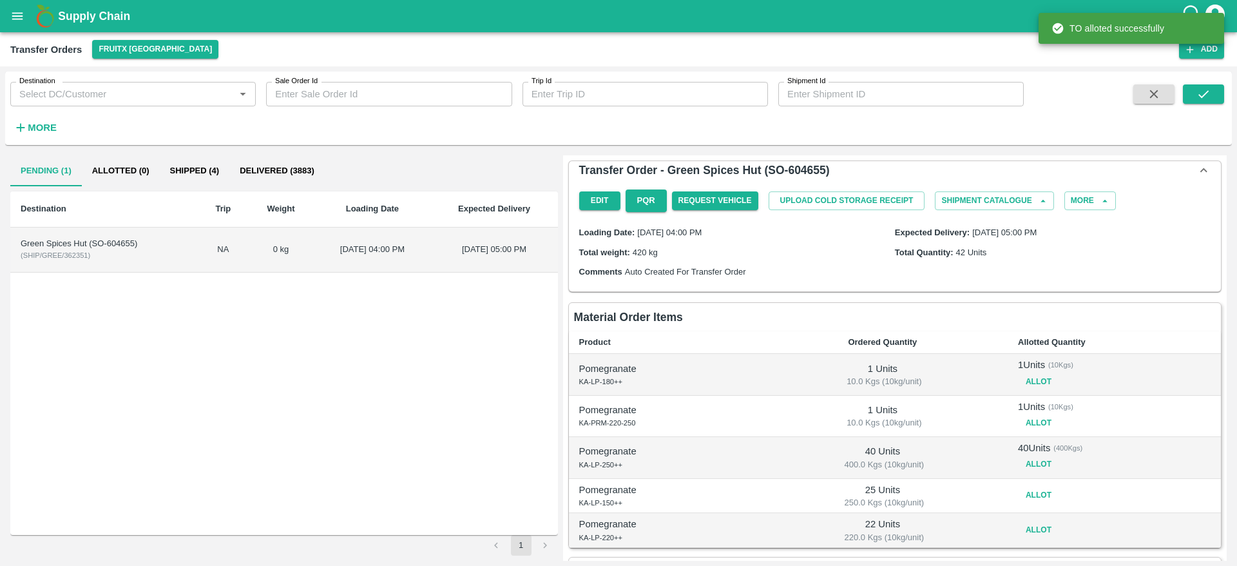
scroll to position [82, 0]
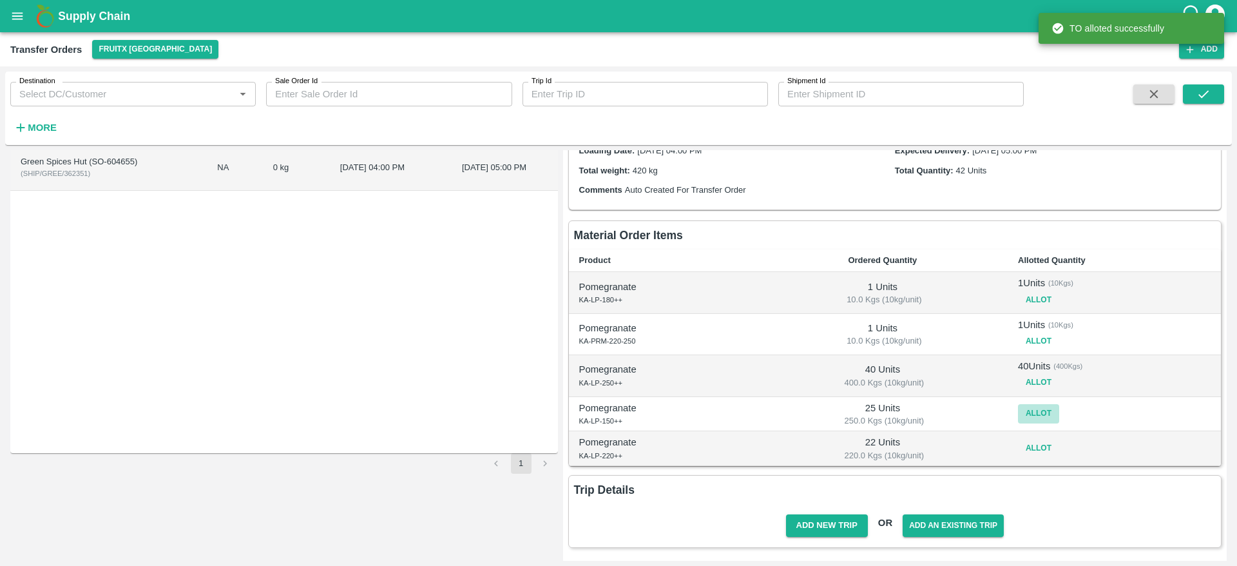
click at [1035, 412] on button "Allot" at bounding box center [1038, 413] width 41 height 19
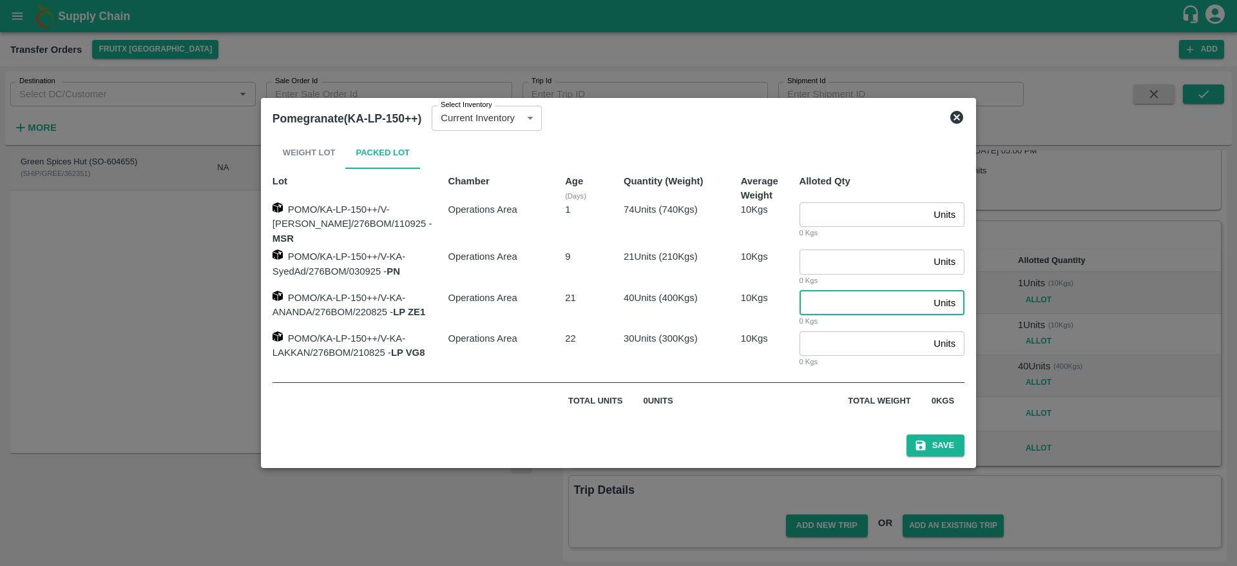
click at [859, 304] on input "number" at bounding box center [865, 303] width 130 height 24
type input "23"
click at [932, 441] on button "Save" at bounding box center [936, 445] width 58 height 23
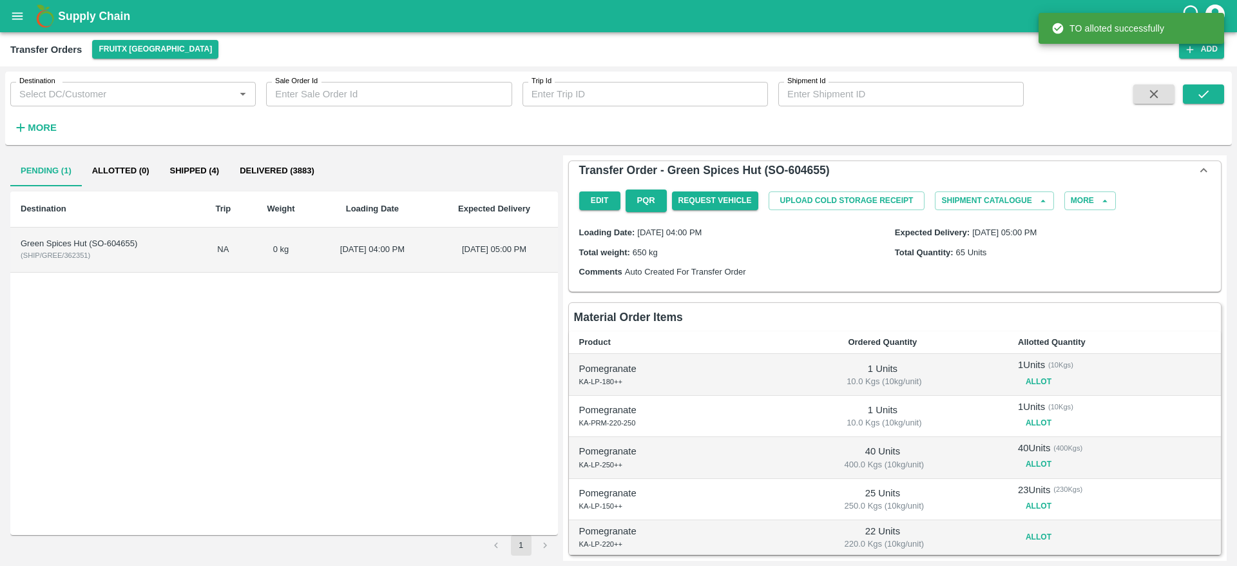
scroll to position [89, 0]
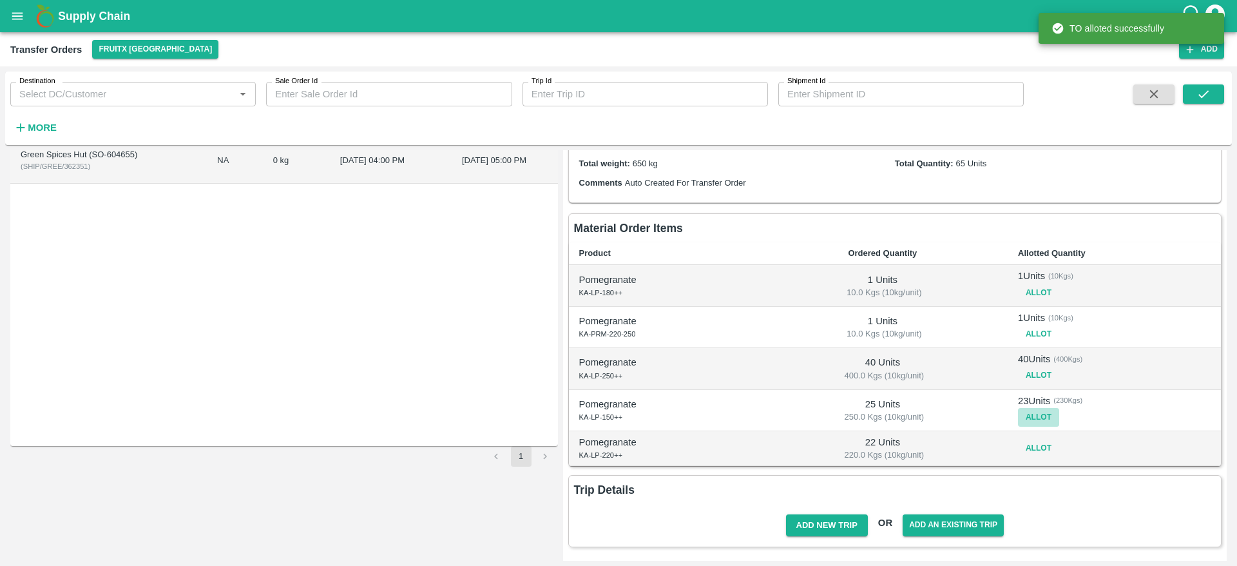
click at [1039, 414] on button "Allot" at bounding box center [1038, 417] width 41 height 19
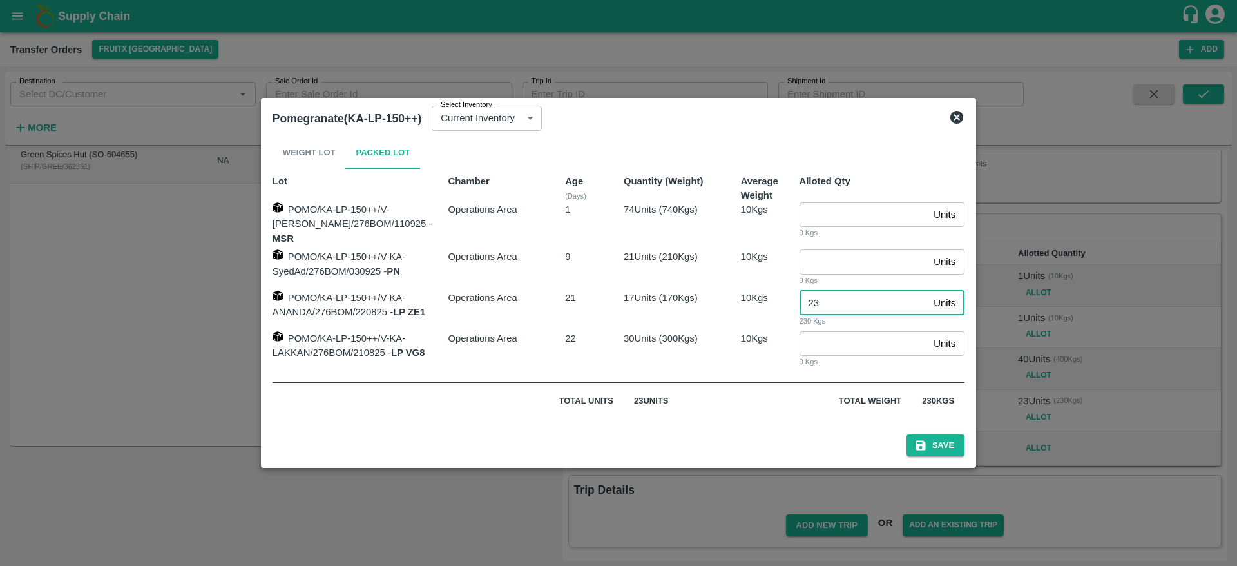
click at [821, 298] on input "23" at bounding box center [865, 303] width 130 height 24
type input "25"
click at [928, 434] on button "Save" at bounding box center [936, 445] width 58 height 23
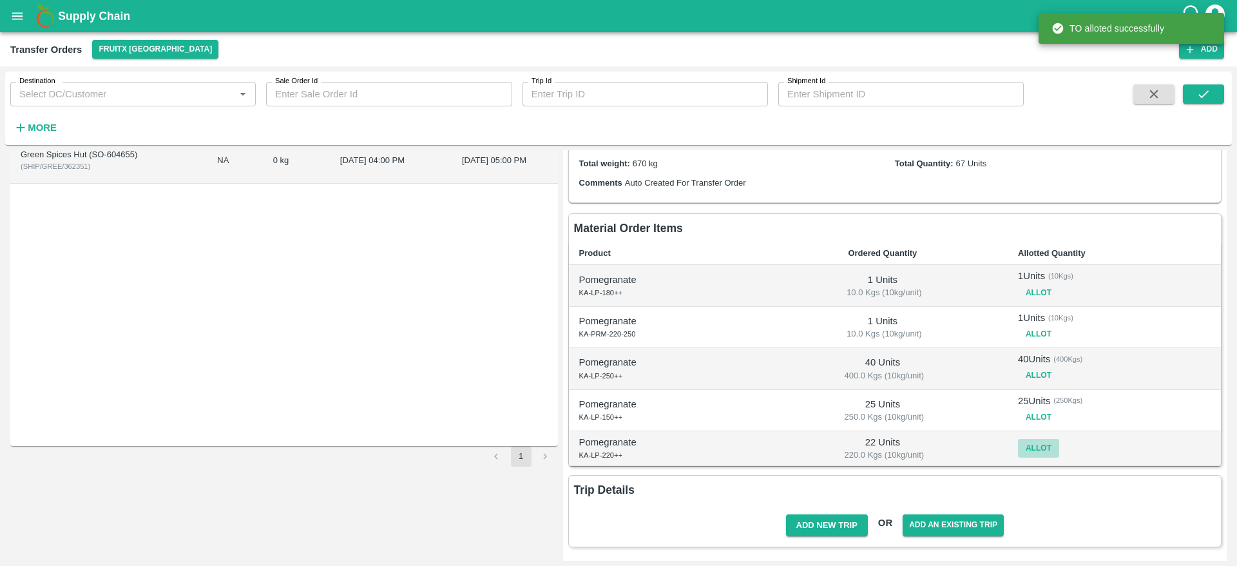
click at [1035, 445] on button "Allot" at bounding box center [1038, 448] width 41 height 19
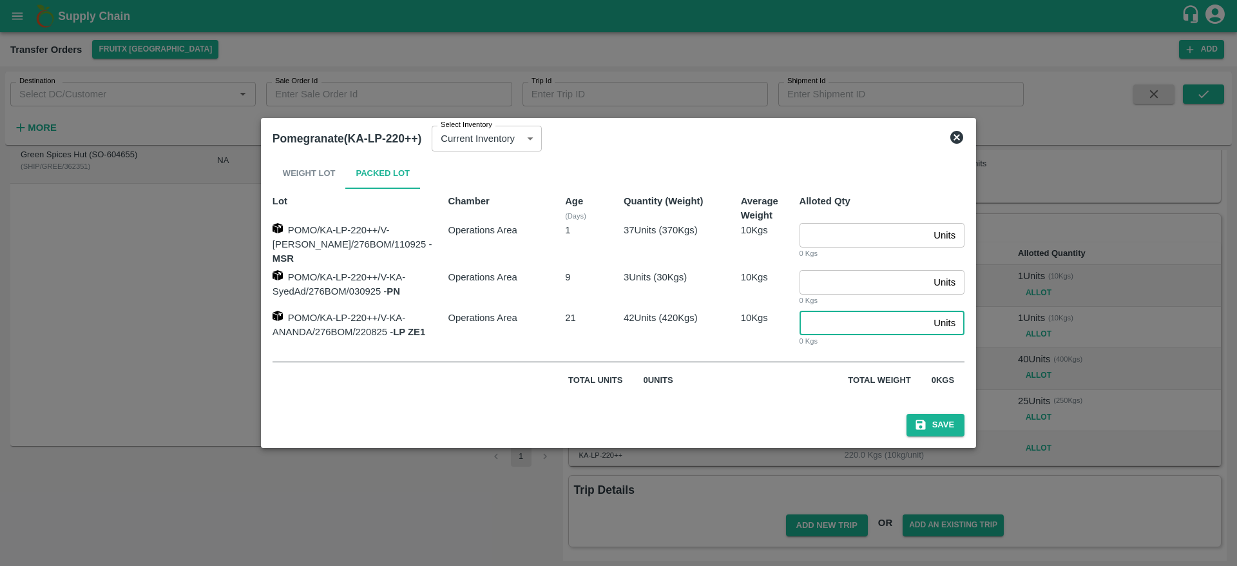
click at [868, 331] on input "number" at bounding box center [865, 323] width 130 height 24
type input "23"
click at [941, 423] on button "Save" at bounding box center [936, 425] width 58 height 23
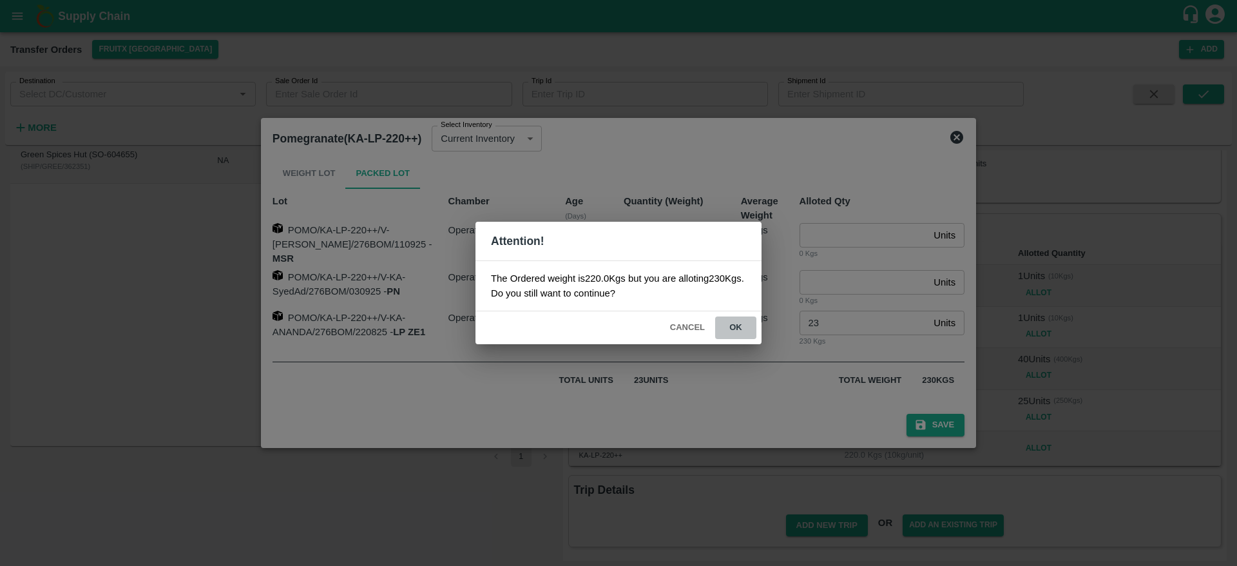
click at [733, 330] on button "ok" at bounding box center [735, 327] width 41 height 23
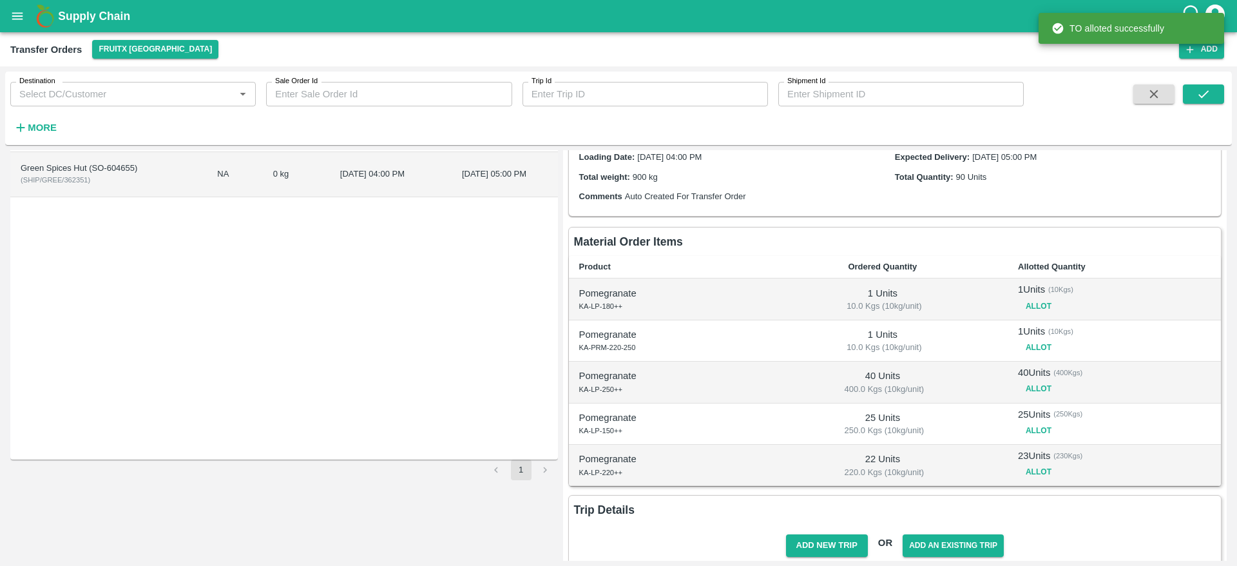
scroll to position [95, 0]
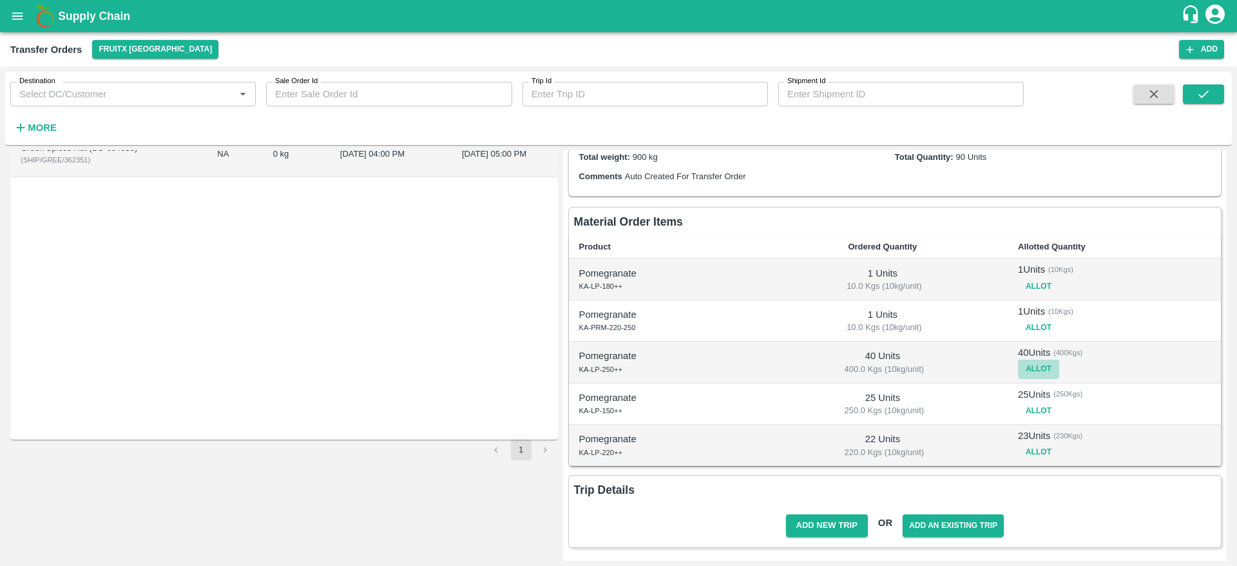
click at [1033, 367] on button "Allot" at bounding box center [1038, 369] width 41 height 19
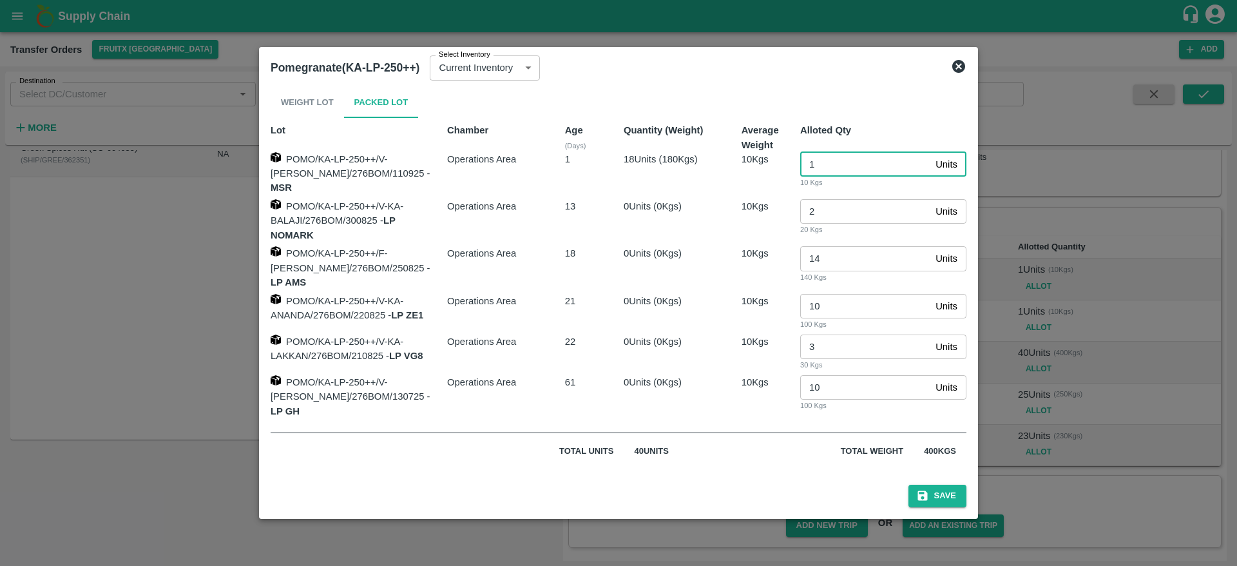
click at [824, 177] on input "1" at bounding box center [865, 164] width 130 height 24
type input "0"
click at [936, 494] on button "Save" at bounding box center [937, 496] width 58 height 23
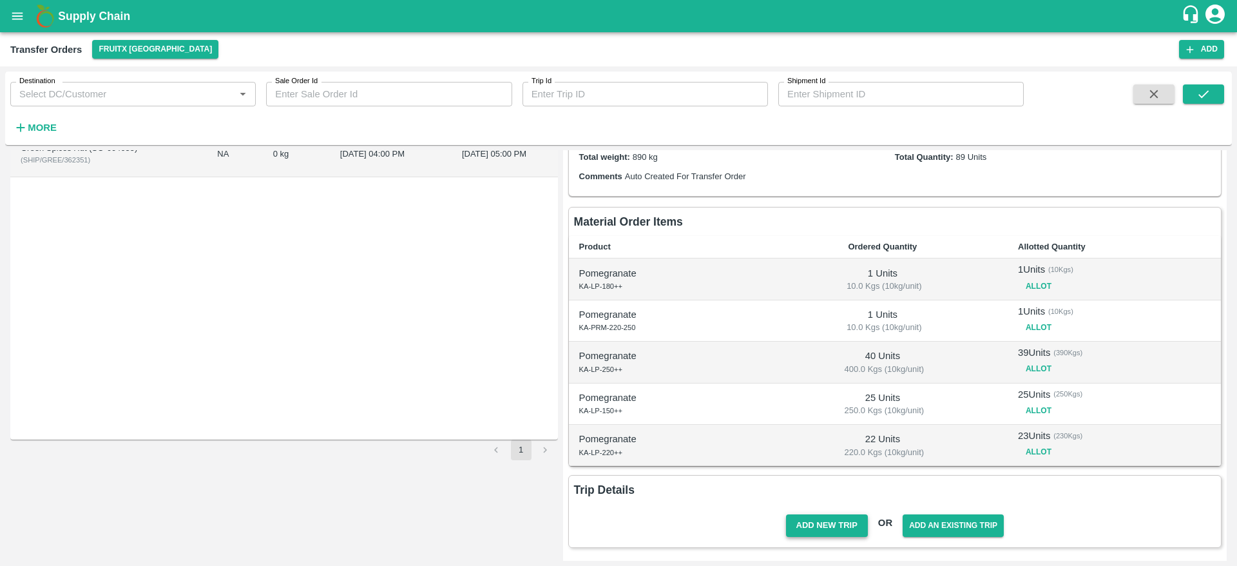
click at [828, 521] on button "Add New Trip" at bounding box center [827, 525] width 82 height 23
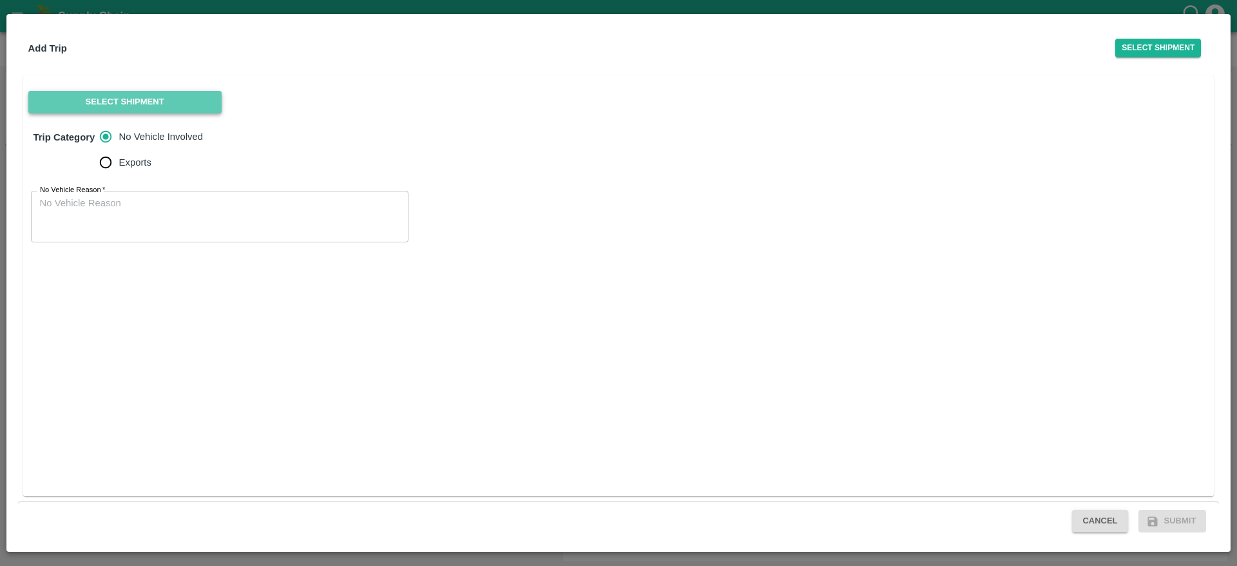
click at [143, 94] on button "Select Shipment" at bounding box center [124, 102] width 193 height 23
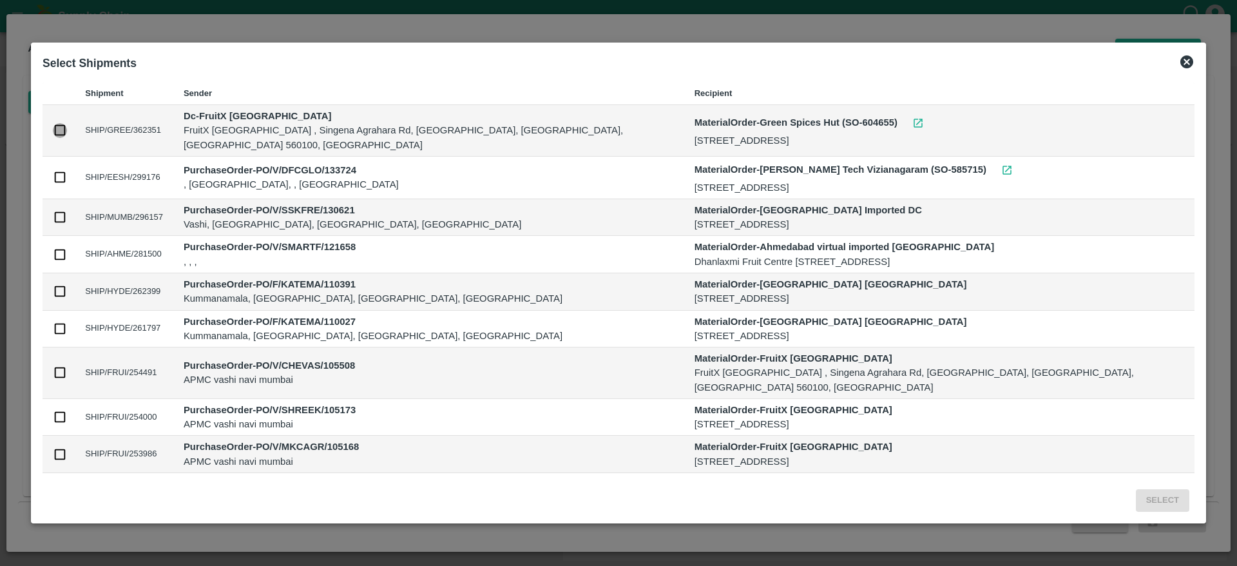
click at [67, 125] on input "checkbox" at bounding box center [60, 130] width 14 height 14
checkbox input "true"
click at [1136, 498] on button "Select" at bounding box center [1162, 500] width 53 height 23
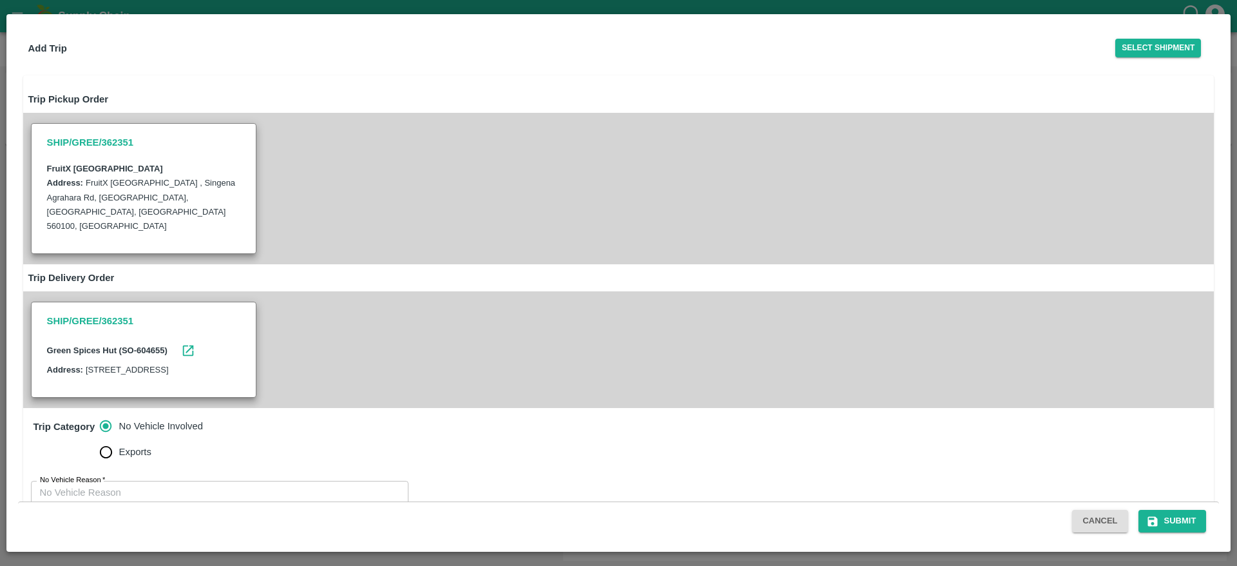
scroll to position [46, 0]
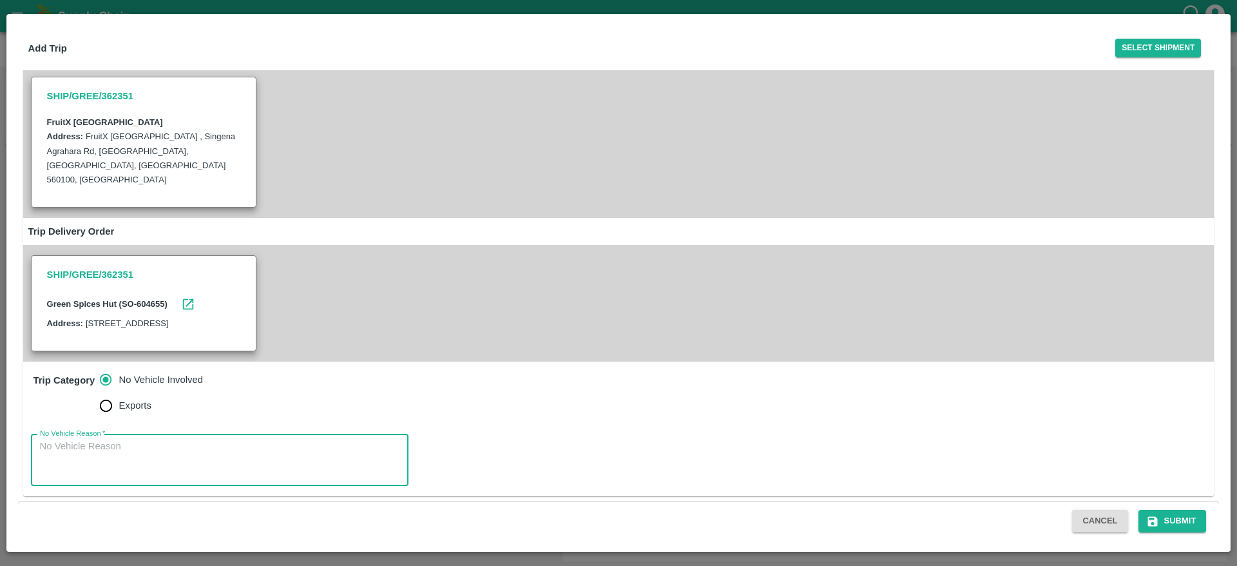
click at [296, 460] on textarea "No Vehicle Reason   *" at bounding box center [220, 459] width 360 height 41
type textarea "No Vehicle"
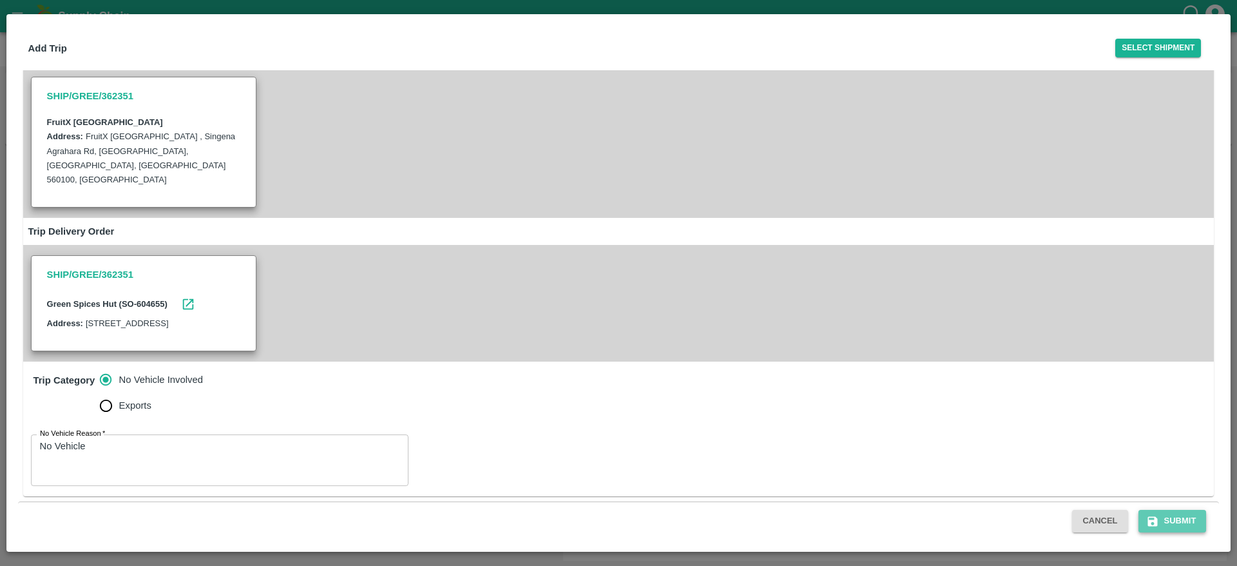
click at [1180, 518] on button "Submit" at bounding box center [1172, 521] width 68 height 23
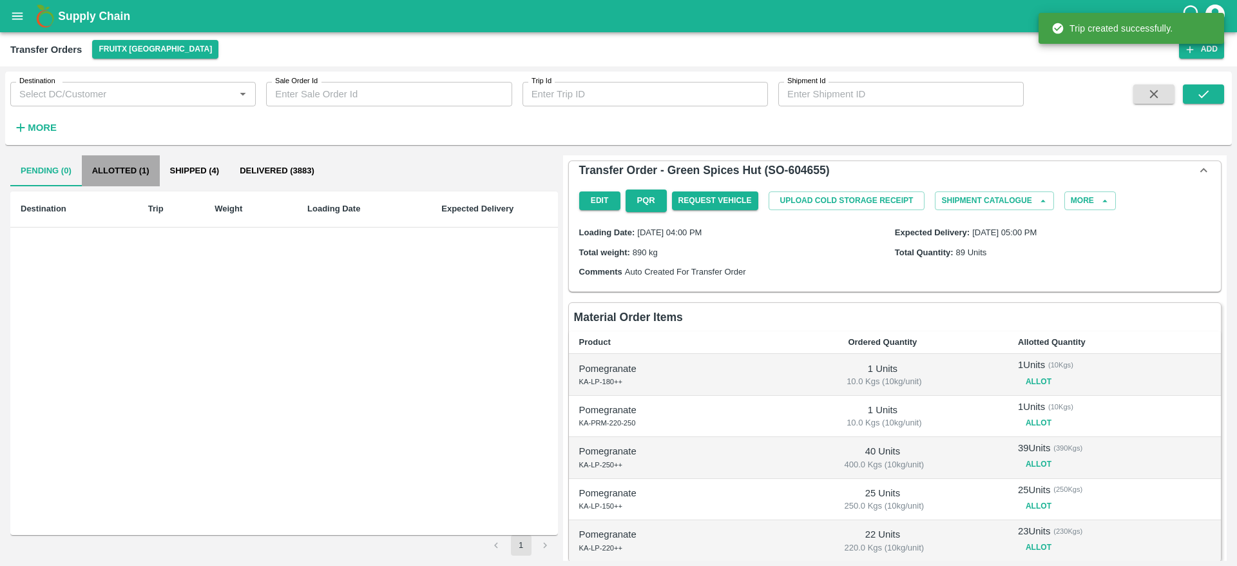
click at [134, 175] on button "Allotted (1)" at bounding box center [121, 170] width 78 height 31
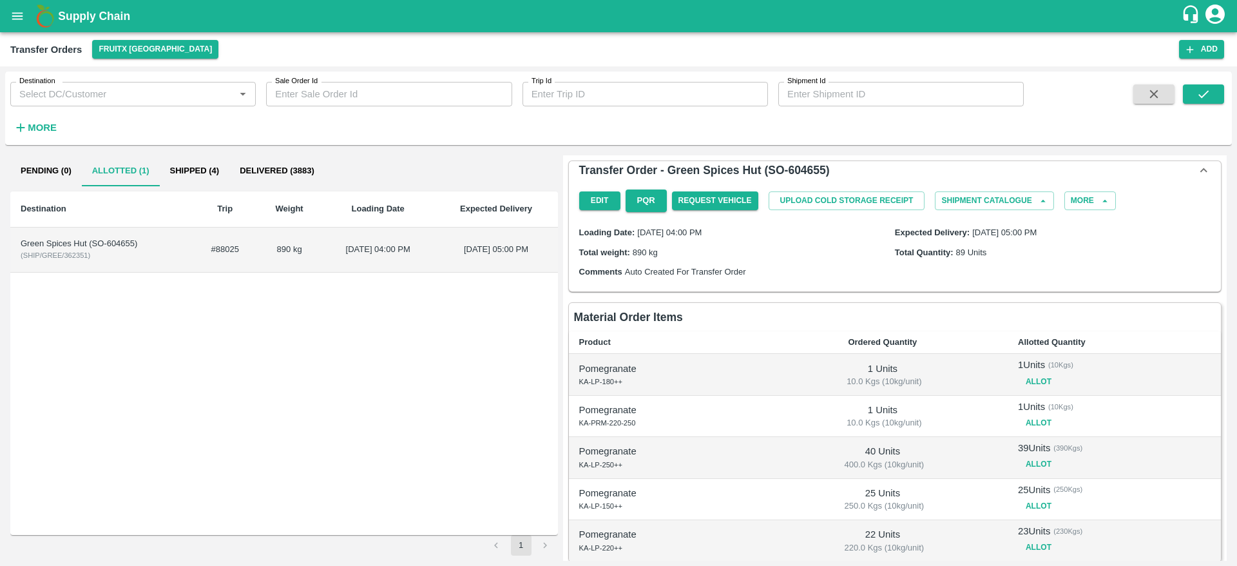
click at [149, 255] on td "Green Spices Hut (SO-604655) ( SHIP/GREE/362351 )" at bounding box center [101, 249] width 182 height 45
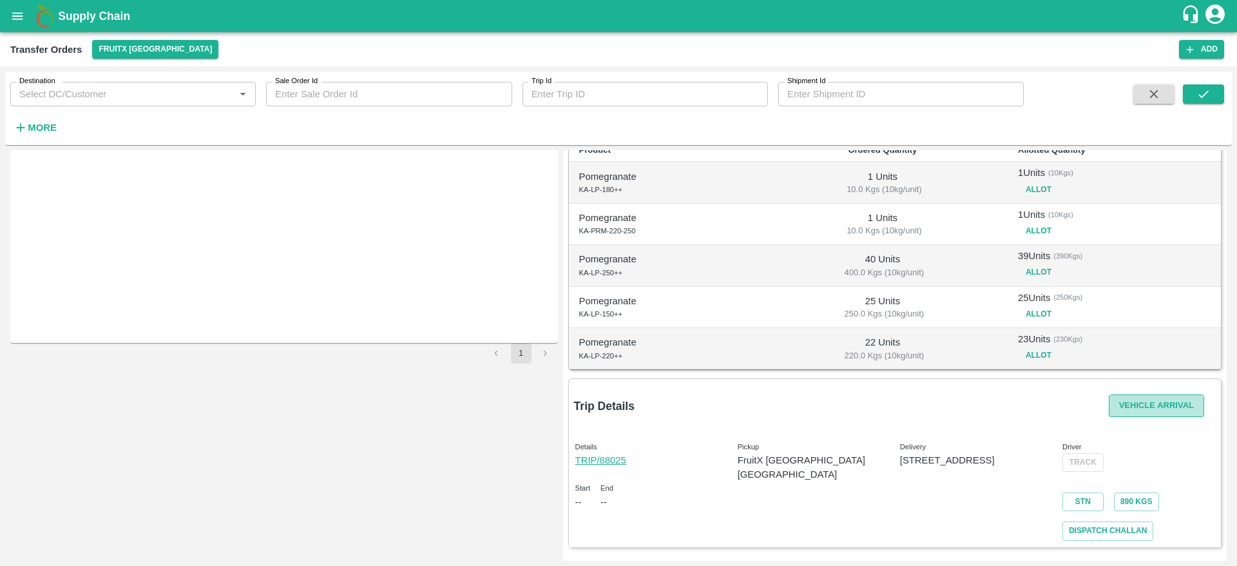
click at [1152, 401] on button "Vehicle Arrival" at bounding box center [1156, 405] width 95 height 23
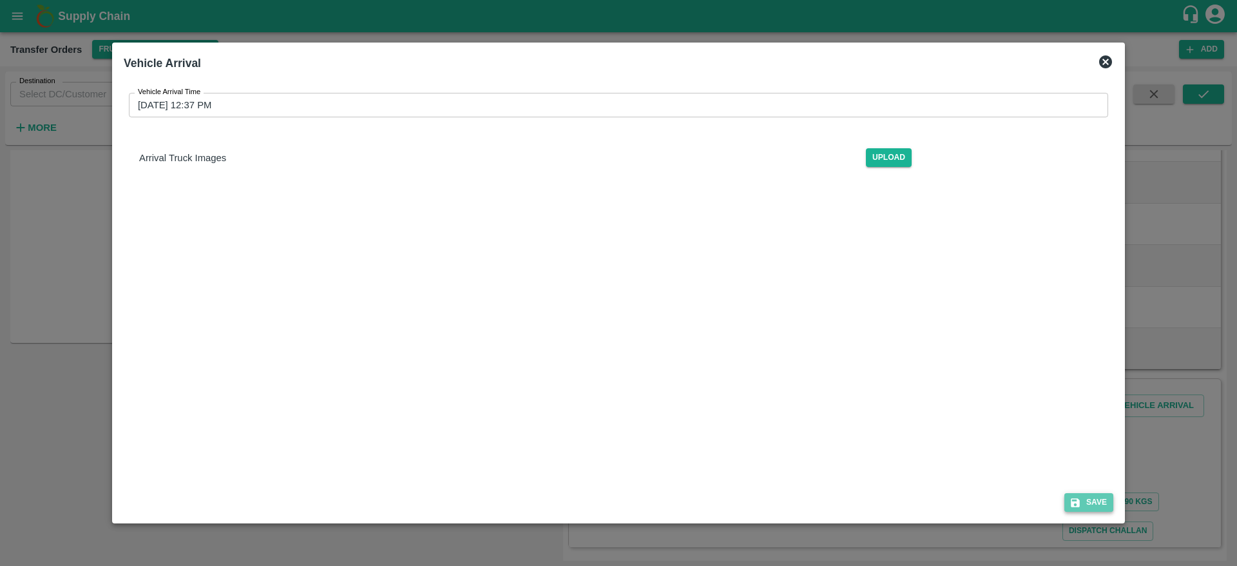
click at [1084, 495] on button "Save" at bounding box center [1088, 502] width 49 height 19
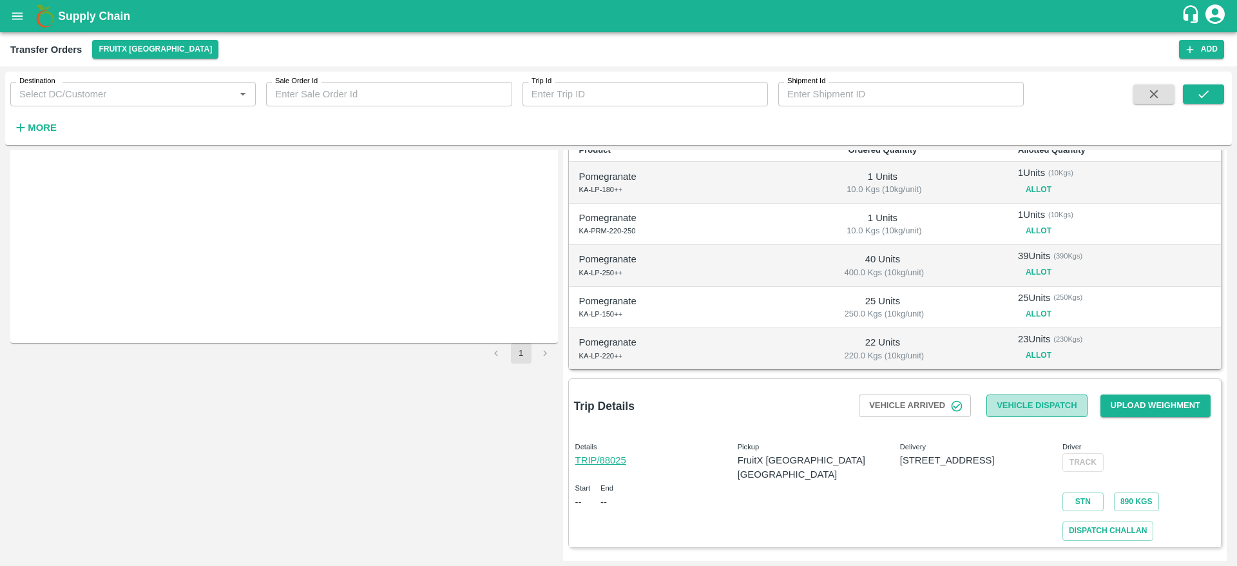
click at [1033, 407] on button "Vehicle Dispatch" at bounding box center [1036, 405] width 101 height 23
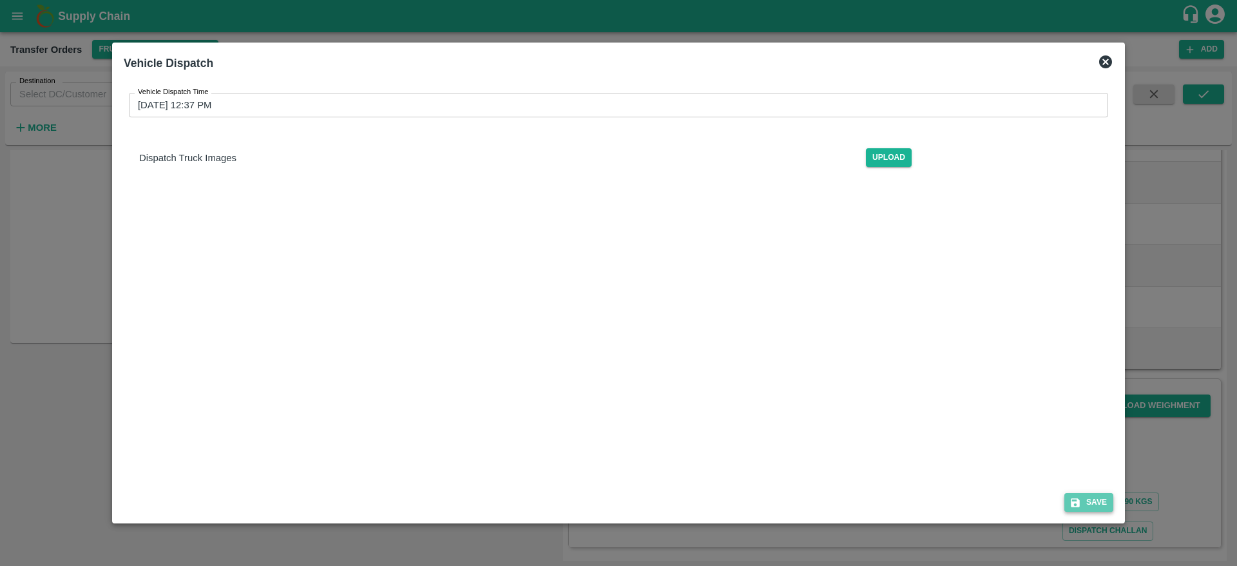
click at [1087, 500] on button "Save" at bounding box center [1088, 502] width 49 height 19
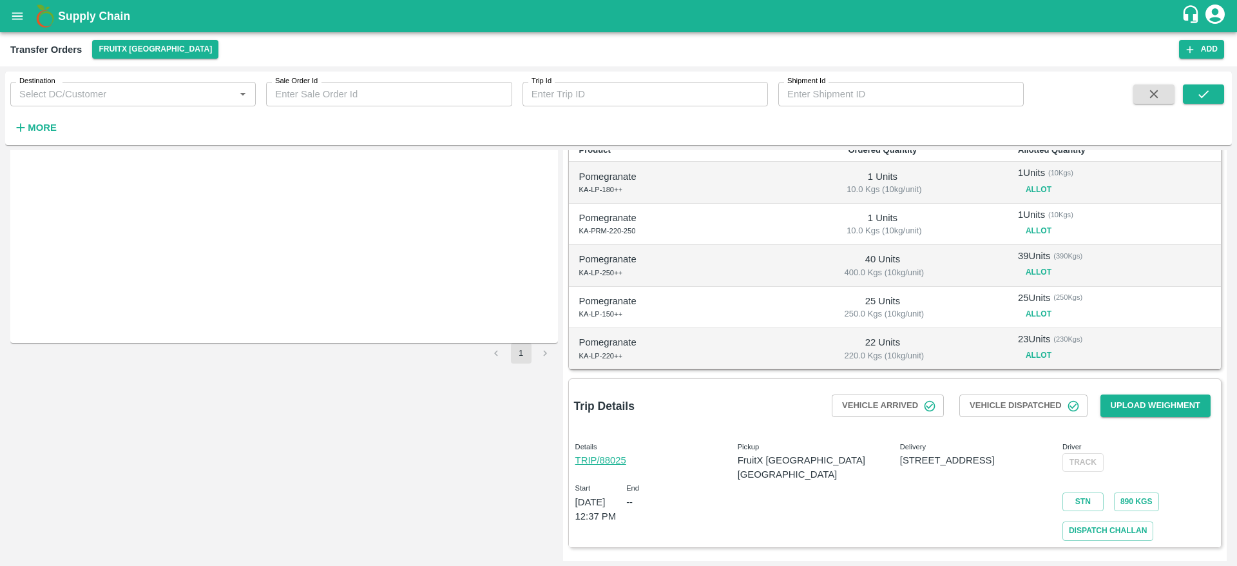
scroll to position [0, 0]
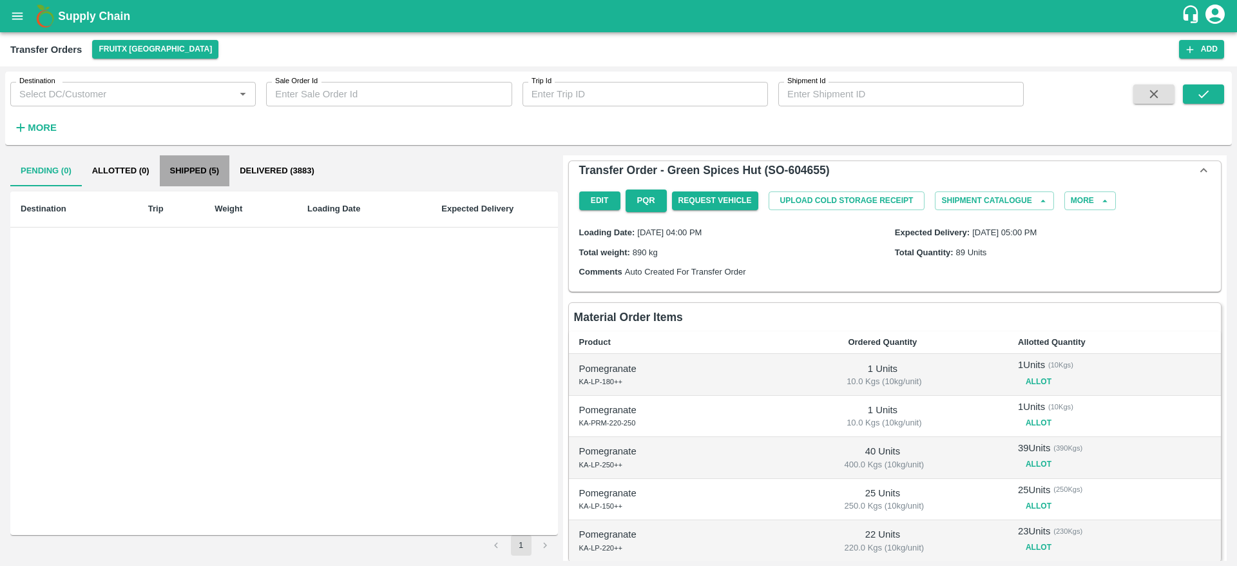
click at [197, 168] on button "Shipped (5)" at bounding box center [195, 170] width 70 height 31
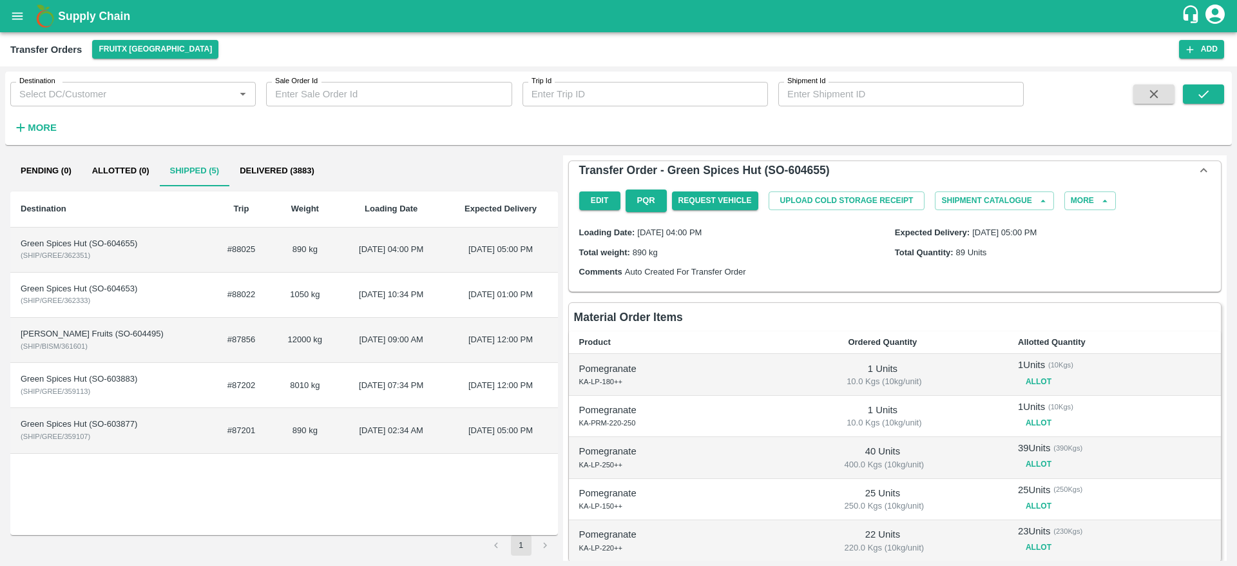
click at [180, 268] on td "Green Spices Hut (SO-604655) ( SHIP/GREE/362351 )" at bounding box center [110, 249] width 201 height 45
click at [124, 245] on div "Green Spices Hut (SO-604655)" at bounding box center [111, 244] width 180 height 12
copy div "604655"
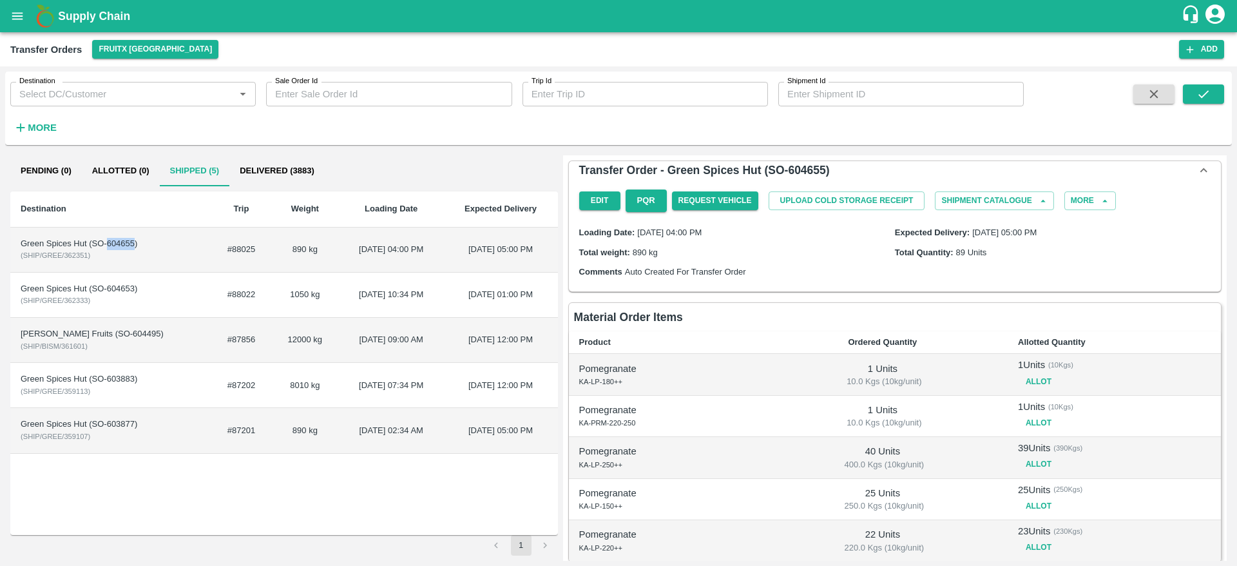
copy div "604655"
click at [159, 246] on div "Green Spices Hut (SO-604655)" at bounding box center [111, 244] width 180 height 12
